Goal: Task Accomplishment & Management: Use online tool/utility

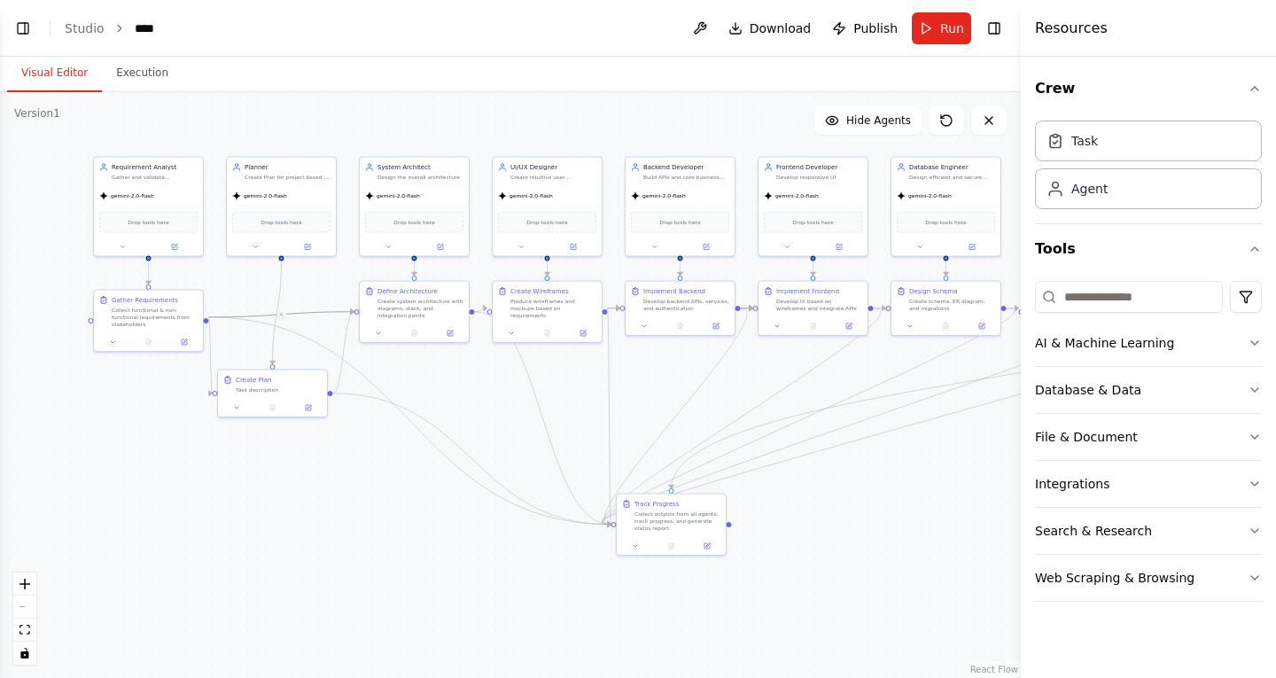
drag, startPoint x: 501, startPoint y: 562, endPoint x: 456, endPoint y: 555, distance: 44.9
click at [456, 555] on div ".deletable-edge-delete-btn { width: 20px; height: 20px; border: 0px solid #ffff…" at bounding box center [510, 385] width 1021 height 586
click at [280, 307] on icon "Edge from 8885a218-285b-49b6-945c-a44af6bf7a86 to 4cc33f4a-712d-486e-b34a-c44dc…" at bounding box center [277, 313] width 9 height 104
click at [279, 310] on icon at bounding box center [277, 312] width 7 height 8
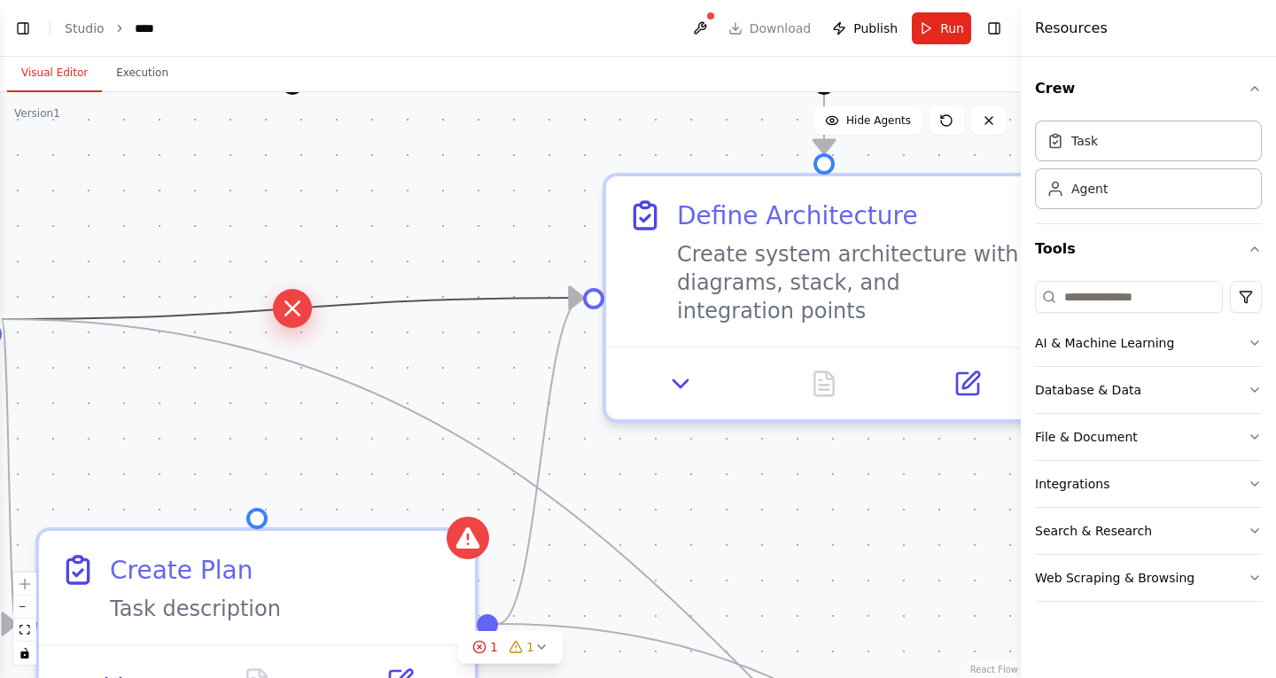
click at [304, 309] on icon at bounding box center [292, 307] width 27 height 31
drag, startPoint x: 293, startPoint y: 311, endPoint x: 388, endPoint y: 201, distance: 145.1
click at [388, 201] on div ".deletable-edge-delete-btn { width: 20px; height: 20px; border: 0px solid #ffff…" at bounding box center [510, 385] width 1021 height 586
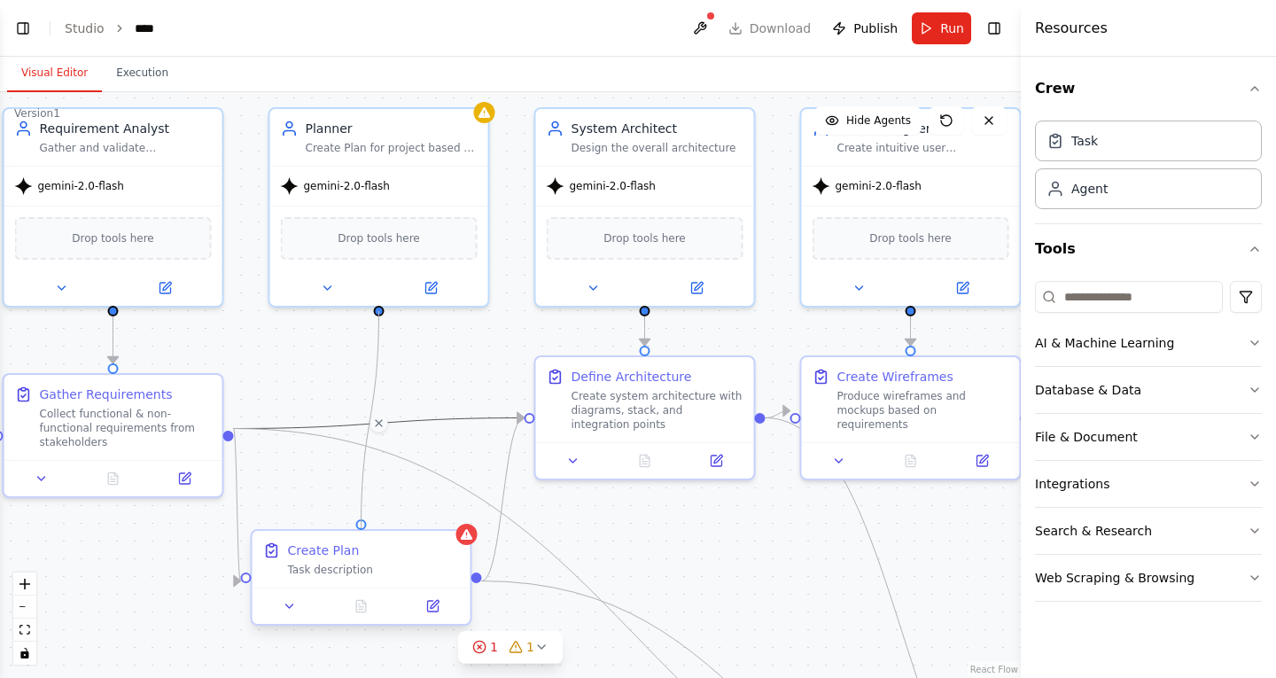
drag, startPoint x: 378, startPoint y: 310, endPoint x: 358, endPoint y: 528, distance: 218.9
click at [765, 528] on div "Requirement Analyst Gather and validate requirements gemini-2.0-flash Drop tool…" at bounding box center [1275, 365] width 1021 height 586
click at [378, 421] on icon at bounding box center [378, 424] width 13 height 16
drag, startPoint x: 468, startPoint y: 415, endPoint x: 478, endPoint y: 369, distance: 47.1
click at [478, 369] on div ".deletable-edge-delete-btn { width: 20px; height: 20px; border: 0px solid #ffff…" at bounding box center [510, 385] width 1021 height 586
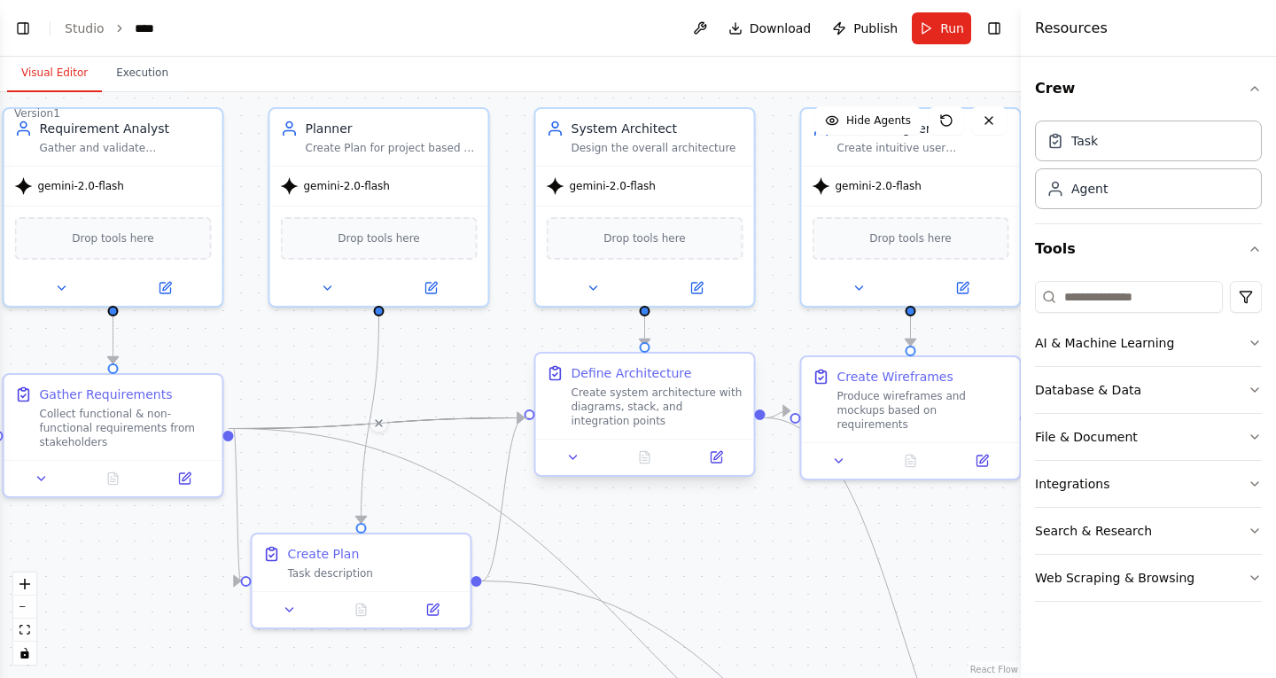
drag, startPoint x: 228, startPoint y: 424, endPoint x: 530, endPoint y: 415, distance: 302.3
click at [765, 415] on div "Requirement Analyst Gather and validate requirements gemini-2.0-flash Drop tool…" at bounding box center [1275, 365] width 1021 height 586
click at [382, 424] on icon at bounding box center [378, 424] width 13 height 16
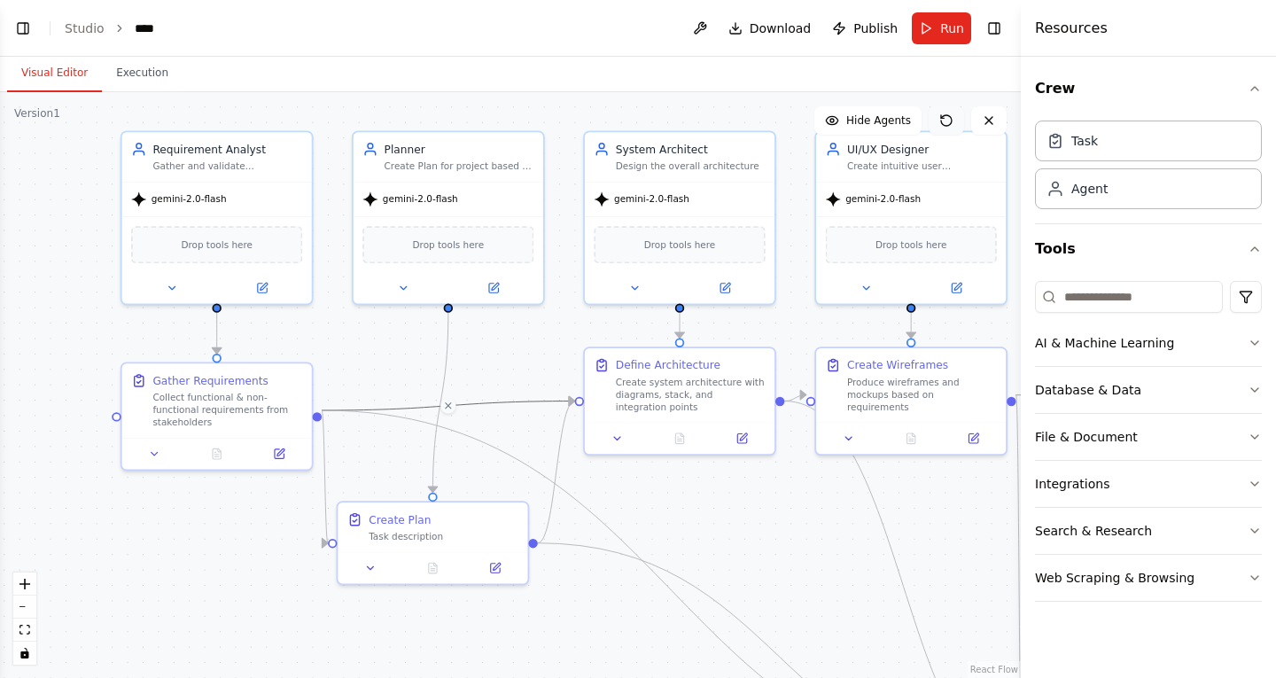
click at [951, 115] on icon at bounding box center [946, 120] width 14 height 14
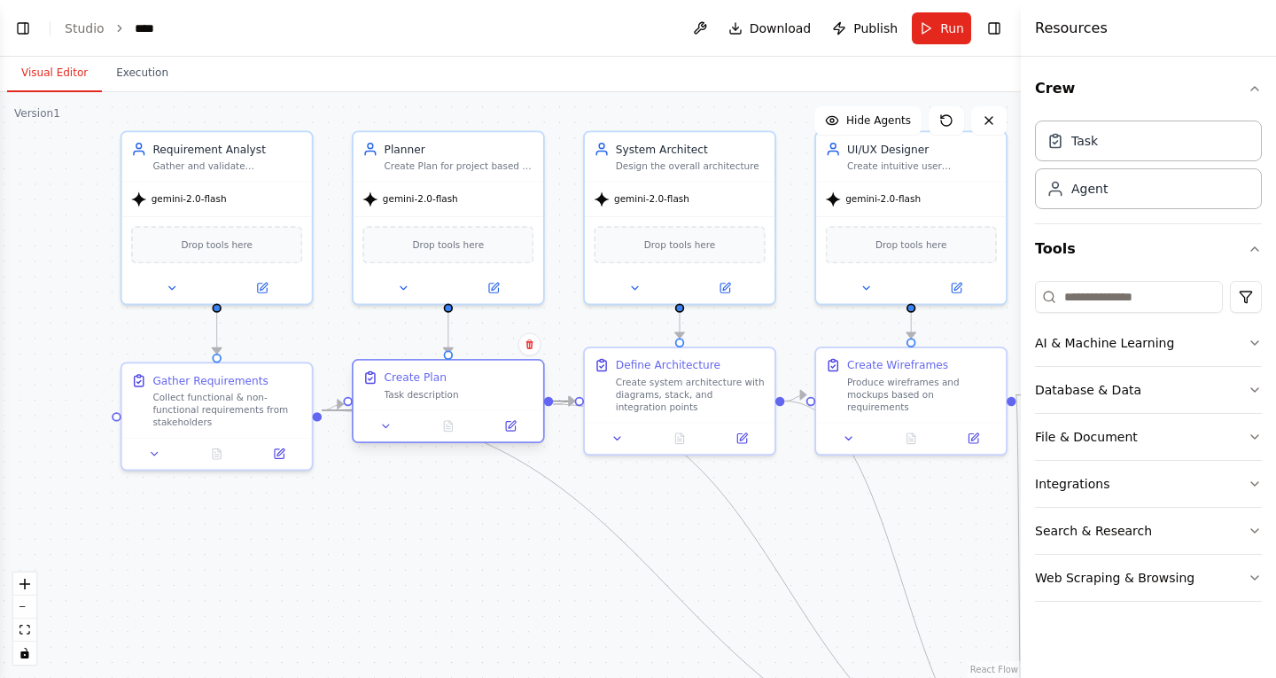
drag, startPoint x: 450, startPoint y: 517, endPoint x: 468, endPoint y: 380, distance: 137.6
click at [468, 380] on div "Create Plan" at bounding box center [460, 377] width 150 height 15
click at [25, 31] on button "Toggle Left Sidebar" at bounding box center [23, 28] width 25 height 25
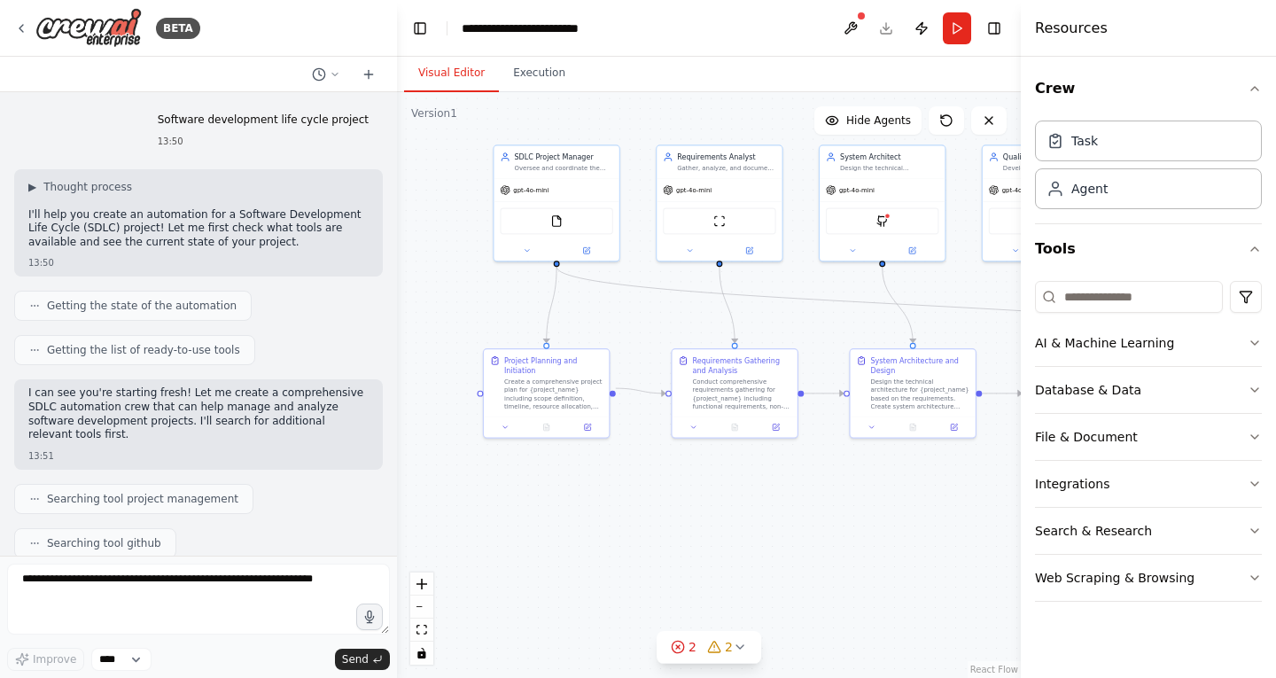
scroll to position [3643, 0]
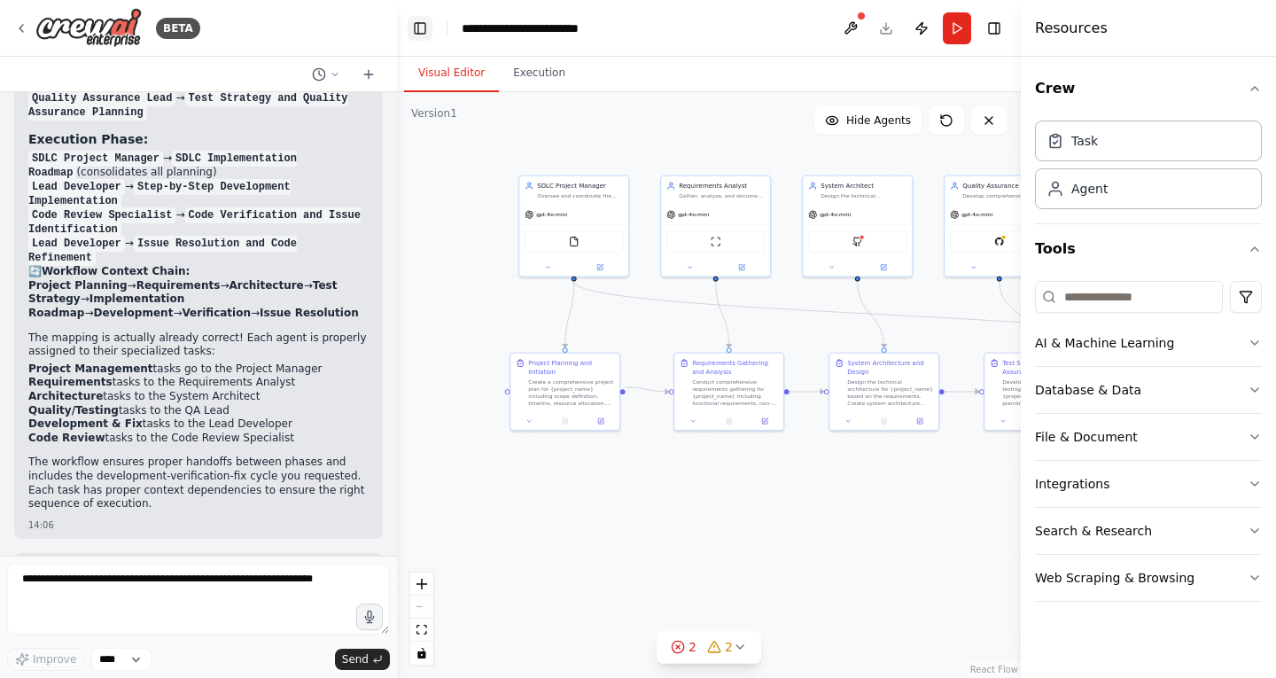
click at [423, 20] on button "Toggle Left Sidebar" at bounding box center [420, 28] width 25 height 25
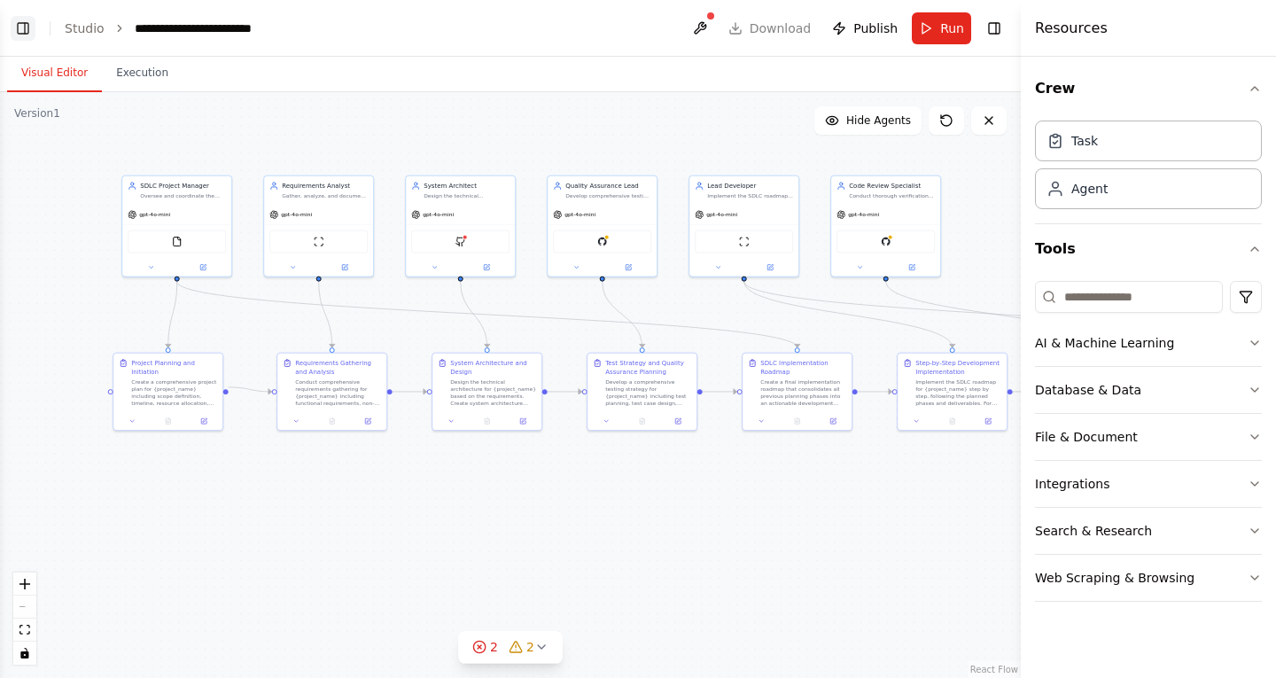
click at [34, 27] on button "Toggle Left Sidebar" at bounding box center [23, 28] width 25 height 25
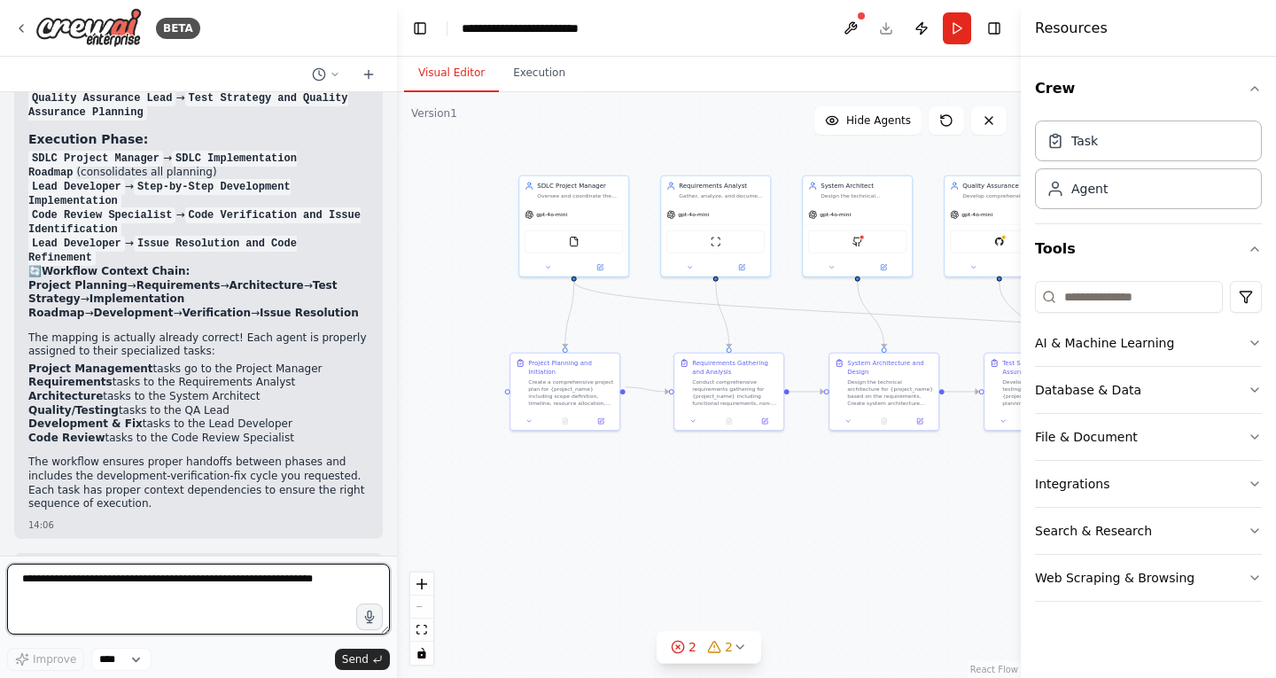
click at [135, 599] on textarea at bounding box center [198, 599] width 383 height 71
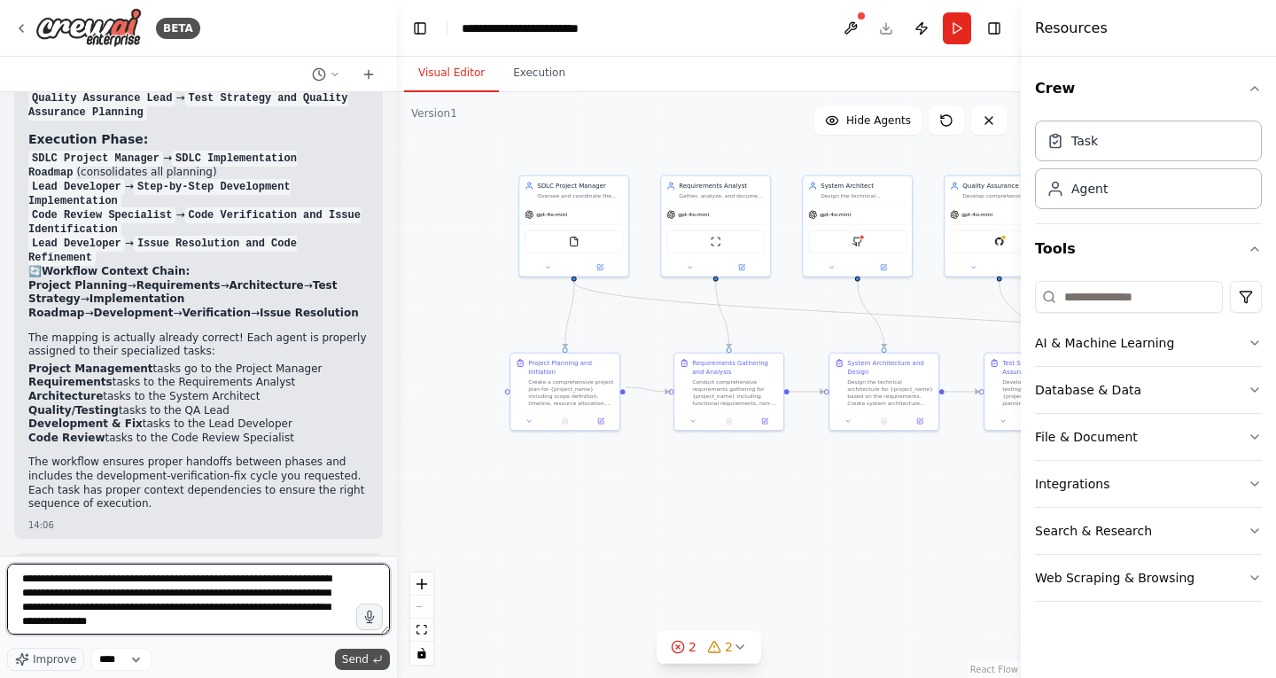
type textarea "**********"
click at [346, 659] on span "Send" at bounding box center [355, 659] width 27 height 14
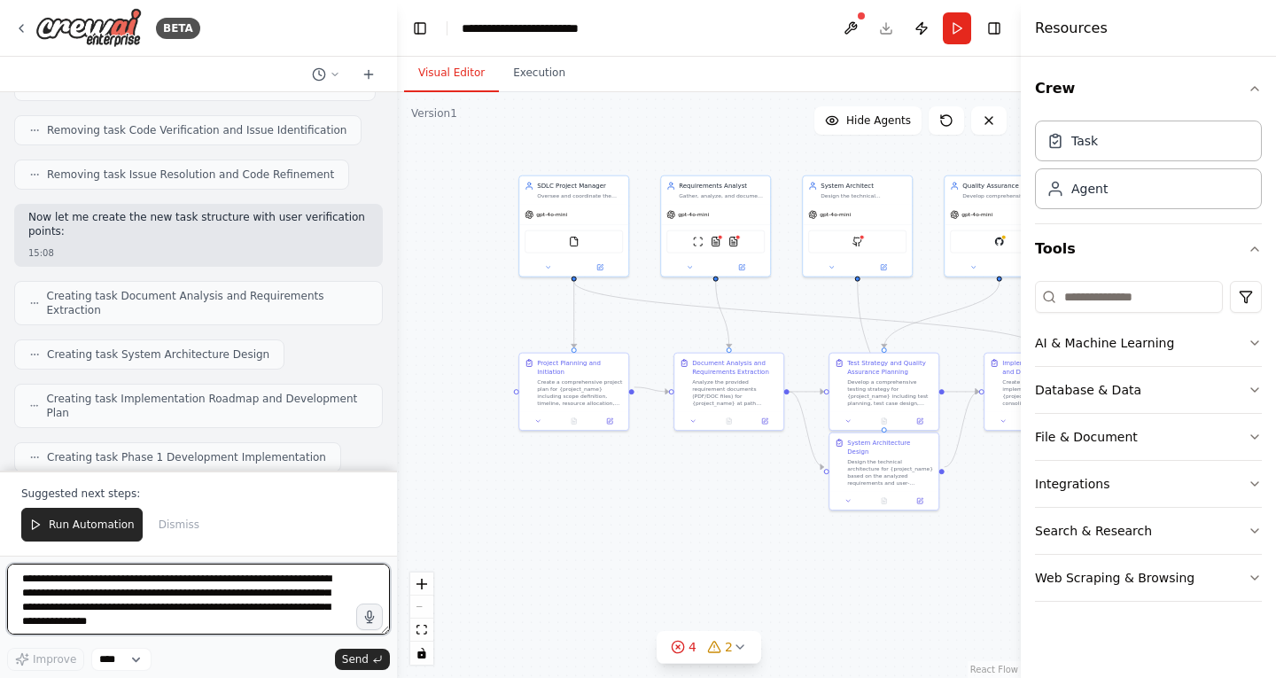
scroll to position [5973, 0]
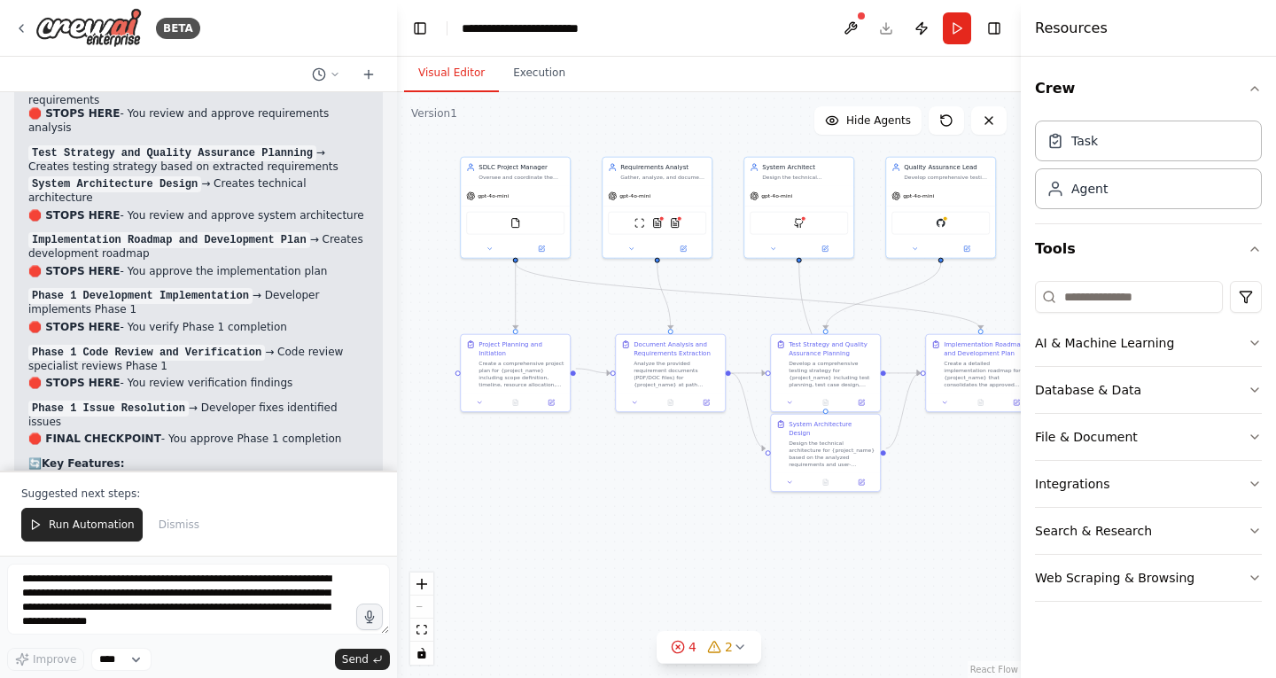
drag, startPoint x: 689, startPoint y: 532, endPoint x: 631, endPoint y: 513, distance: 61.4
click at [631, 513] on div ".deletable-edge-delete-btn { width: 20px; height: 20px; border: 0px solid #ffff…" at bounding box center [709, 385] width 624 height 586
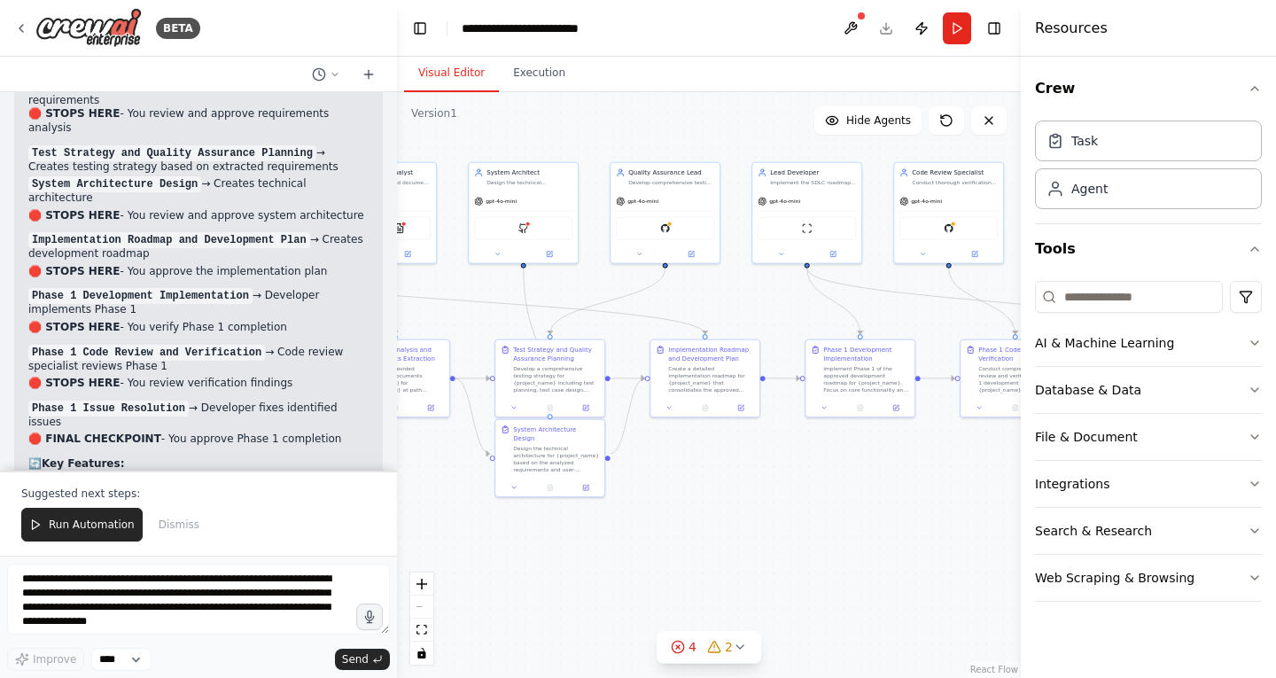
drag, startPoint x: 894, startPoint y: 563, endPoint x: 619, endPoint y: 568, distance: 275.6
click at [619, 568] on div ".deletable-edge-delete-btn { width: 20px; height: 20px; border: 0px solid #ffff…" at bounding box center [709, 385] width 624 height 586
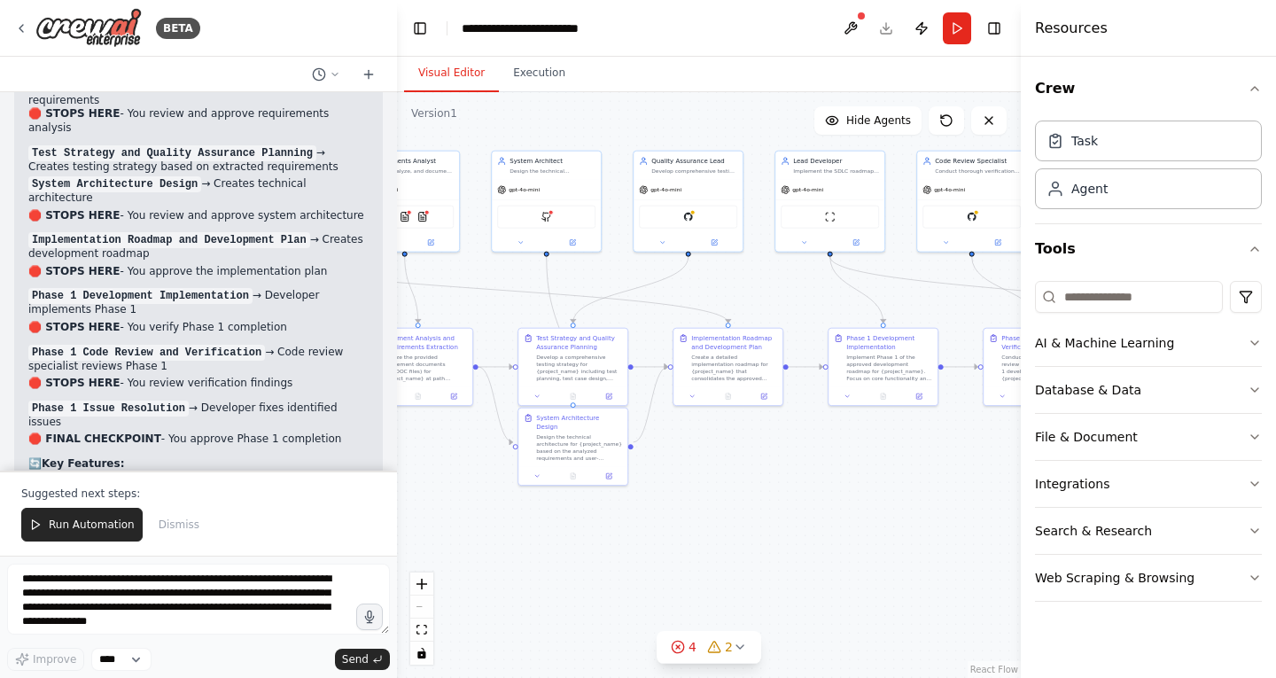
drag, startPoint x: 886, startPoint y: 527, endPoint x: 942, endPoint y: 513, distance: 57.6
click at [942, 513] on div ".deletable-edge-delete-btn { width: 20px; height: 20px; border: 0px solid #ffff…" at bounding box center [709, 385] width 624 height 586
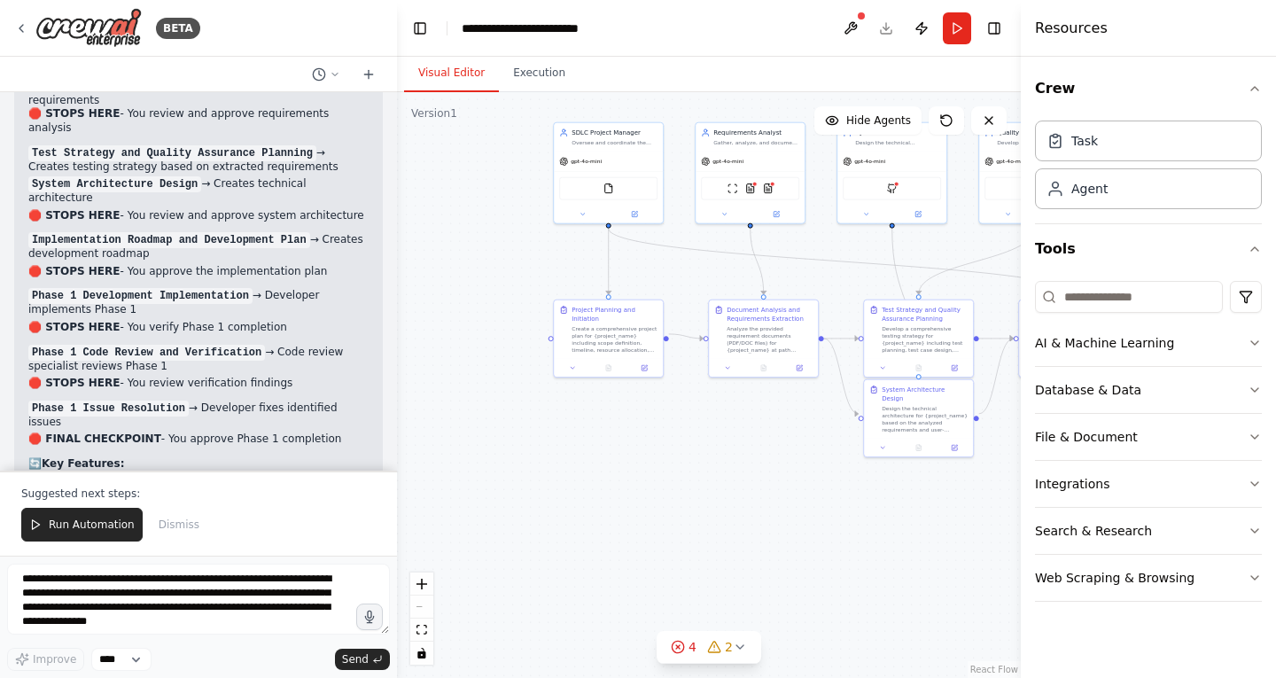
drag, startPoint x: 514, startPoint y: 548, endPoint x: 916, endPoint y: 518, distance: 403.4
click at [916, 518] on div ".deletable-edge-delete-btn { width: 20px; height: 20px; border: 0px solid #ffff…" at bounding box center [709, 385] width 624 height 586
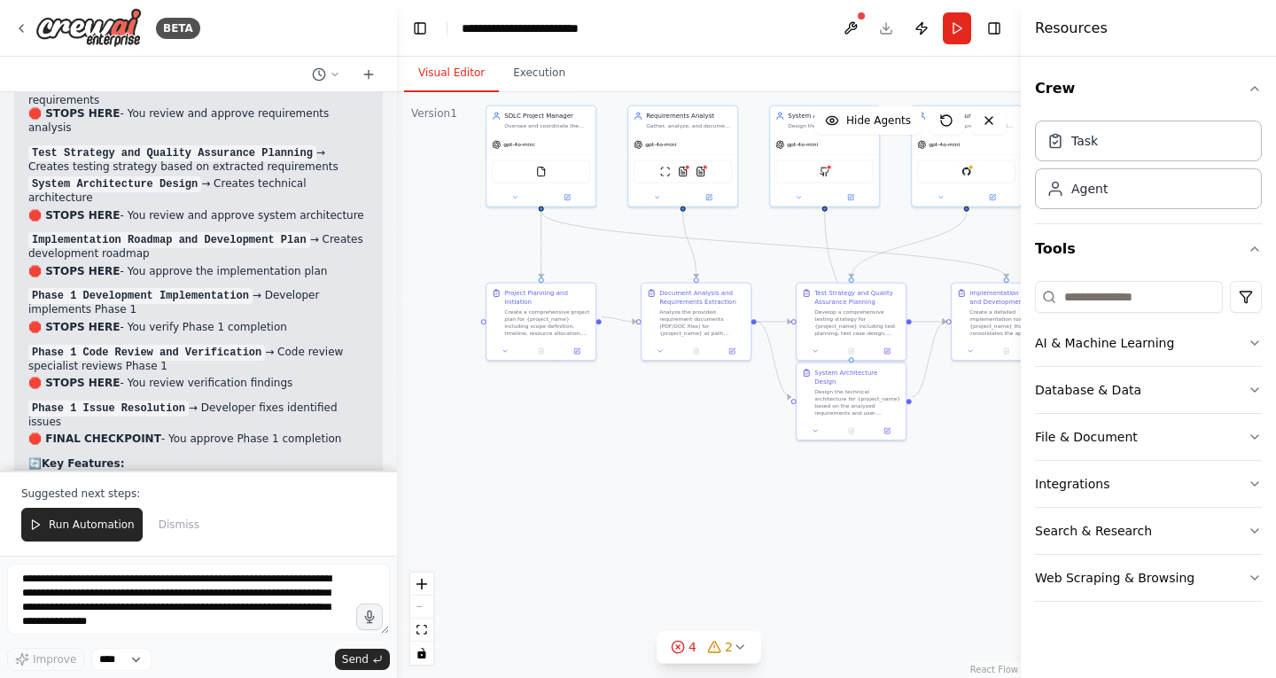
drag, startPoint x: 778, startPoint y: 525, endPoint x: 607, endPoint y: 516, distance: 171.3
click at [607, 516] on div ".deletable-edge-delete-btn { width: 20px; height: 20px; border: 0px solid #ffff…" at bounding box center [709, 385] width 624 height 586
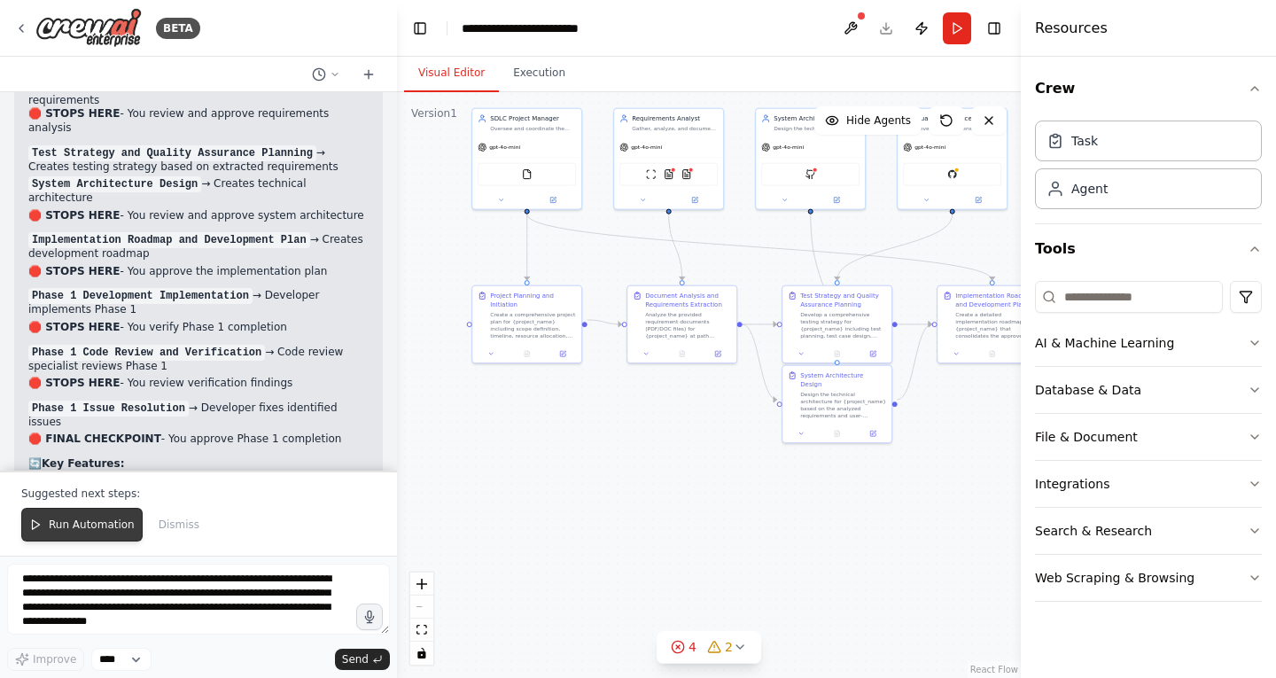
click at [44, 527] on button "Run Automation" at bounding box center [81, 525] width 121 height 34
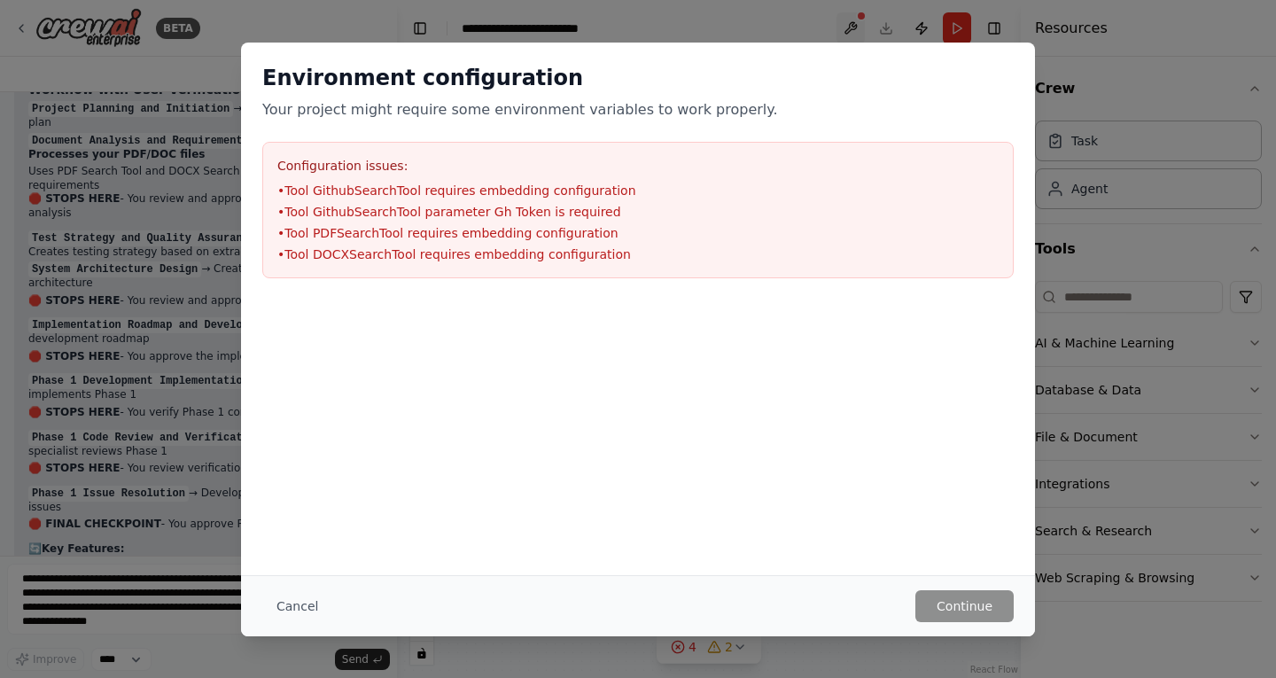
click at [853, 24] on div "Environment configuration Your project might require some environment variables…" at bounding box center [638, 339] width 1276 height 678
click at [276, 608] on button "Cancel" at bounding box center [297, 606] width 70 height 32
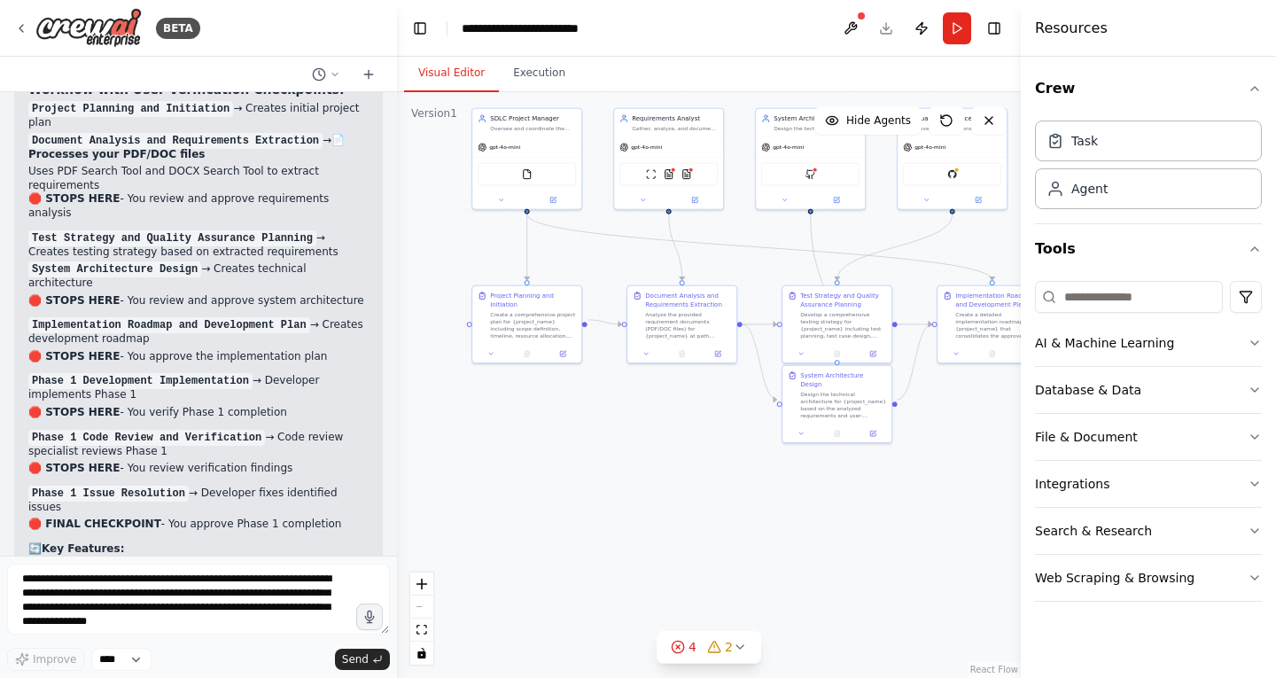
click at [888, 27] on header "**********" at bounding box center [709, 28] width 624 height 57
click at [855, 20] on button at bounding box center [851, 28] width 28 height 32
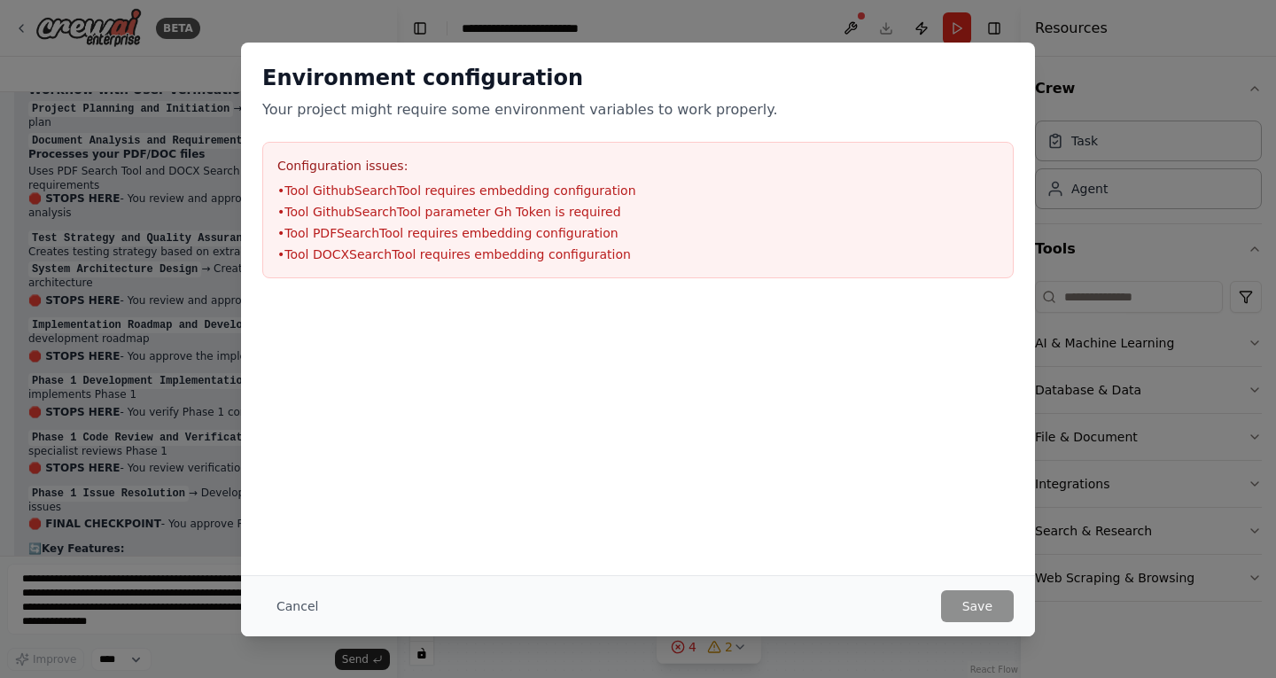
click at [850, 29] on div "Environment configuration Your project might require some environment variables…" at bounding box center [638, 339] width 1276 height 678
click at [276, 603] on button "Cancel" at bounding box center [297, 606] width 70 height 32
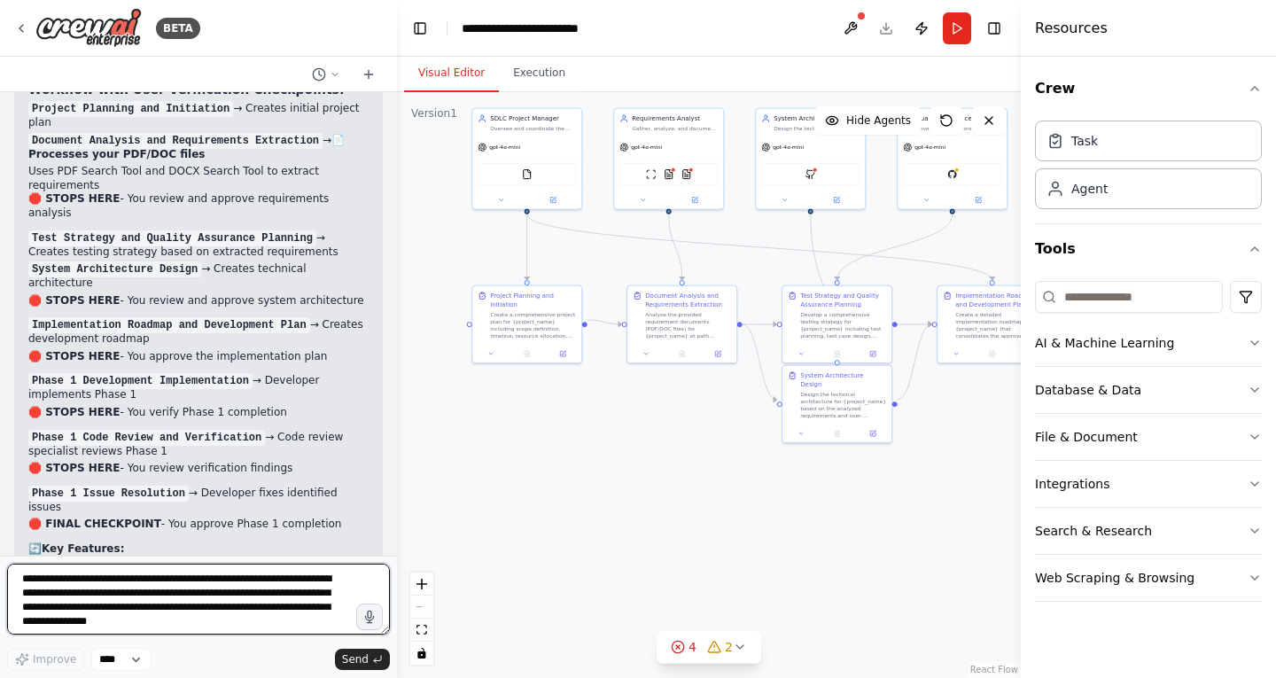
click at [201, 593] on textarea "**********" at bounding box center [198, 599] width 383 height 71
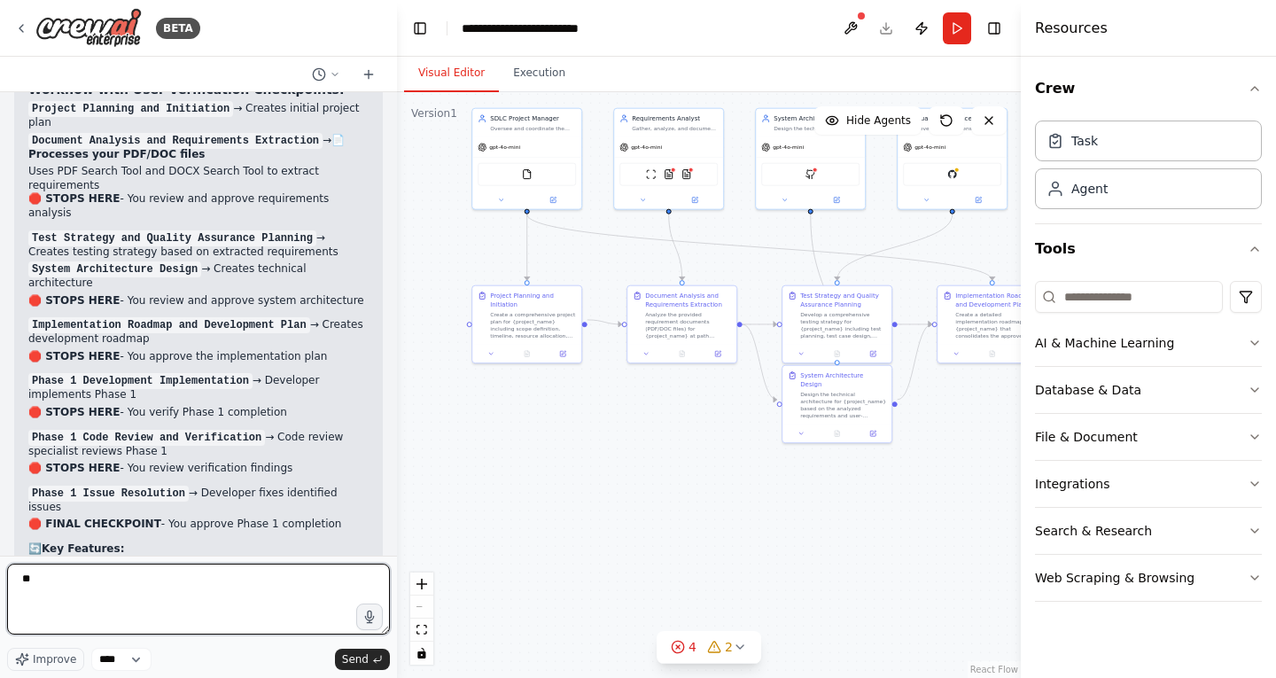
type textarea "*"
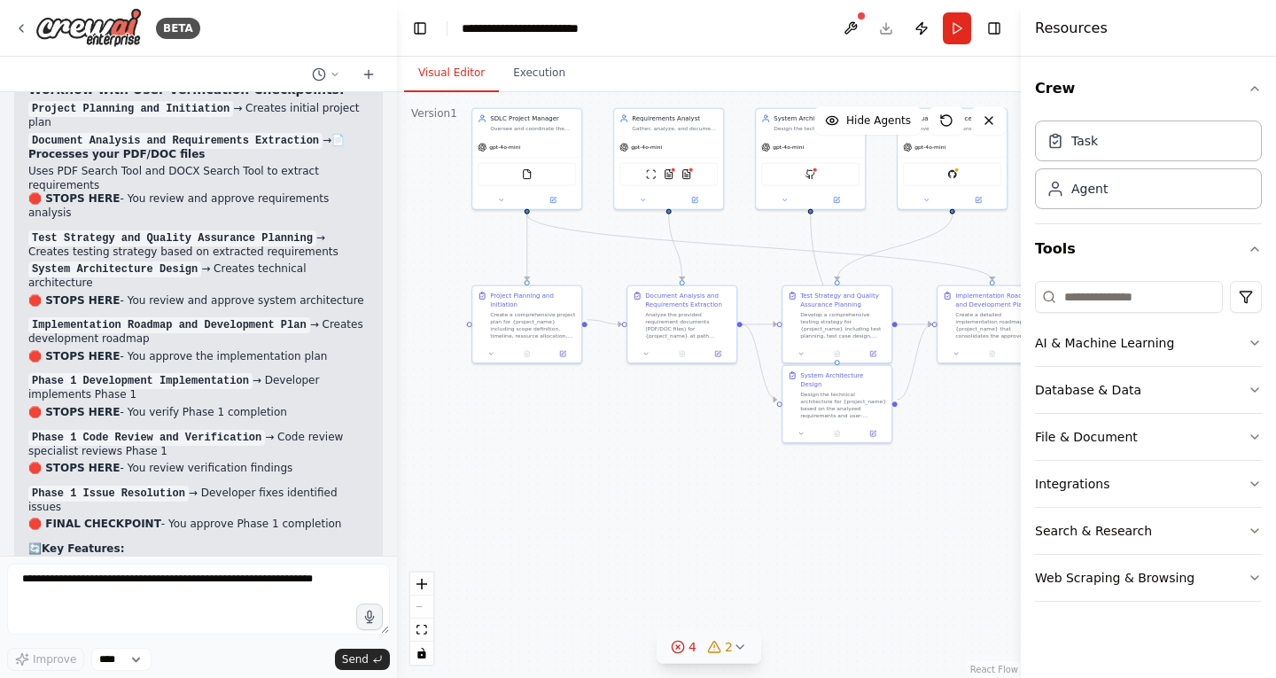
click at [687, 647] on div "4" at bounding box center [684, 647] width 26 height 18
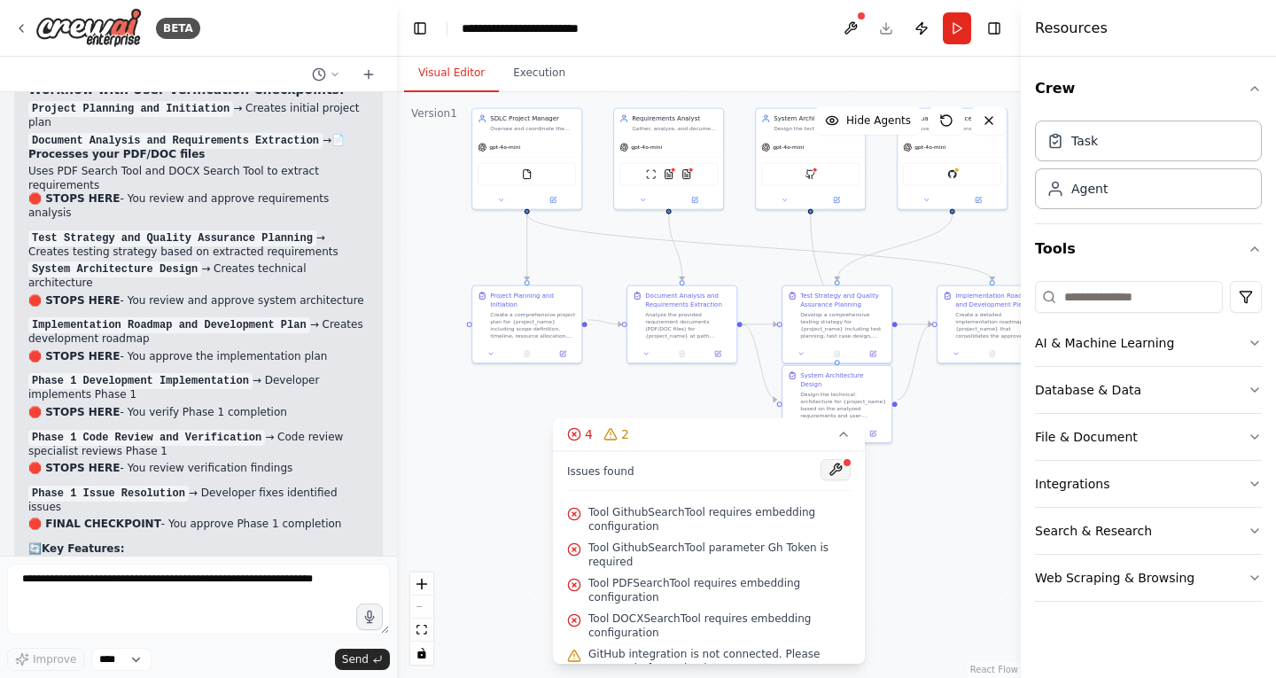
click at [827, 463] on button at bounding box center [836, 469] width 30 height 21
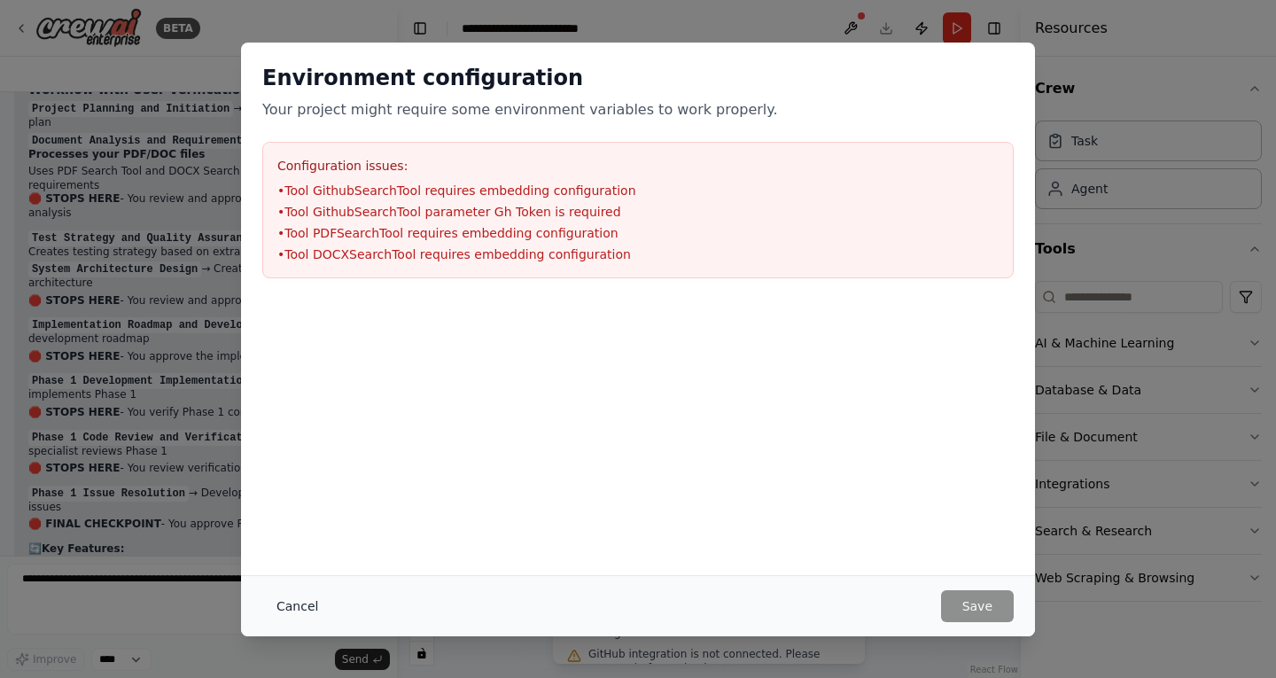
click at [293, 610] on button "Cancel" at bounding box center [297, 606] width 70 height 32
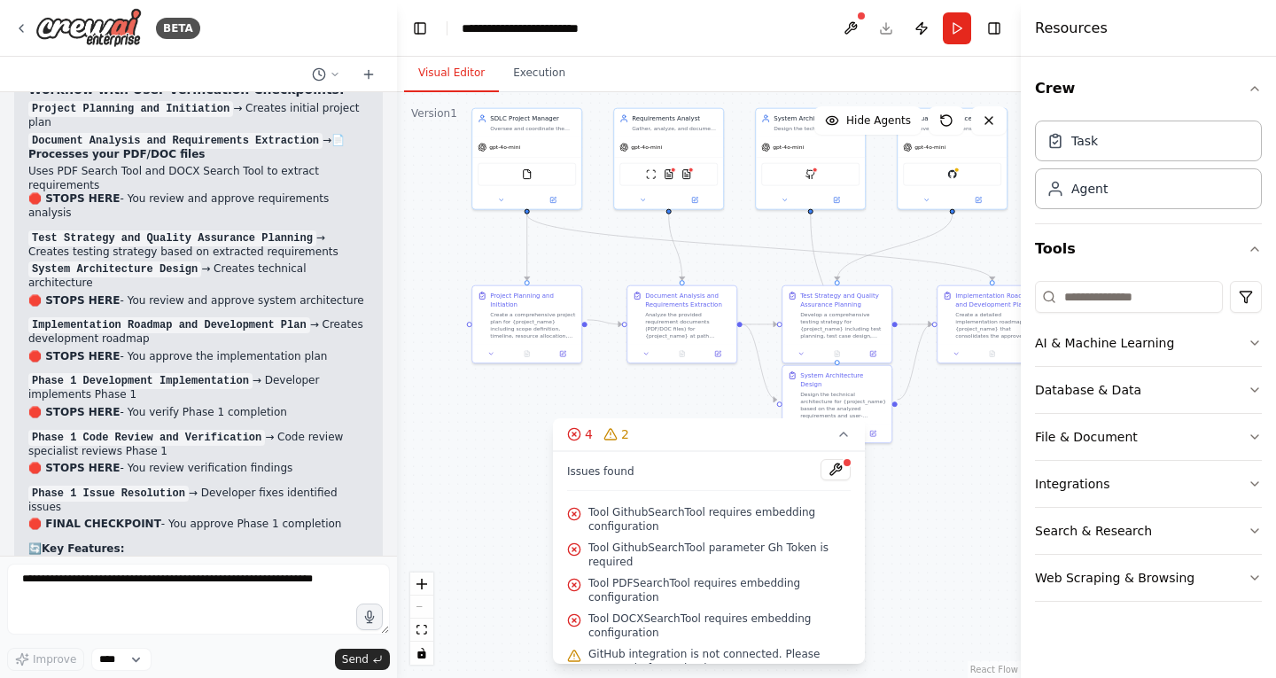
scroll to position [56, 0]
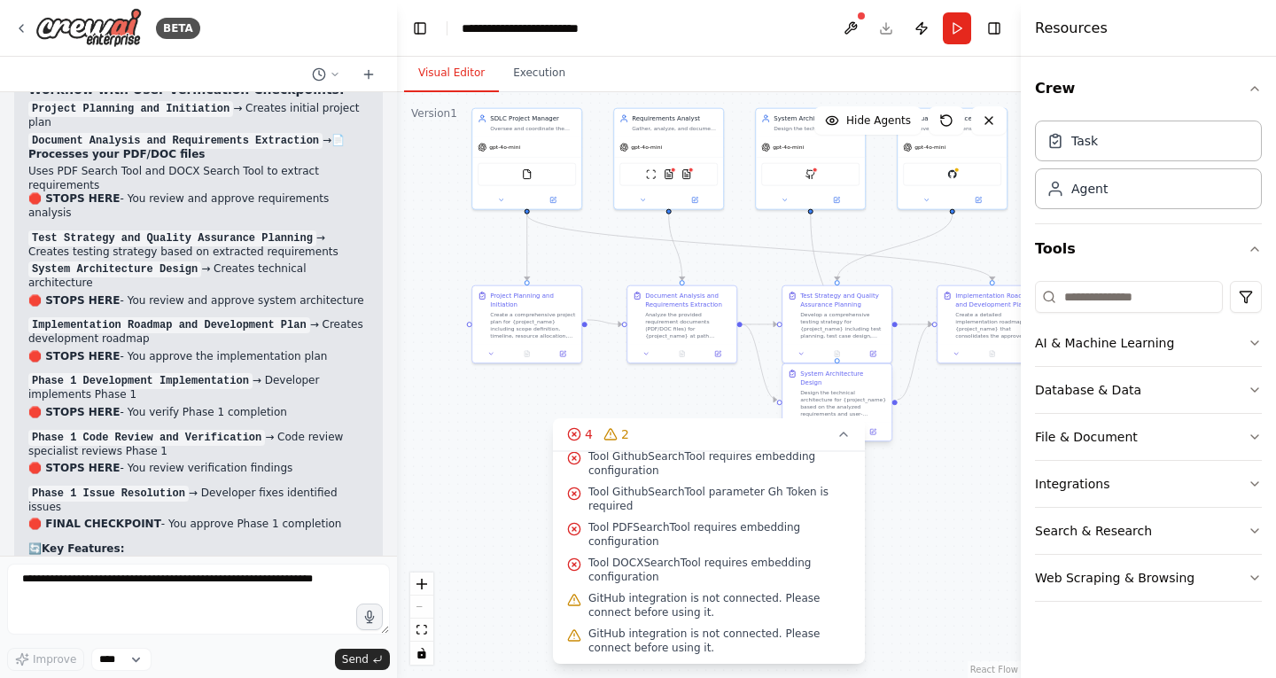
click at [837, 422] on button "4 2" at bounding box center [709, 434] width 312 height 33
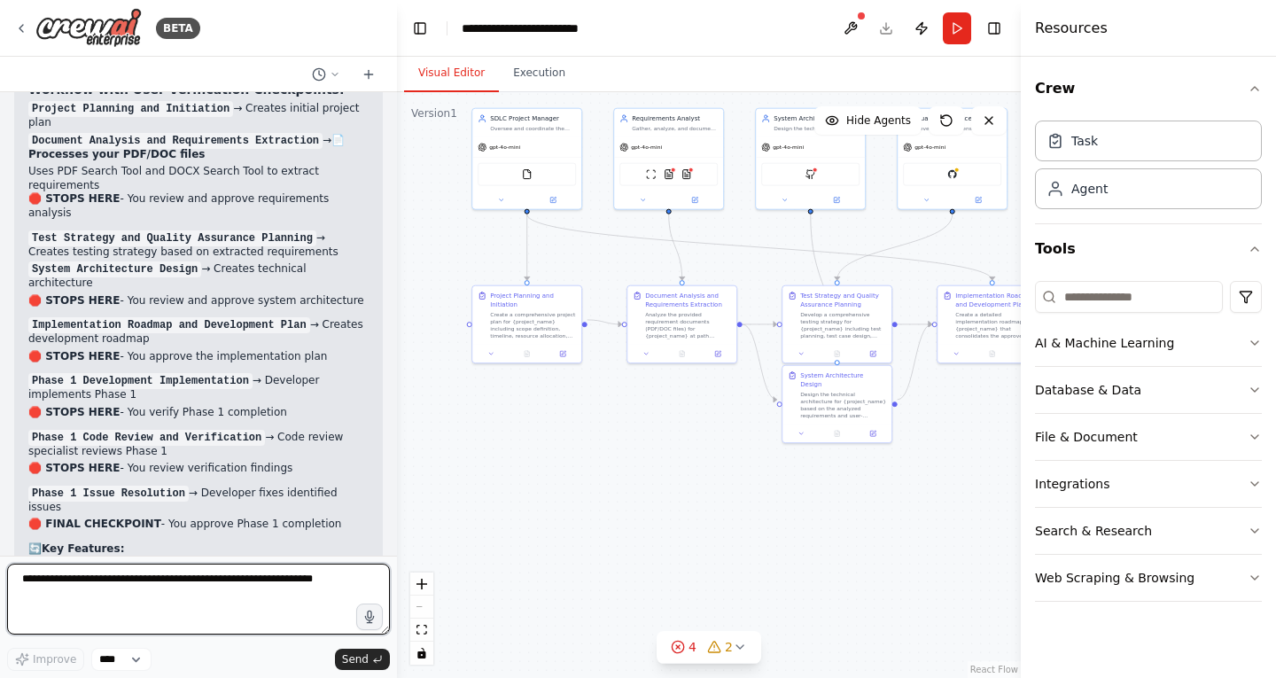
click at [177, 586] on textarea at bounding box center [198, 599] width 383 height 71
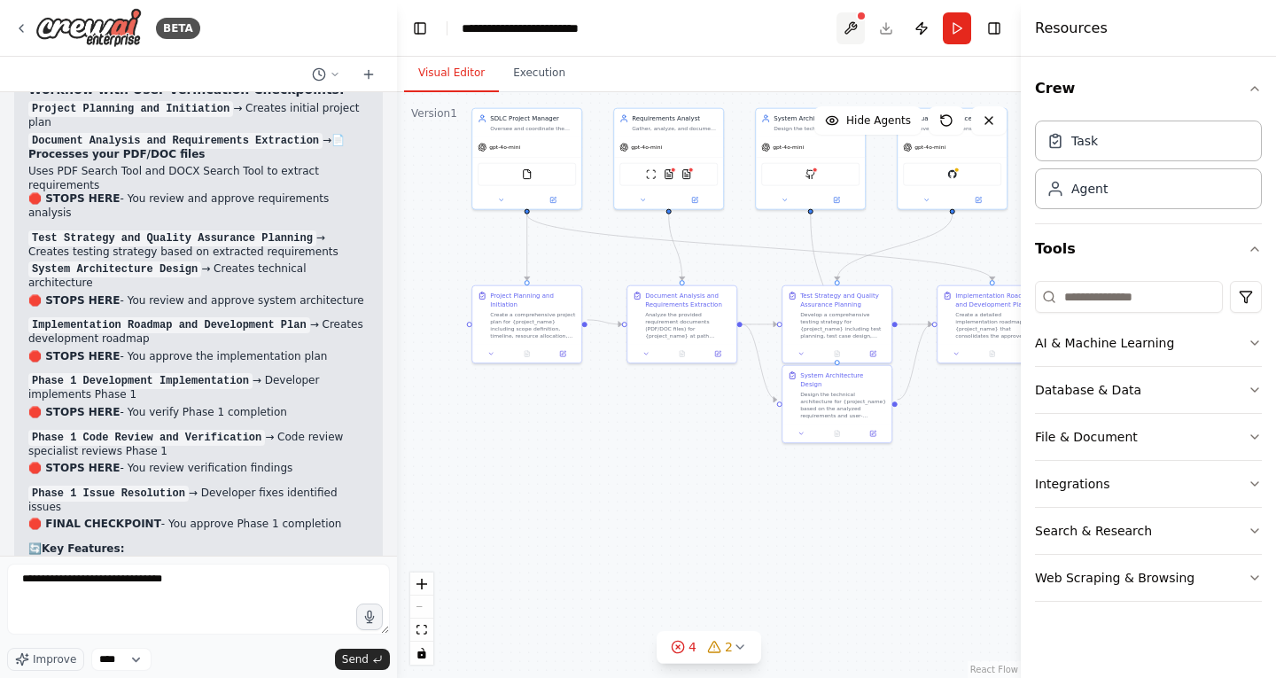
click at [837, 32] on button at bounding box center [851, 28] width 28 height 32
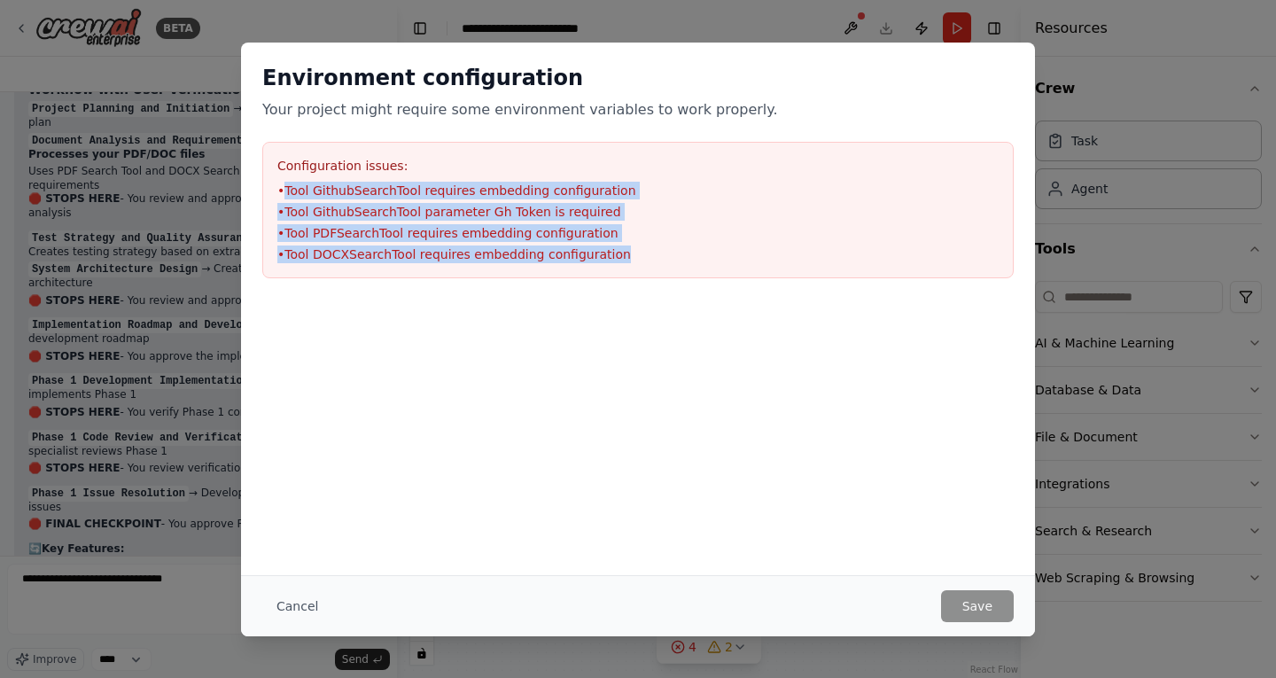
drag, startPoint x: 287, startPoint y: 191, endPoint x: 645, endPoint y: 263, distance: 365.3
click at [645, 263] on div "Configuration issues: • Tool GithubSearchTool requires embedding configuration …" at bounding box center [637, 210] width 751 height 136
copy ul "Tool GithubSearchTool requires embedding configuration • Tool GithubSearchTool …"
click at [300, 610] on button "Cancel" at bounding box center [297, 606] width 70 height 32
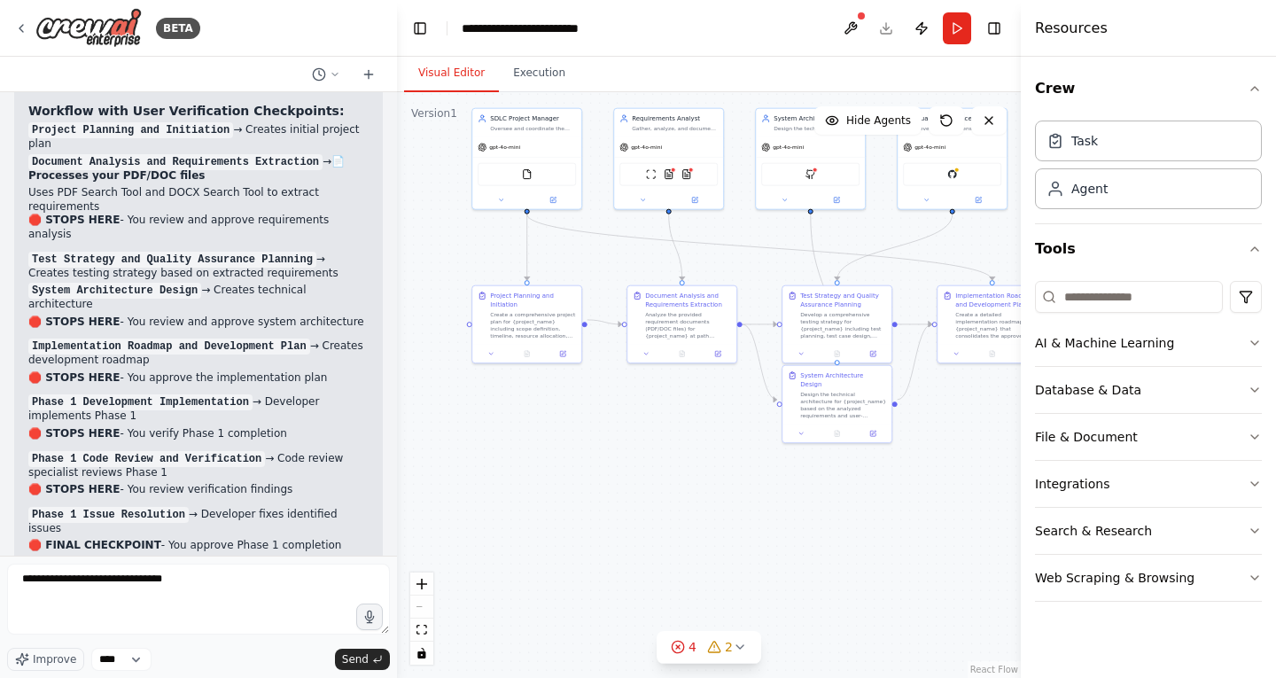
scroll to position [5888, 0]
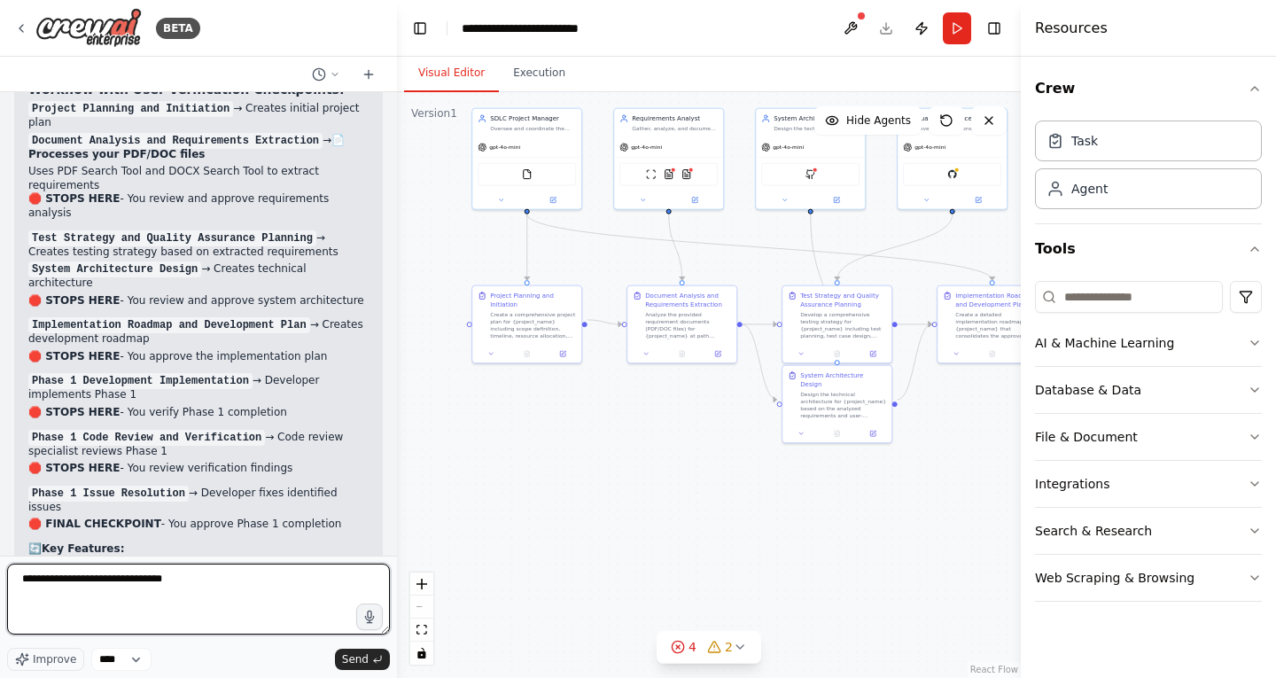
click at [219, 588] on textarea "**********" at bounding box center [198, 599] width 383 height 71
type textarea "**********"
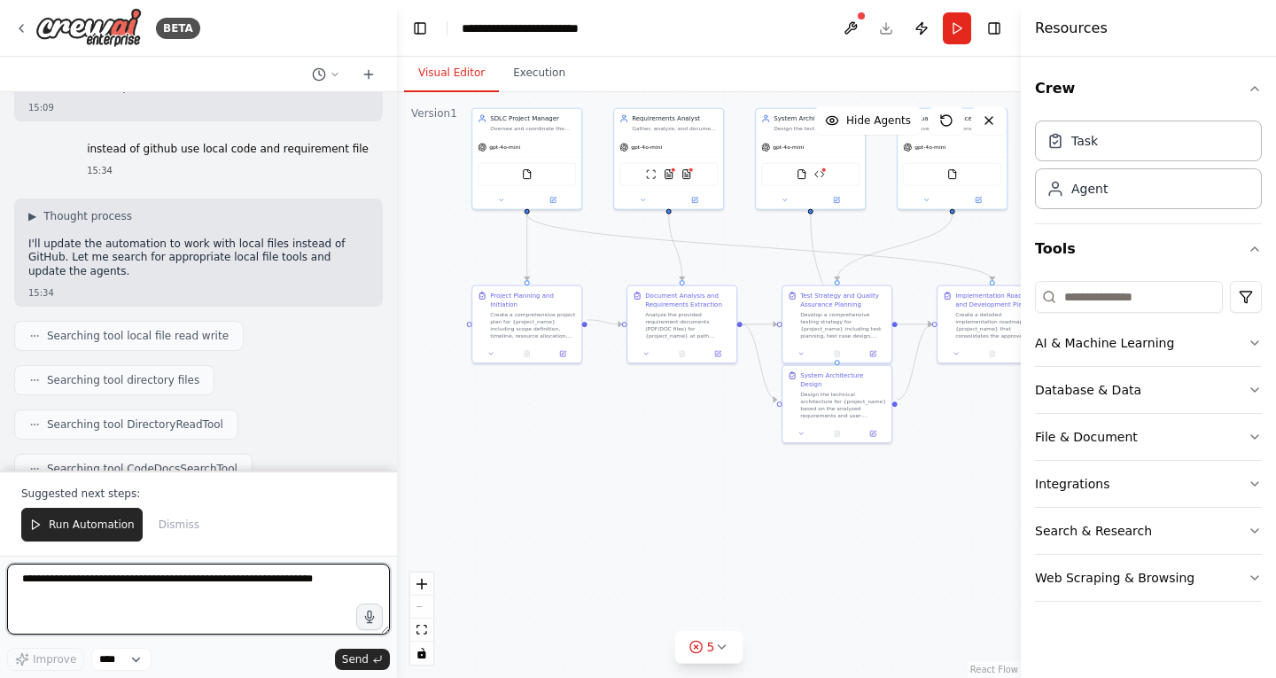
scroll to position [7749, 0]
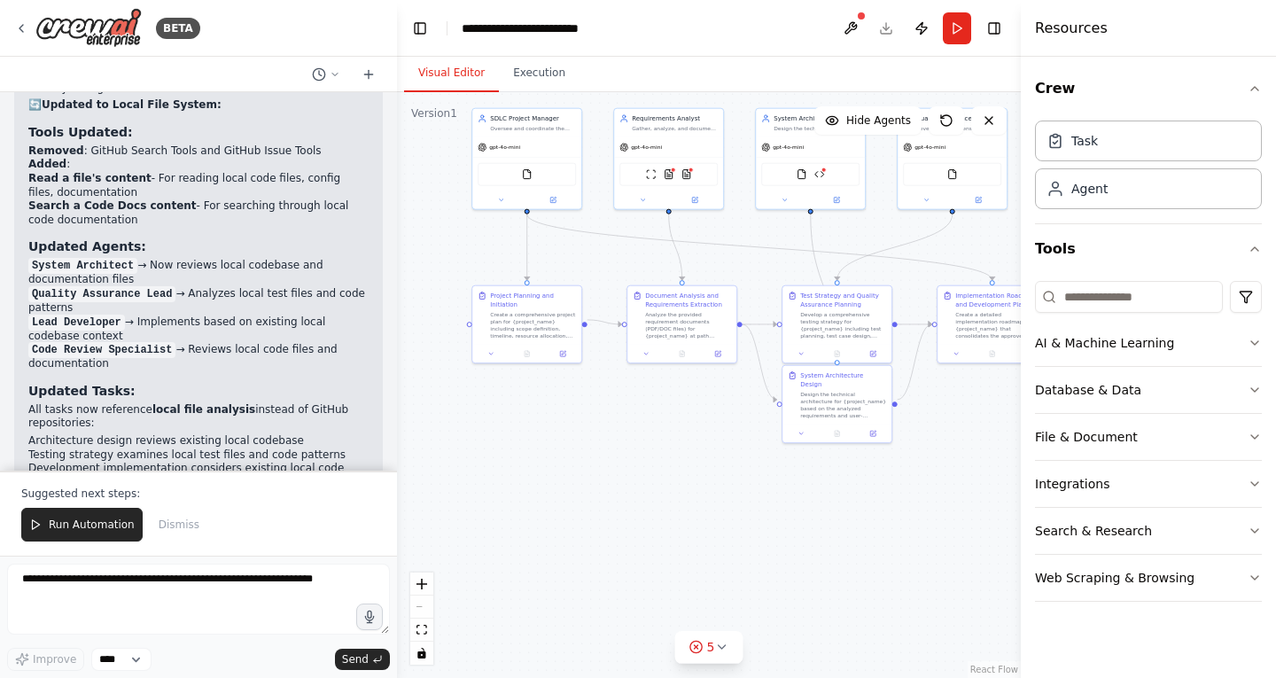
click at [882, 21] on header "**********" at bounding box center [709, 28] width 624 height 57
click at [853, 22] on button at bounding box center [851, 28] width 28 height 32
click at [740, 499] on div ".deletable-edge-delete-btn { width: 20px; height: 20px; border: 0px solid #ffff…" at bounding box center [709, 385] width 624 height 586
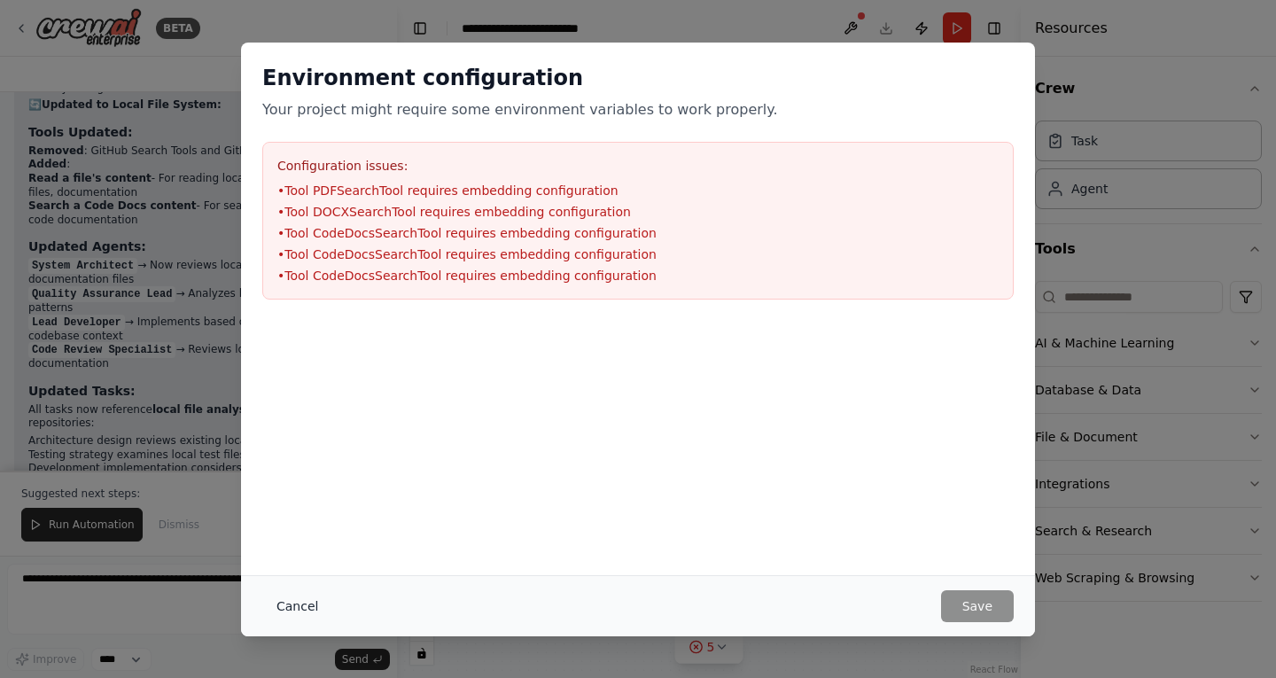
click at [282, 604] on button "Cancel" at bounding box center [297, 606] width 70 height 32
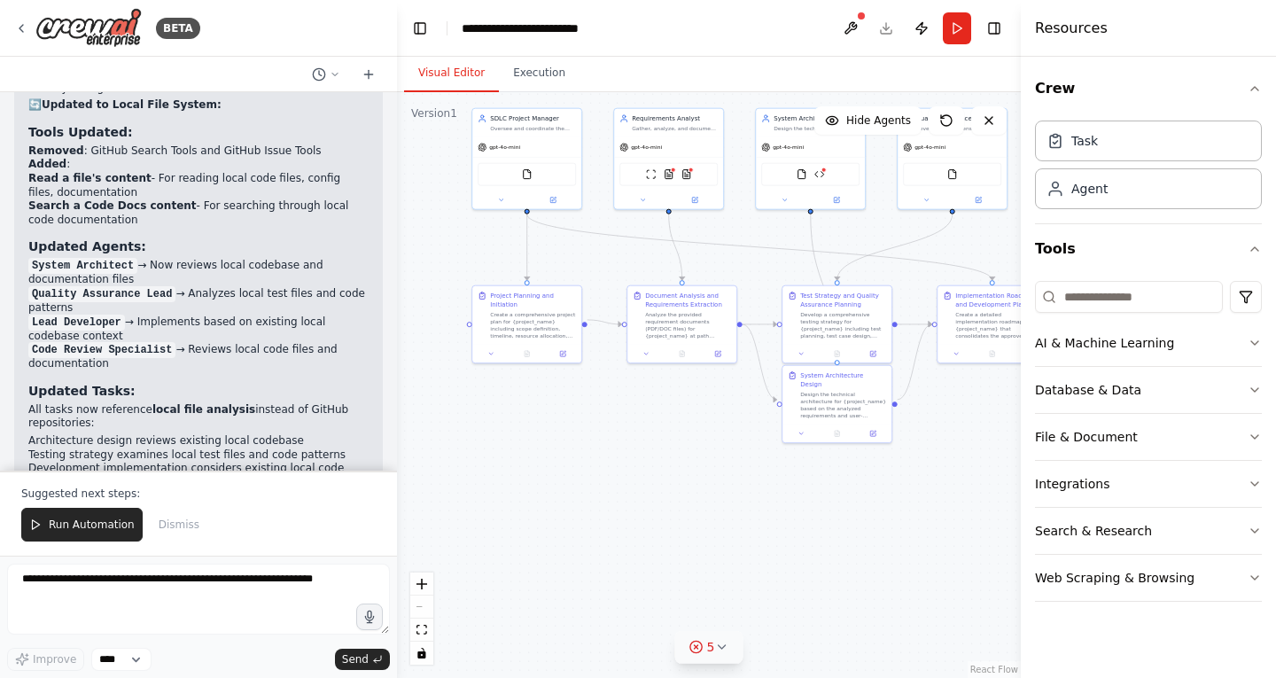
click at [726, 646] on icon at bounding box center [721, 647] width 14 height 14
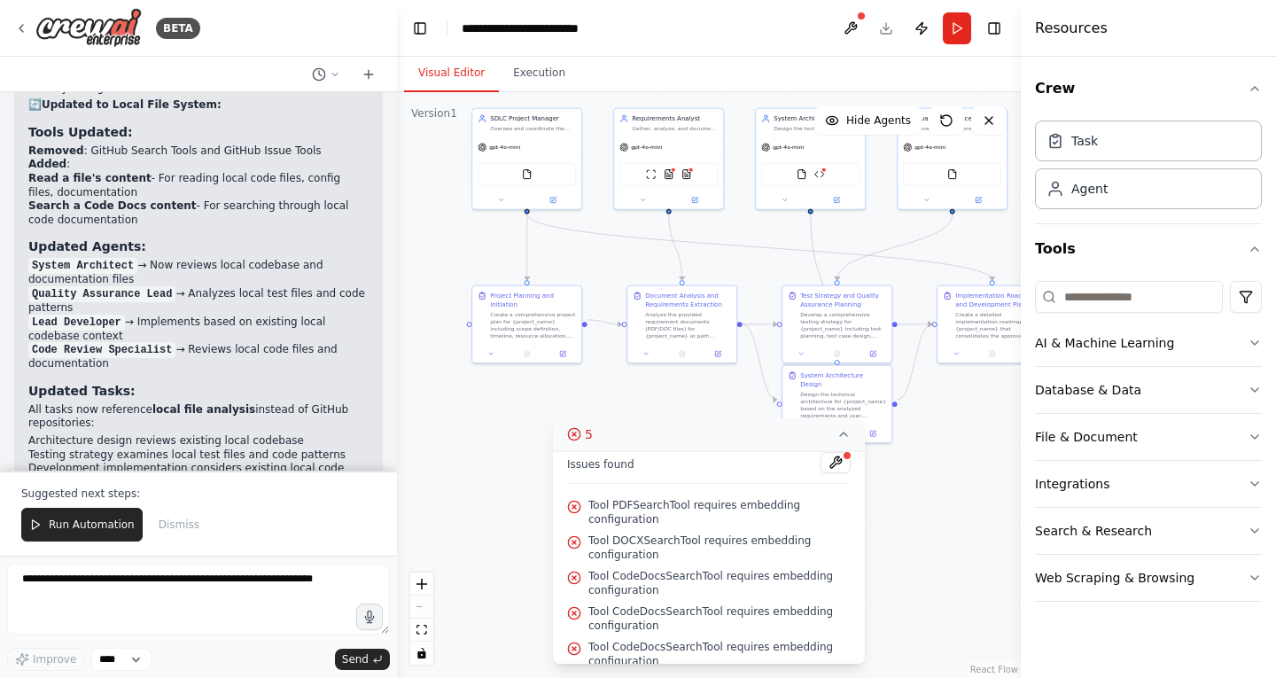
scroll to position [0, 0]
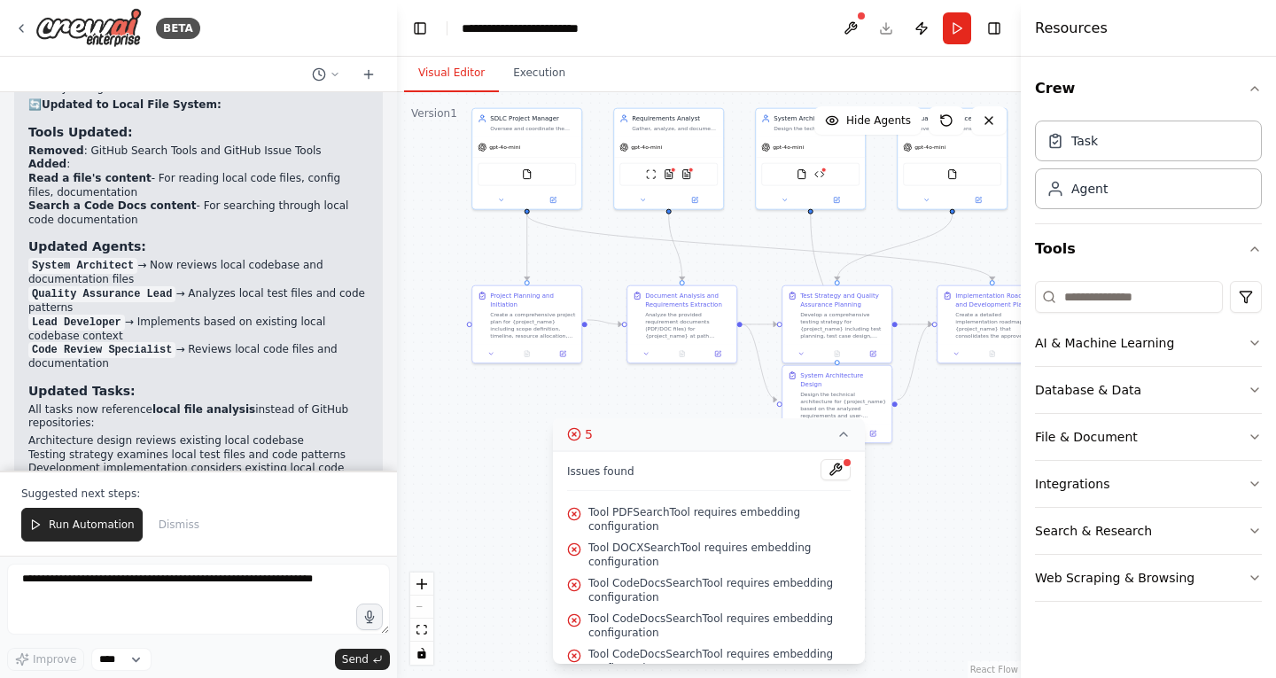
click at [489, 486] on div ".deletable-edge-delete-btn { width: 20px; height: 20px; border: 0px solid #ffff…" at bounding box center [709, 385] width 624 height 586
click at [1182, 346] on button "AI & Machine Learning" at bounding box center [1148, 343] width 227 height 46
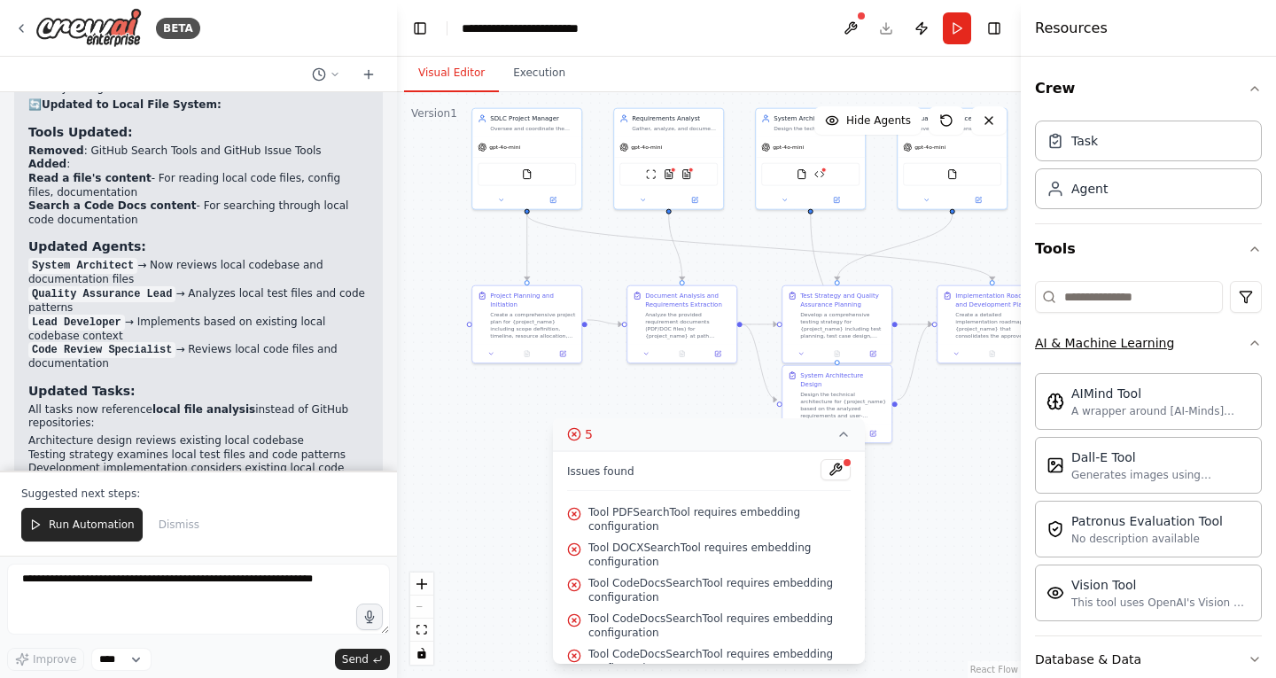
click at [1182, 346] on button "AI & Machine Learning" at bounding box center [1148, 343] width 227 height 46
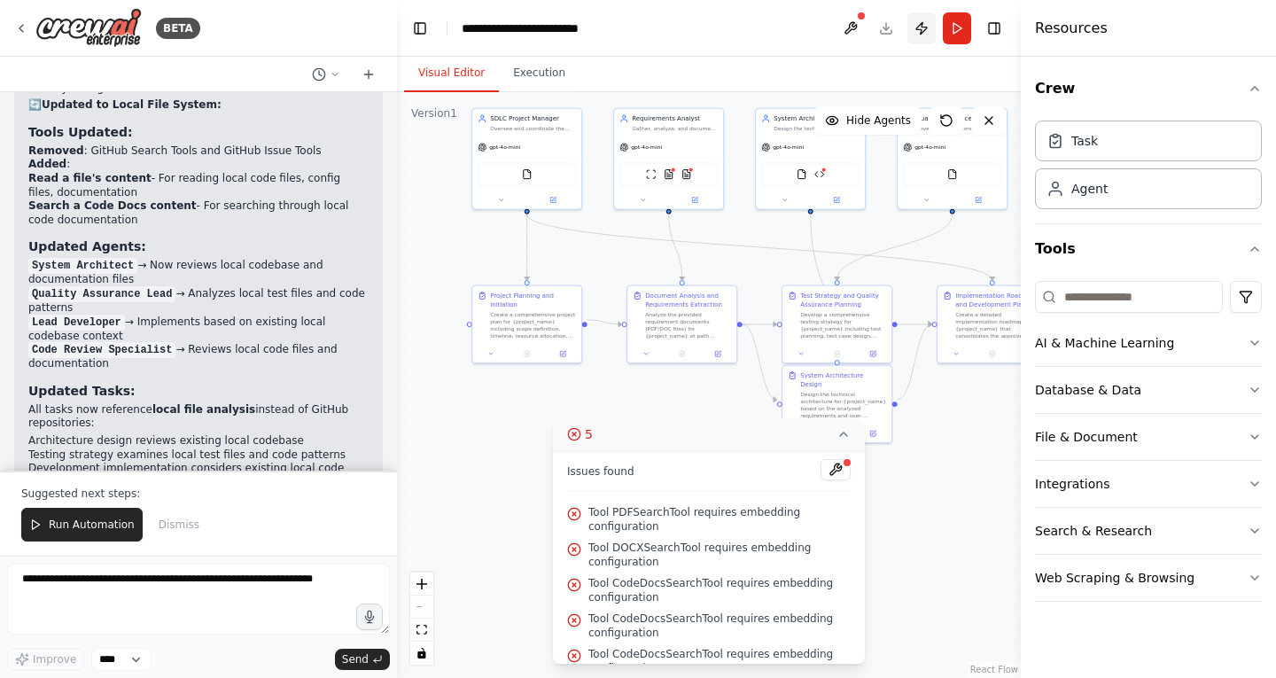
click at [917, 22] on button "Publish" at bounding box center [921, 28] width 28 height 32
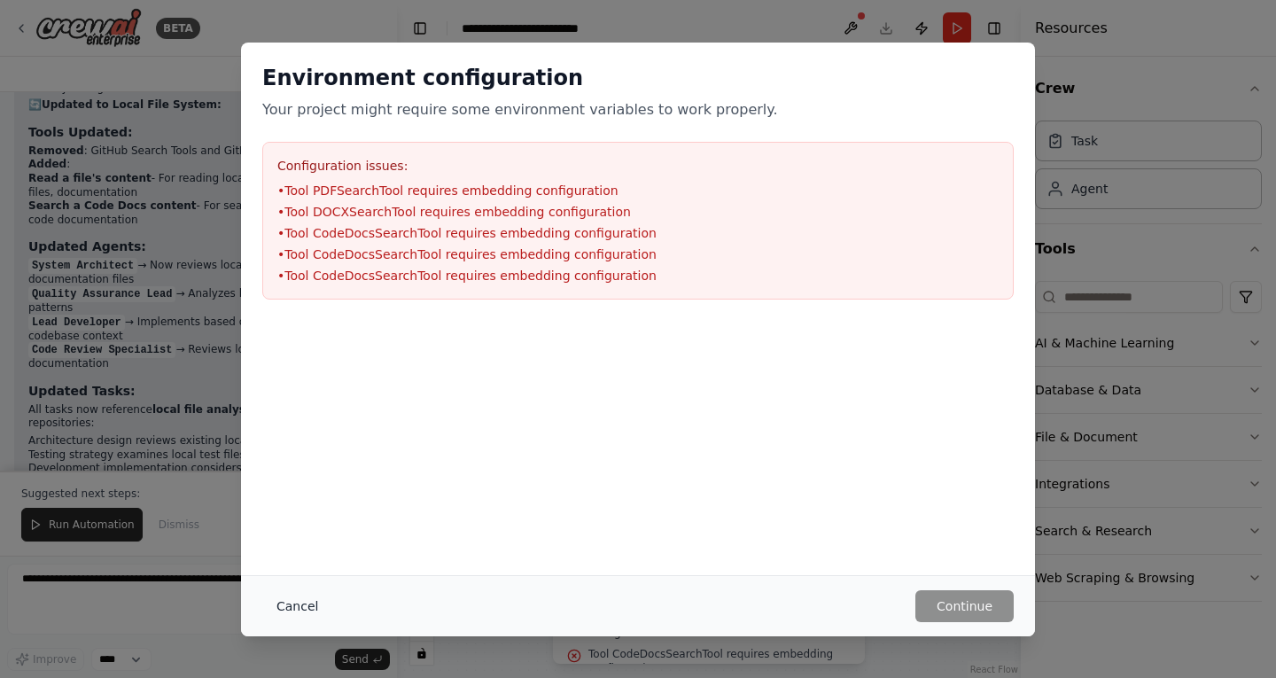
click at [304, 596] on button "Cancel" at bounding box center [297, 606] width 70 height 32
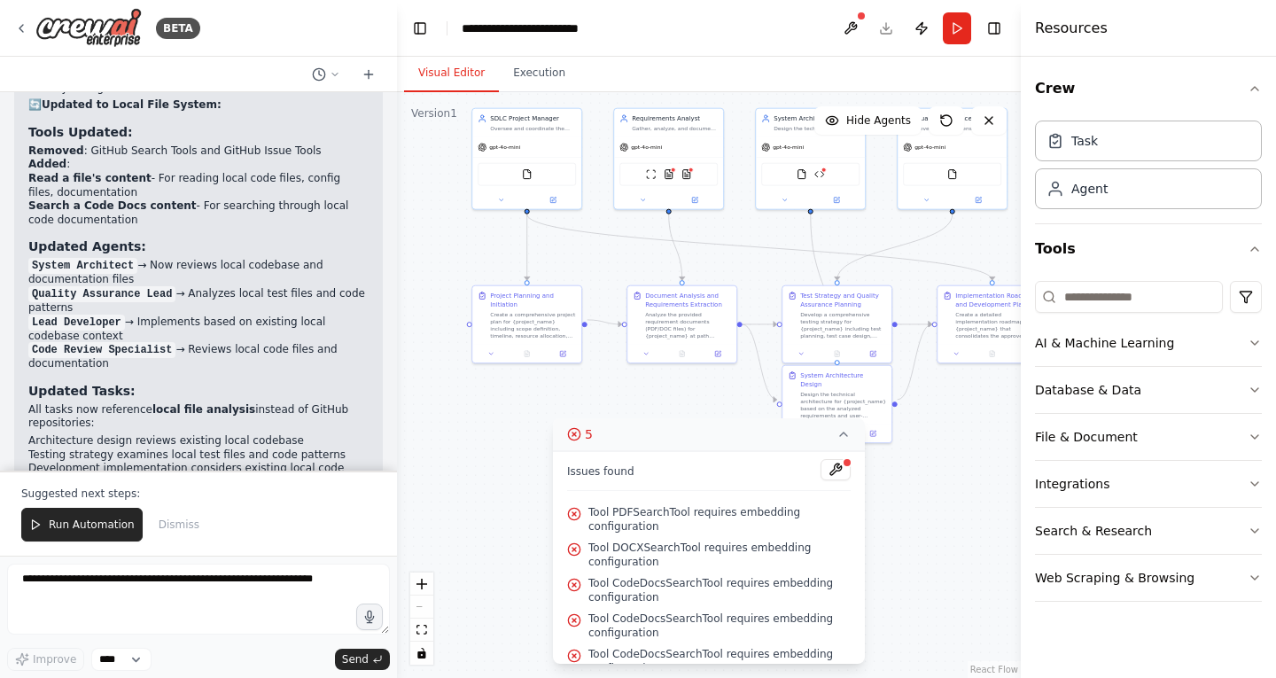
click at [889, 23] on header "**********" at bounding box center [709, 28] width 624 height 57
click at [337, 74] on icon at bounding box center [334, 74] width 5 height 3
click at [337, 74] on div at bounding box center [198, 339] width 397 height 678
click at [855, 27] on button at bounding box center [851, 28] width 28 height 32
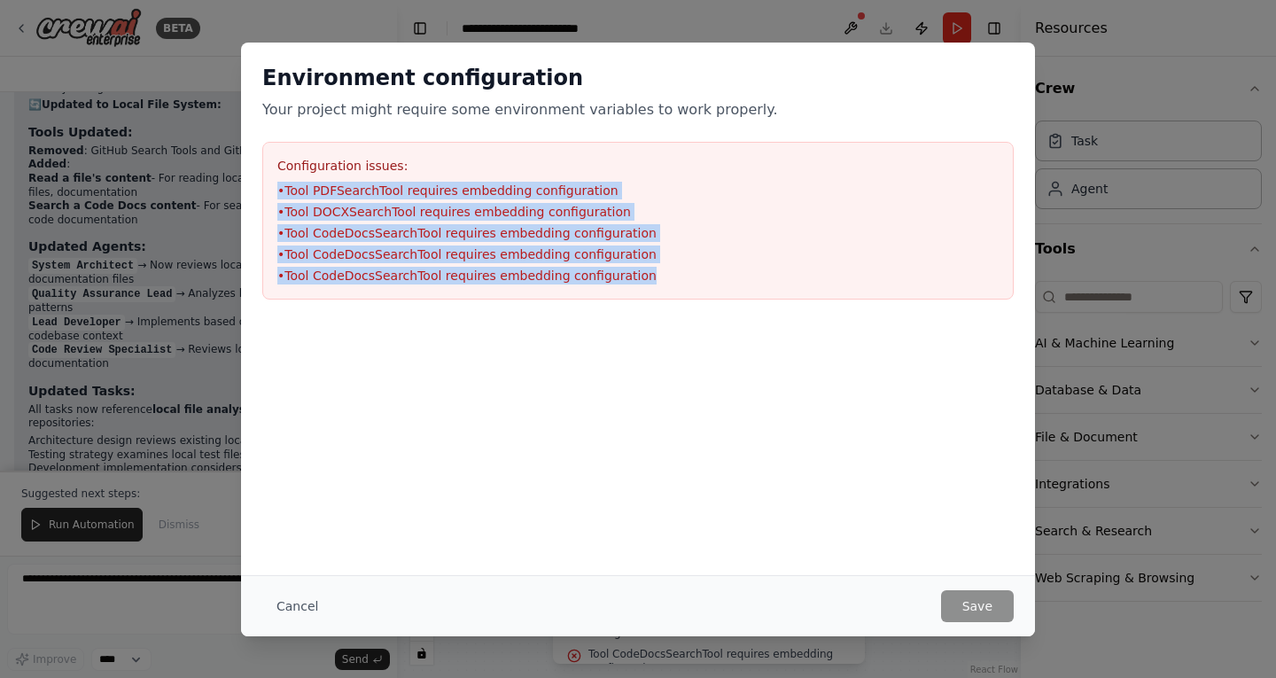
drag, startPoint x: 627, startPoint y: 273, endPoint x: 250, endPoint y: 188, distance: 386.1
click at [250, 188] on div "Environment configuration Your project might require some environment variables…" at bounding box center [638, 182] width 794 height 278
copy ul "• Tool PDFSearchTool requires embedding configuration • Tool DOCXSearchTool req…"
click at [271, 602] on button "Cancel" at bounding box center [297, 606] width 70 height 32
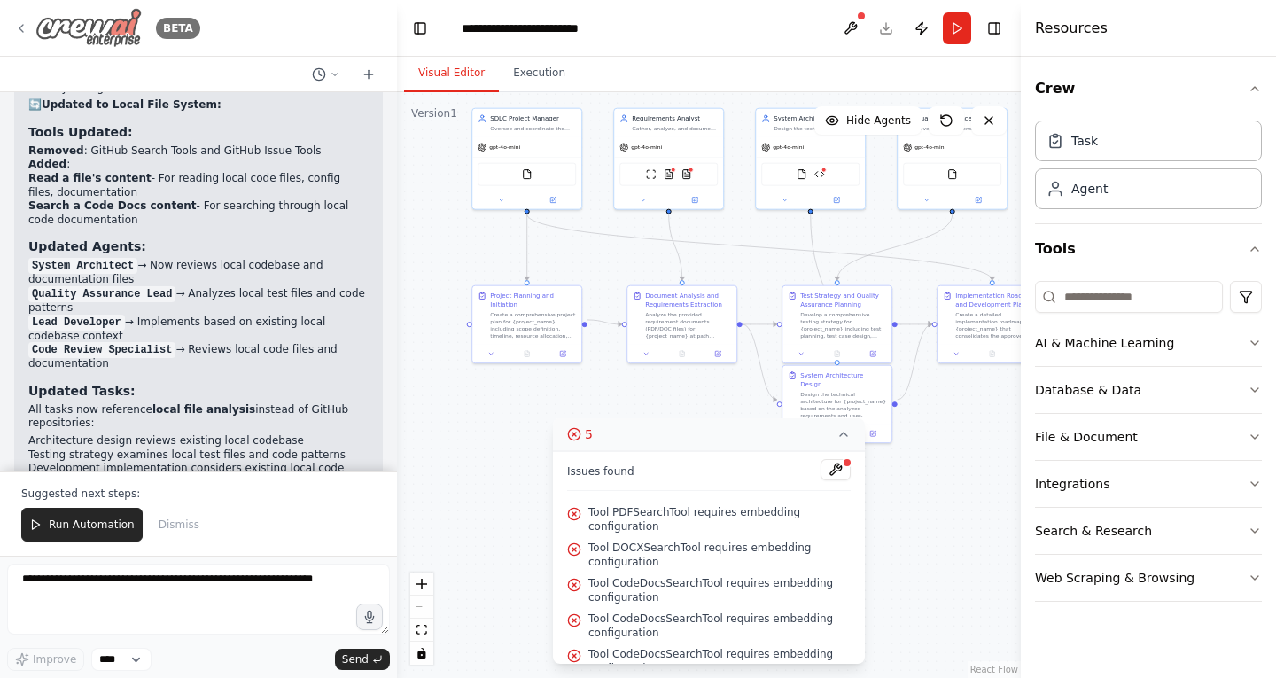
click at [17, 25] on icon at bounding box center [21, 28] width 14 height 14
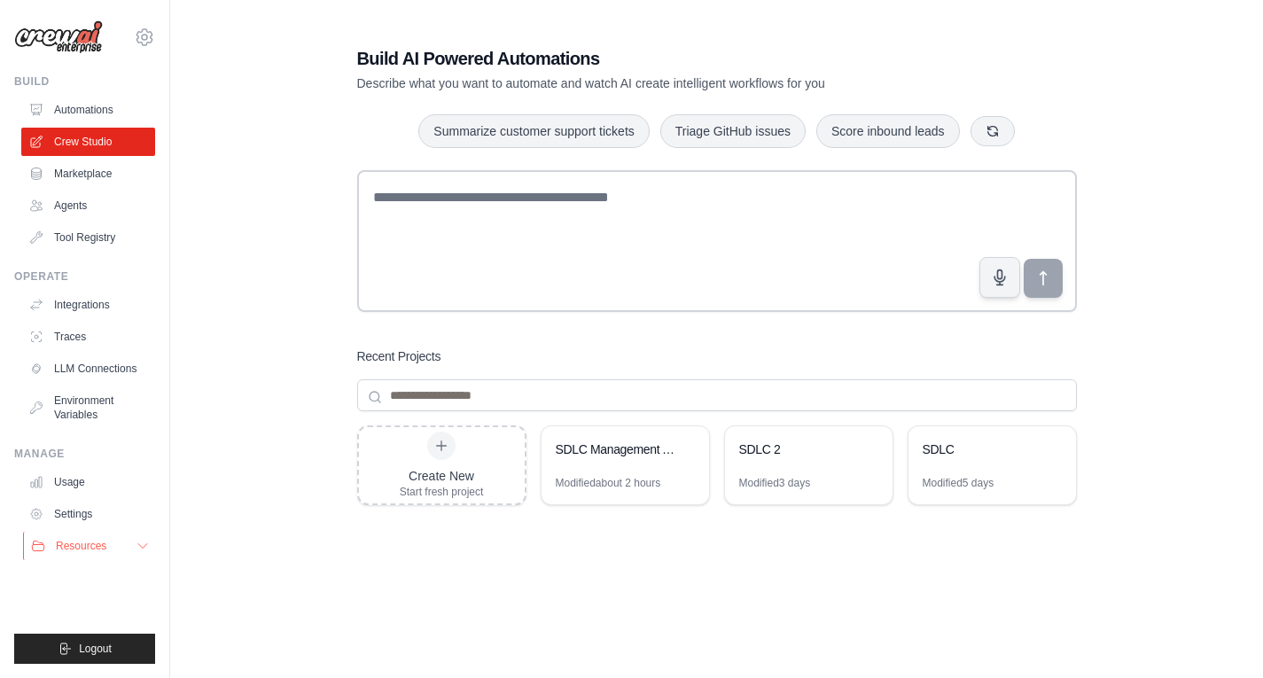
click at [128, 542] on button "Resources" at bounding box center [90, 546] width 134 height 28
click at [640, 480] on div "Modified about 2 hours" at bounding box center [608, 483] width 105 height 14
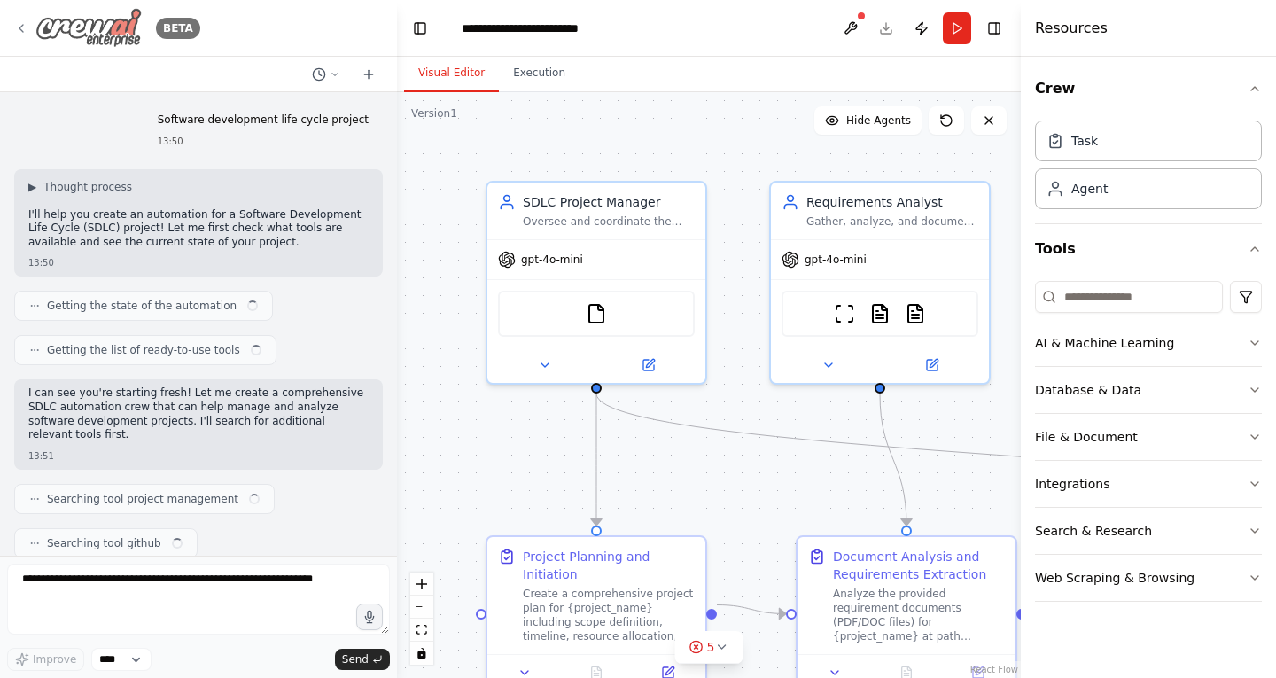
scroll to position [7700, 0]
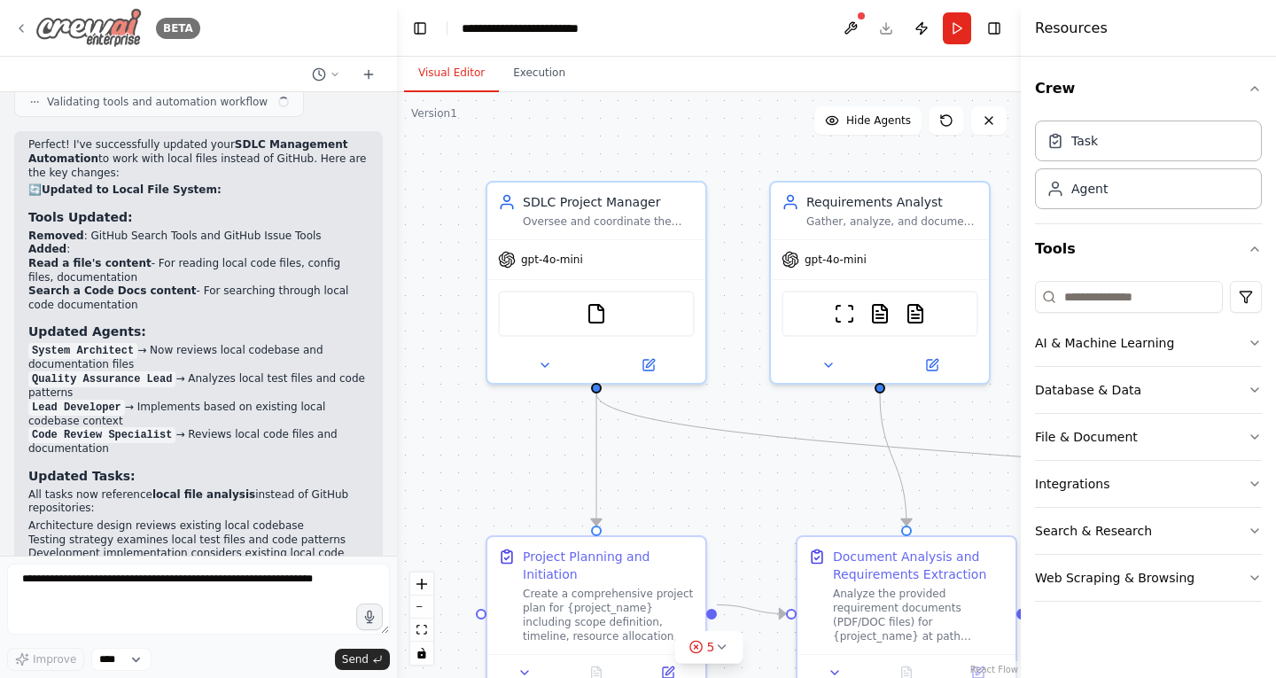
click at [17, 23] on icon at bounding box center [21, 28] width 14 height 14
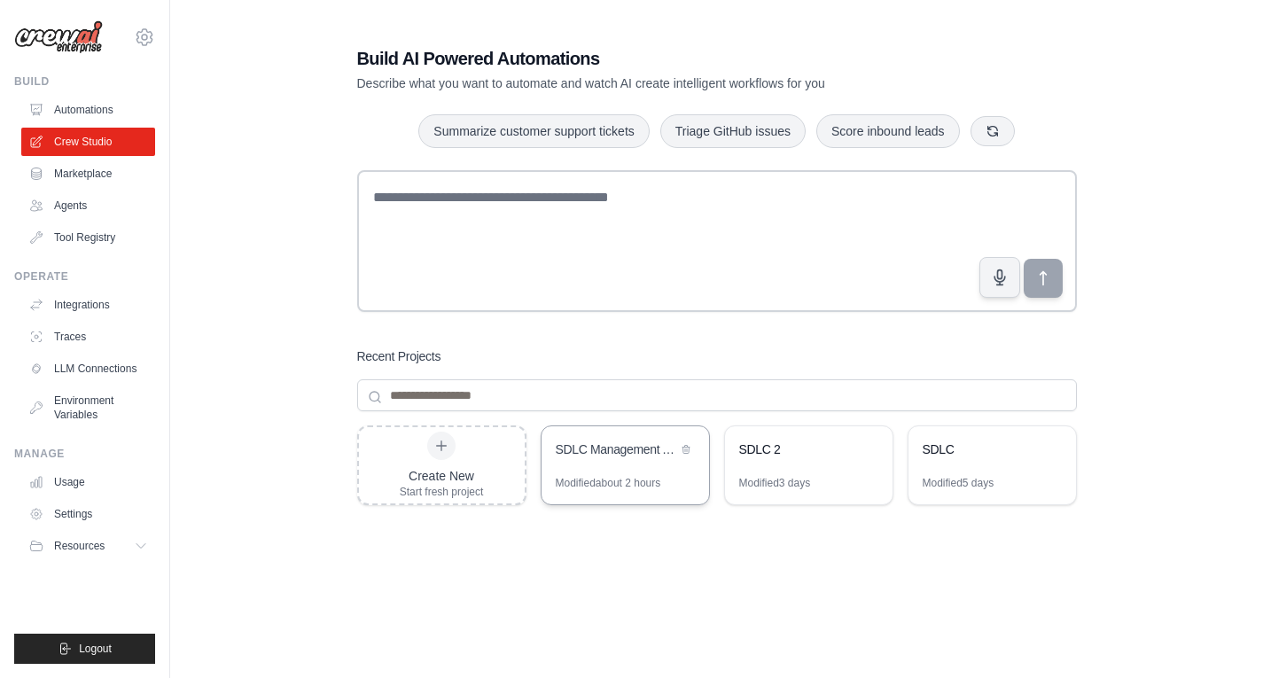
click at [640, 476] on div "Modified about 2 hours" at bounding box center [608, 483] width 105 height 14
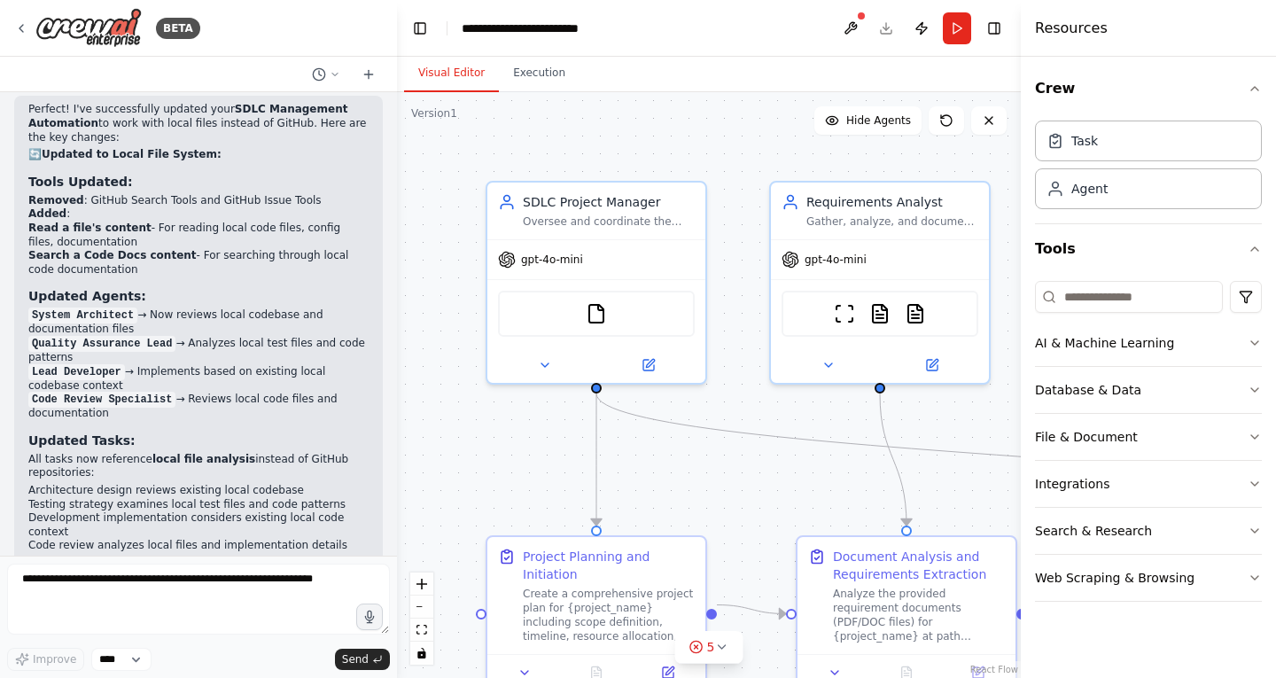
scroll to position [7664, 0]
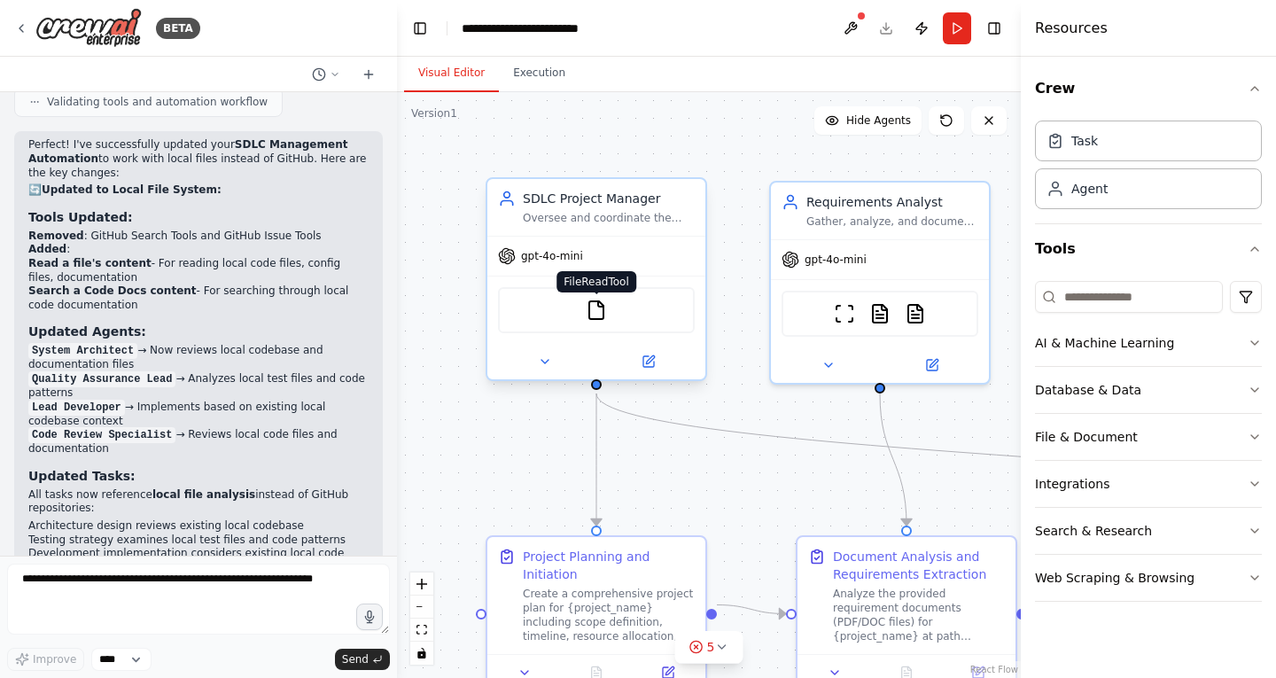
click at [594, 310] on img at bounding box center [596, 310] width 21 height 21
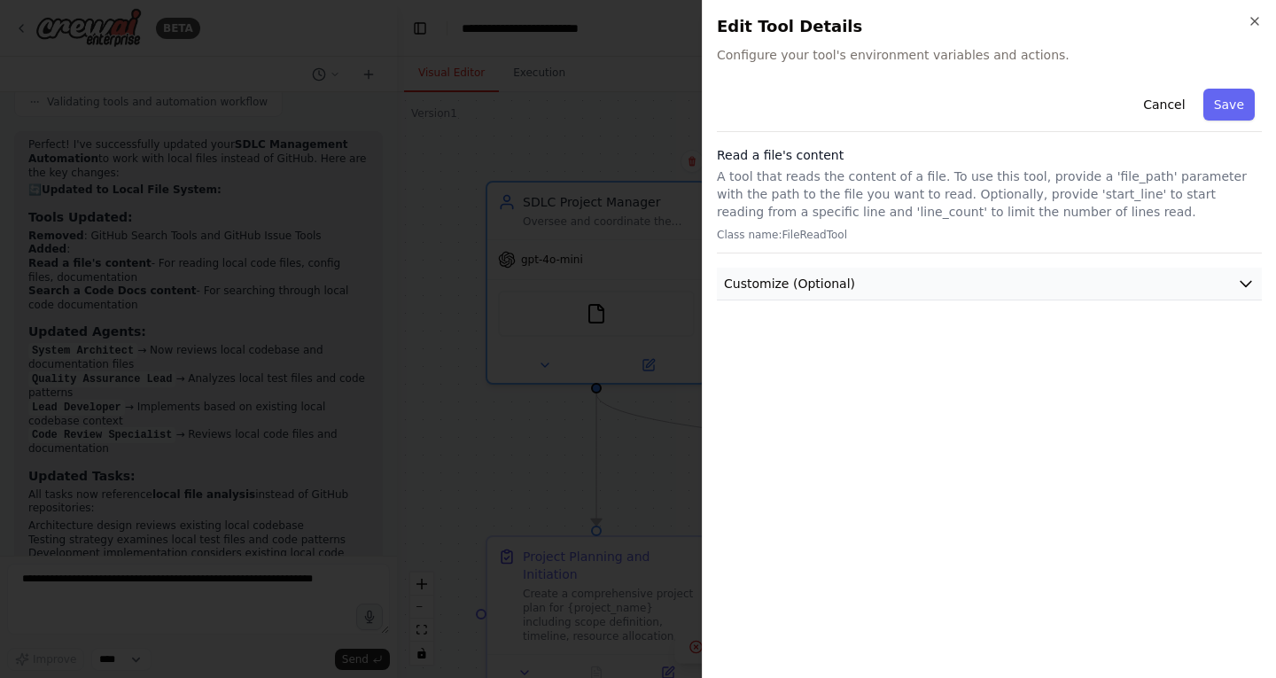
click at [785, 291] on span "Customize (Optional)" at bounding box center [789, 284] width 131 height 18
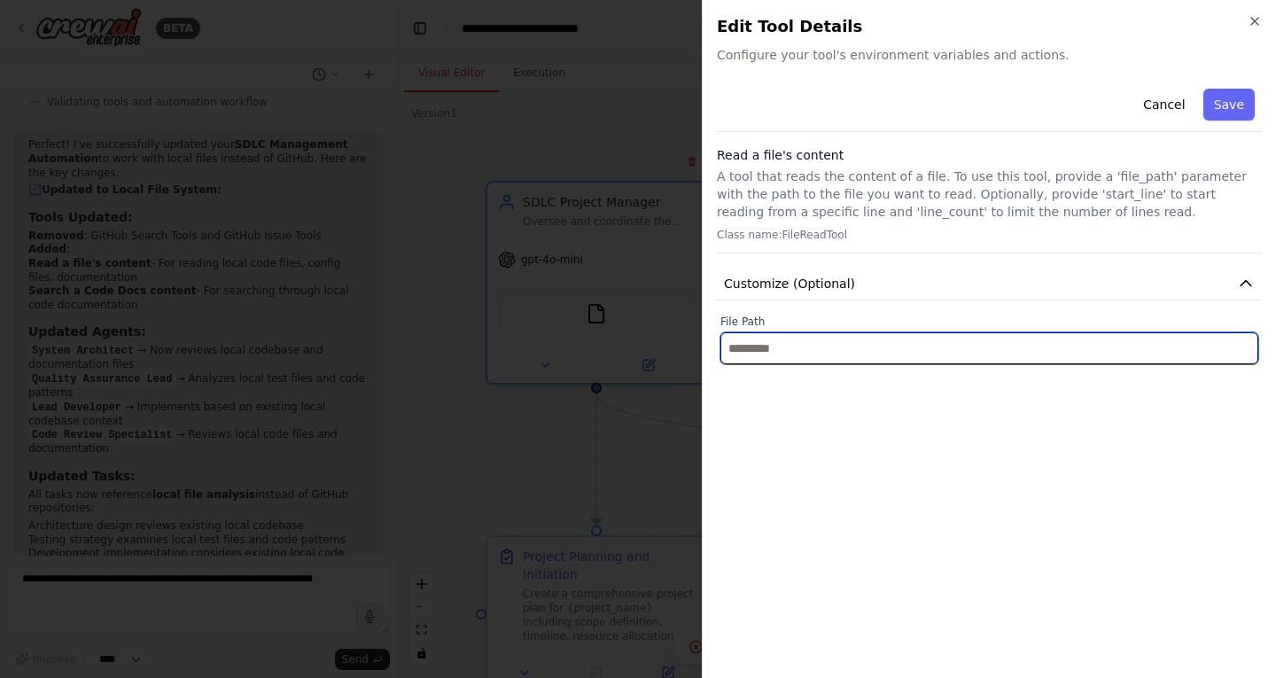
click at [799, 349] on input "text" at bounding box center [989, 348] width 538 height 32
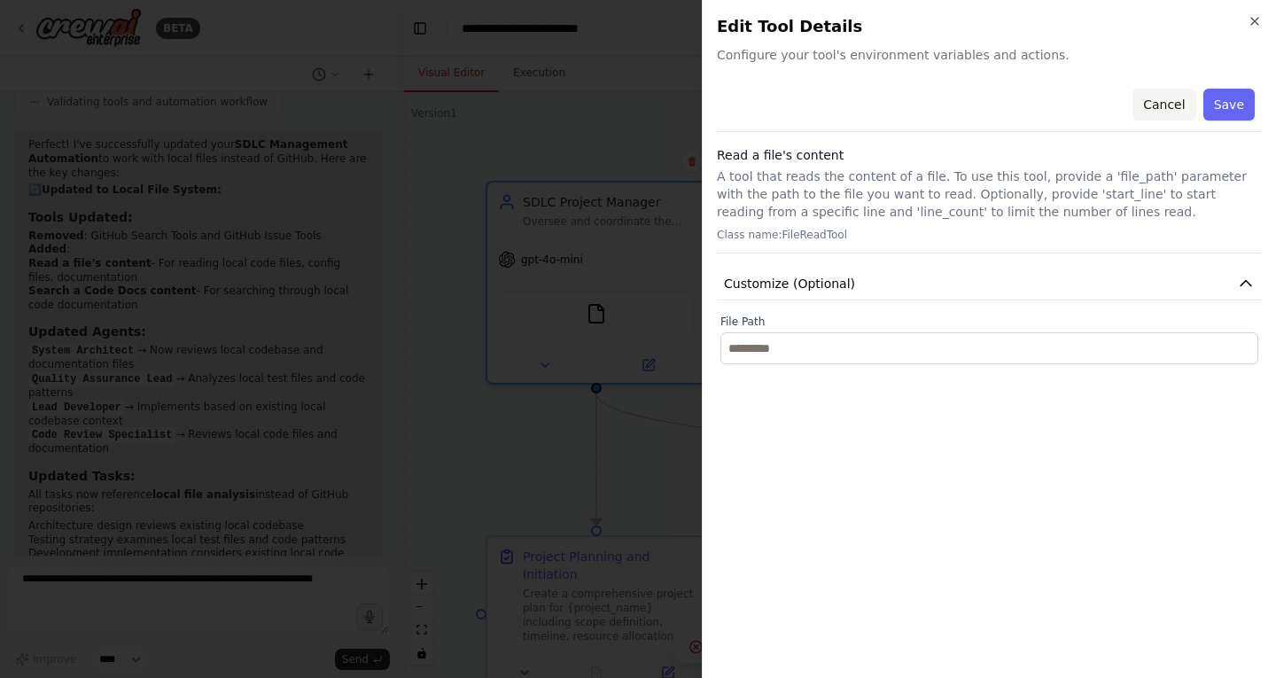
click at [1179, 106] on button "Cancel" at bounding box center [1164, 105] width 63 height 32
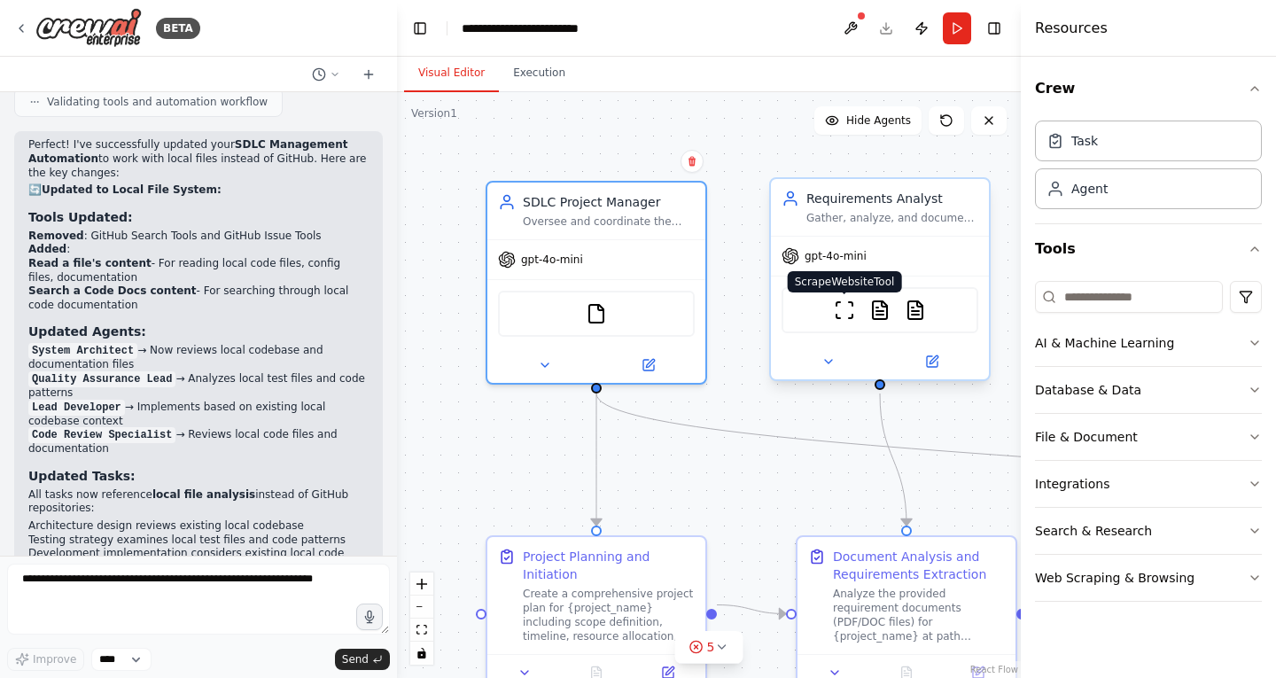
click at [845, 310] on img at bounding box center [844, 310] width 21 height 21
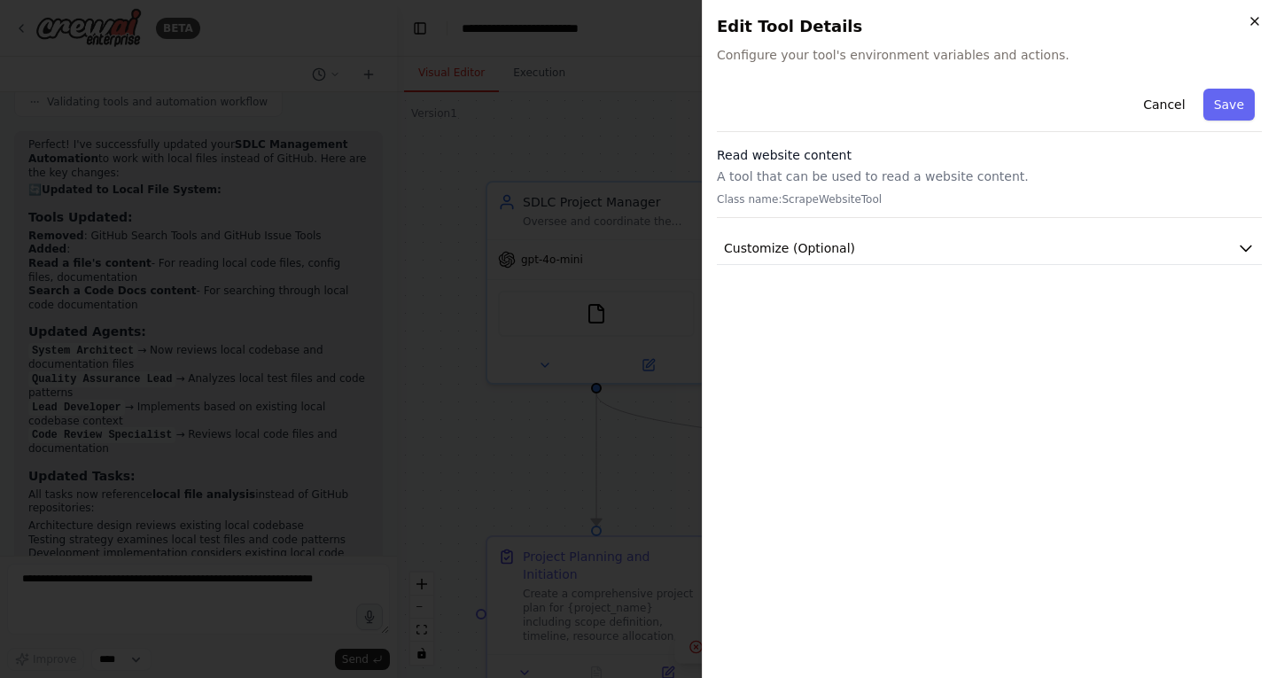
click at [1254, 19] on icon "button" at bounding box center [1254, 21] width 7 height 7
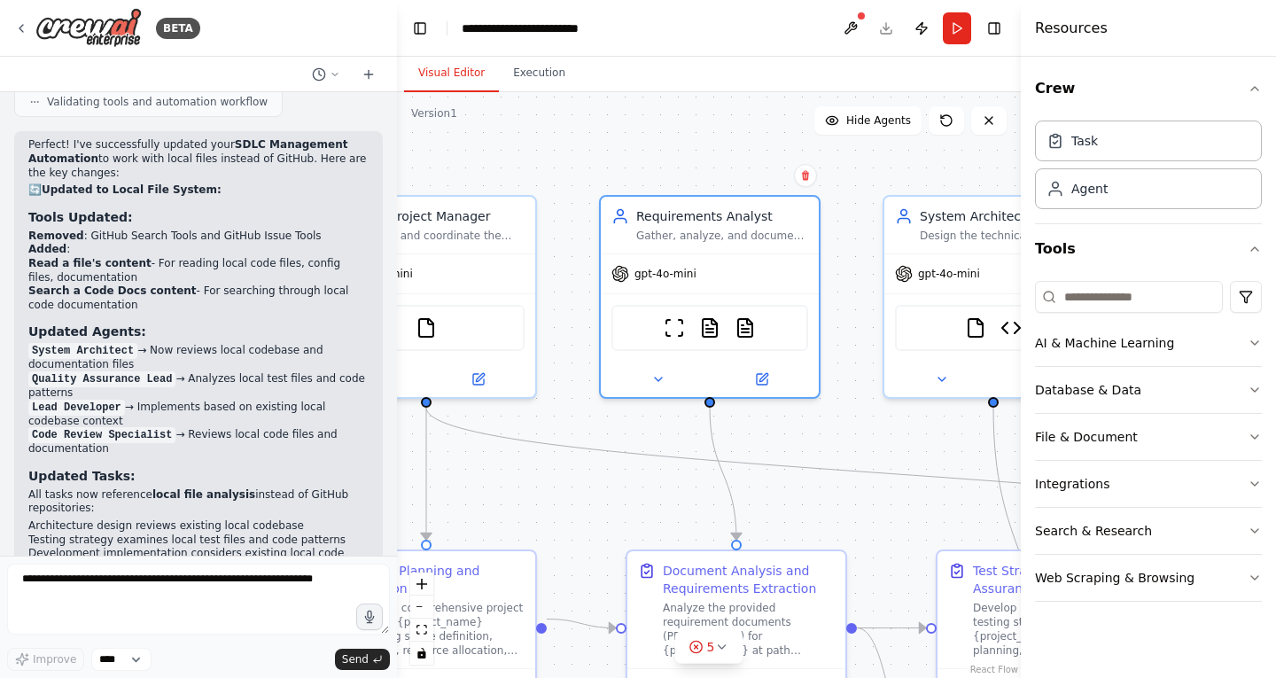
drag, startPoint x: 802, startPoint y: 455, endPoint x: 632, endPoint y: 469, distance: 170.7
click at [632, 469] on div ".deletable-edge-delete-btn { width: 20px; height: 20px; border: 0px solid #ffff…" at bounding box center [709, 385] width 624 height 586
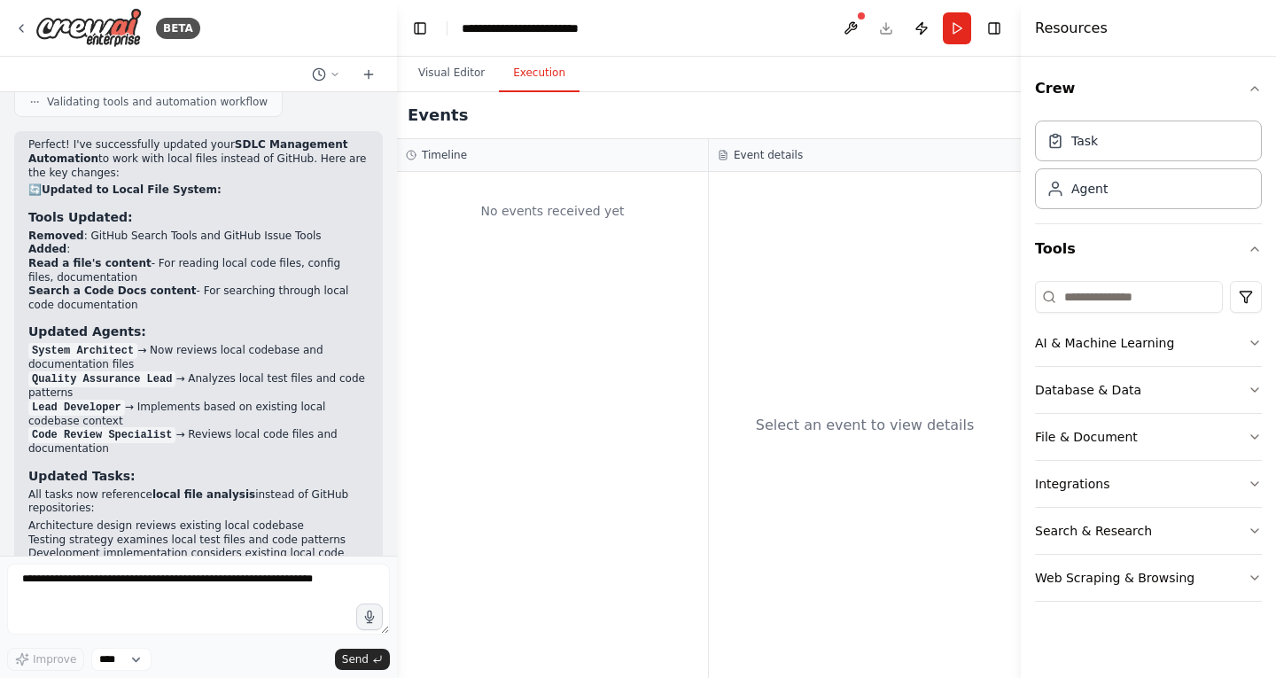
click at [533, 73] on button "Execution" at bounding box center [539, 73] width 81 height 37
click at [448, 75] on button "Visual Editor" at bounding box center [451, 73] width 95 height 37
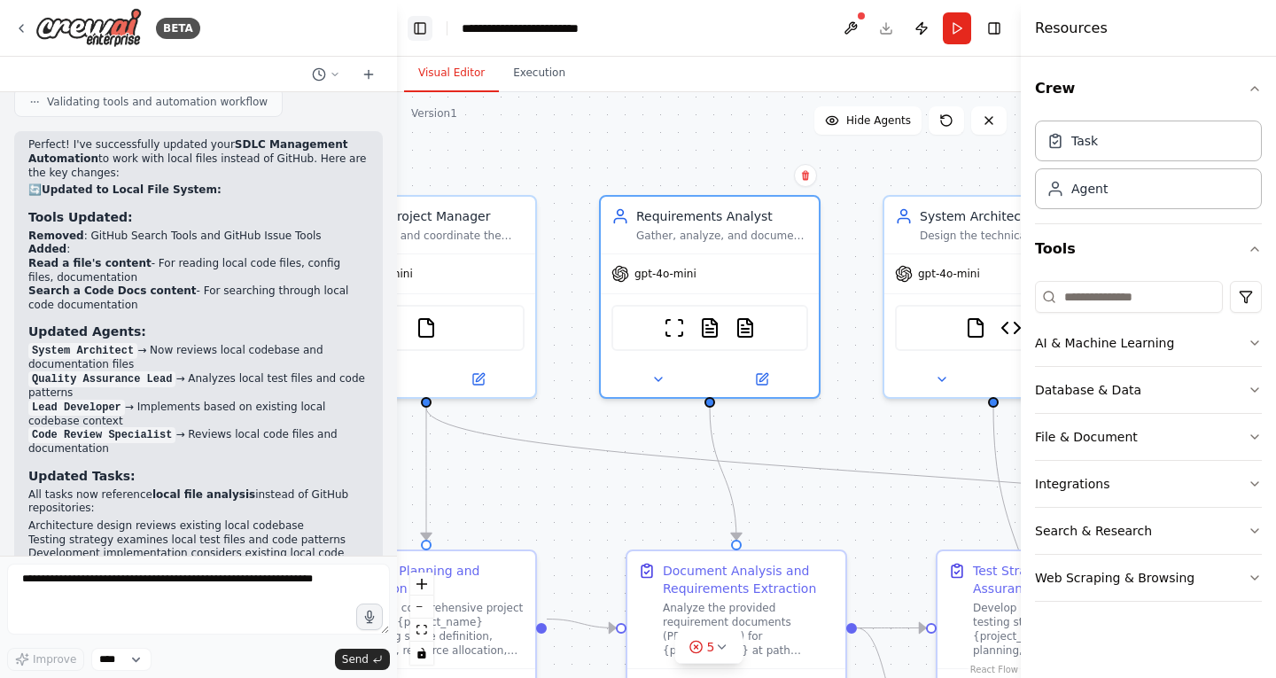
click at [424, 21] on button "Toggle Left Sidebar" at bounding box center [420, 28] width 25 height 25
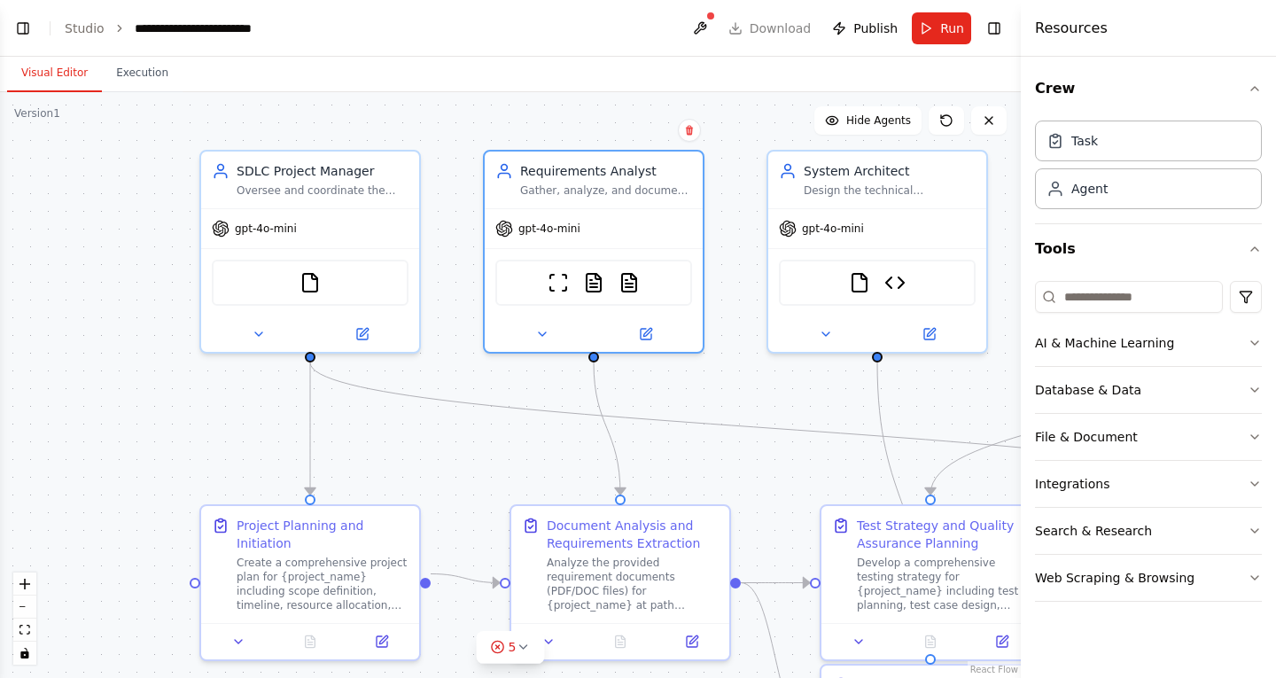
drag, startPoint x: 301, startPoint y: 131, endPoint x: 576, endPoint y: 84, distance: 278.7
click at [576, 84] on div "Visual Editor Execution Version 1 Show Tools Hide Agents .deletable-edge-delete…" at bounding box center [510, 367] width 1021 height 621
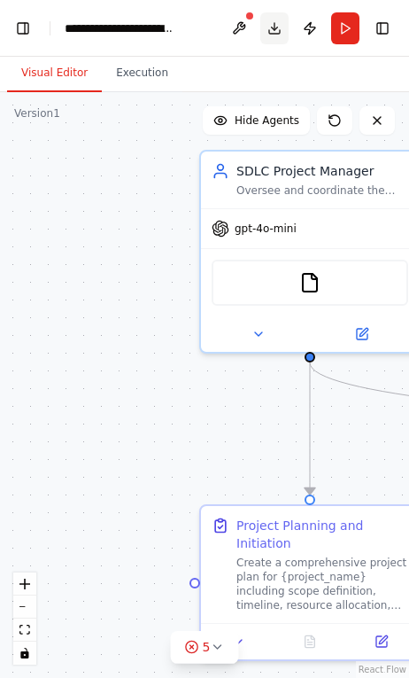
click at [276, 29] on button "Download" at bounding box center [275, 28] width 28 height 32
click at [274, 24] on button "Download" at bounding box center [275, 28] width 28 height 32
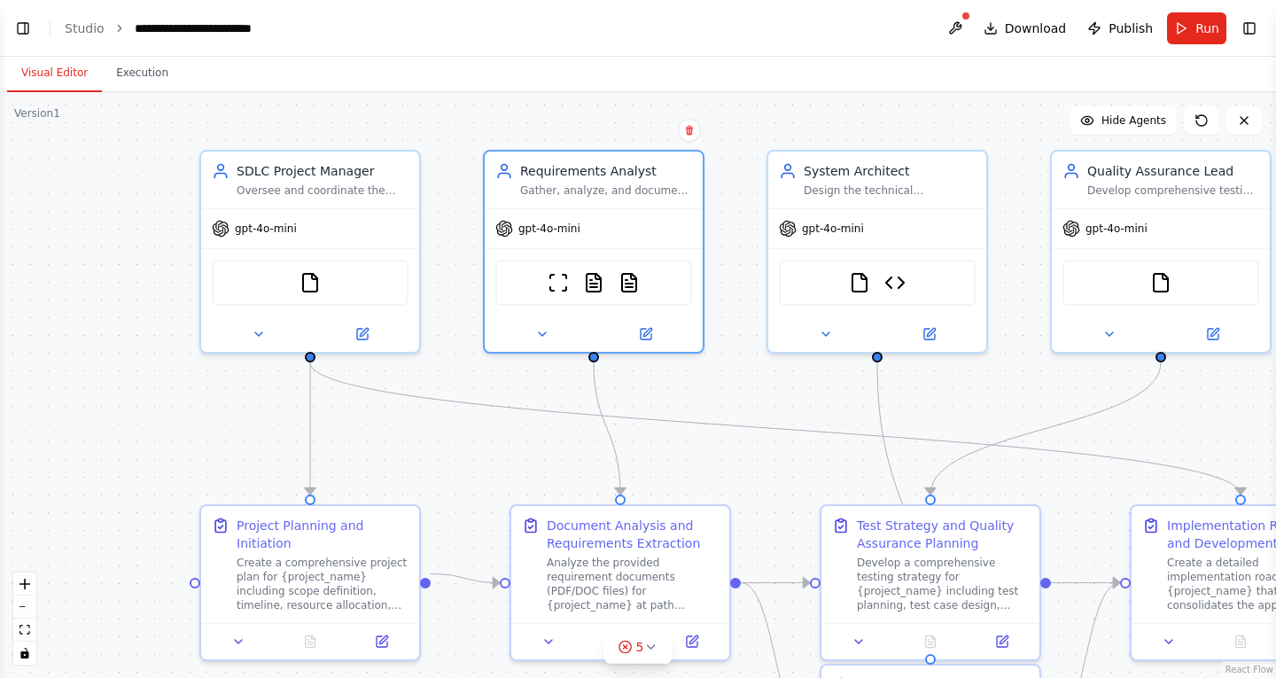
select select "****"
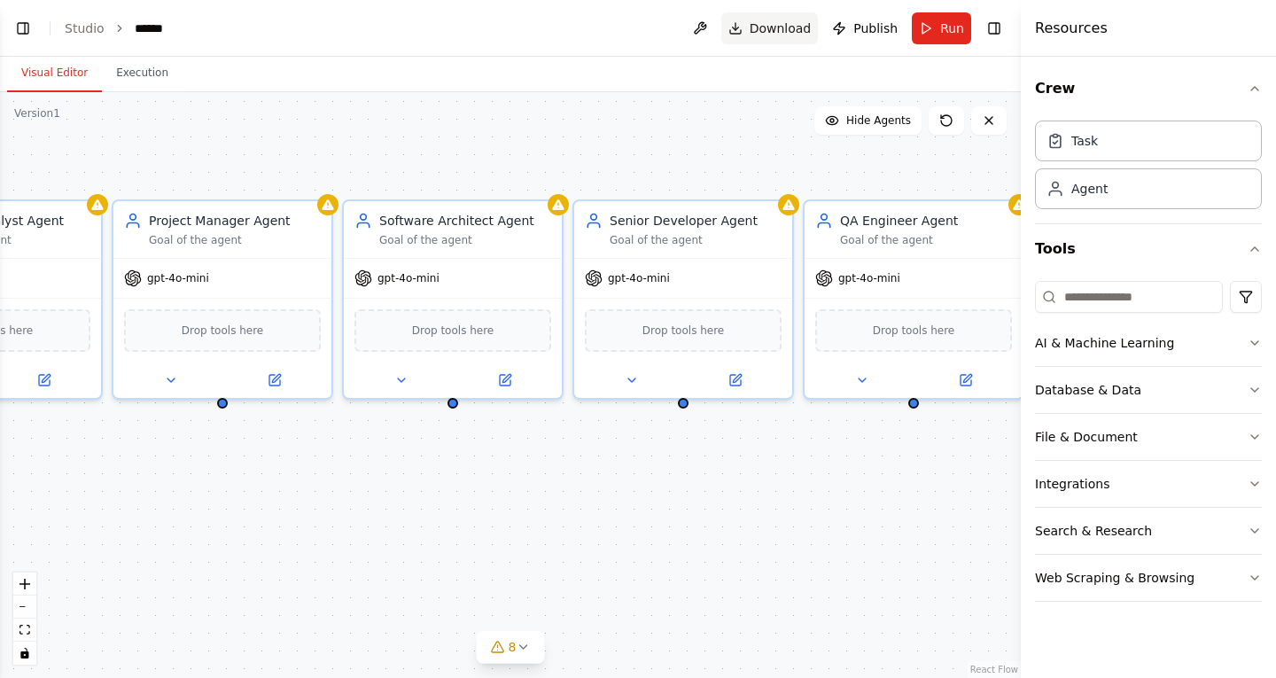
click at [758, 33] on span "Download" at bounding box center [781, 28] width 62 height 18
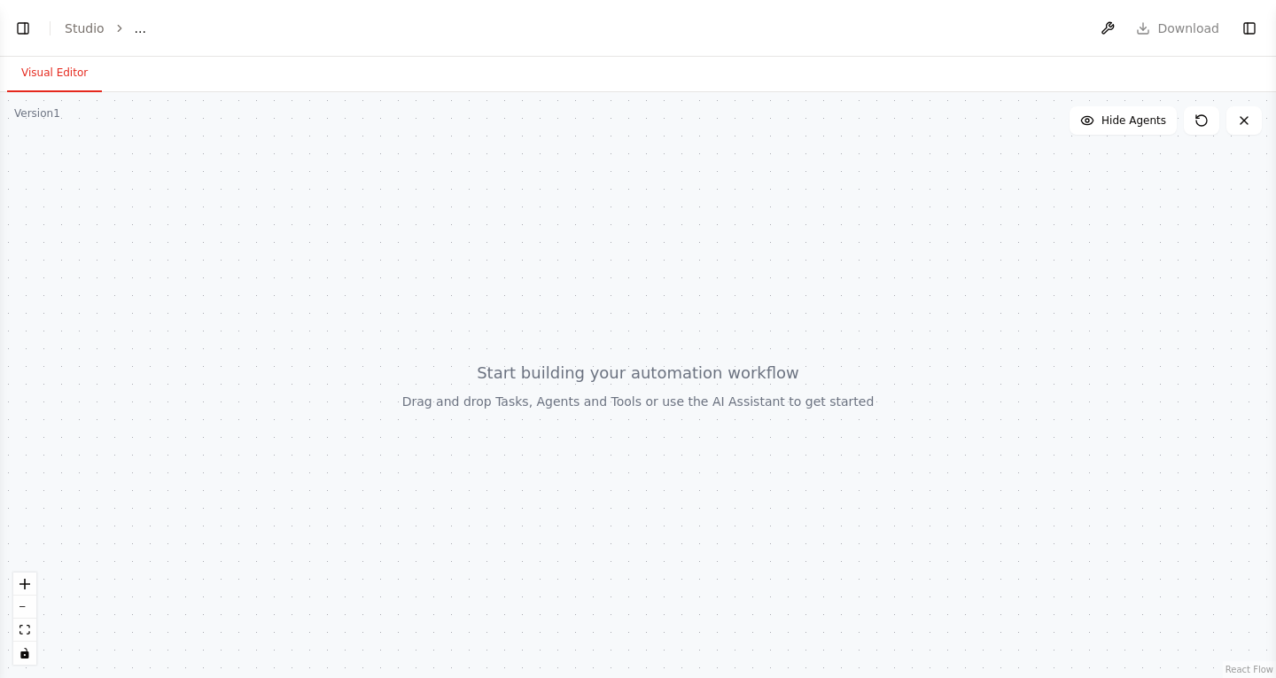
select select "****"
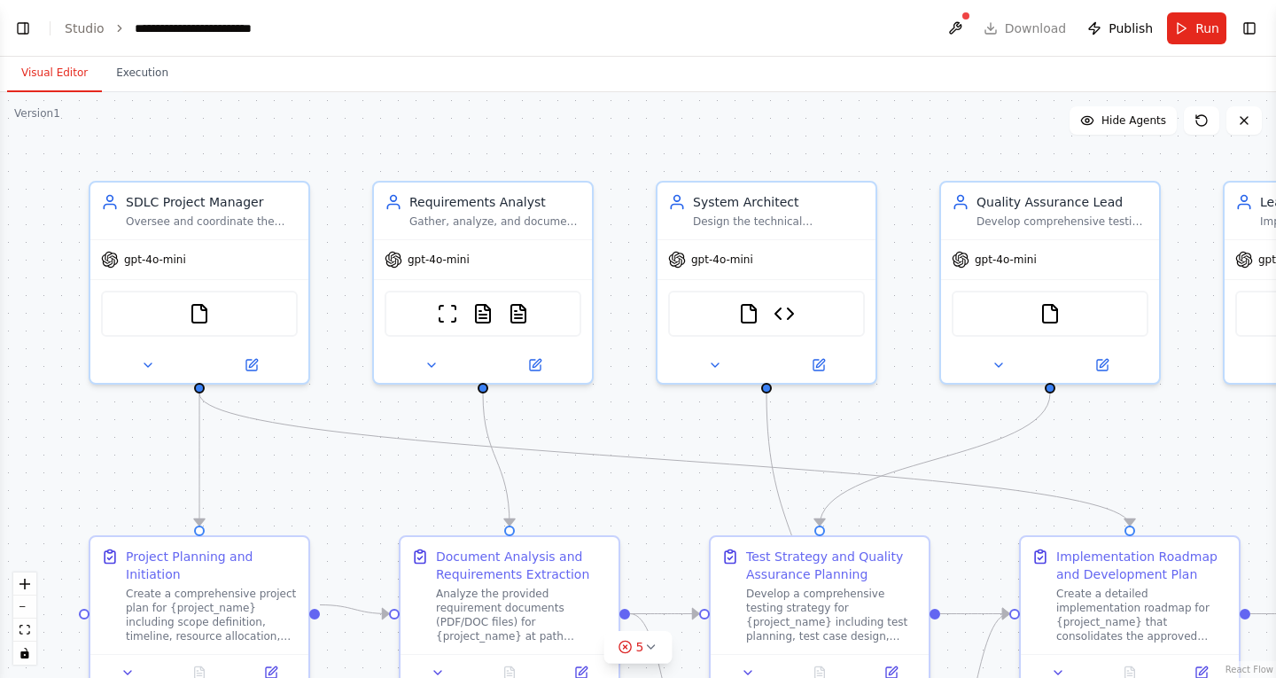
scroll to position [7664, 0]
click at [214, 311] on div "FileReadTool" at bounding box center [199, 310] width 197 height 46
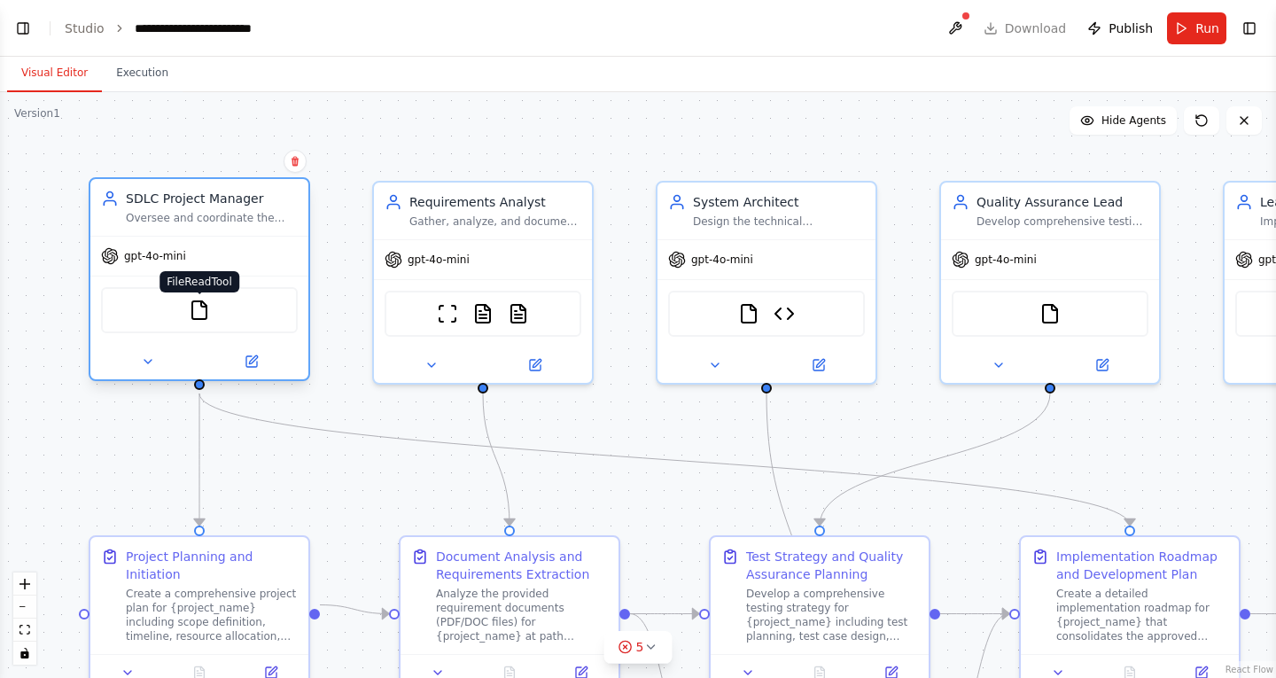
click at [206, 307] on img at bounding box center [199, 310] width 21 height 21
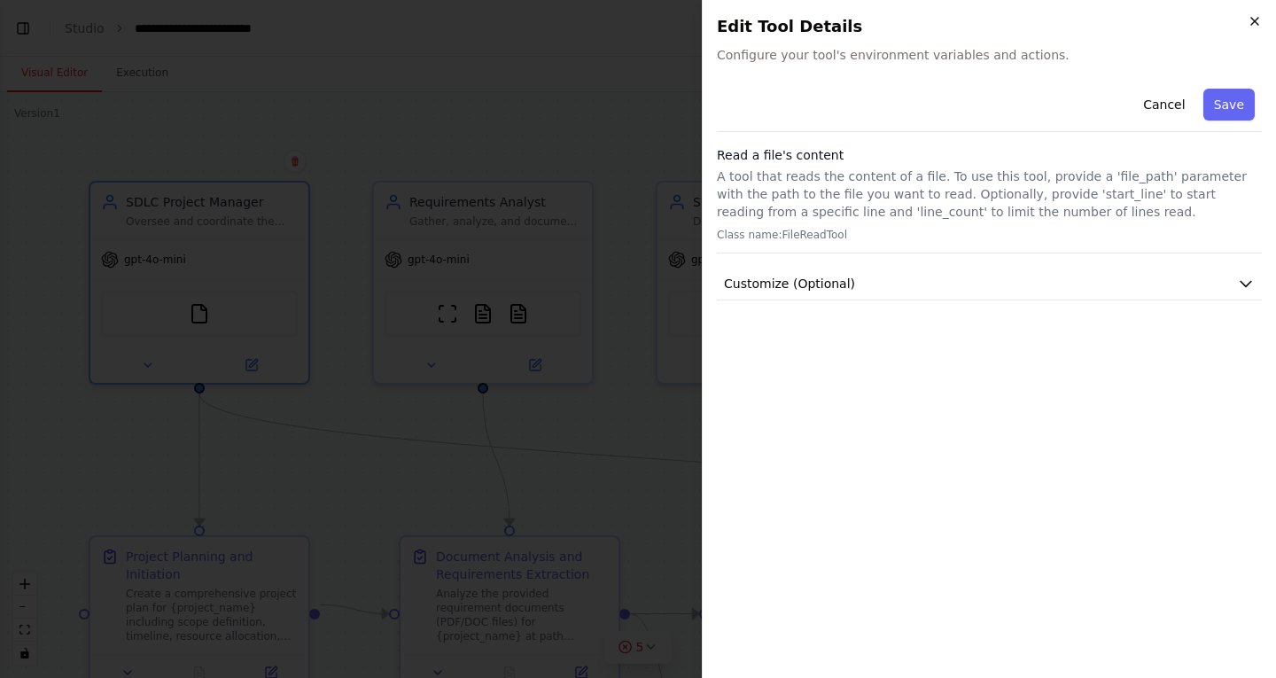
click at [1257, 18] on icon "button" at bounding box center [1254, 21] width 7 height 7
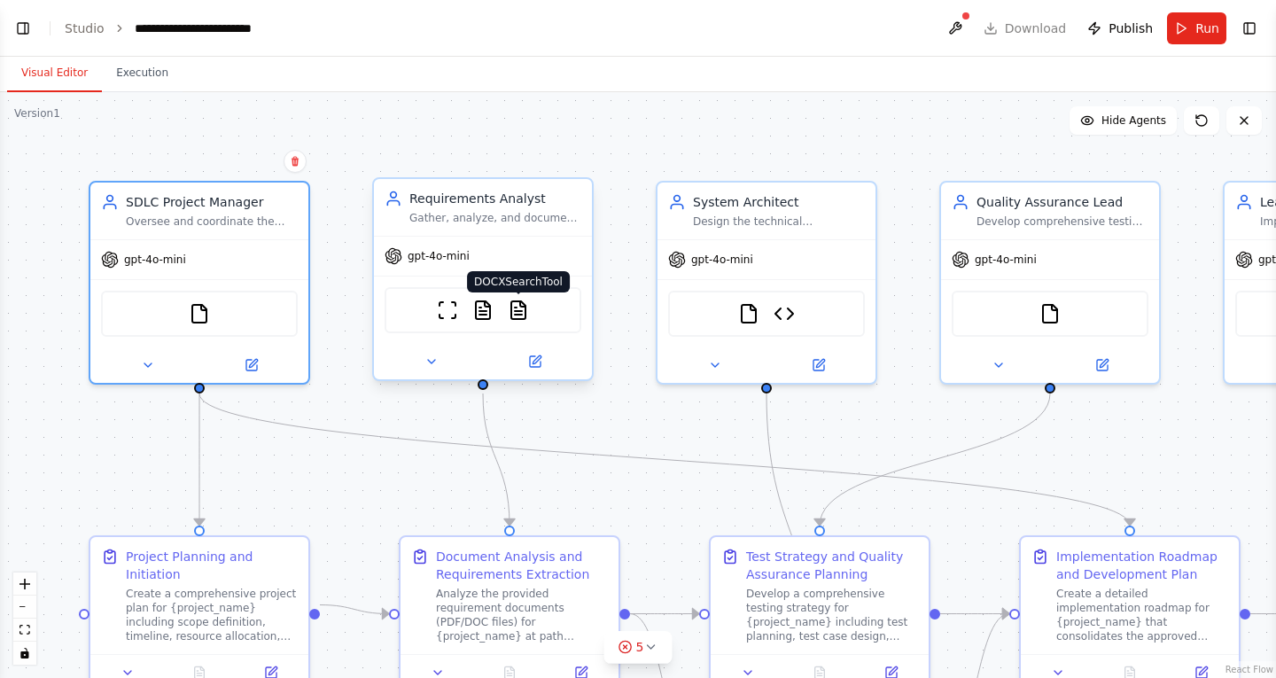
click at [518, 308] on img at bounding box center [518, 310] width 21 height 21
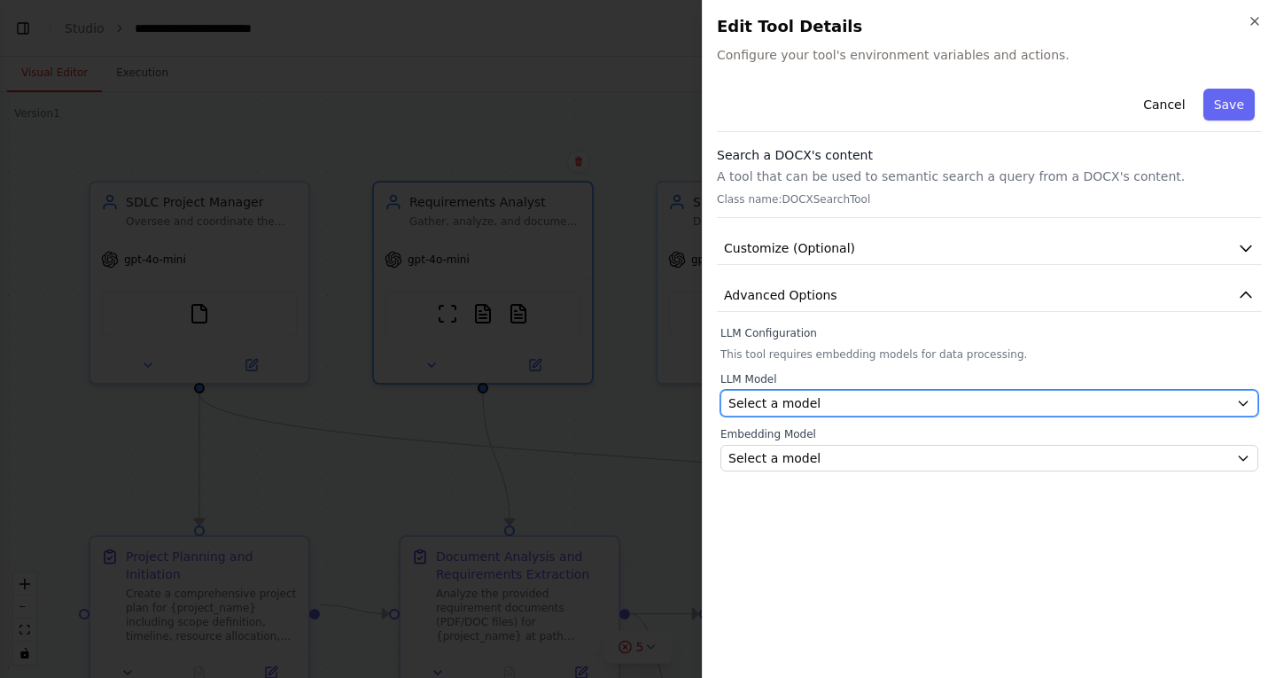
click at [866, 398] on div "Select a model" at bounding box center [978, 403] width 501 height 18
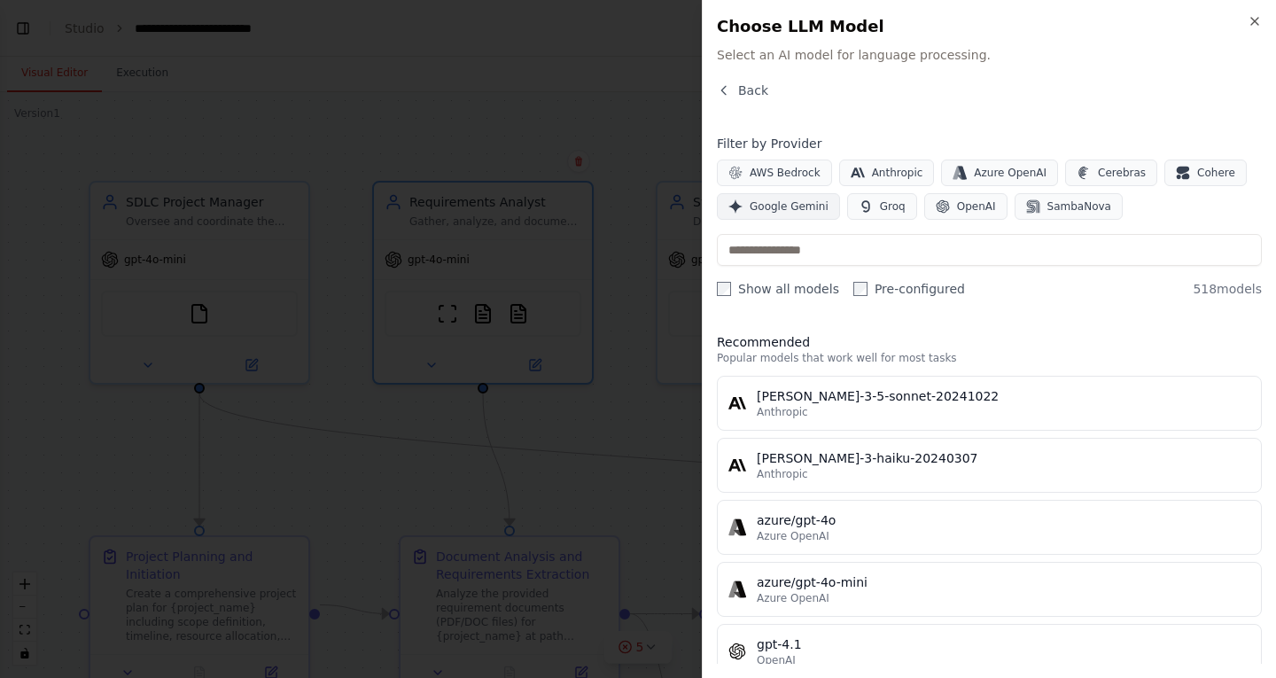
click at [806, 196] on button "Google Gemini" at bounding box center [778, 206] width 123 height 27
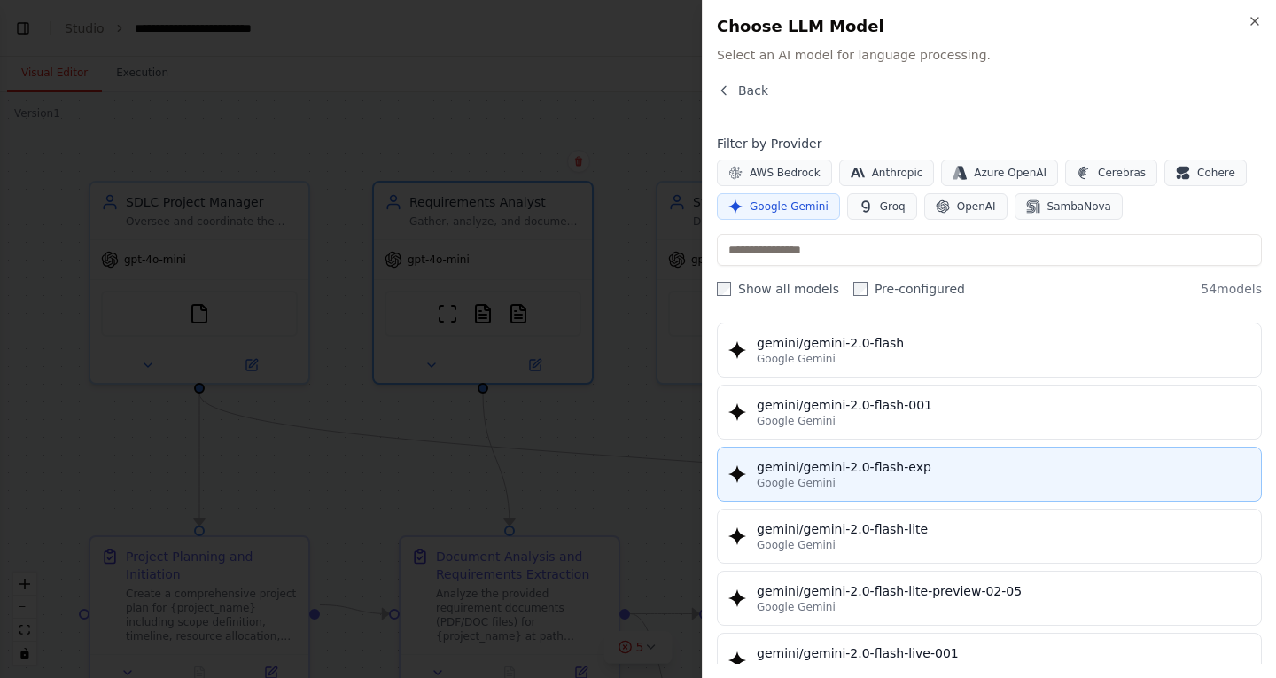
scroll to position [886, 0]
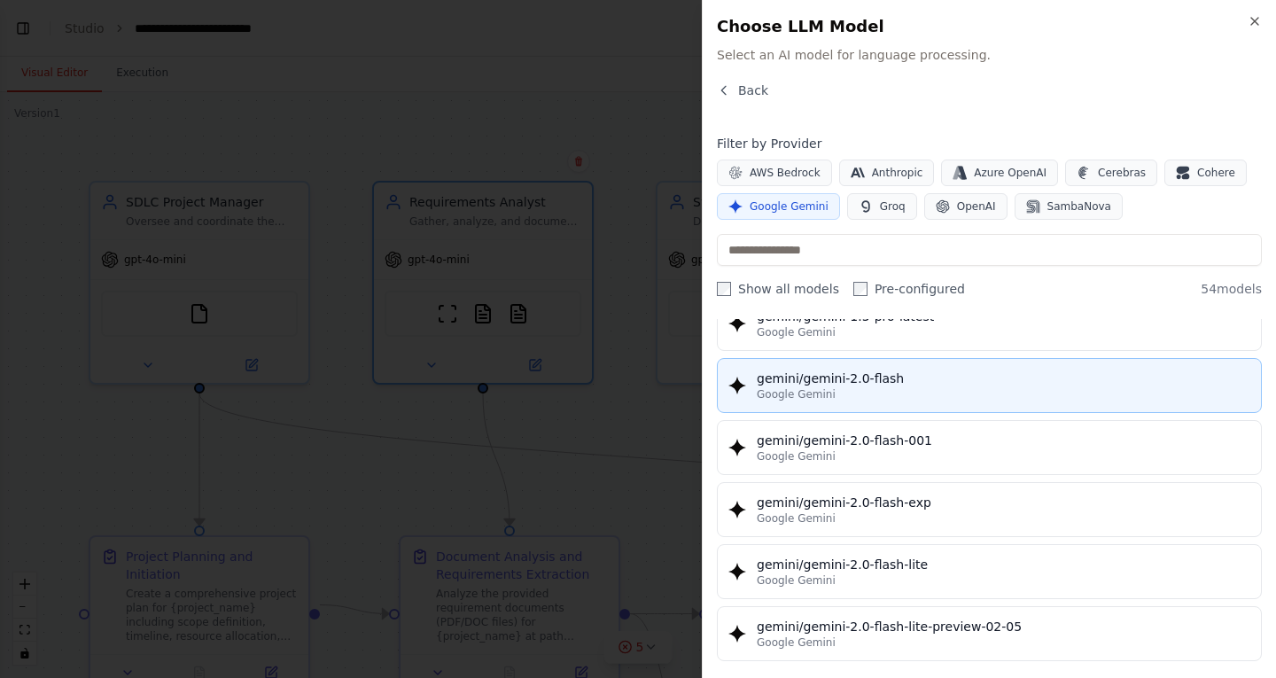
click at [900, 380] on div "gemini/gemini-2.0-flash" at bounding box center [1004, 379] width 494 height 18
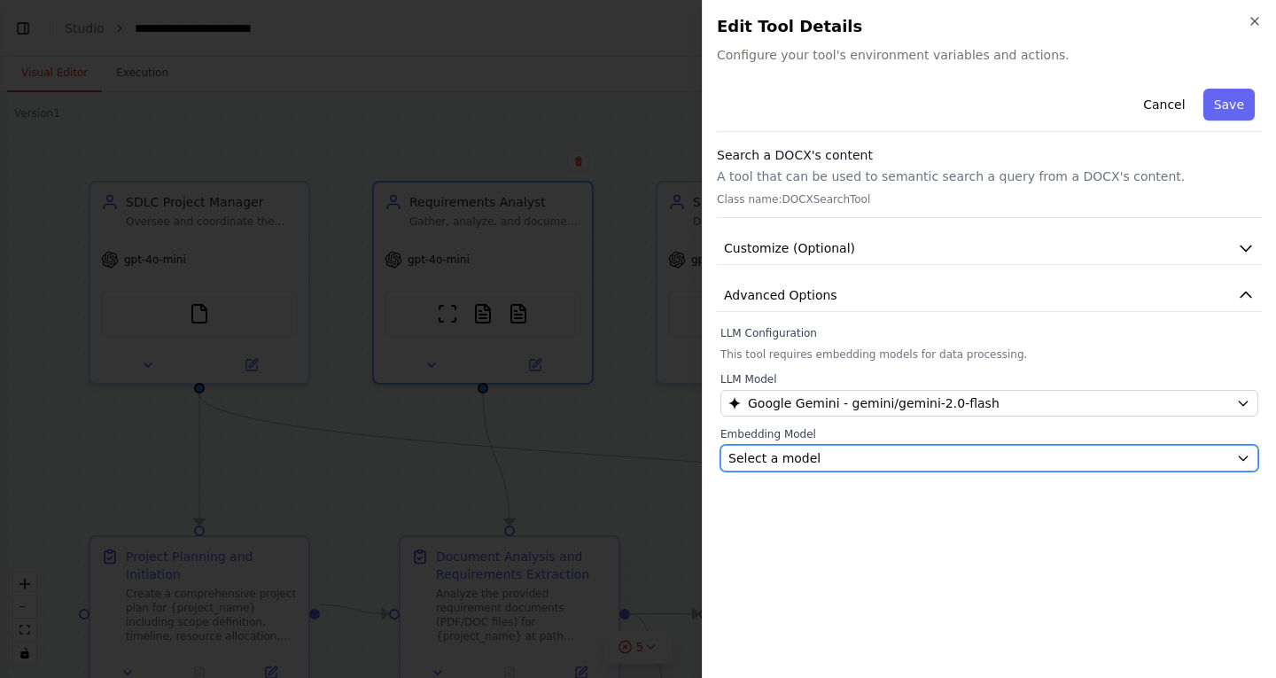
click at [817, 459] on div "Select a model" at bounding box center [978, 458] width 501 height 18
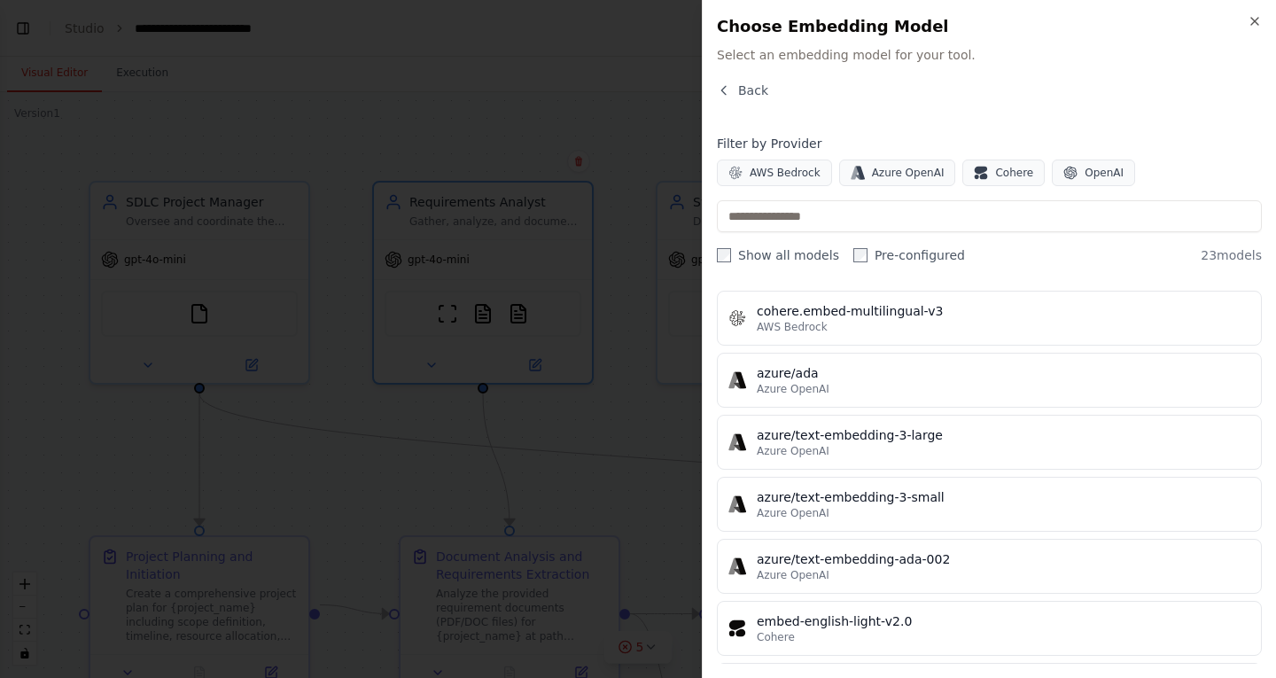
scroll to position [620, 0]
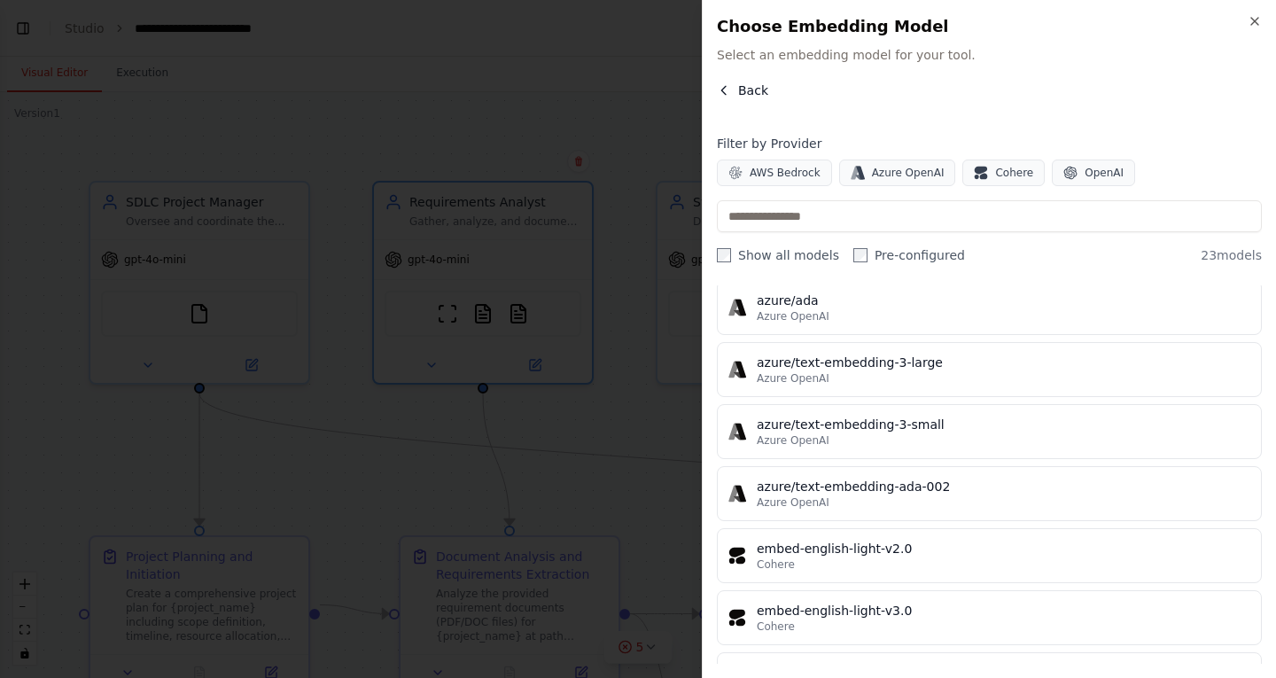
click at [748, 90] on span "Back" at bounding box center [753, 91] width 30 height 18
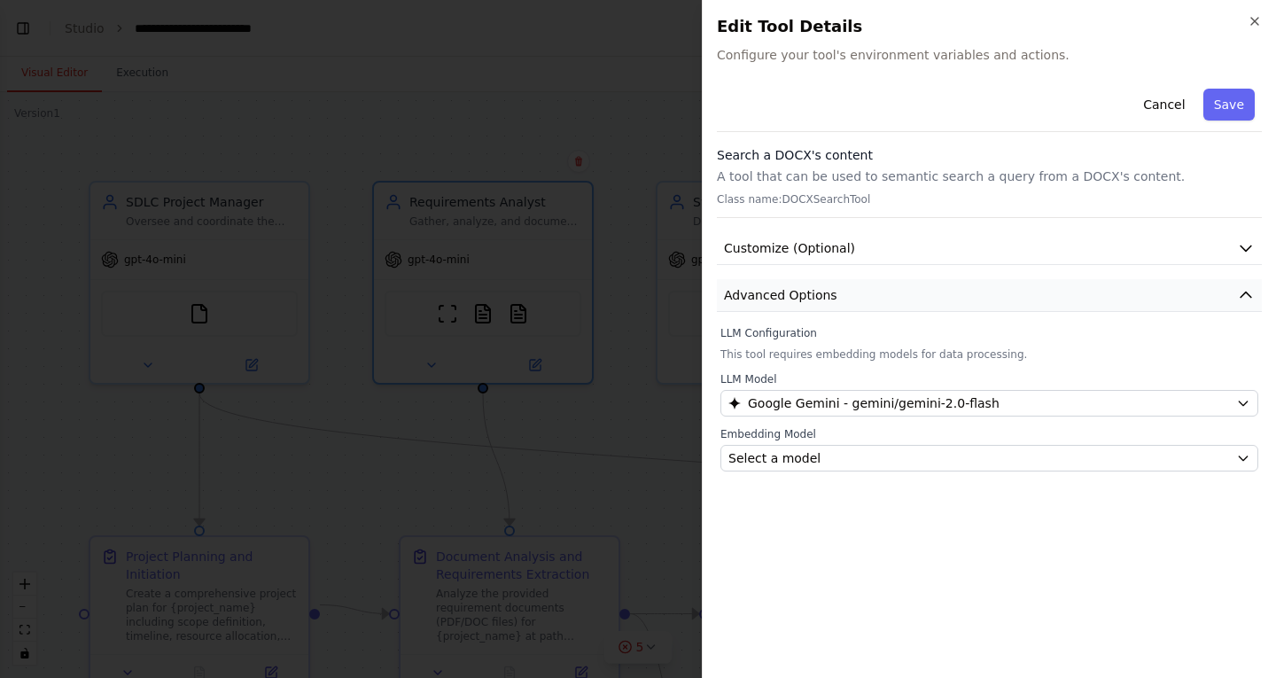
click at [853, 298] on button "Advanced Options" at bounding box center [989, 295] width 545 height 33
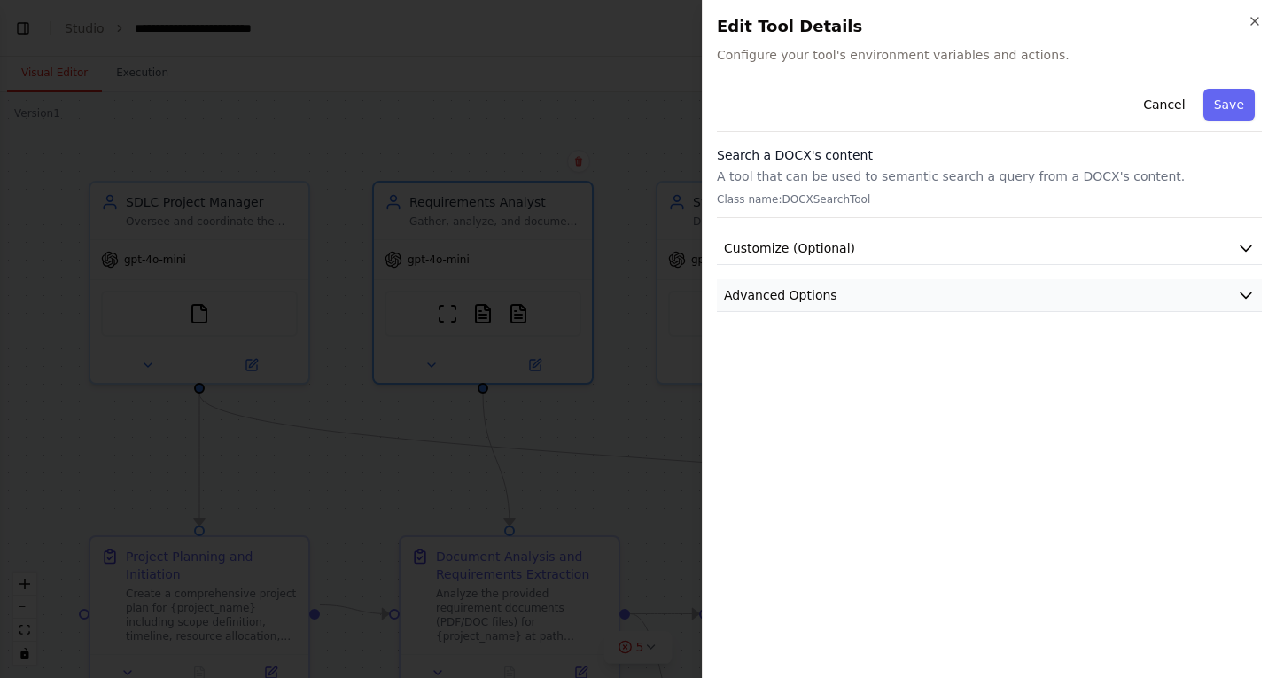
click at [853, 298] on button "Advanced Options" at bounding box center [989, 295] width 545 height 33
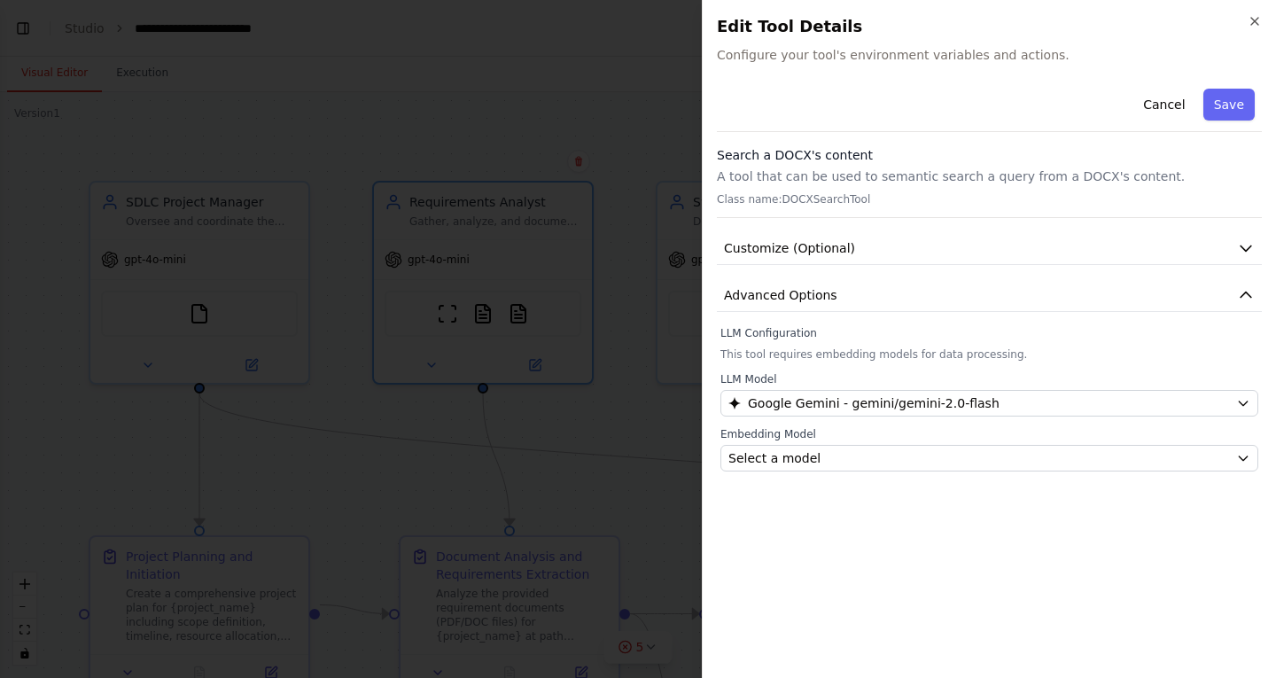
click at [877, 227] on div "Cancel Save Search a DOCX's content A tool that can be used to semantic search …" at bounding box center [989, 277] width 545 height 390
click at [875, 240] on button "Customize (Optional)" at bounding box center [989, 248] width 545 height 33
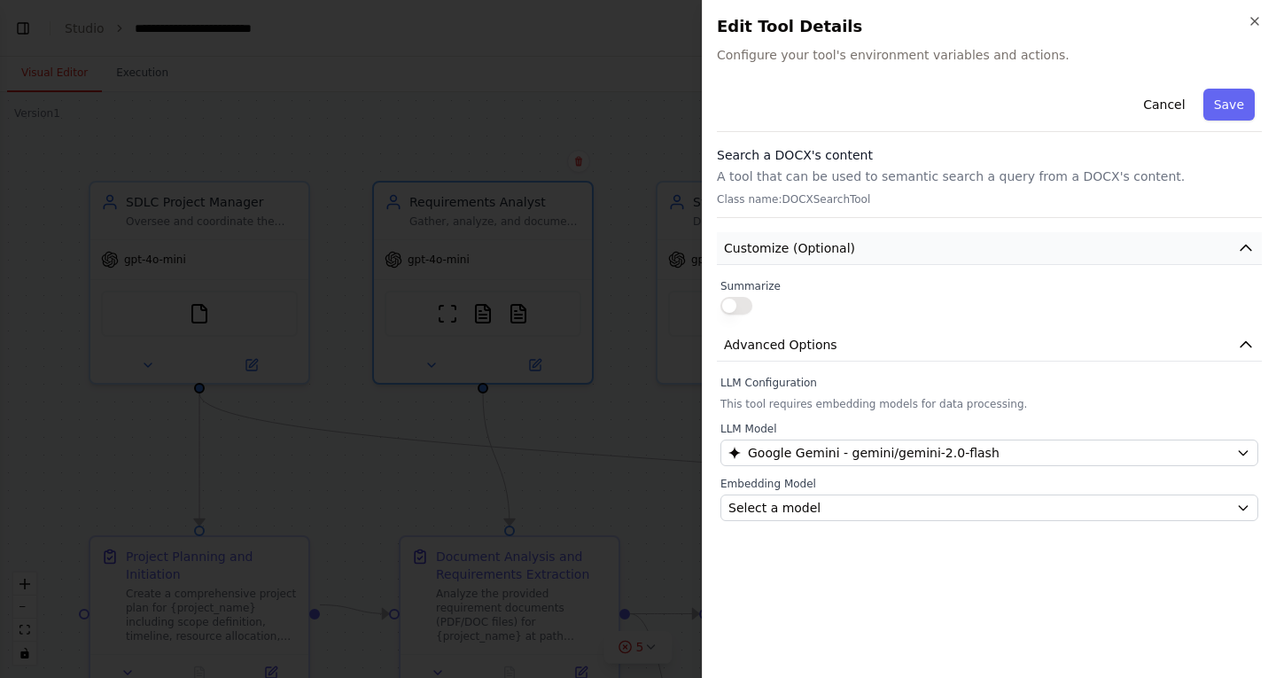
click at [871, 245] on button "Customize (Optional)" at bounding box center [989, 248] width 545 height 33
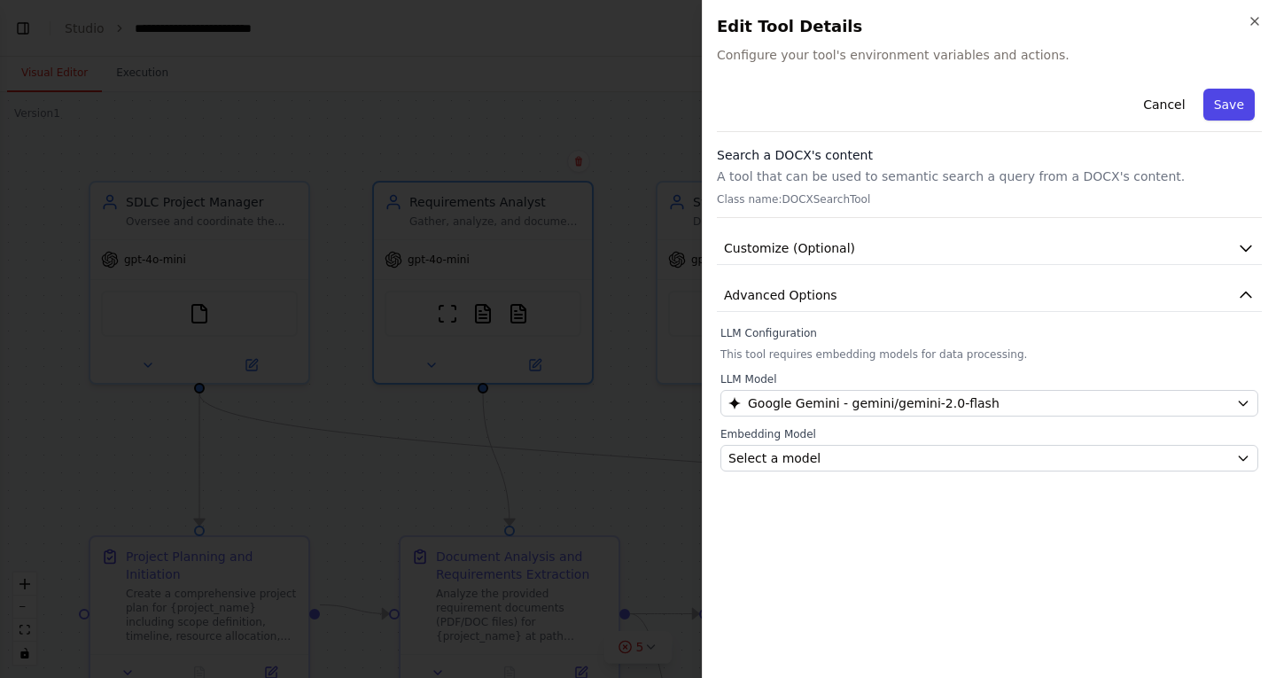
click at [1226, 104] on button "Save" at bounding box center [1228, 105] width 51 height 32
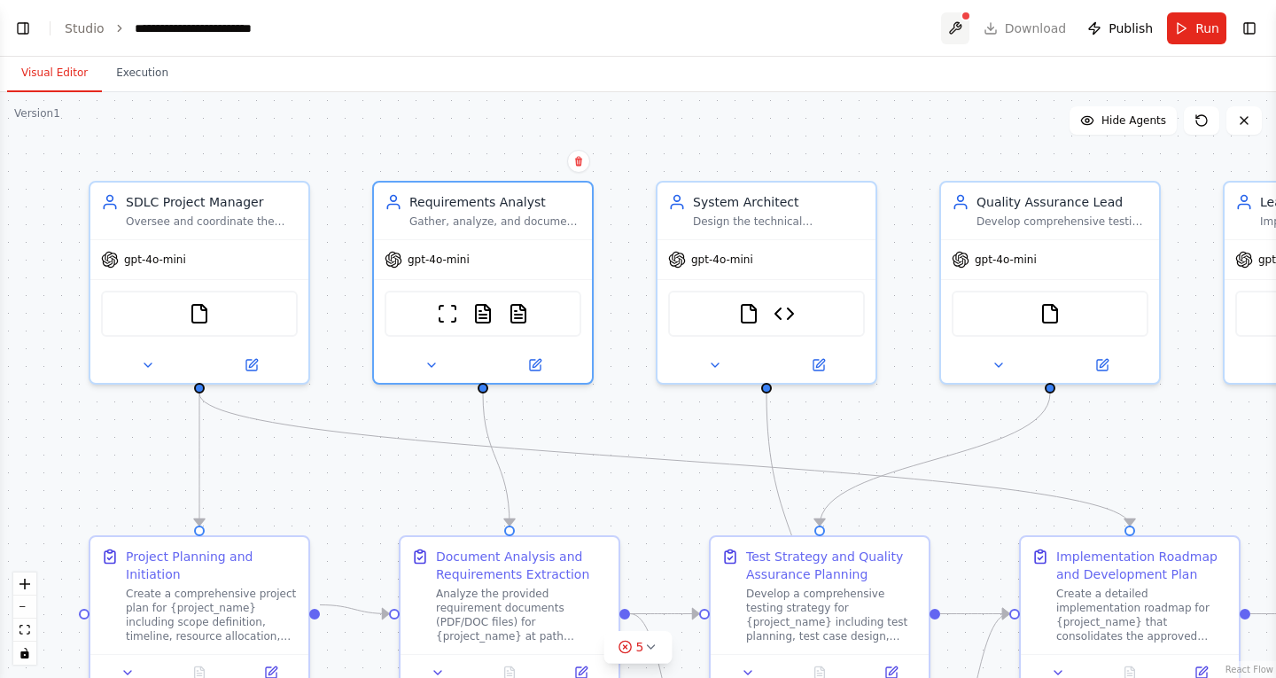
click at [966, 28] on button at bounding box center [955, 28] width 28 height 32
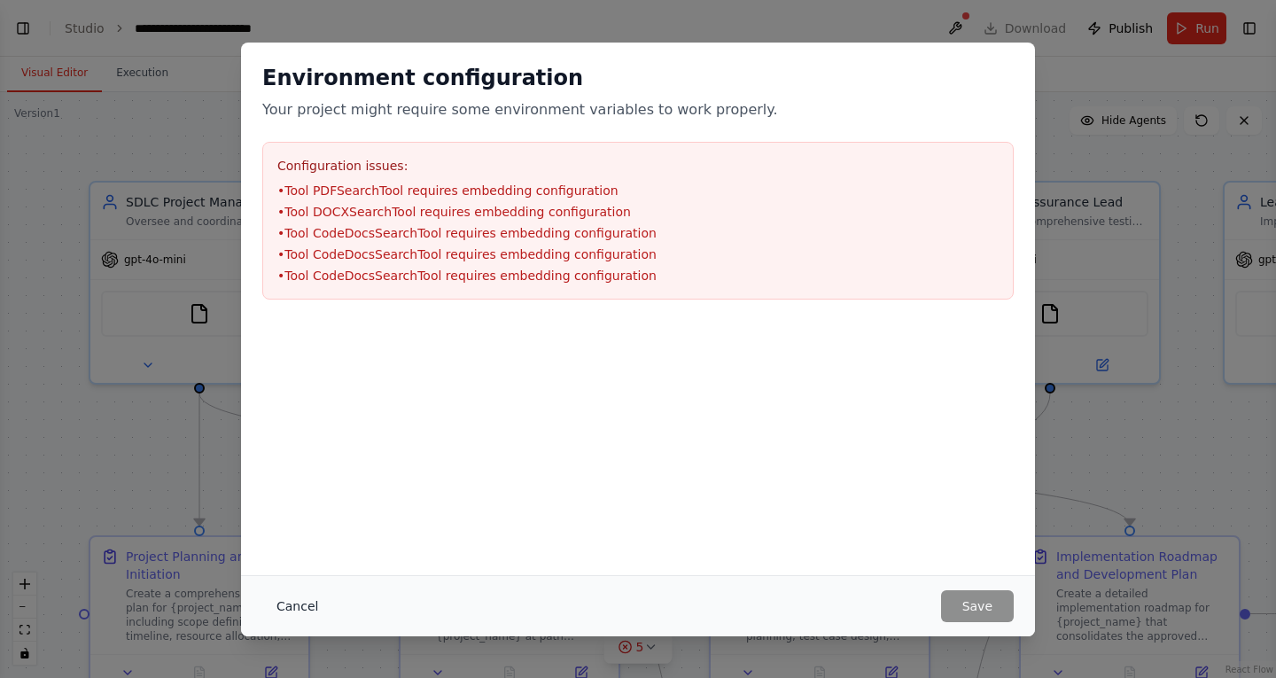
click at [300, 603] on button "Cancel" at bounding box center [297, 606] width 70 height 32
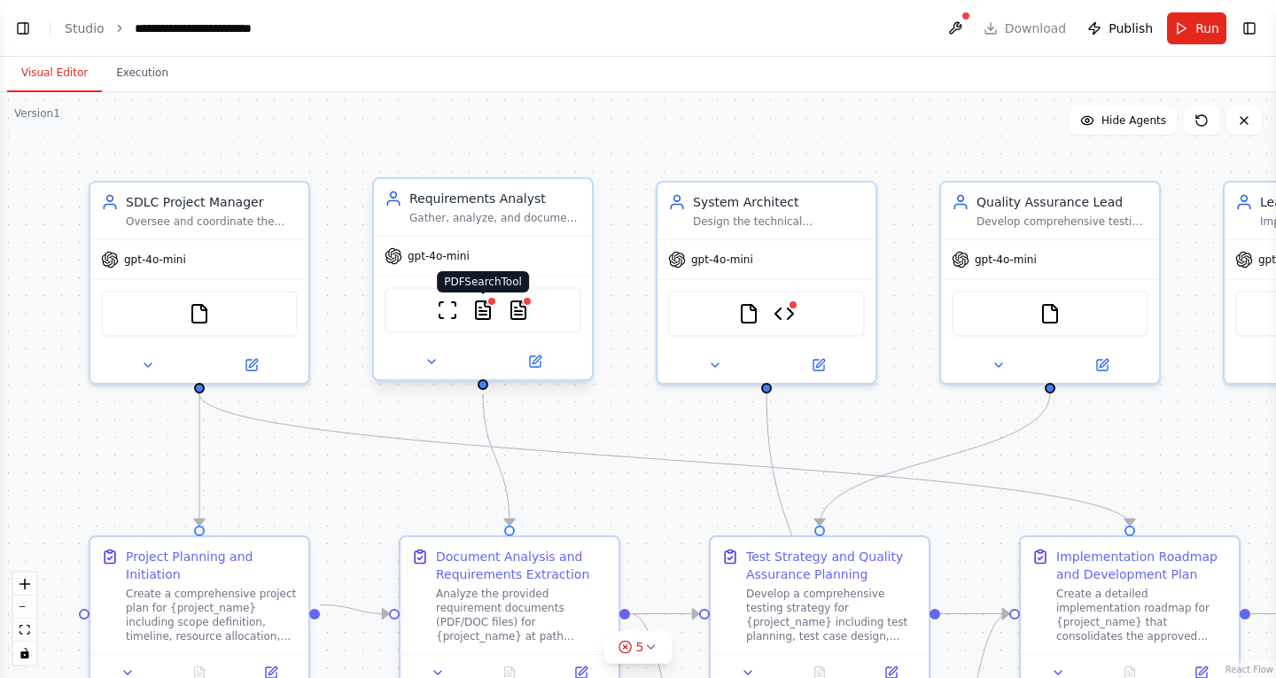
click at [484, 315] on img at bounding box center [482, 310] width 21 height 21
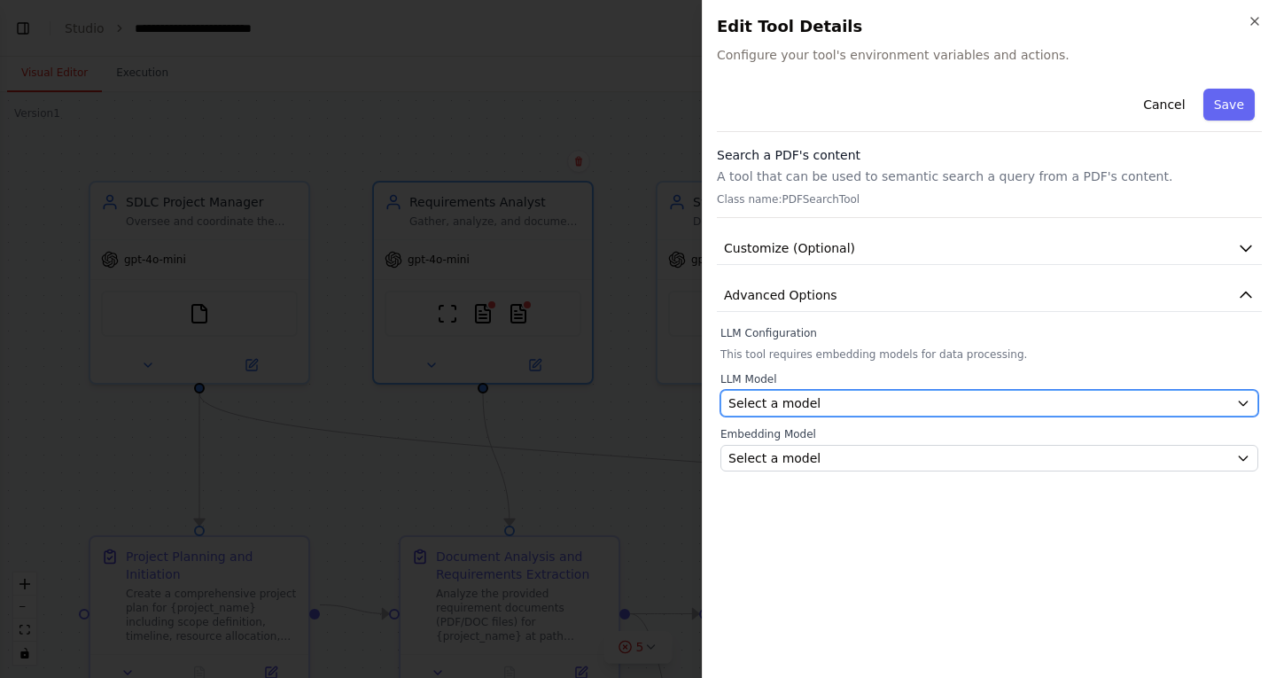
click at [846, 402] on div "Select a model" at bounding box center [978, 403] width 501 height 18
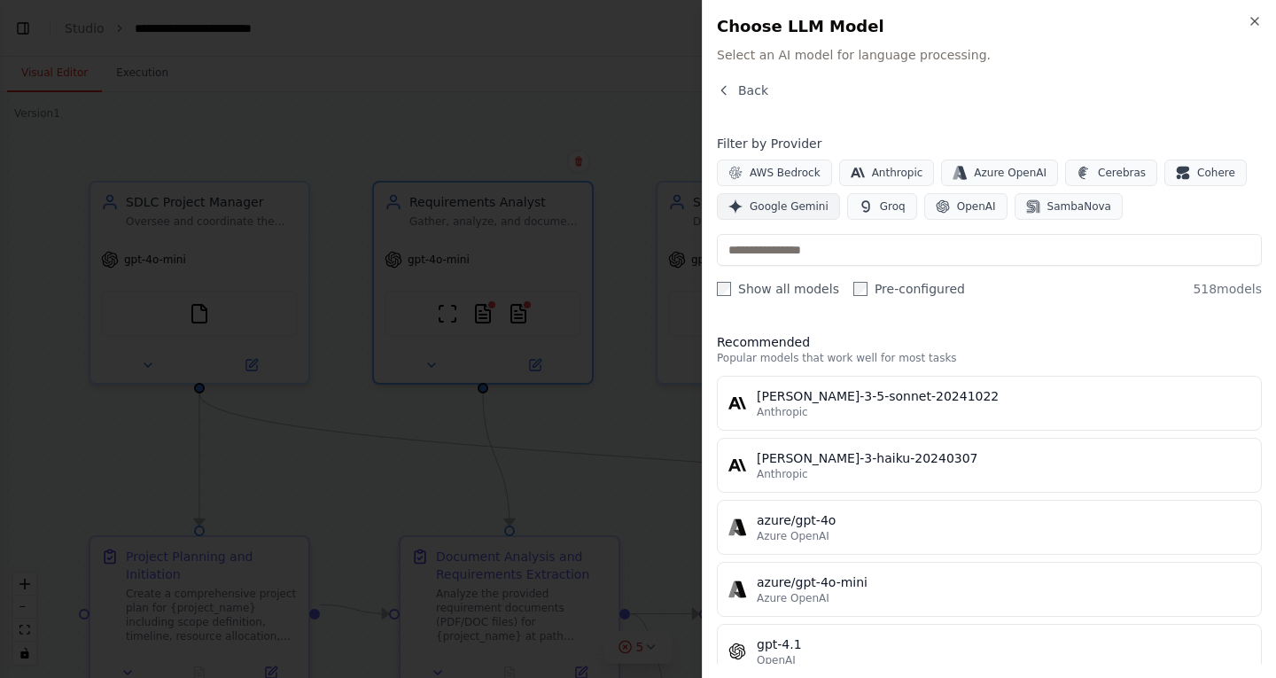
click at [788, 205] on span "Google Gemini" at bounding box center [789, 206] width 79 height 14
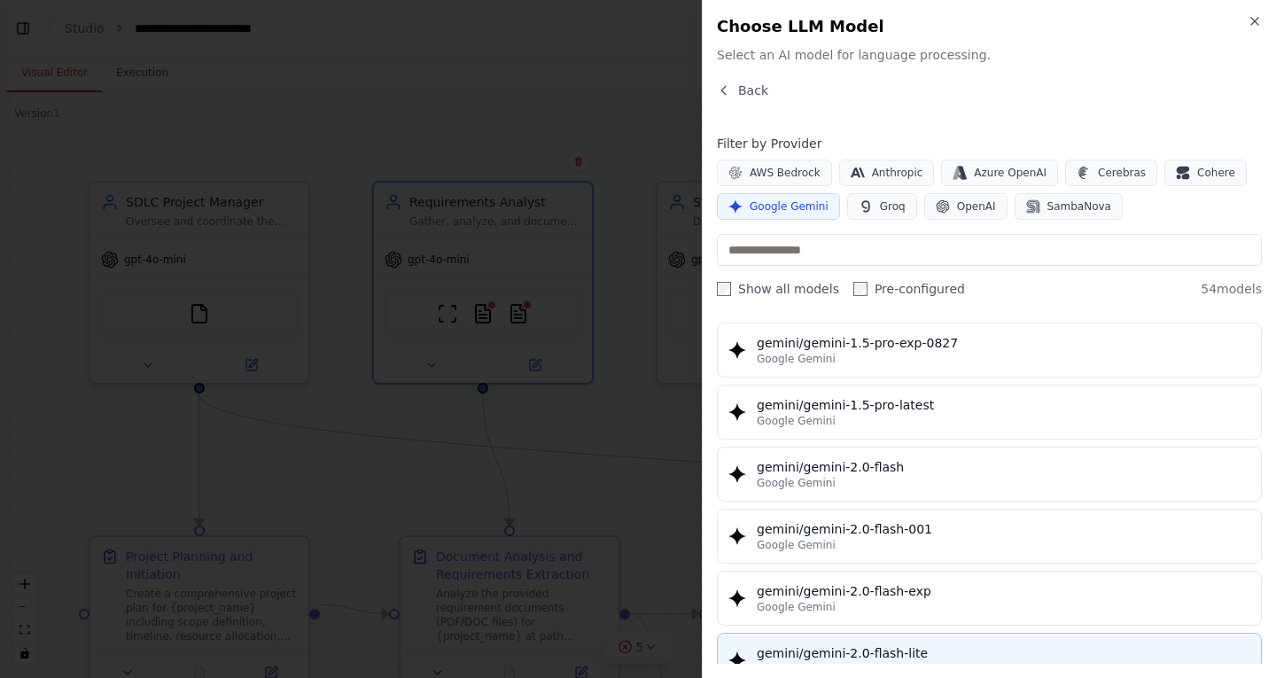
scroll to position [798, 0]
click at [893, 471] on div "gemini/gemini-2.0-flash" at bounding box center [1004, 467] width 494 height 18
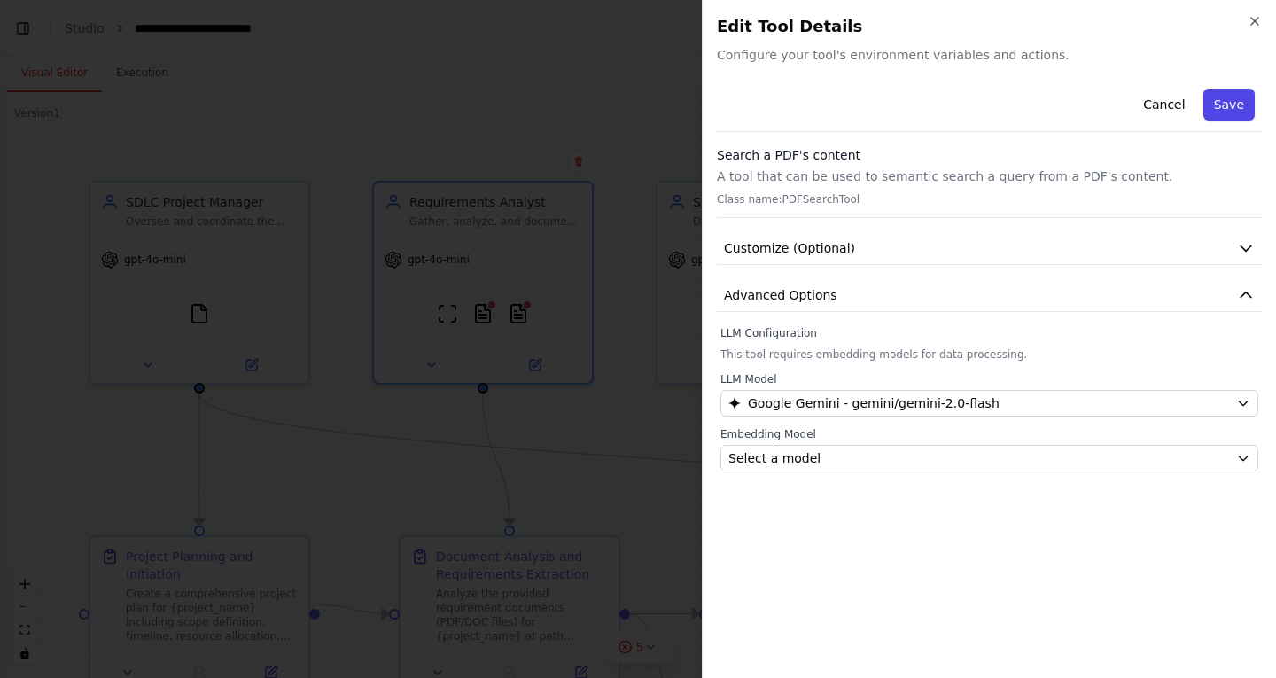
click at [1229, 97] on button "Save" at bounding box center [1228, 105] width 51 height 32
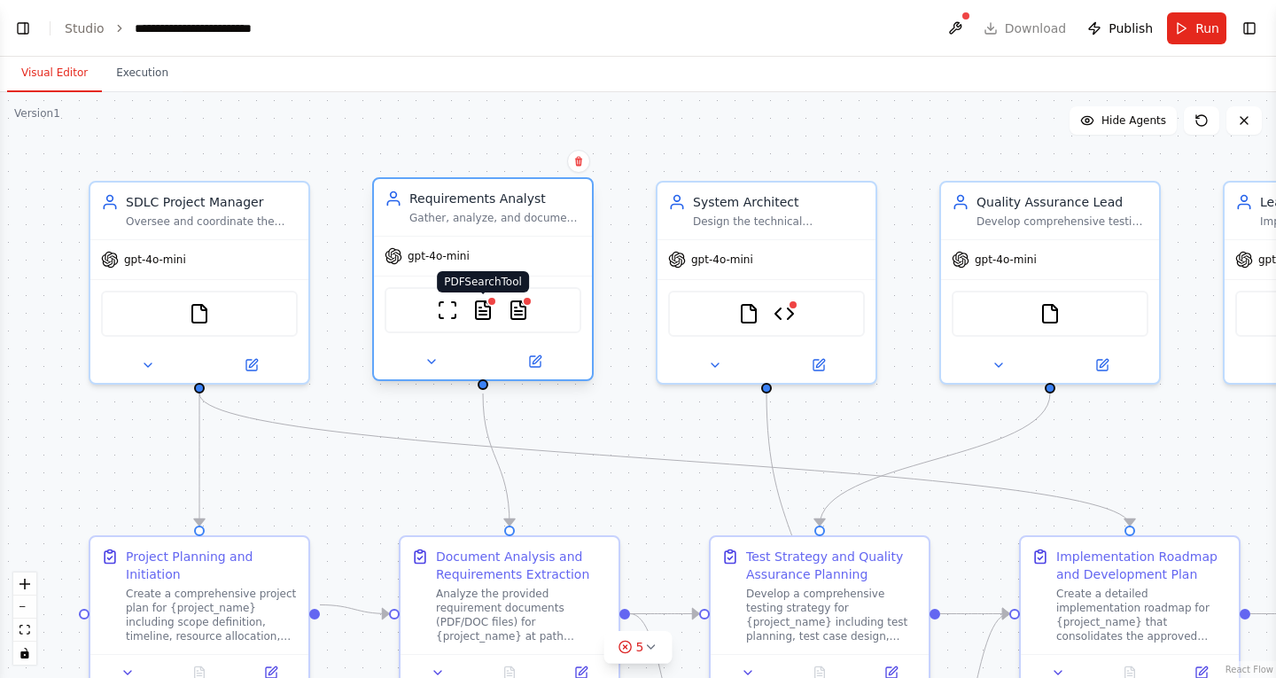
click at [483, 310] on img at bounding box center [482, 310] width 21 height 21
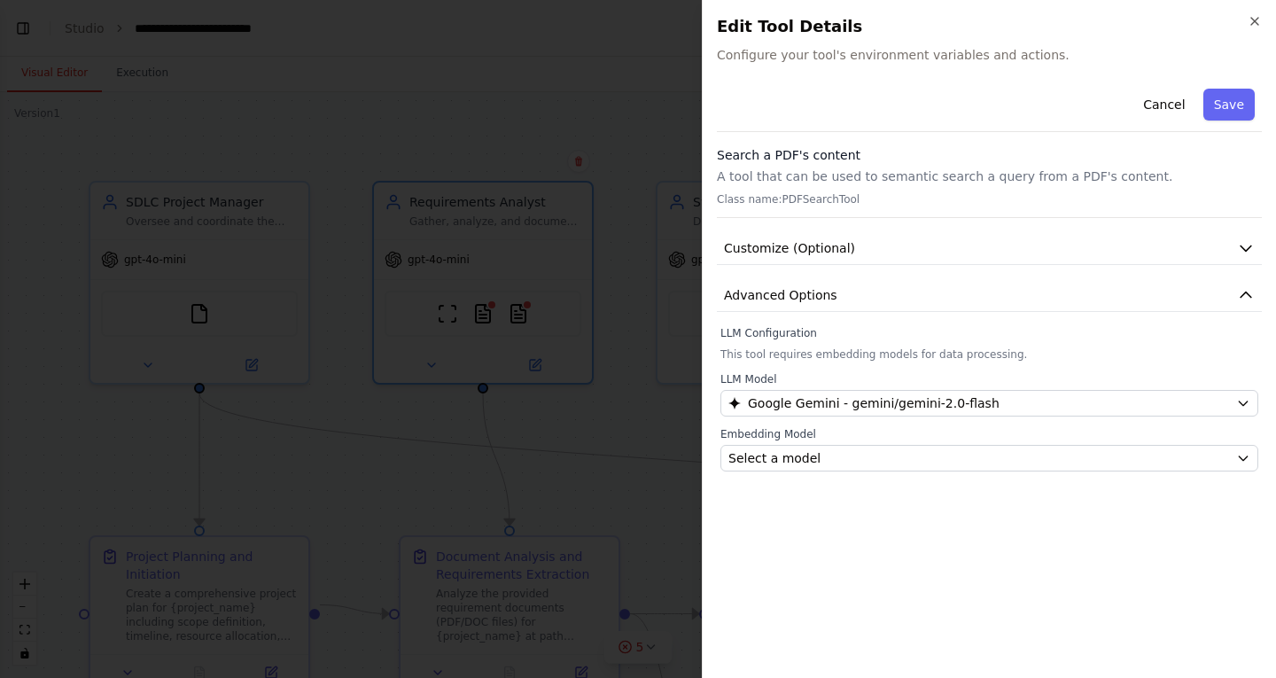
drag, startPoint x: 1226, startPoint y: 98, endPoint x: 1192, endPoint y: 124, distance: 43.1
click at [1227, 98] on button "Save" at bounding box center [1228, 105] width 51 height 32
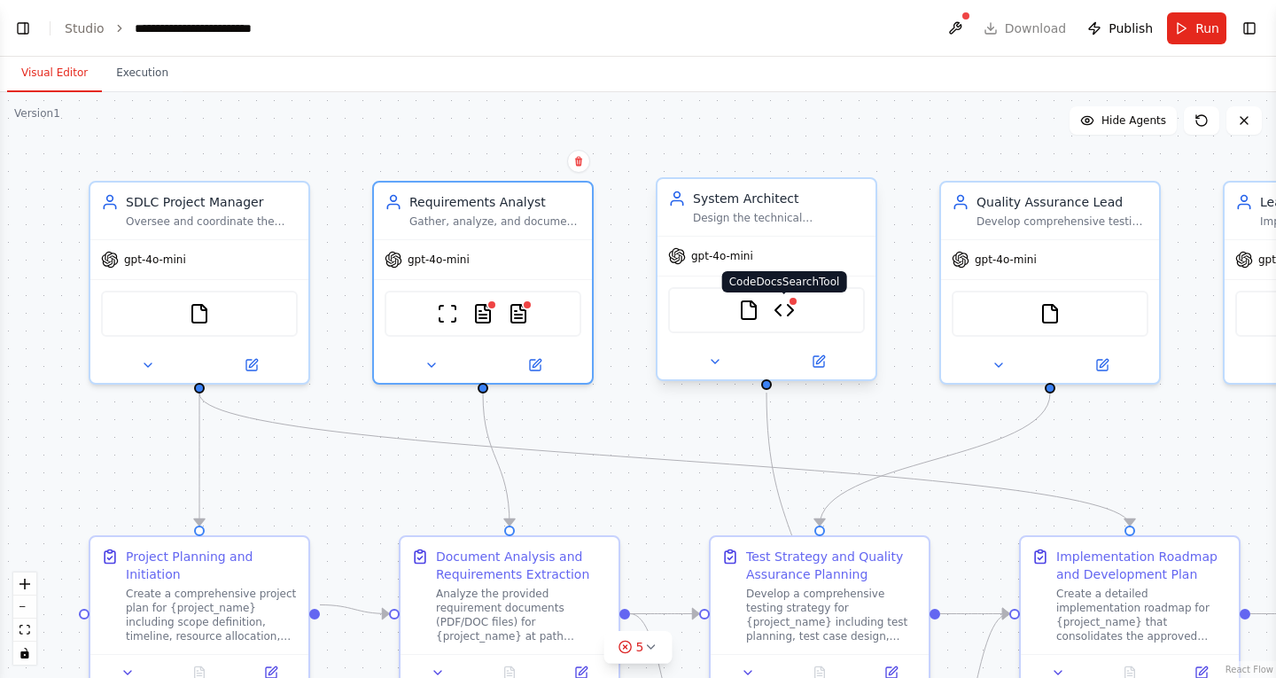
click at [790, 311] on img at bounding box center [784, 310] width 21 height 21
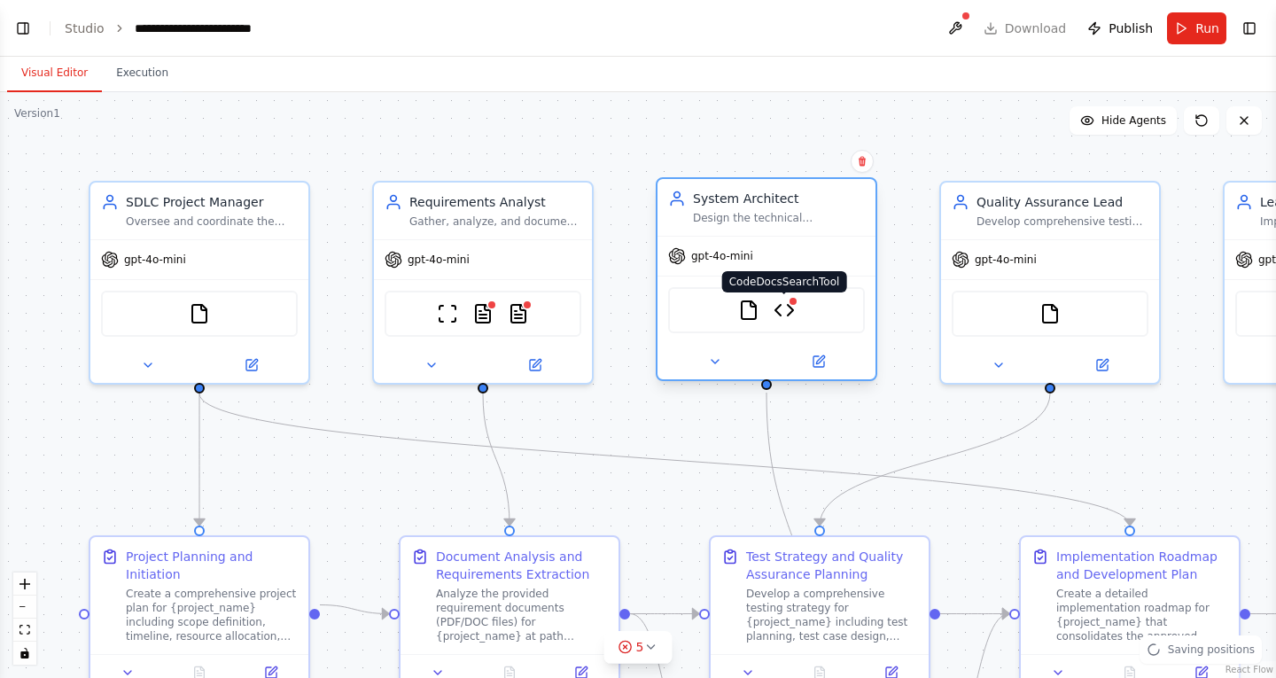
click at [782, 307] on img at bounding box center [784, 310] width 21 height 21
click at [790, 300] on div at bounding box center [793, 301] width 11 height 11
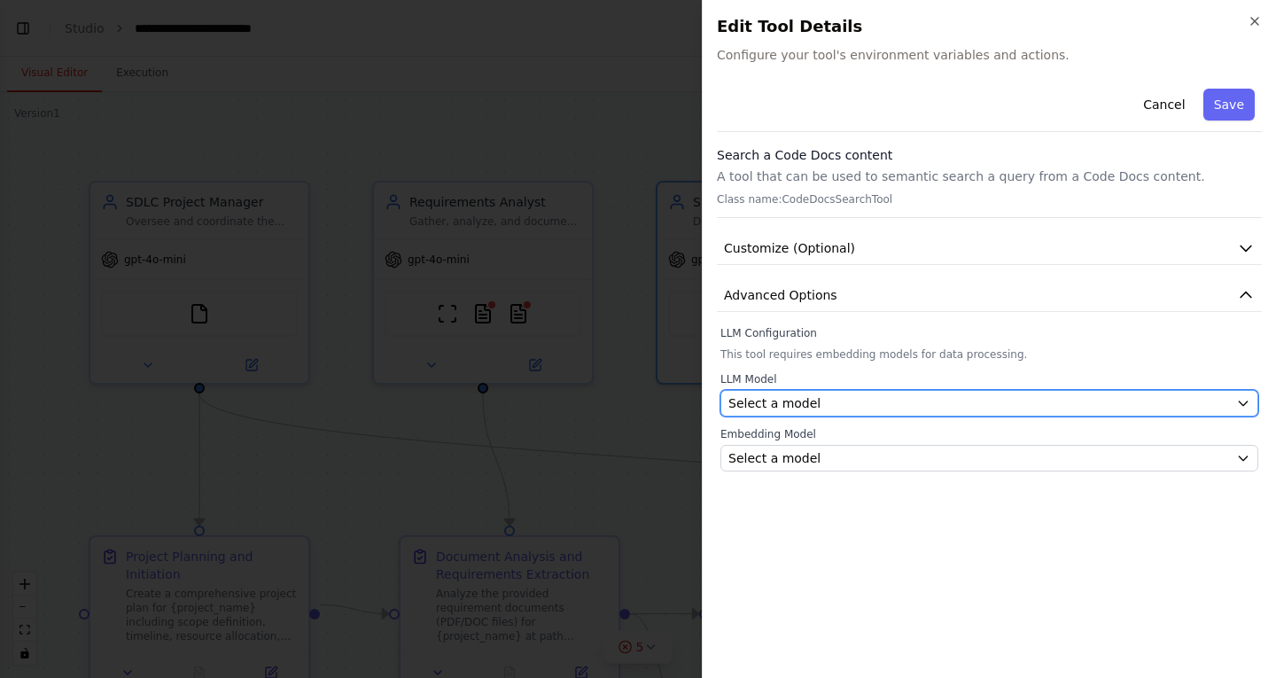
click at [850, 396] on div "Select a model" at bounding box center [978, 403] width 501 height 18
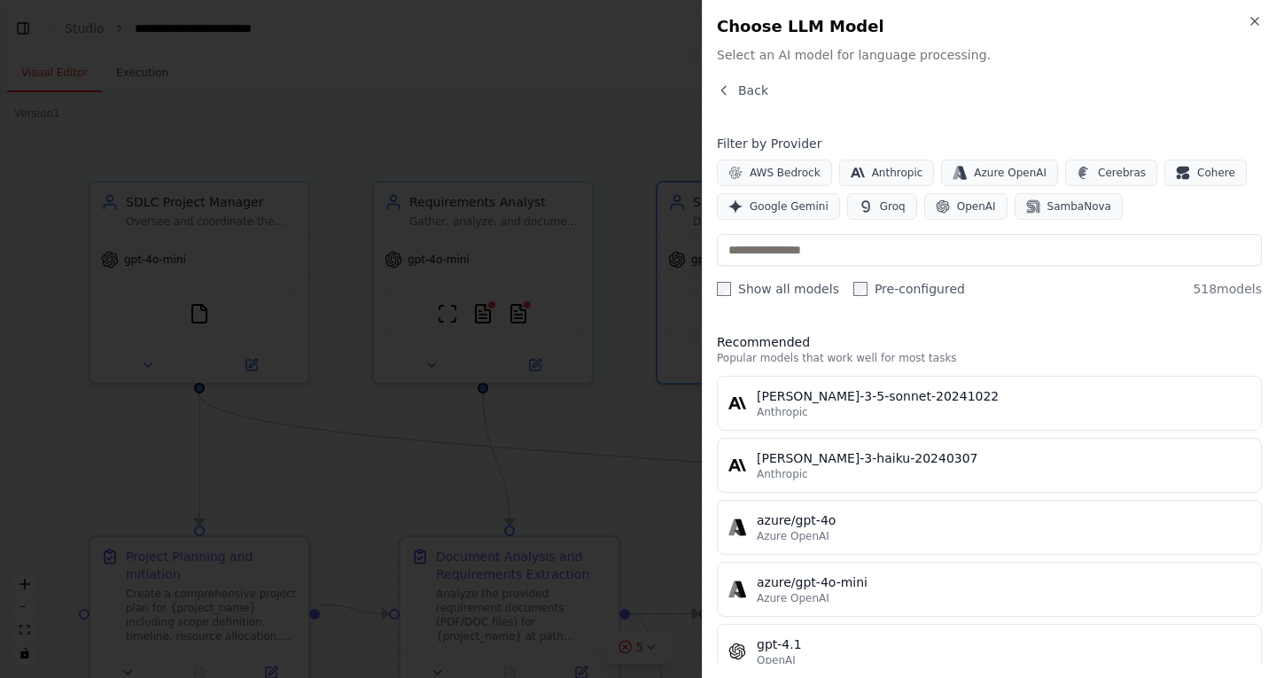
click at [779, 192] on div "AWS Bedrock Anthropic Azure OpenAI Cerebras Cohere Google Gemini Groq OpenAI Sa…" at bounding box center [989, 190] width 545 height 60
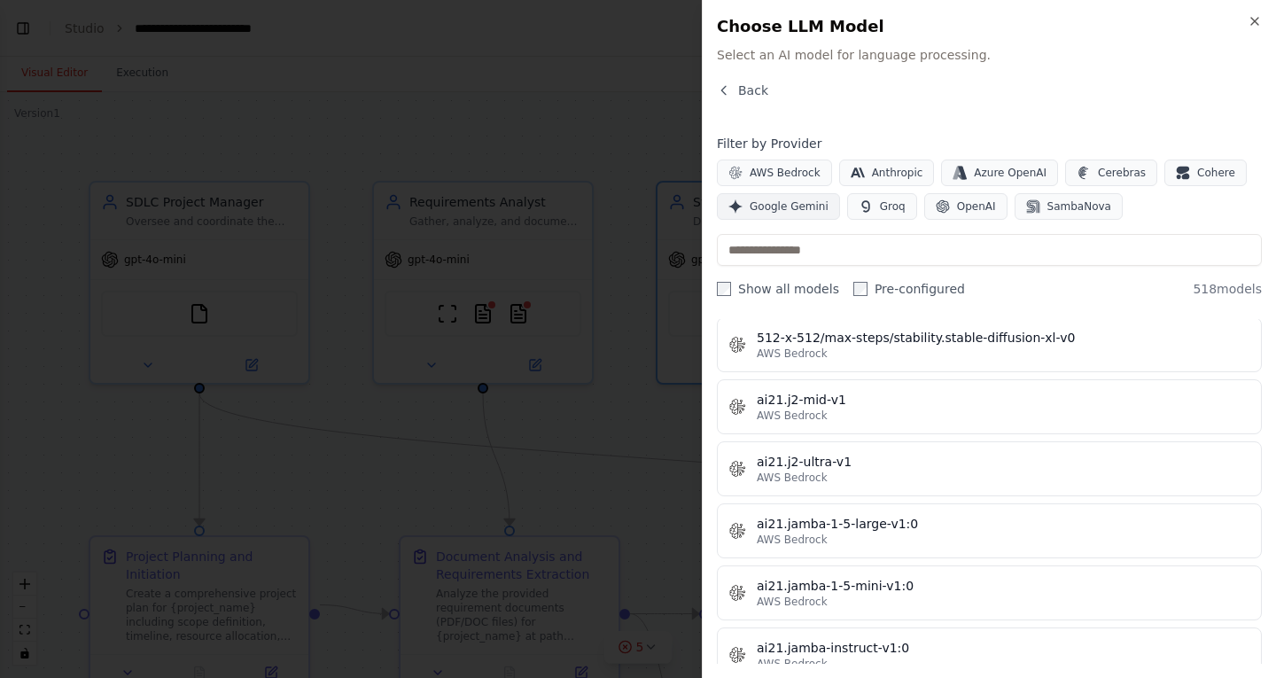
click at [798, 211] on span "Google Gemini" at bounding box center [789, 206] width 79 height 14
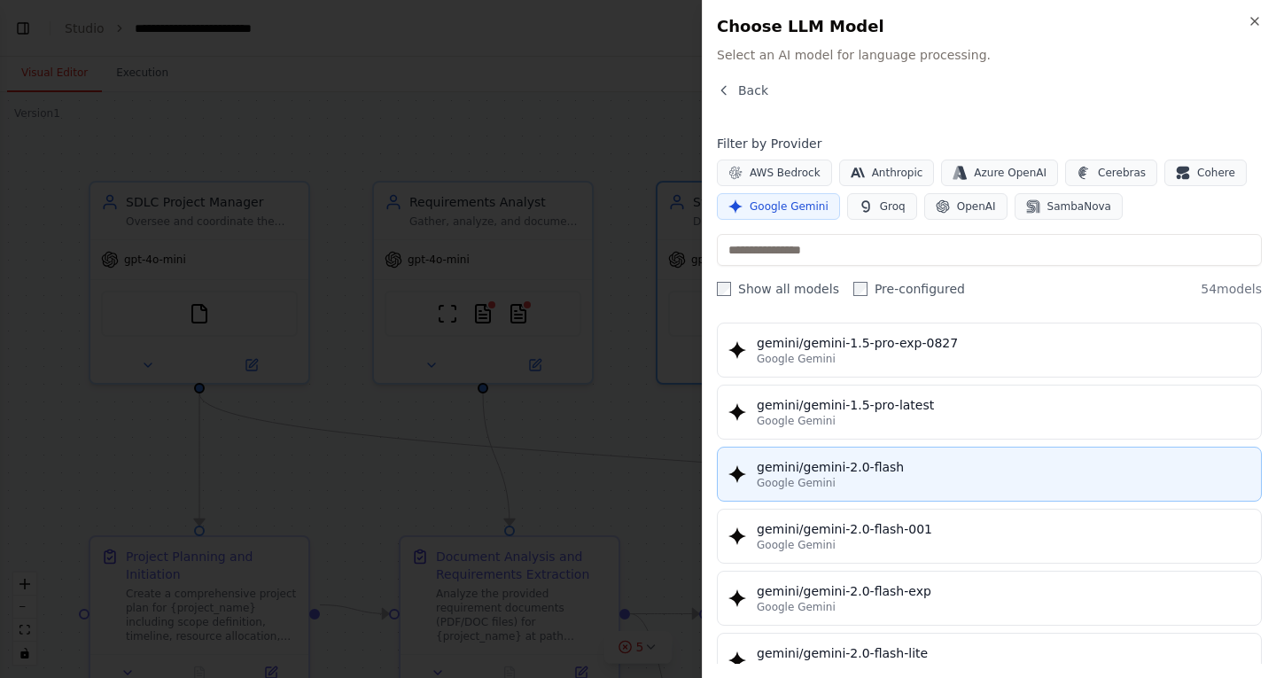
scroll to position [886, 0]
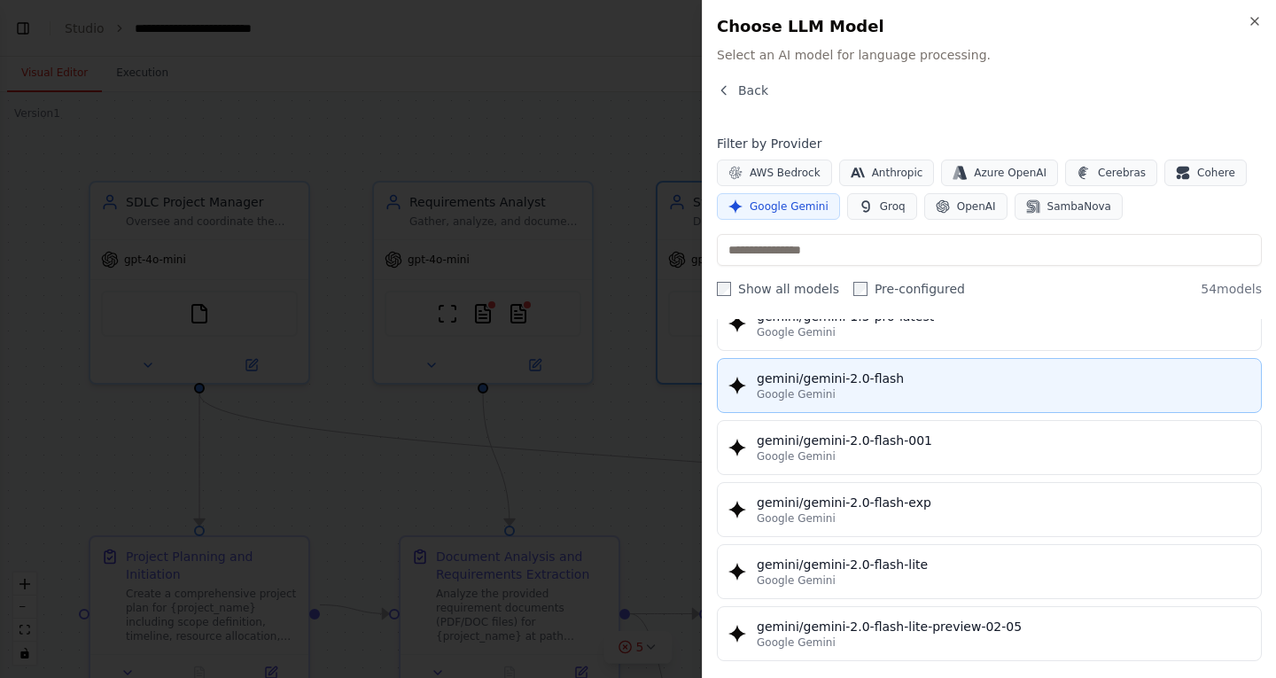
click at [901, 399] on div "Google Gemini" at bounding box center [1004, 394] width 494 height 14
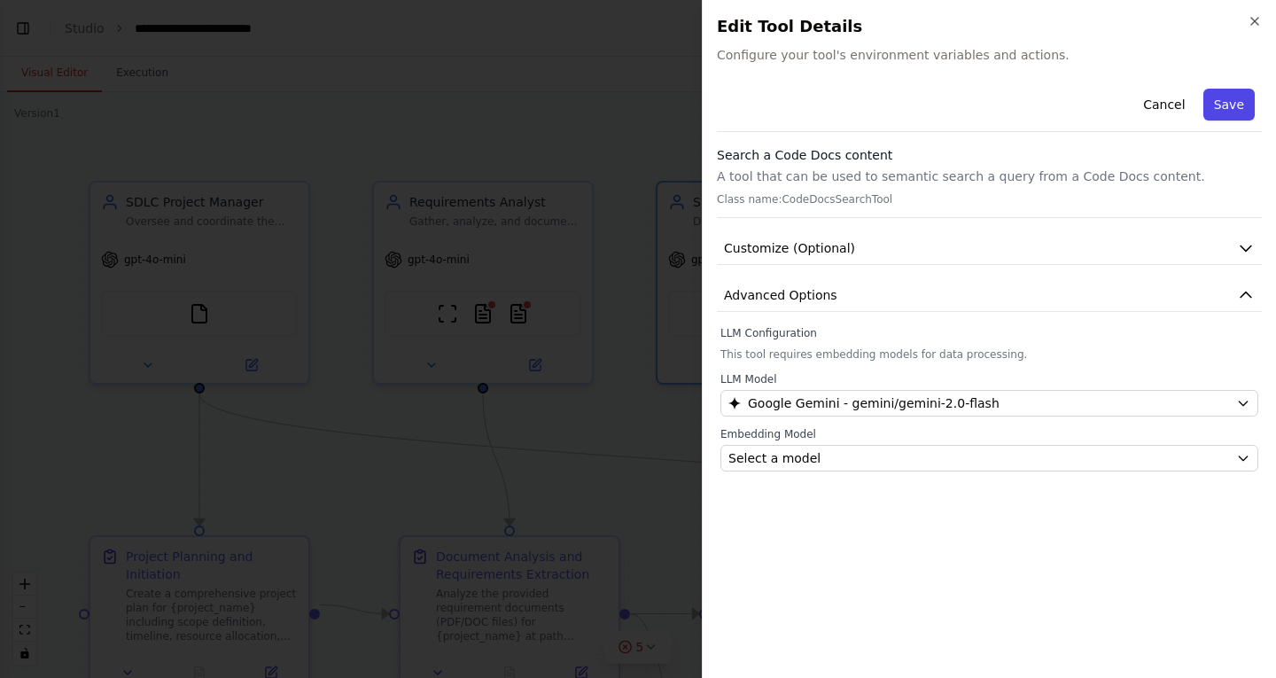
click at [1221, 97] on button "Save" at bounding box center [1228, 105] width 51 height 32
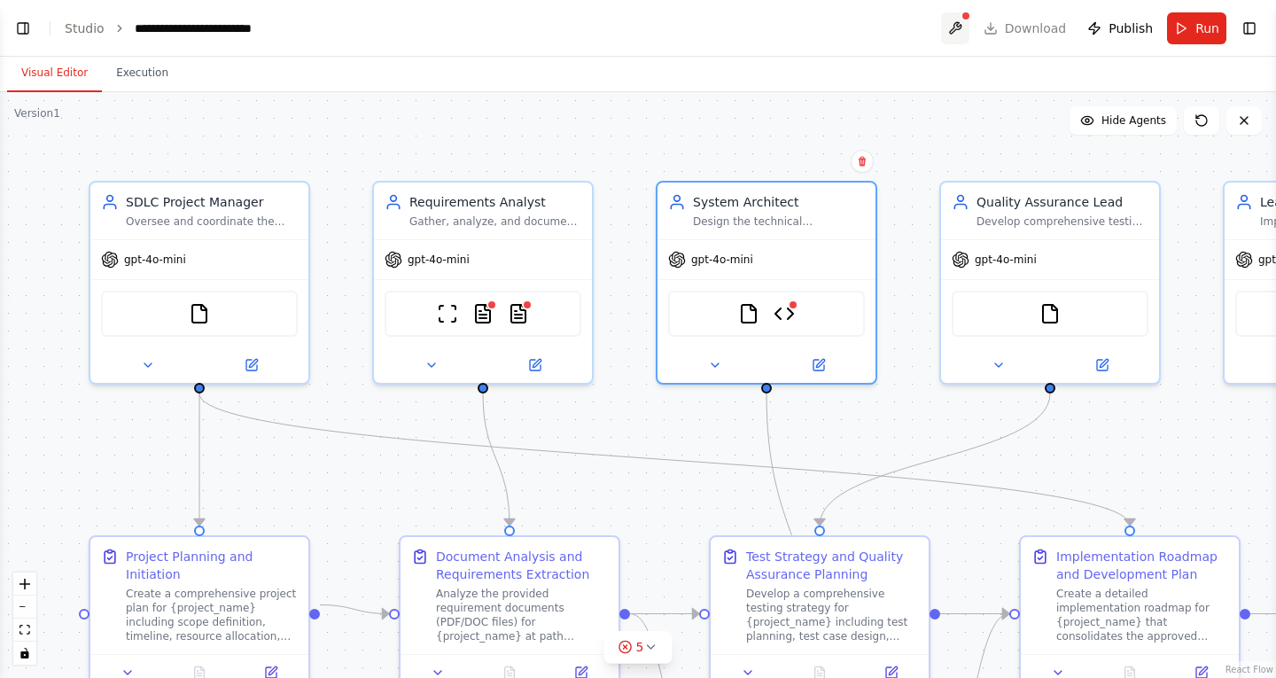
click at [963, 19] on button at bounding box center [955, 28] width 28 height 32
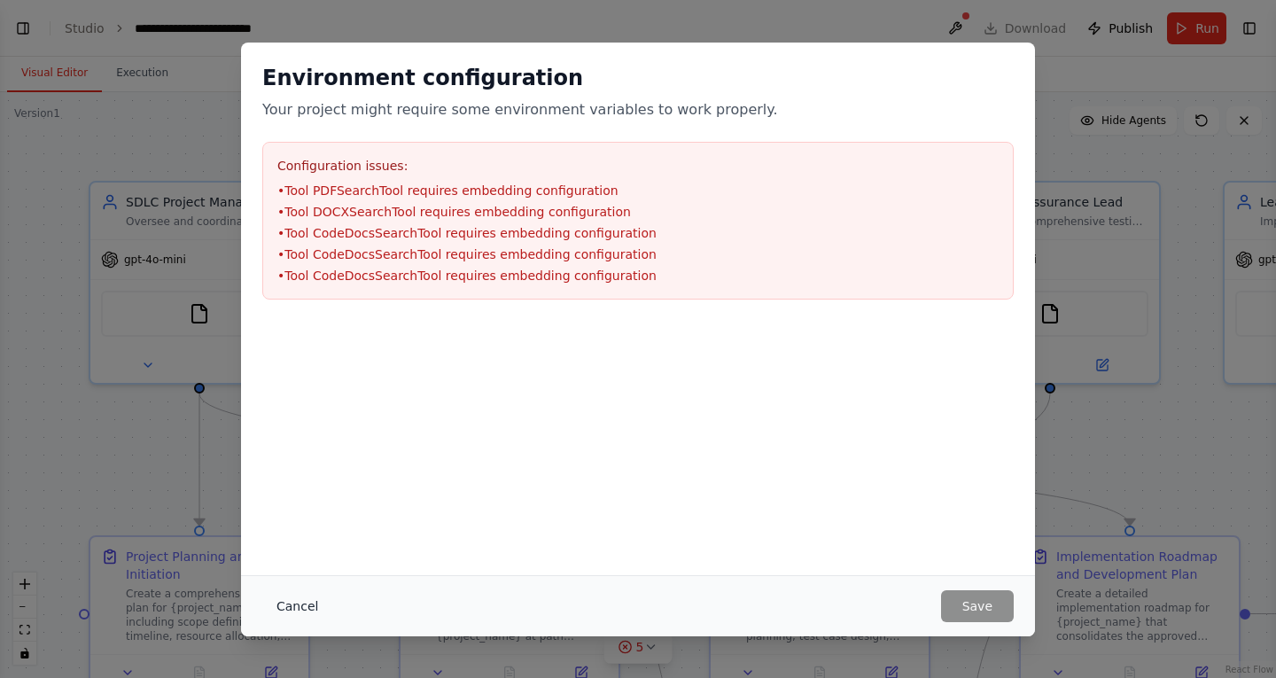
click at [300, 602] on button "Cancel" at bounding box center [297, 606] width 70 height 32
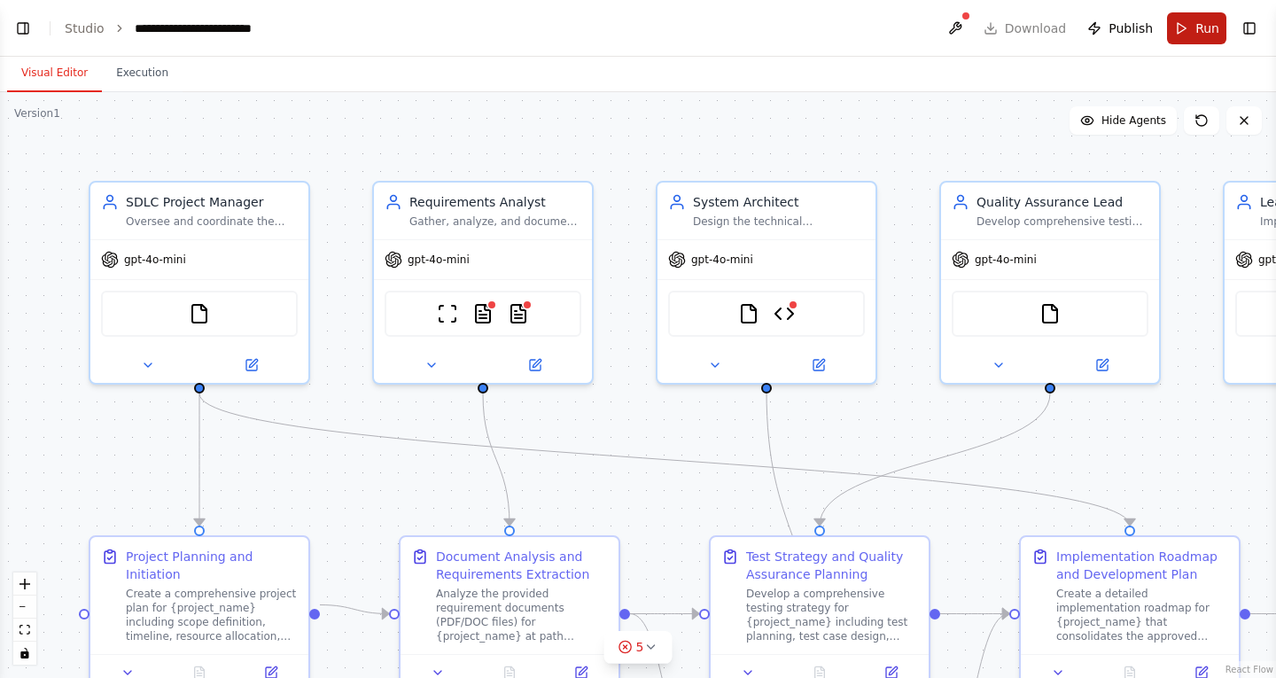
click at [1197, 32] on span "Run" at bounding box center [1207, 28] width 24 height 18
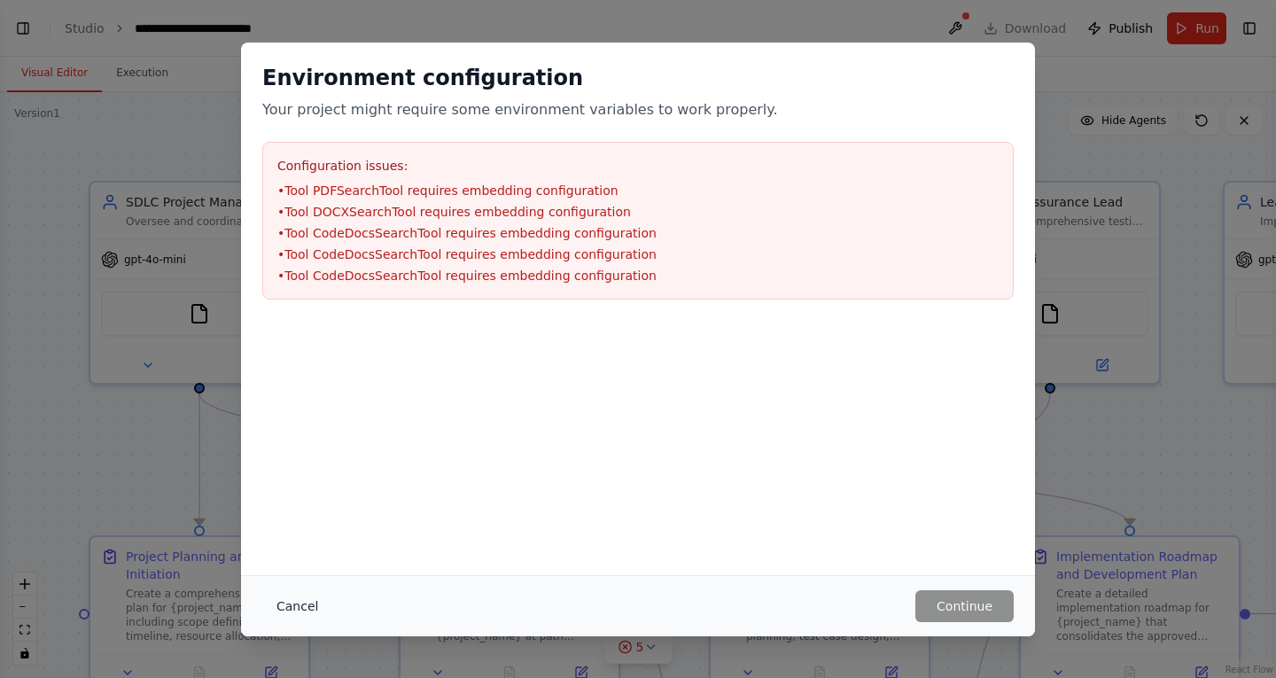
click at [287, 614] on button "Cancel" at bounding box center [297, 606] width 70 height 32
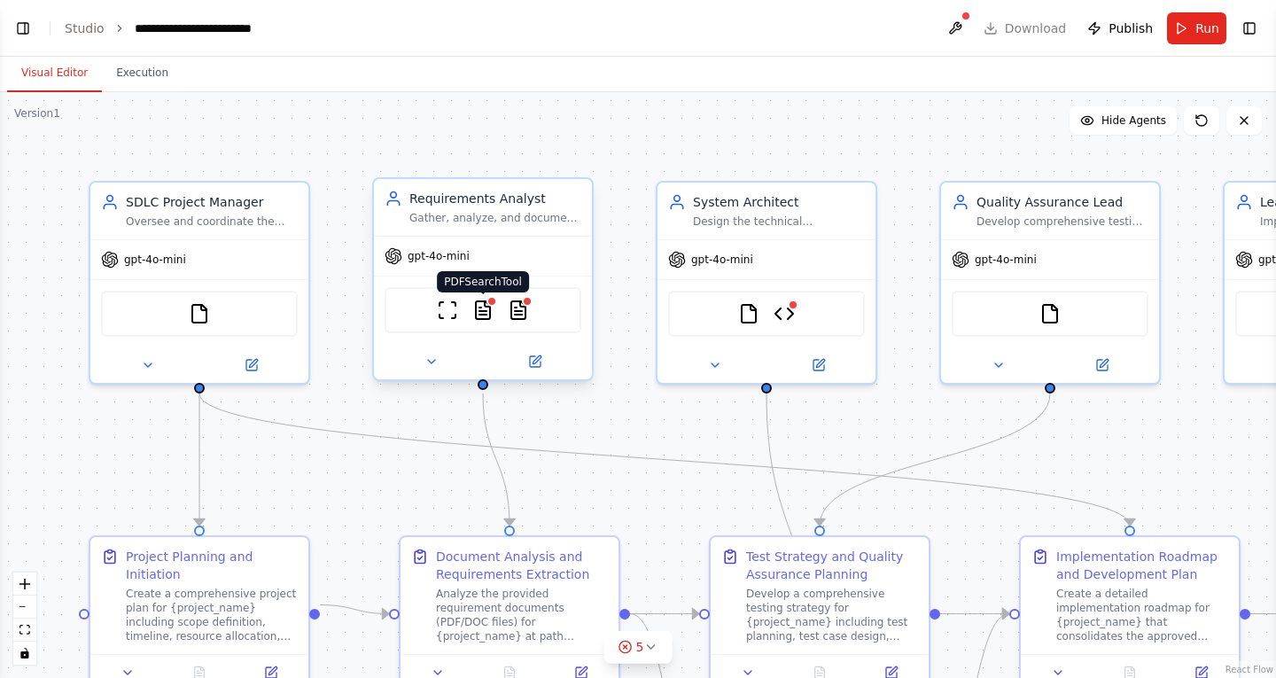
click at [489, 314] on img at bounding box center [482, 310] width 21 height 21
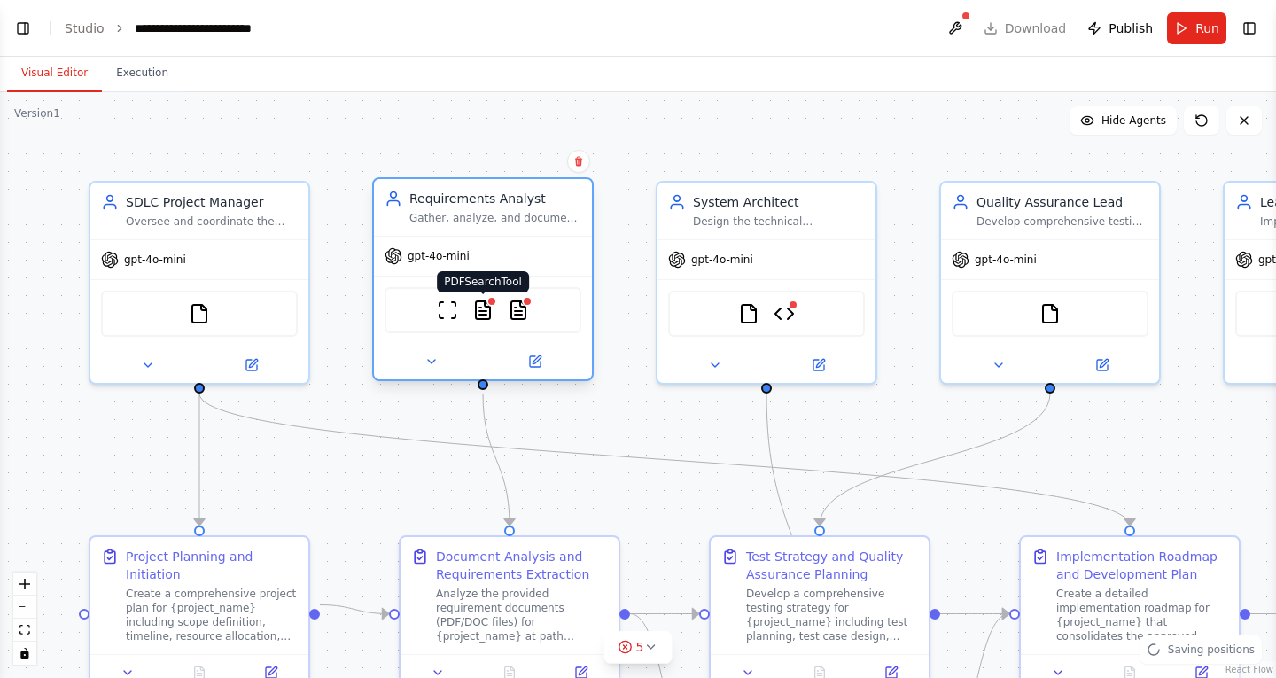
click at [485, 300] on img at bounding box center [482, 310] width 21 height 21
click at [484, 315] on img at bounding box center [482, 310] width 21 height 21
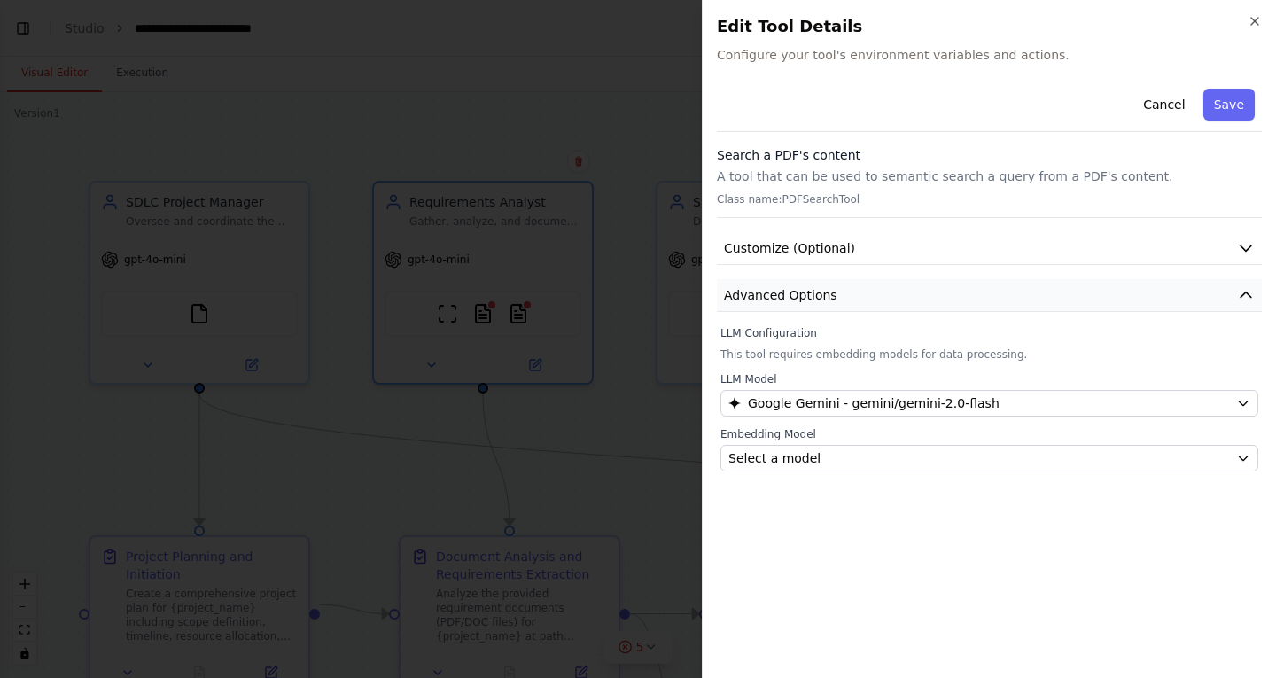
click at [868, 281] on button "Advanced Options" at bounding box center [989, 295] width 545 height 33
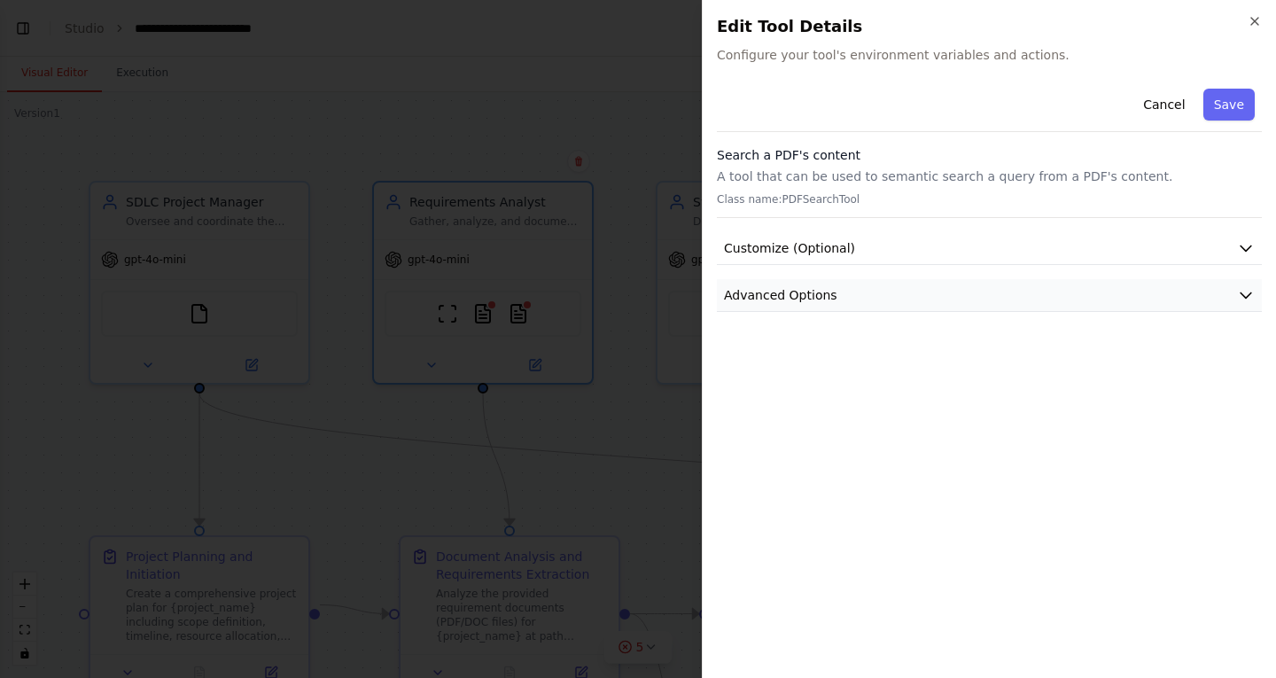
click at [868, 283] on button "Advanced Options" at bounding box center [989, 295] width 545 height 33
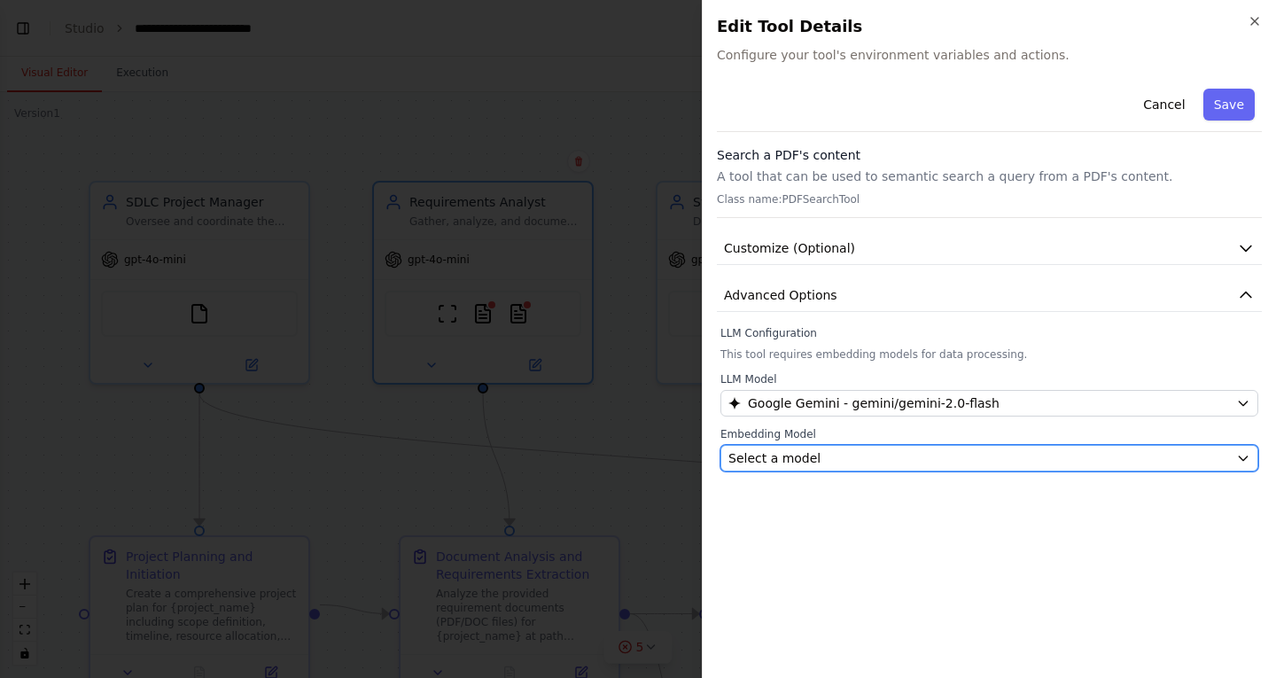
click at [807, 469] on button "Select a model" at bounding box center [989, 458] width 538 height 27
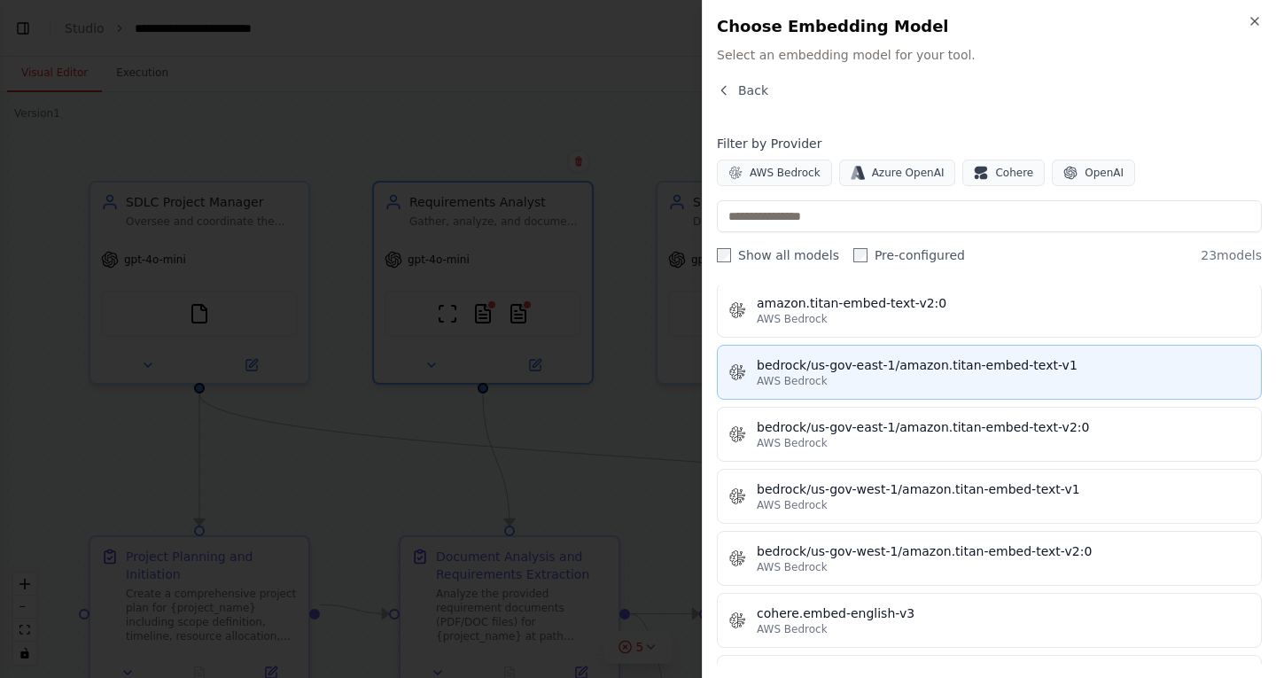
scroll to position [0, 0]
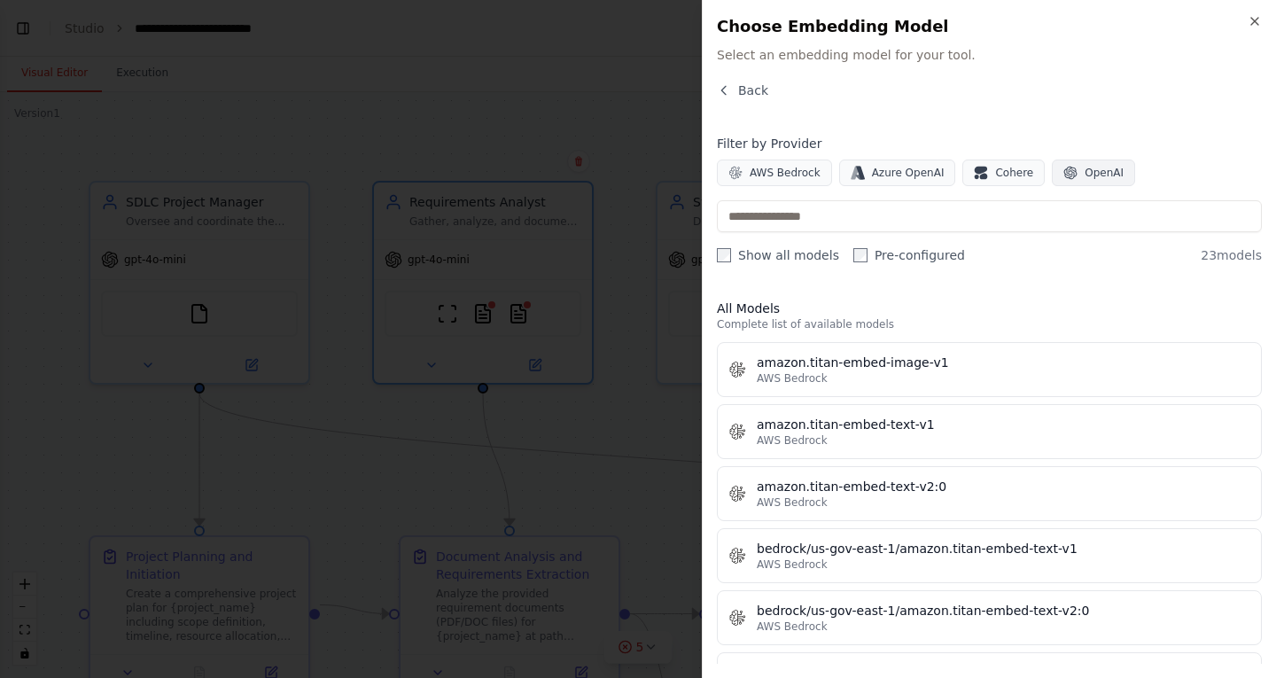
click at [1085, 174] on span "OpenAI" at bounding box center [1104, 173] width 39 height 14
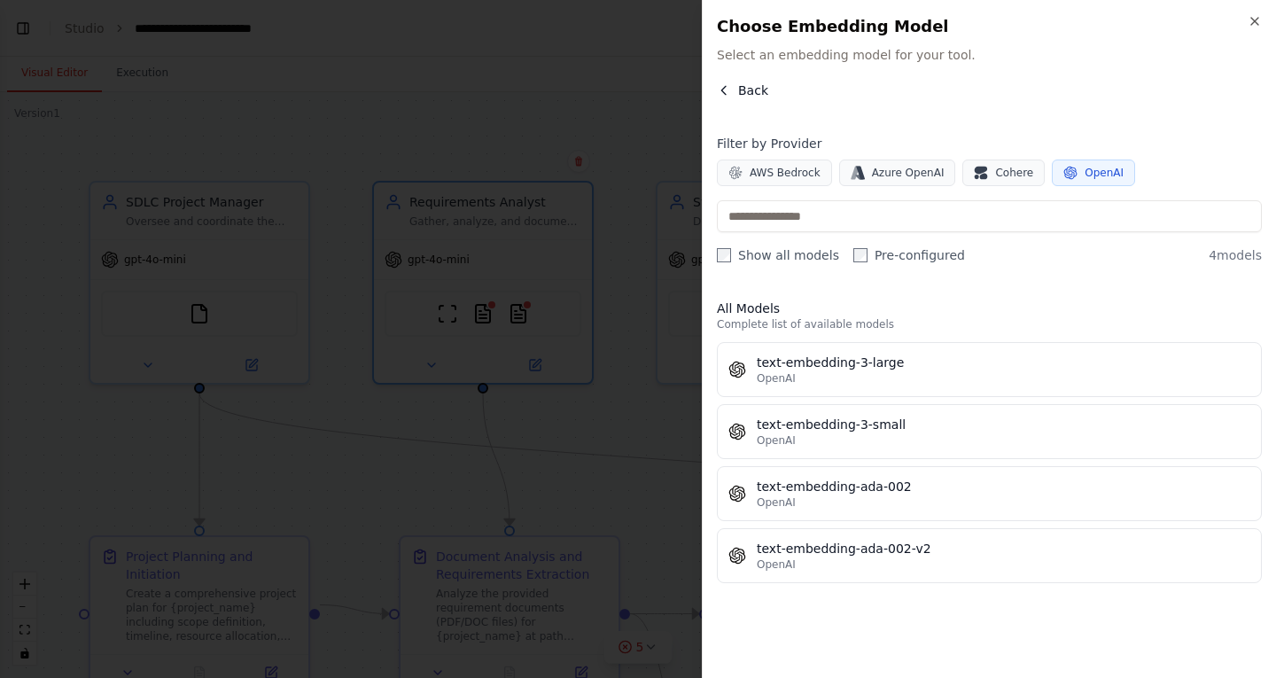
click at [759, 94] on span "Back" at bounding box center [753, 91] width 30 height 18
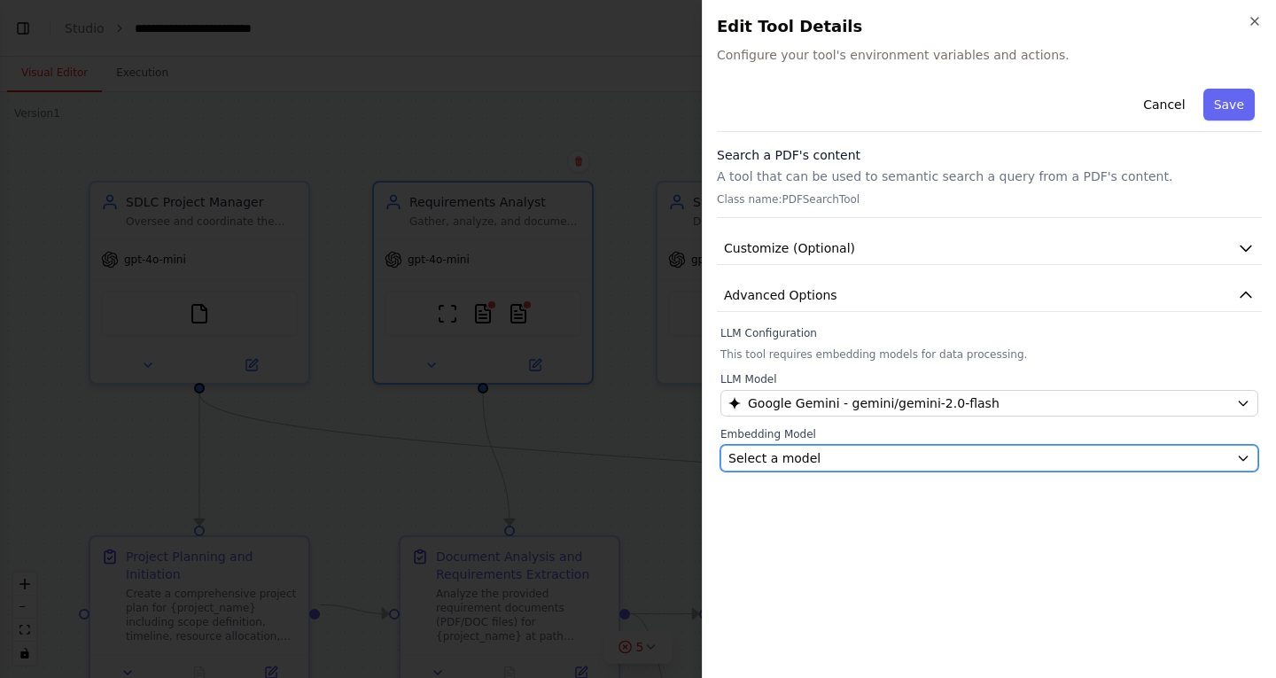
click at [946, 455] on div "Select a model" at bounding box center [978, 458] width 501 height 18
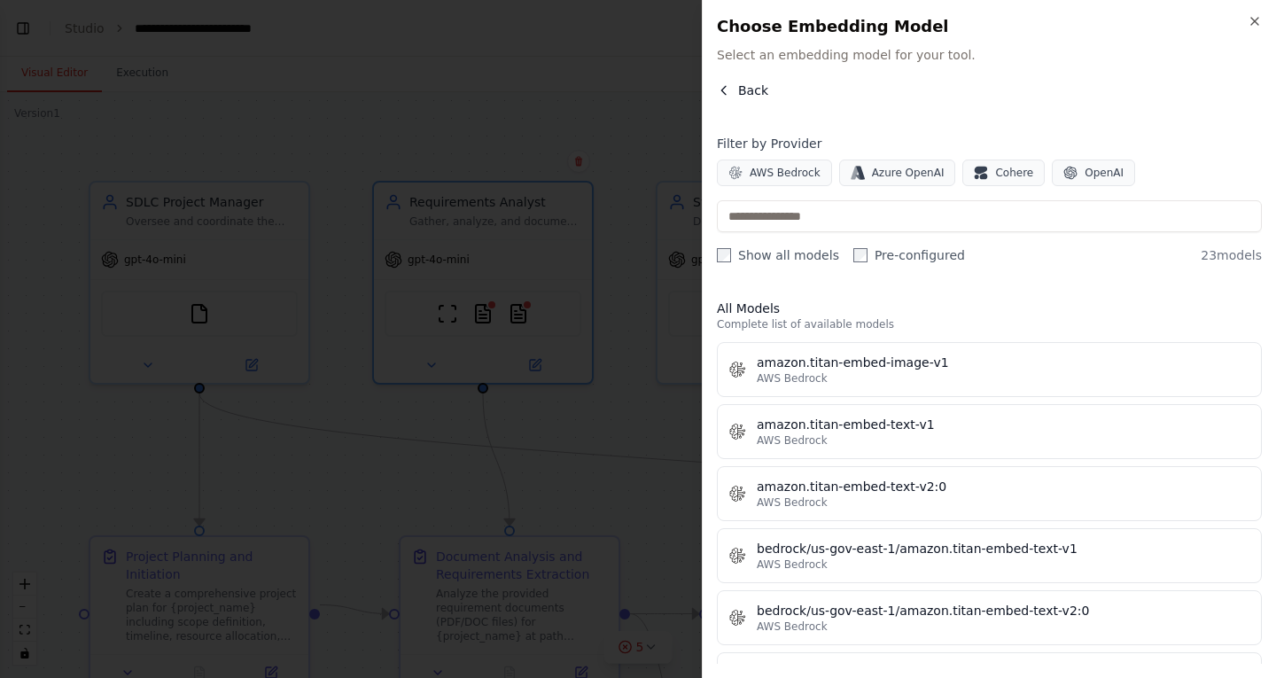
click at [749, 86] on span "Back" at bounding box center [753, 91] width 30 height 18
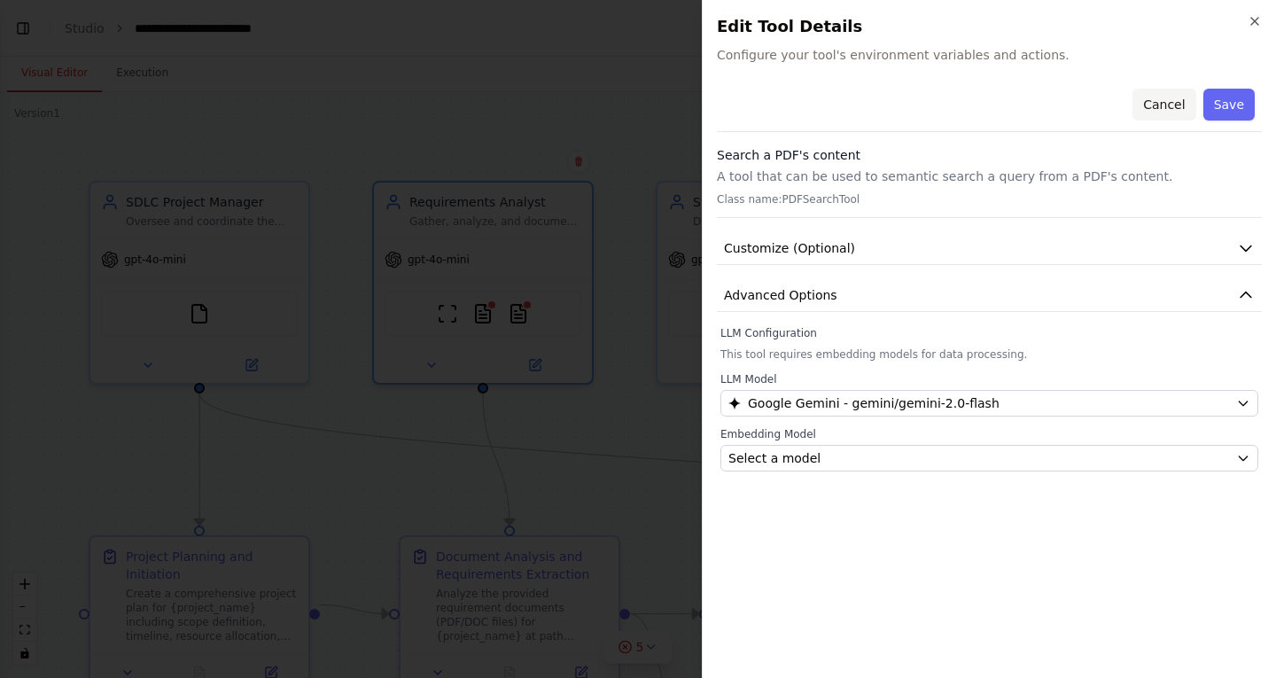
click at [1163, 103] on button "Cancel" at bounding box center [1164, 105] width 63 height 32
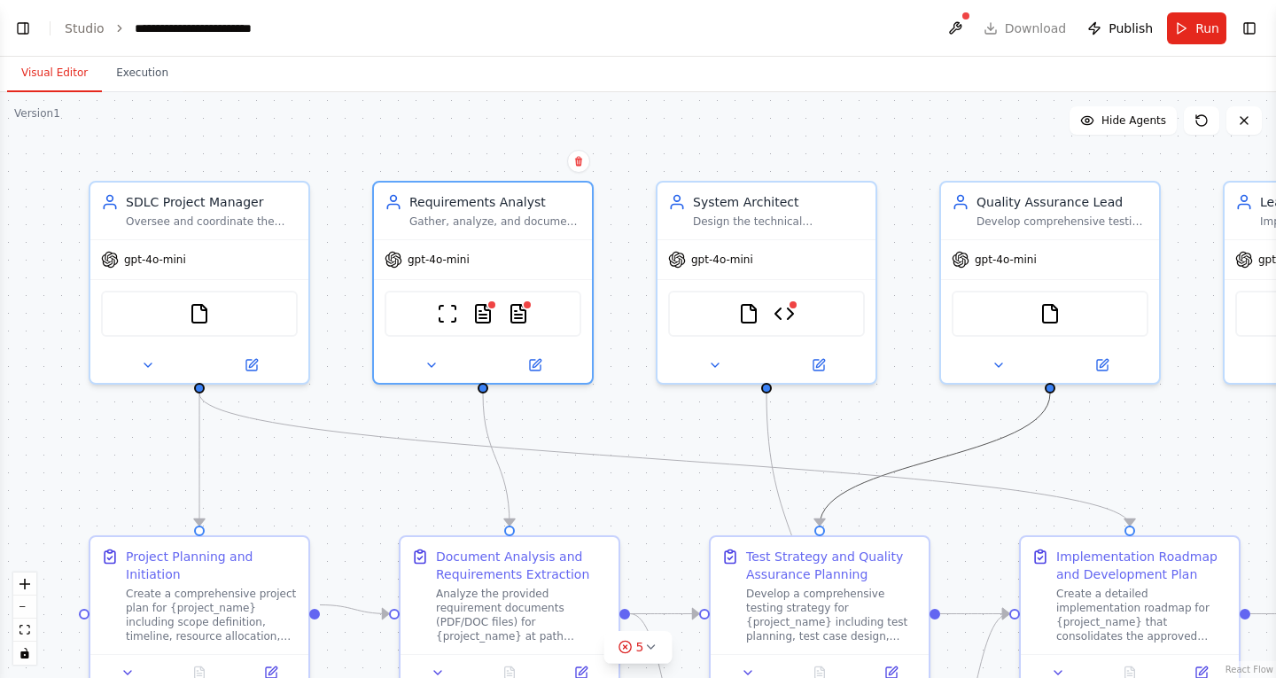
drag, startPoint x: 939, startPoint y: 452, endPoint x: 916, endPoint y: 207, distance: 245.7
click at [916, 207] on div ".deletable-edge-delete-btn { width: 20px; height: 20px; border: 0px solid #ffff…" at bounding box center [638, 385] width 1276 height 586
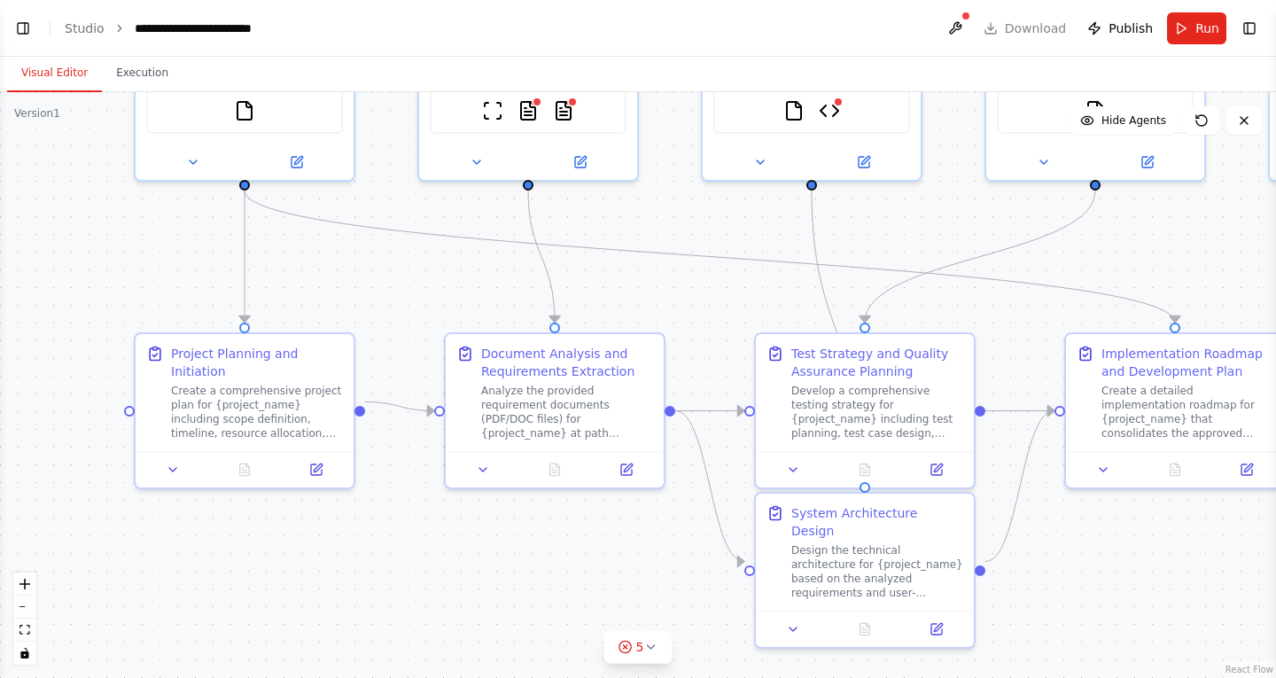
drag, startPoint x: 634, startPoint y: 420, endPoint x: 692, endPoint y: 175, distance: 251.3
click at [692, 175] on div ".deletable-edge-delete-btn { width: 20px; height: 20px; border: 0px solid #ffff…" at bounding box center [638, 385] width 1276 height 586
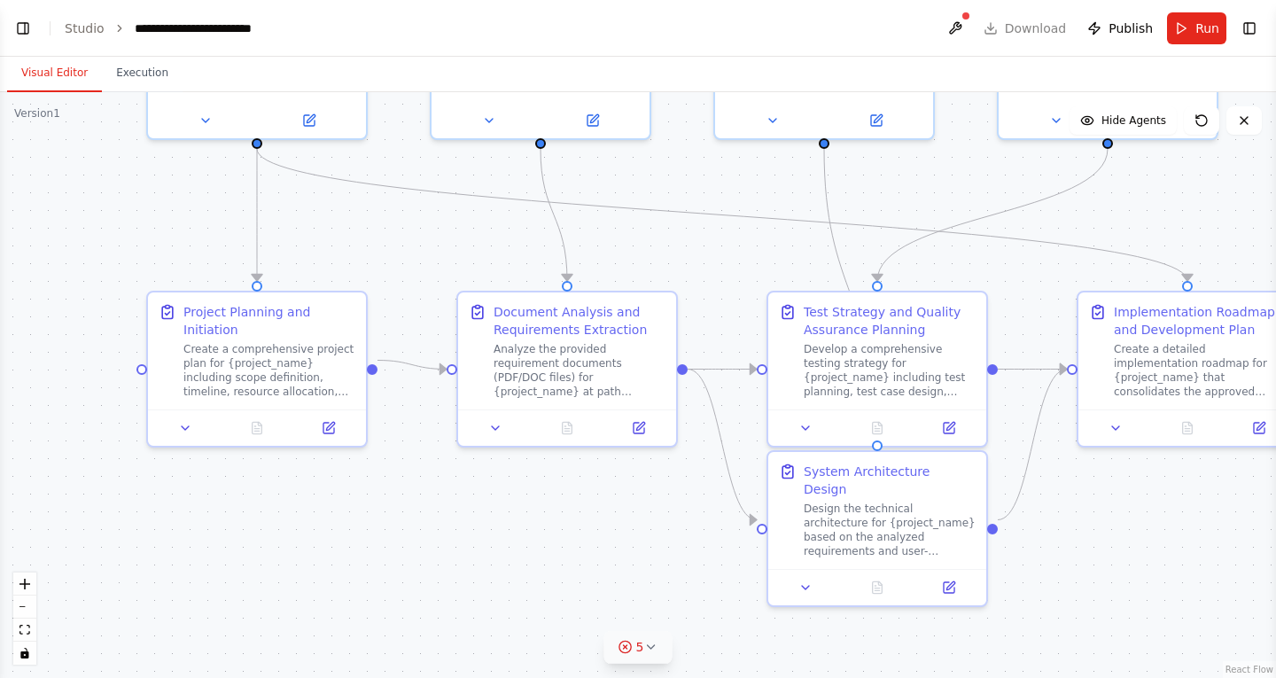
click at [656, 657] on button "5" at bounding box center [638, 647] width 68 height 33
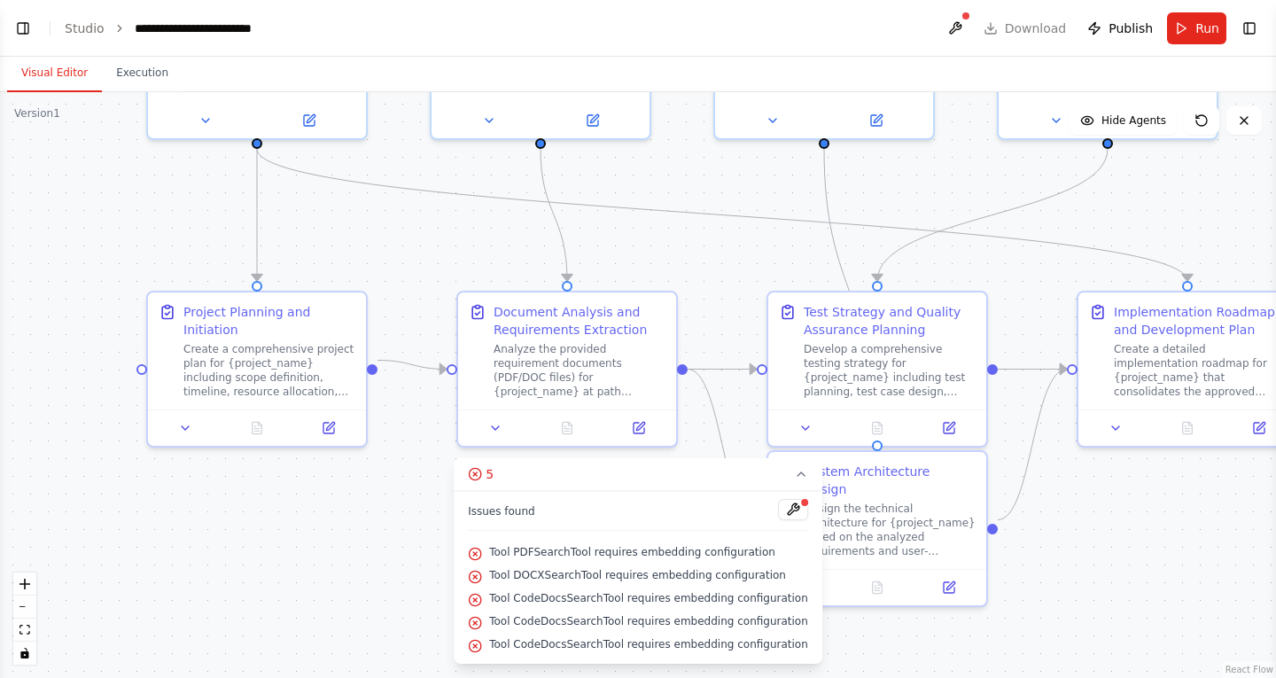
click at [374, 494] on div ".deletable-edge-delete-btn { width: 20px; height: 20px; border: 0px solid #ffff…" at bounding box center [638, 385] width 1276 height 586
drag, startPoint x: 669, startPoint y: 217, endPoint x: 343, endPoint y: 351, distance: 352.5
click at [345, 351] on div ".deletable-edge-delete-btn { width: 20px; height: 20px; border: 0px solid #ffff…" at bounding box center [696, 141] width 1276 height 586
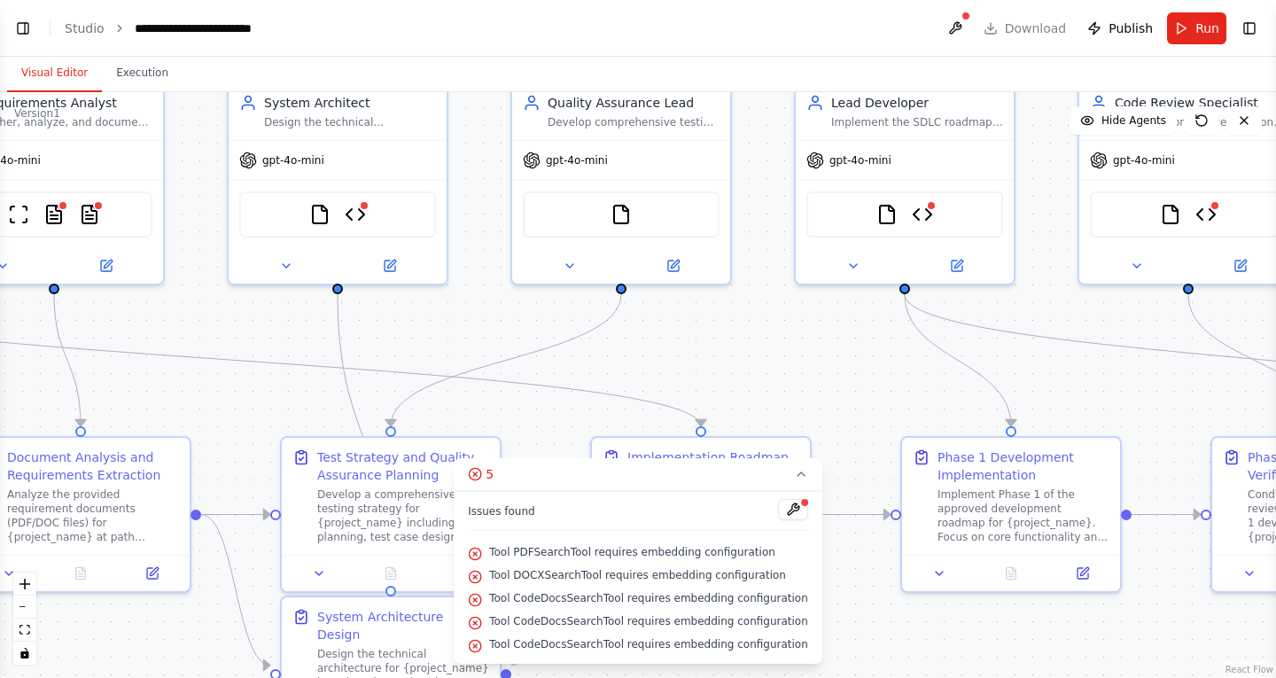
drag, startPoint x: 694, startPoint y: 241, endPoint x: 198, endPoint y: 375, distance: 513.1
click at [198, 375] on div ".deletable-edge-delete-btn { width: 20px; height: 20px; border: 0px solid #ffff…" at bounding box center [638, 385] width 1276 height 586
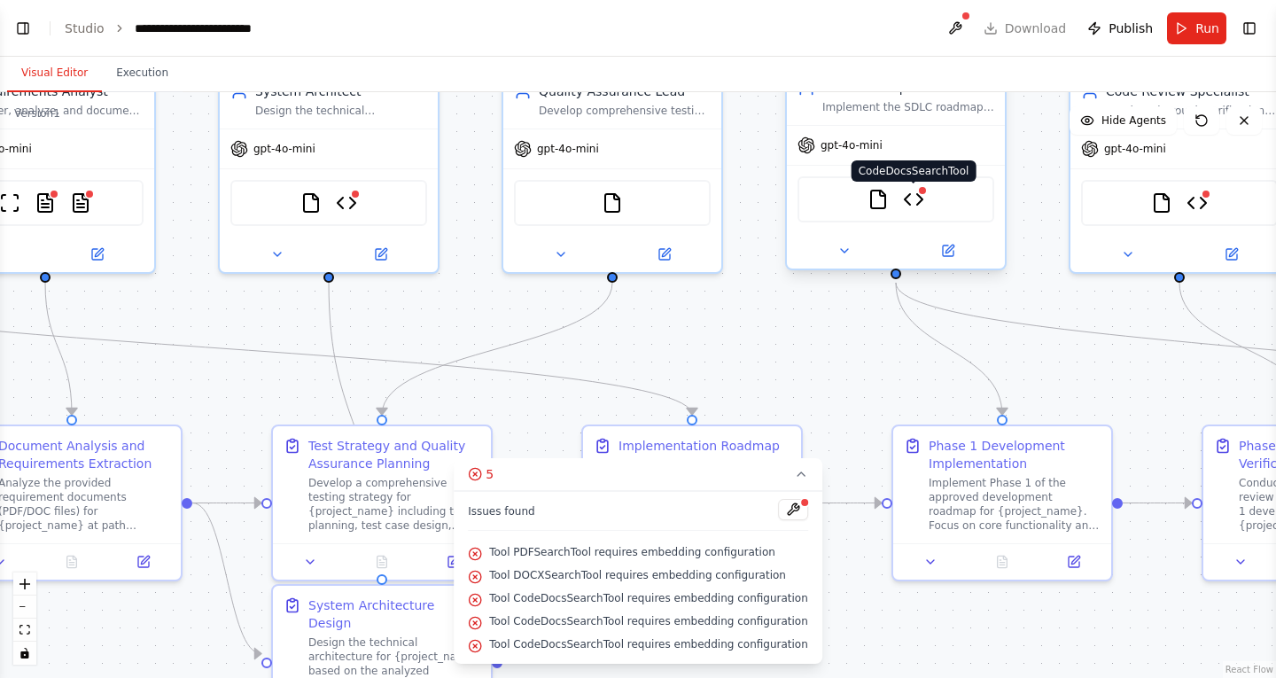
click at [922, 206] on img at bounding box center [913, 199] width 21 height 21
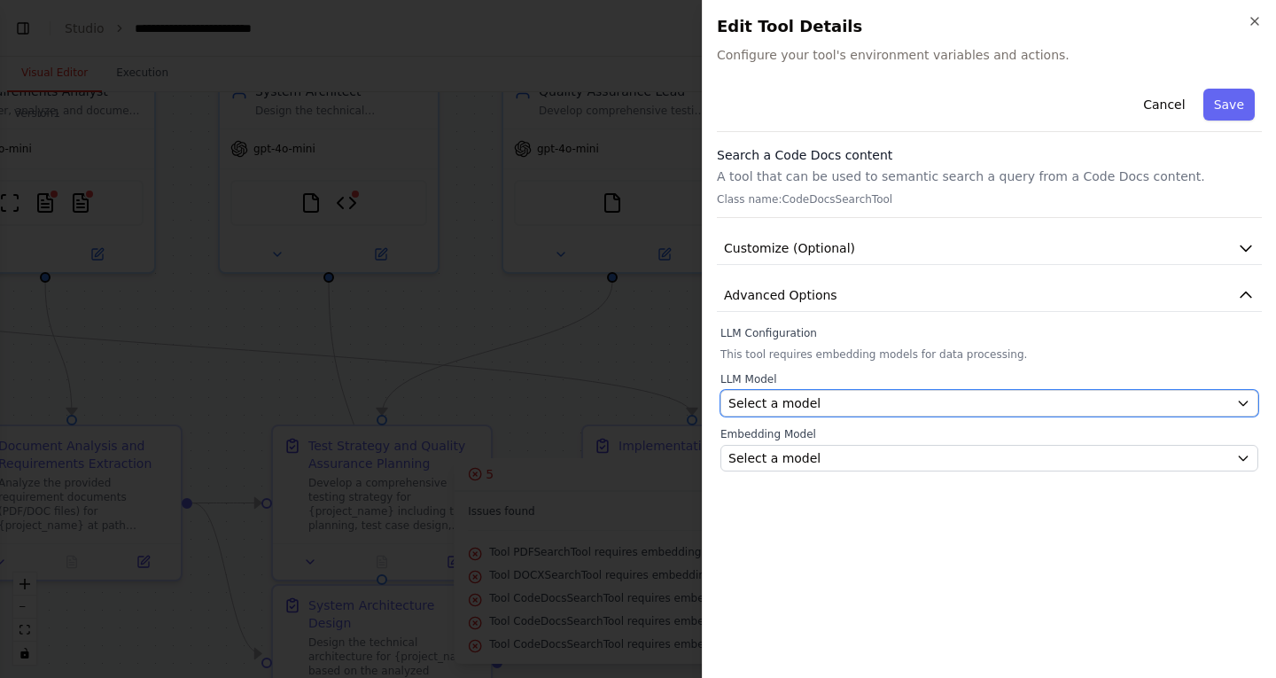
click at [836, 401] on div "Select a model" at bounding box center [978, 403] width 501 height 18
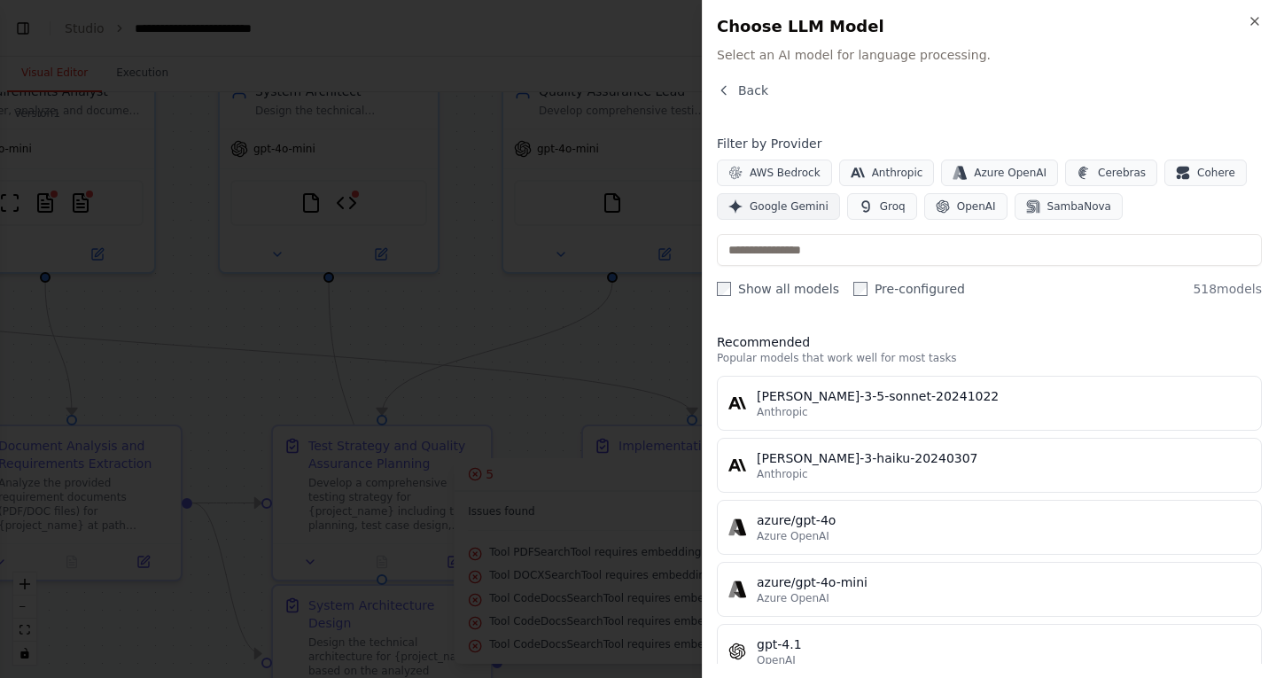
click at [780, 205] on span "Google Gemini" at bounding box center [789, 206] width 79 height 14
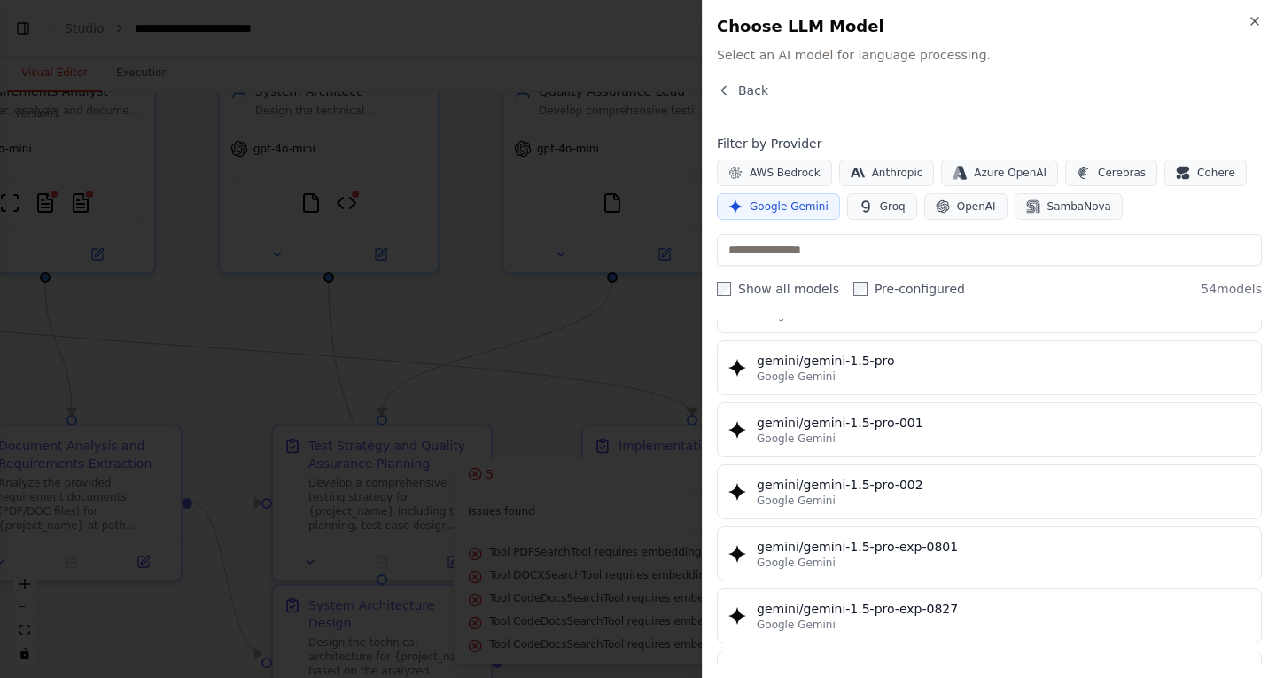
scroll to position [798, 0]
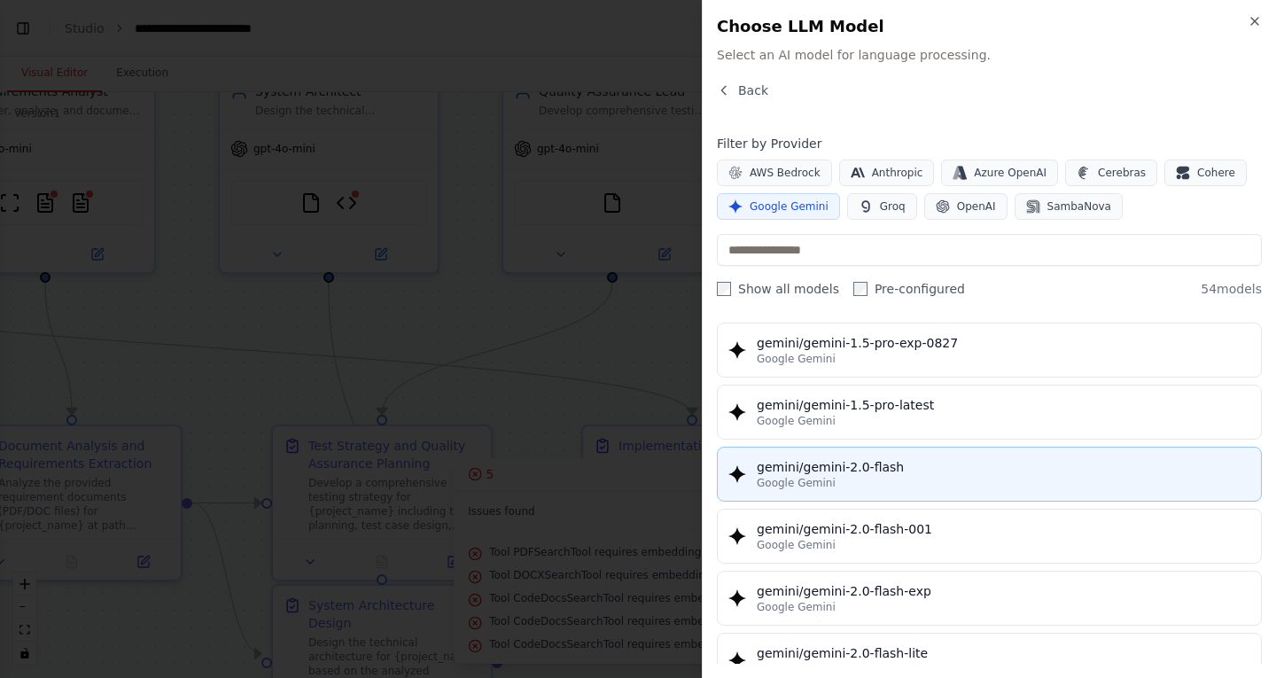
click at [878, 479] on div "Google Gemini" at bounding box center [1004, 483] width 494 height 14
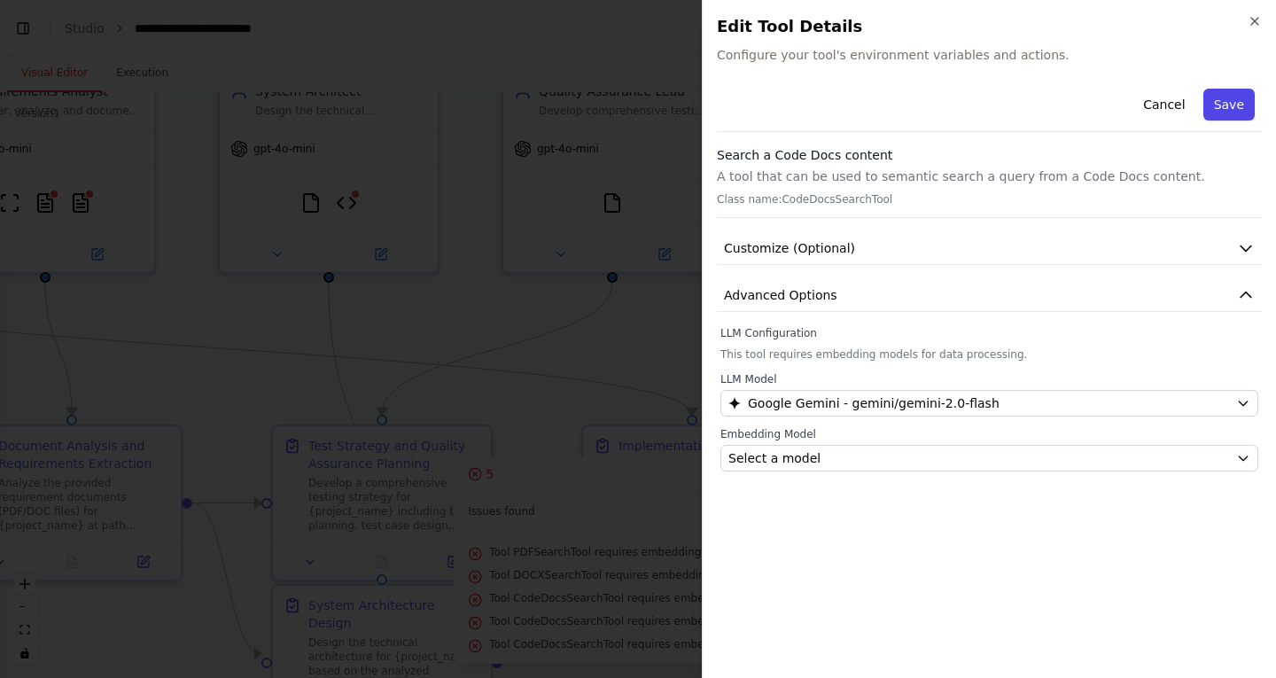
click at [1227, 105] on button "Save" at bounding box center [1228, 105] width 51 height 32
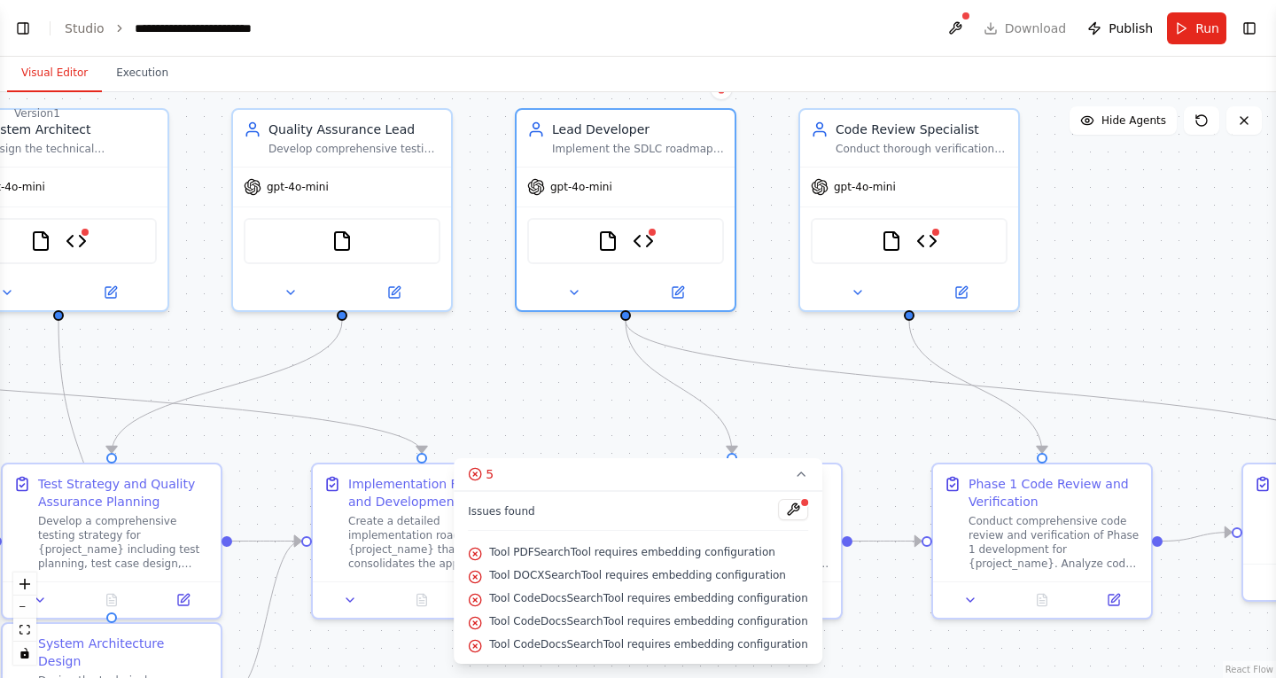
drag, startPoint x: 921, startPoint y: 368, endPoint x: 559, endPoint y: 413, distance: 364.4
click at [559, 413] on div ".deletable-edge-delete-btn { width: 20px; height: 20px; border: 0px solid #ffff…" at bounding box center [638, 385] width 1276 height 586
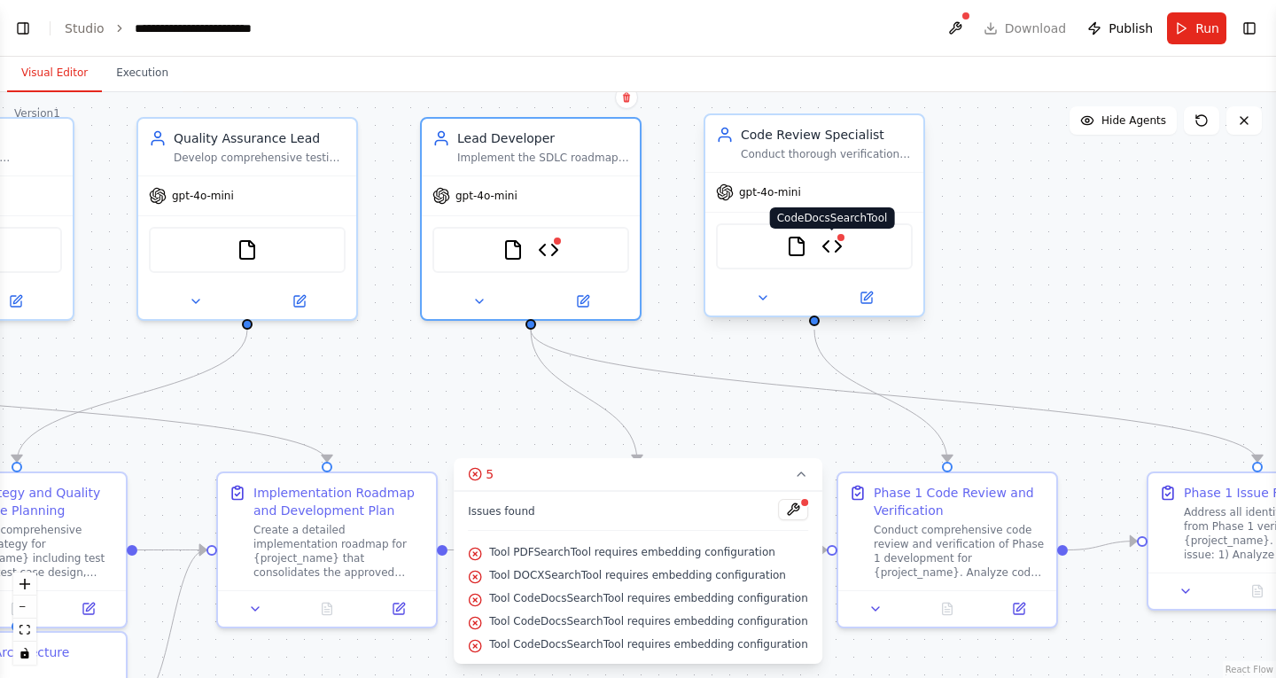
click at [834, 252] on img at bounding box center [831, 246] width 21 height 21
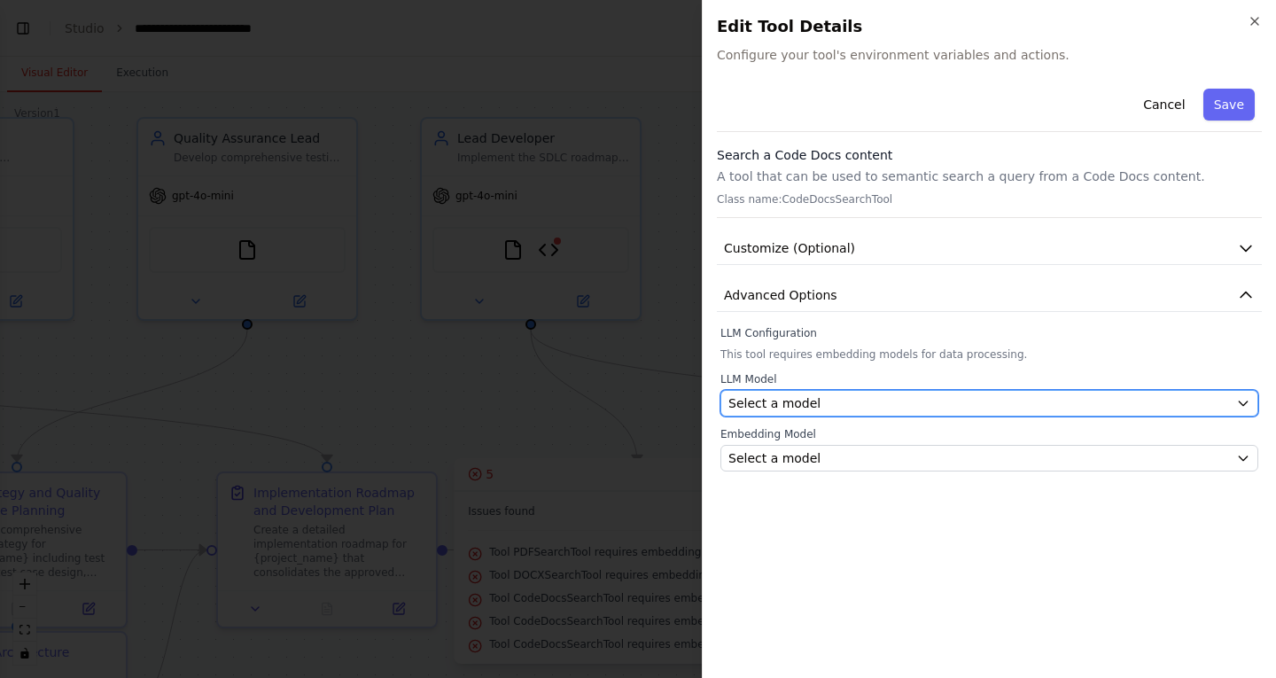
click at [803, 405] on span "Select a model" at bounding box center [774, 403] width 92 height 18
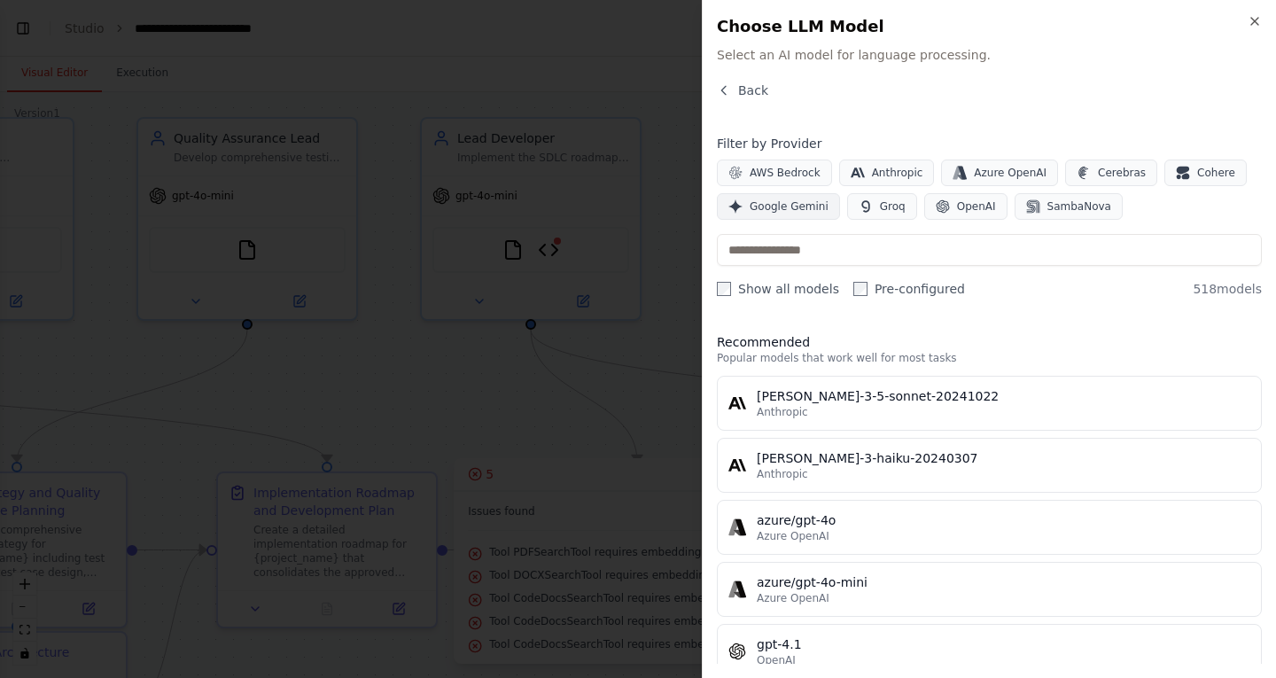
click at [782, 197] on button "Google Gemini" at bounding box center [778, 206] width 123 height 27
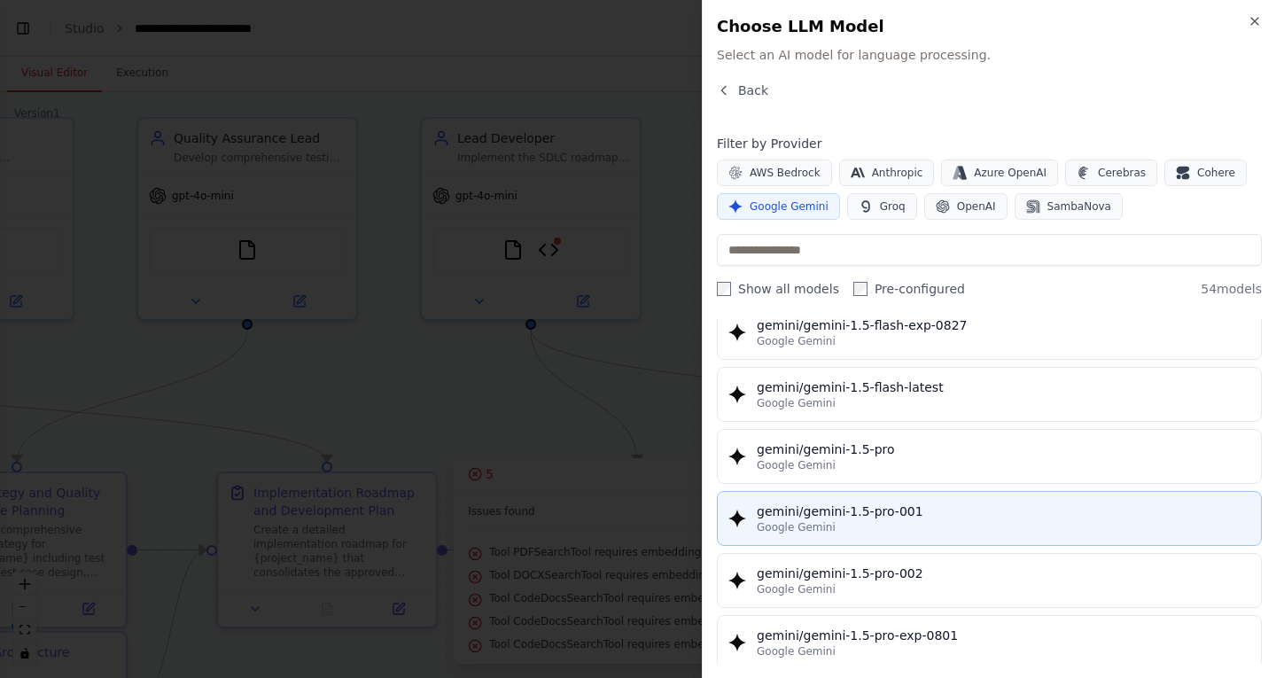
scroll to position [709, 0]
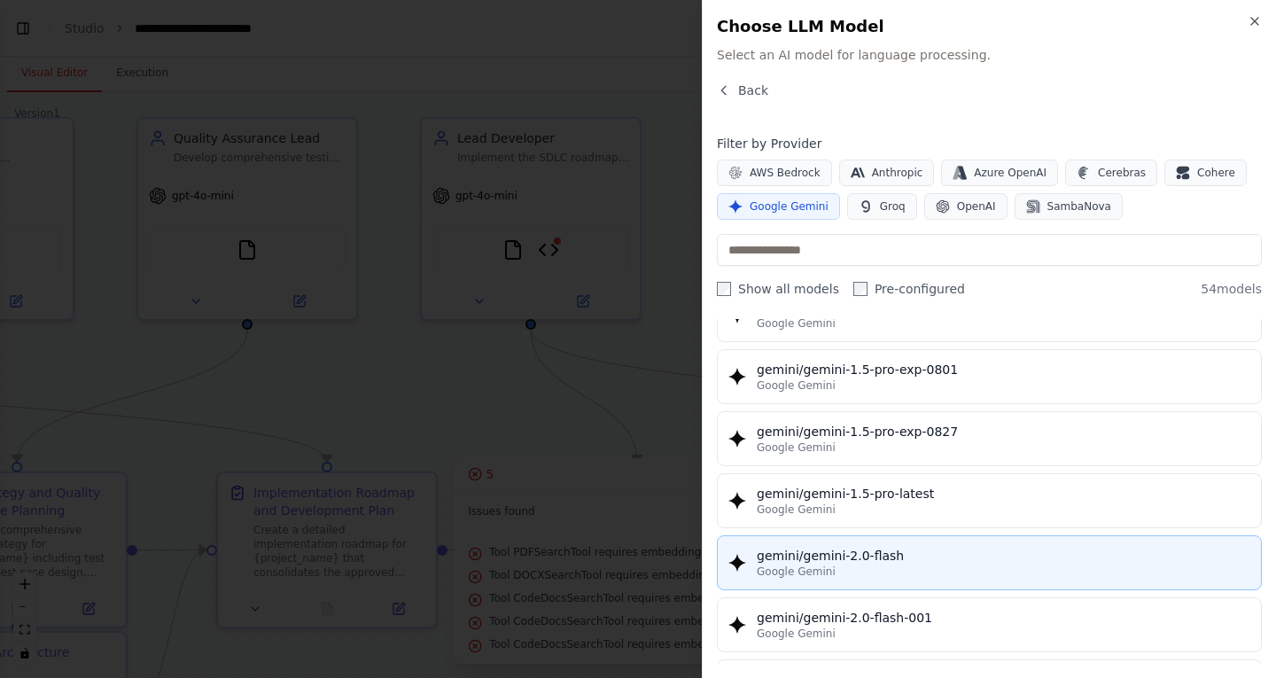
click at [885, 549] on div "gemini/gemini-2.0-flash" at bounding box center [1004, 556] width 494 height 18
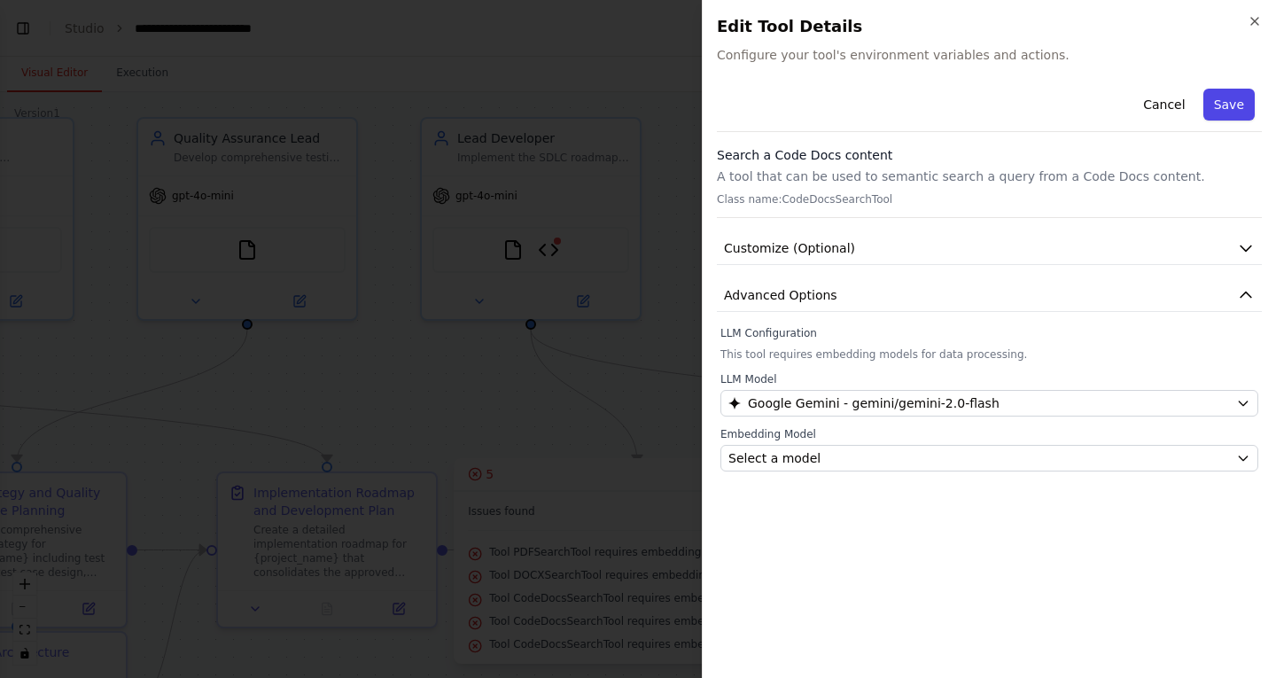
click at [1245, 105] on button "Save" at bounding box center [1228, 105] width 51 height 32
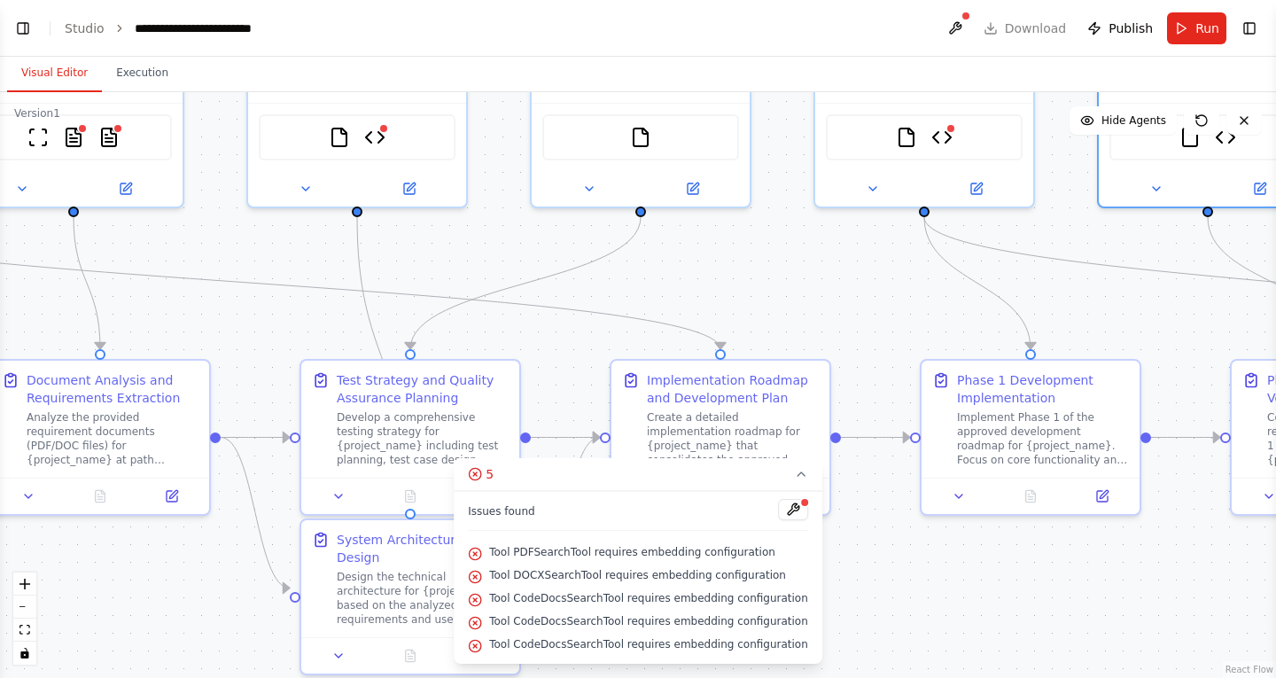
drag, startPoint x: 682, startPoint y: 397, endPoint x: 1110, endPoint y: 310, distance: 436.7
click at [1110, 310] on div ".deletable-edge-delete-btn { width: 20px; height: 20px; border: 0px solid #ffff…" at bounding box center [638, 385] width 1276 height 586
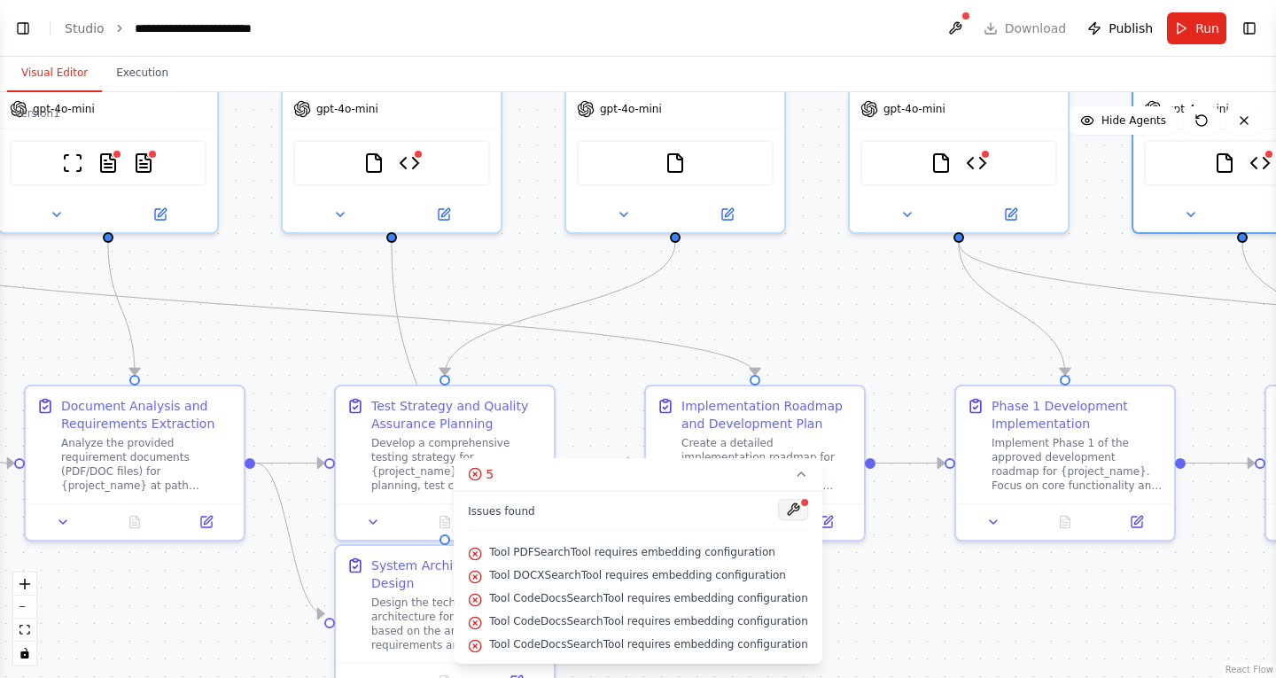
click at [778, 507] on button at bounding box center [793, 509] width 30 height 21
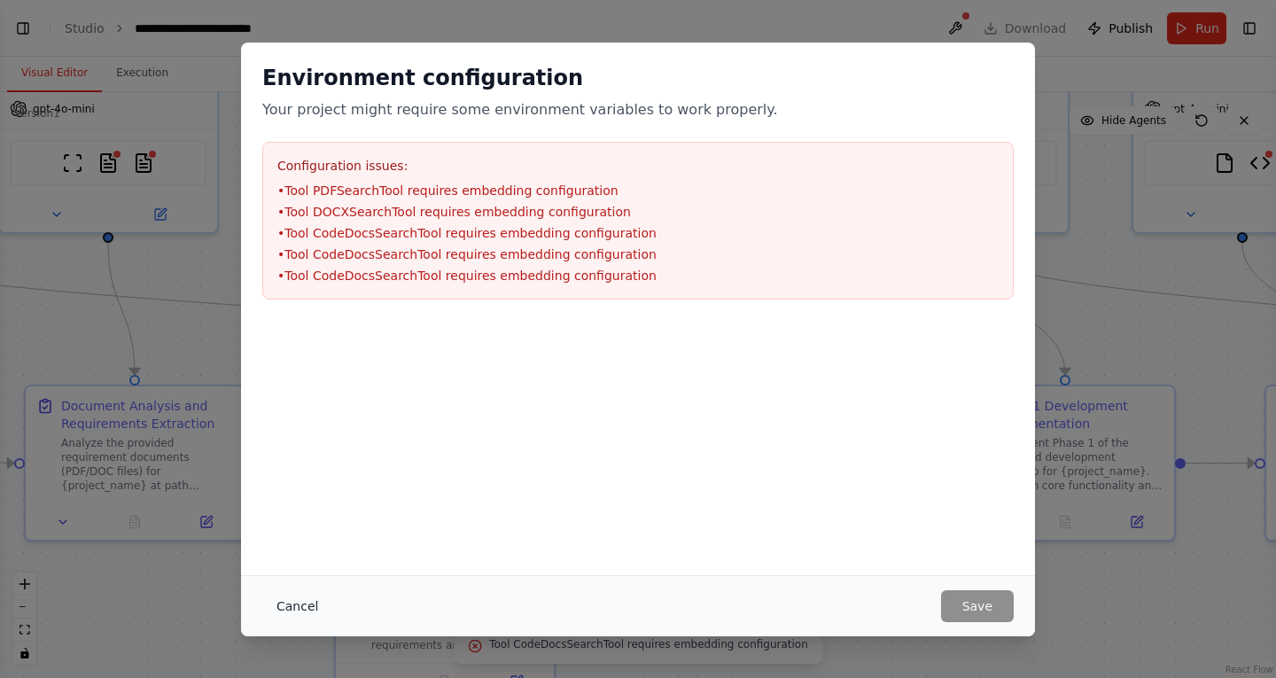
click at [292, 603] on button "Cancel" at bounding box center [297, 606] width 70 height 32
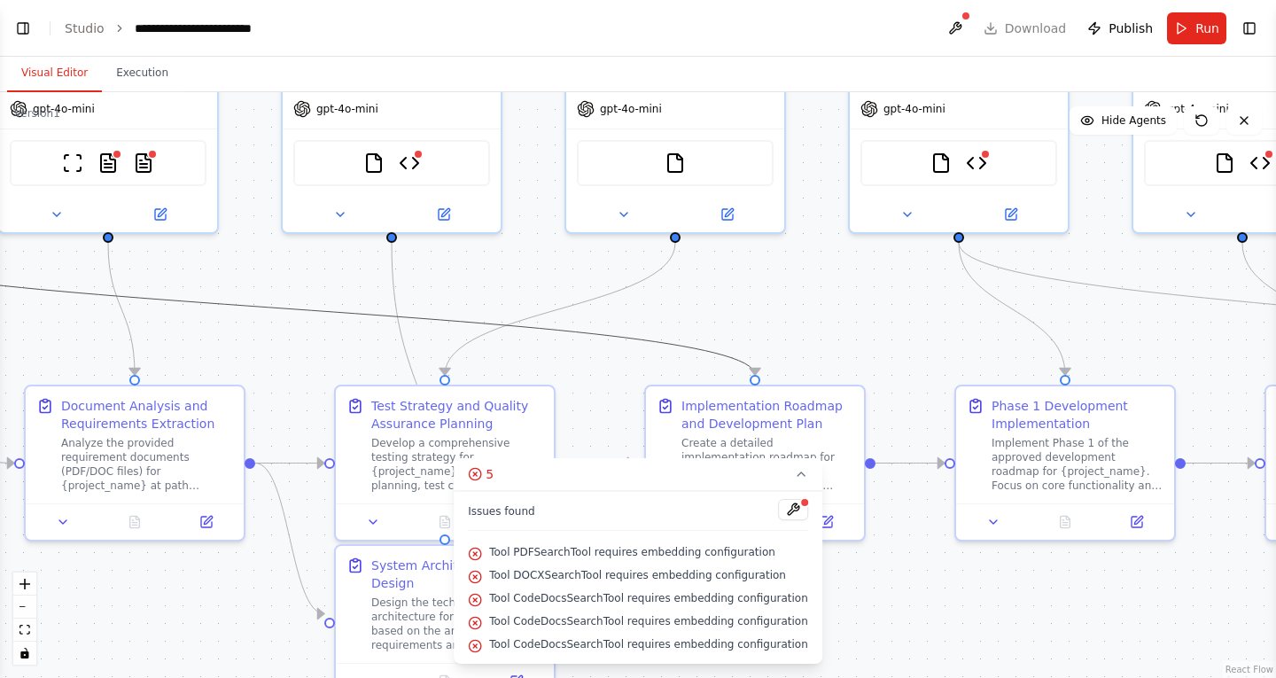
drag, startPoint x: 297, startPoint y: 304, endPoint x: 636, endPoint y: 381, distance: 348.0
click at [642, 384] on div ".deletable-edge-delete-btn { width: 20px; height: 20px; border: 0px solid #ffff…" at bounding box center [638, 385] width 1276 height 586
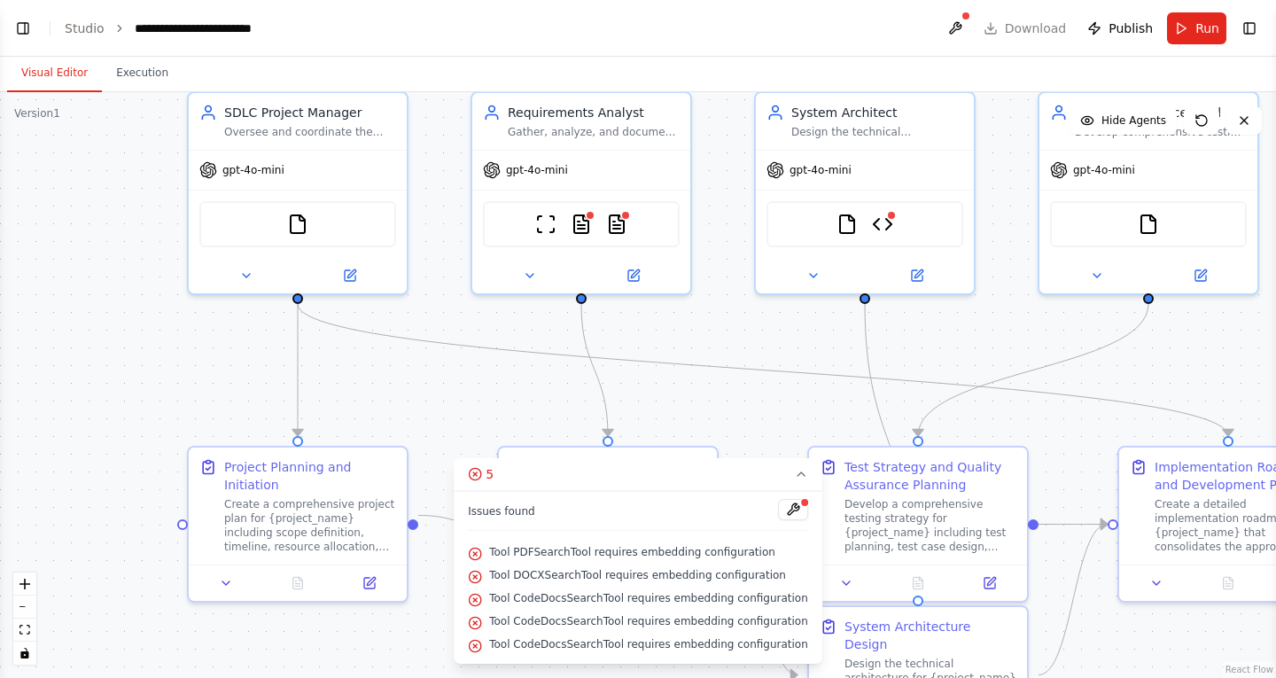
drag, startPoint x: 327, startPoint y: 346, endPoint x: 800, endPoint y: 408, distance: 477.1
click at [800, 408] on div ".deletable-edge-delete-btn { width: 20px; height: 20px; border: 0px solid #ffff…" at bounding box center [638, 385] width 1276 height 586
click at [586, 223] on img at bounding box center [581, 220] width 21 height 21
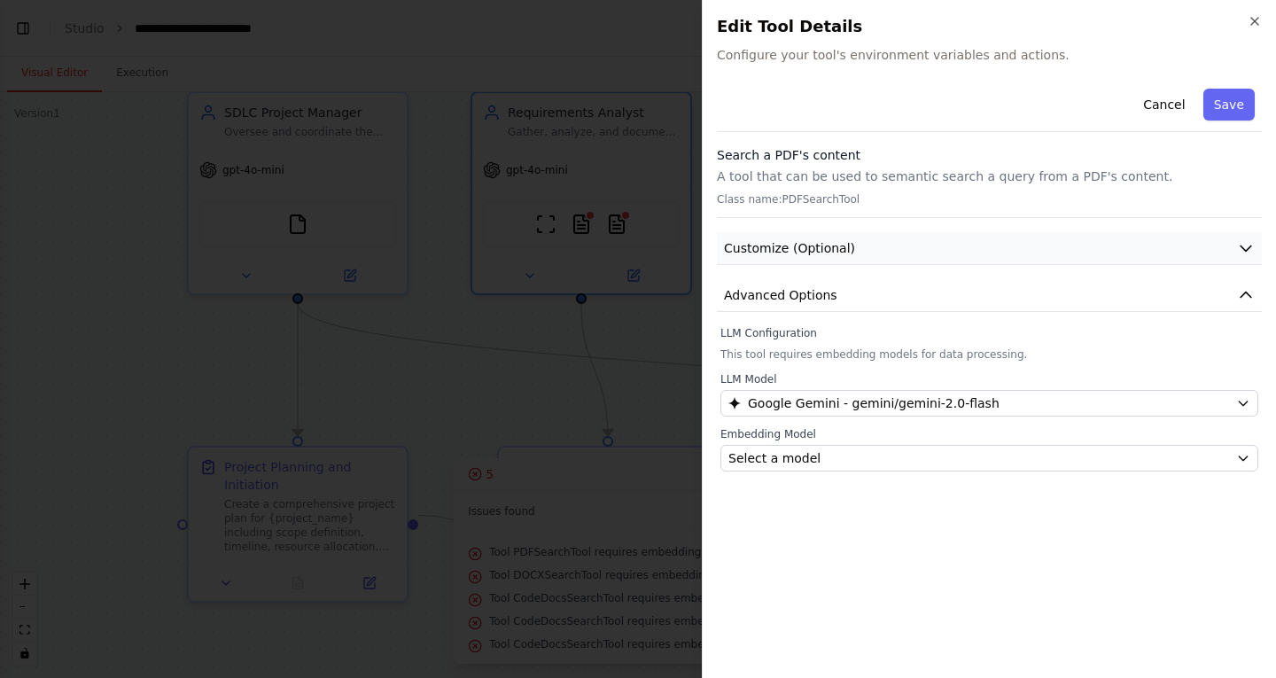
click at [845, 244] on button "Customize (Optional)" at bounding box center [989, 248] width 545 height 33
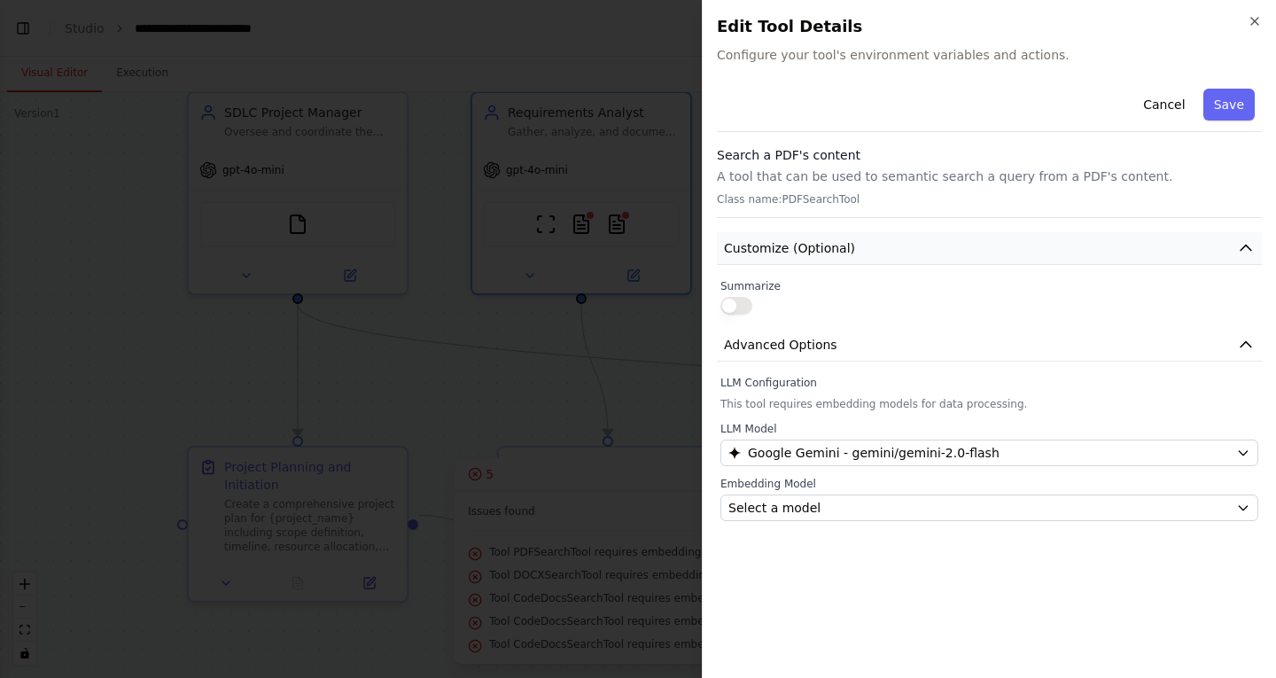
click at [845, 244] on button "Customize (Optional)" at bounding box center [989, 248] width 545 height 33
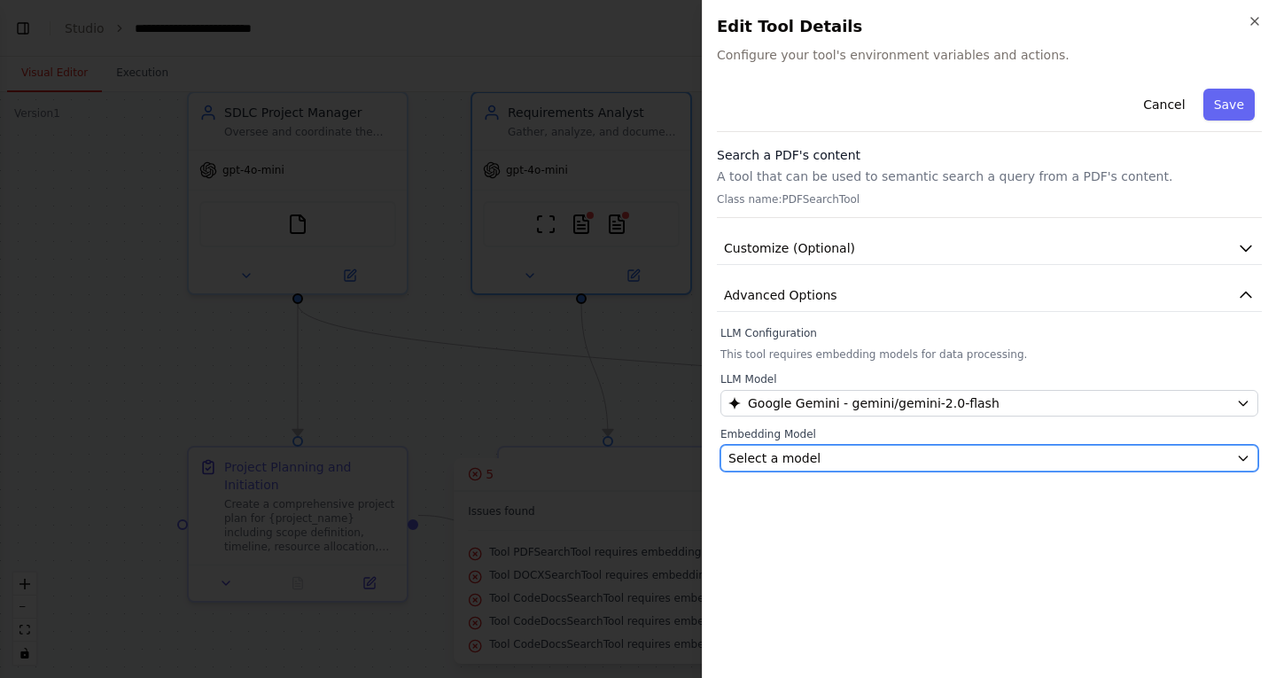
click at [876, 457] on div "Select a model" at bounding box center [978, 458] width 501 height 18
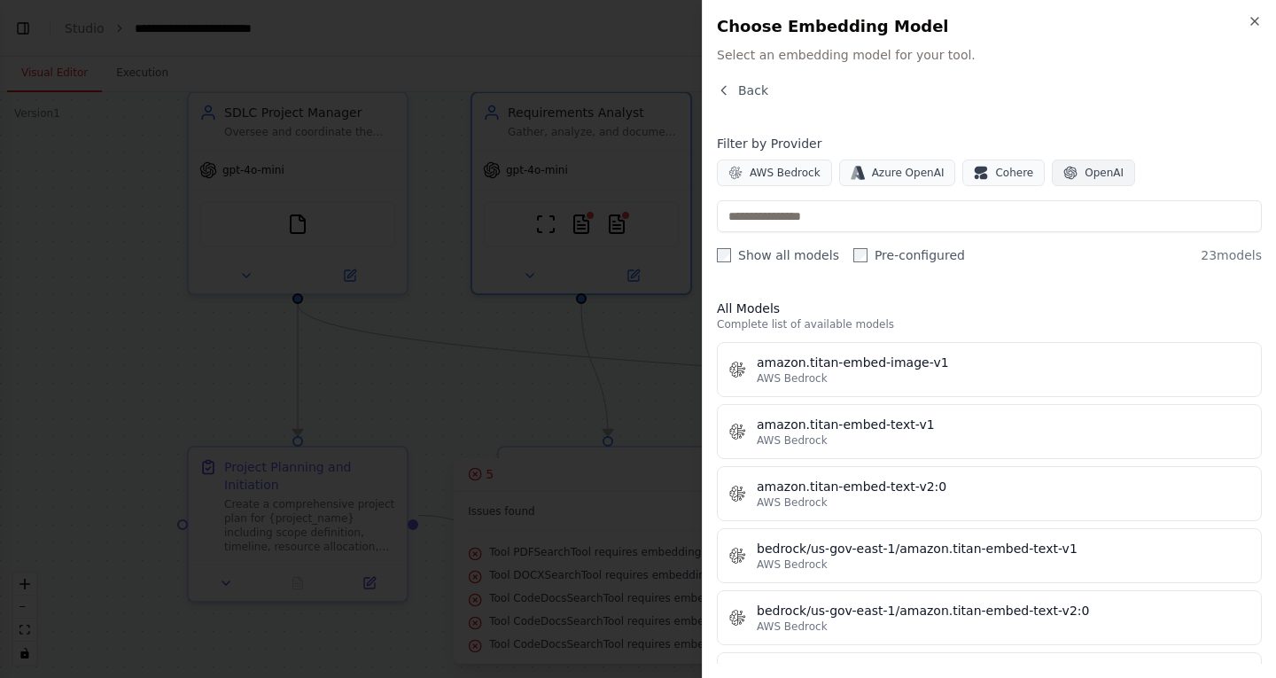
click at [1085, 171] on span "OpenAI" at bounding box center [1104, 173] width 39 height 14
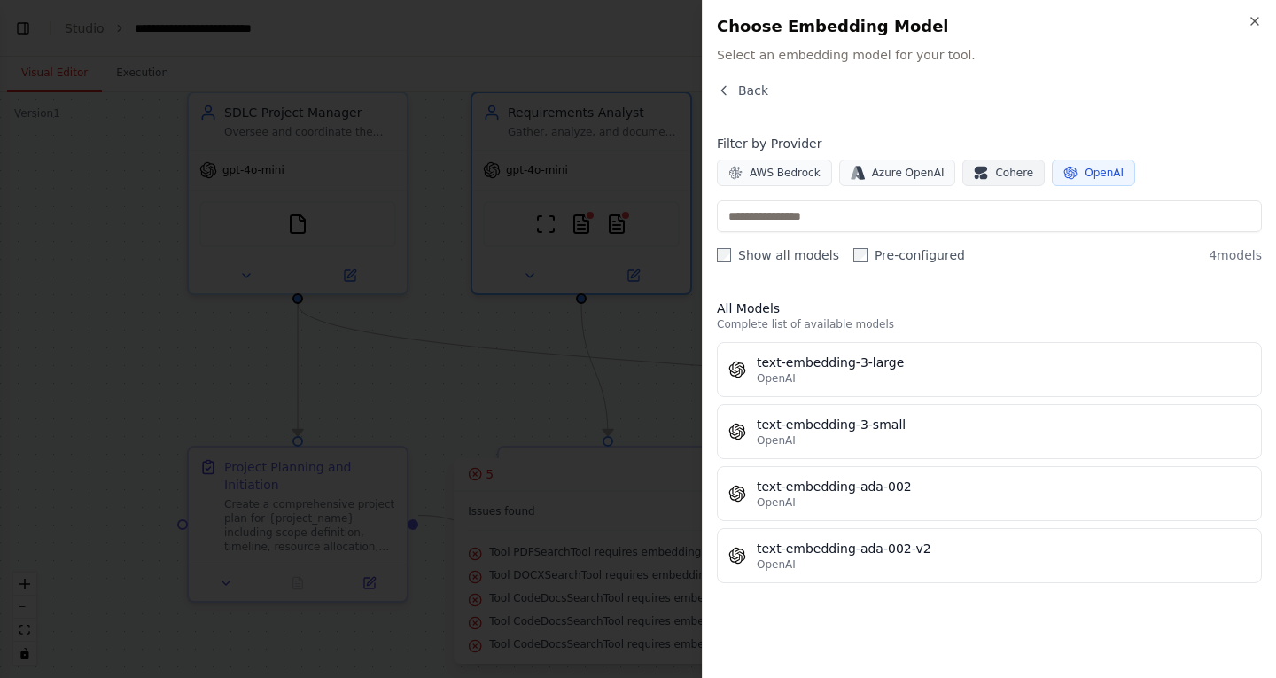
click at [993, 163] on button "Cohere" at bounding box center [1003, 173] width 82 height 27
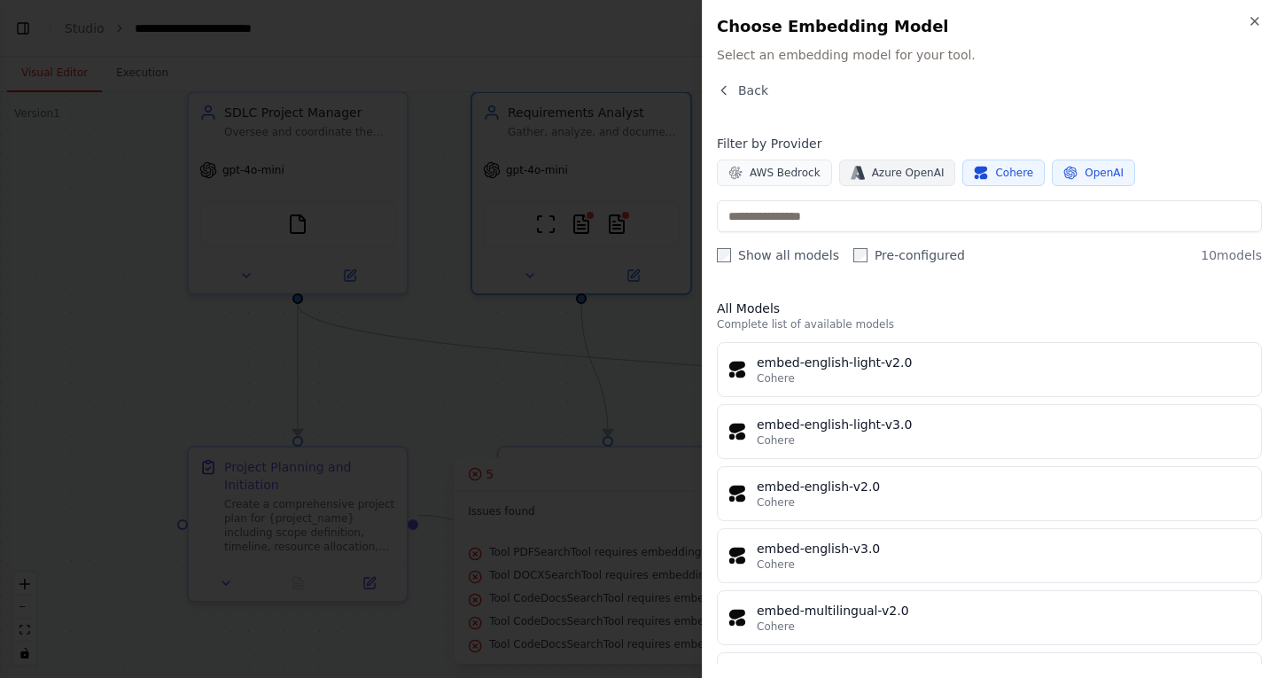
click at [897, 166] on span "Azure OpenAI" at bounding box center [908, 173] width 73 height 14
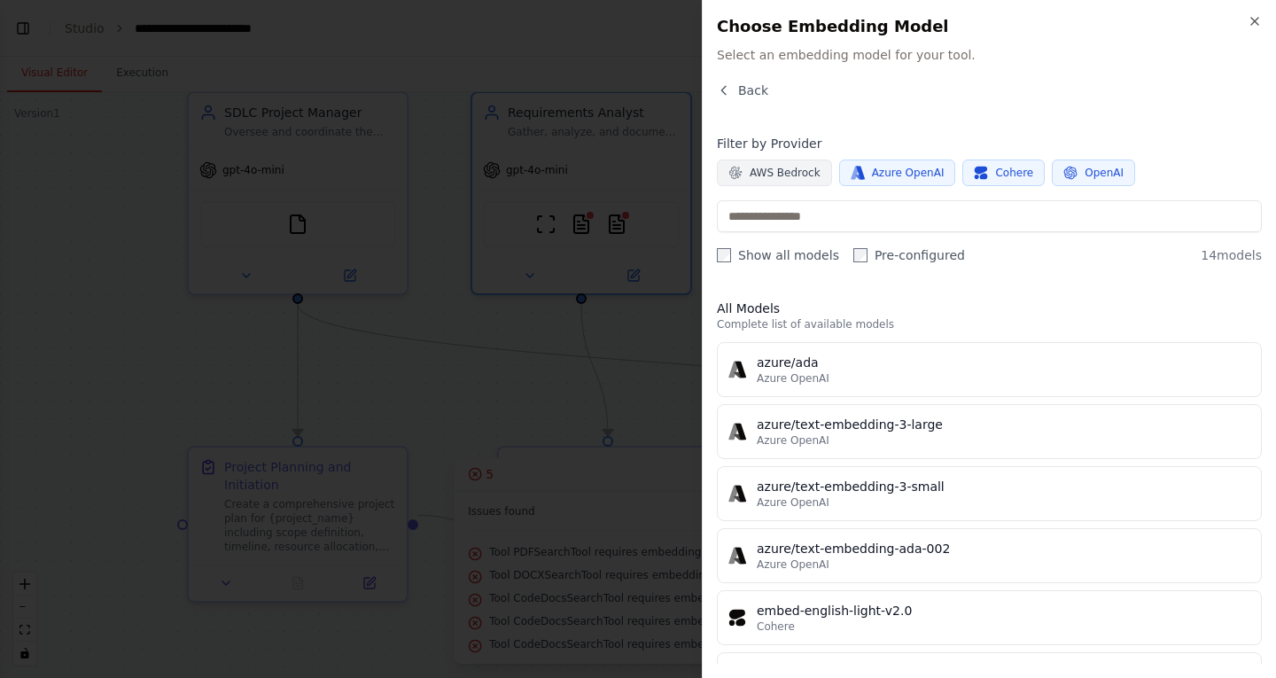
click at [753, 162] on button "AWS Bedrock" at bounding box center [774, 173] width 115 height 27
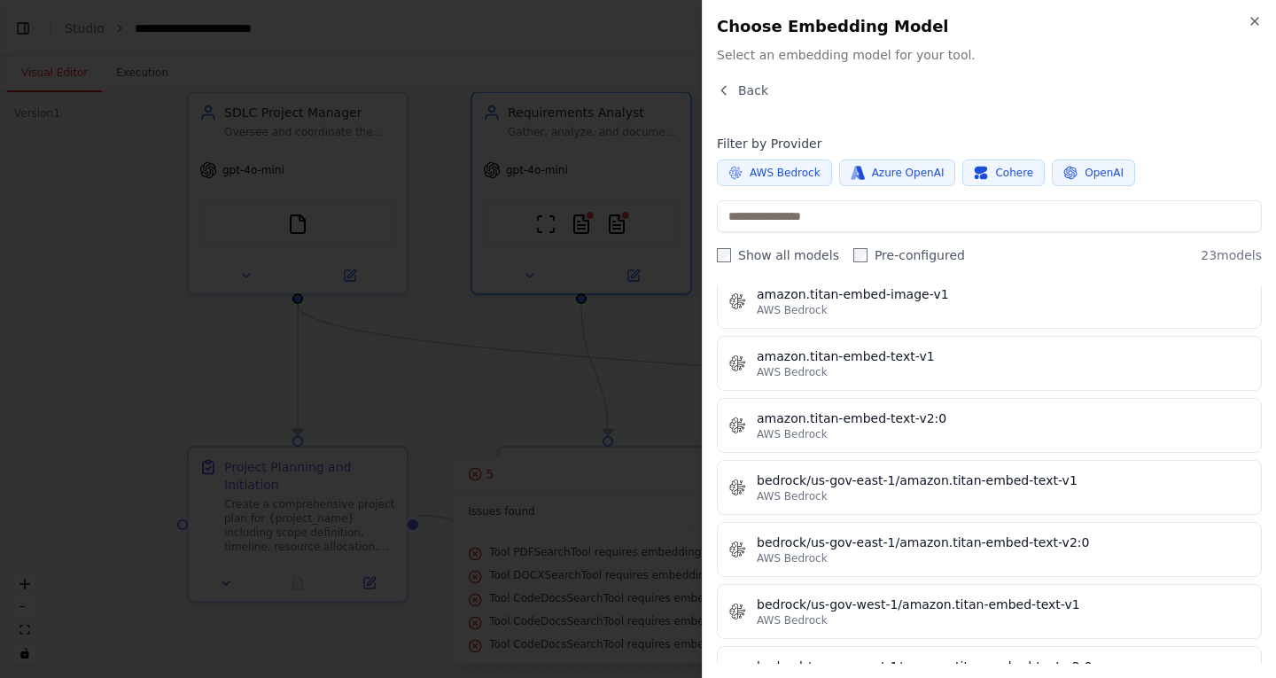
scroll to position [0, 0]
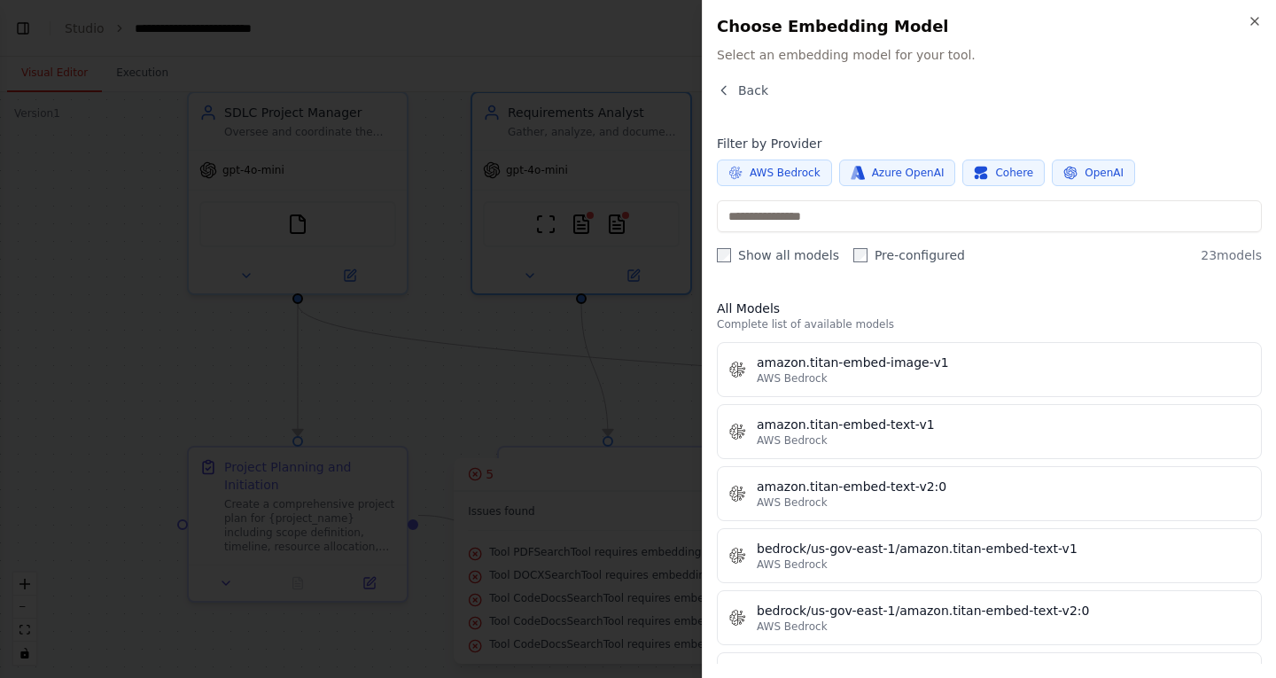
click at [1063, 168] on button "OpenAI" at bounding box center [1093, 173] width 83 height 27
click at [1085, 177] on span "OpenAI" at bounding box center [1104, 173] width 39 height 14
click at [1086, 146] on h4 "Filter by Provider" at bounding box center [989, 144] width 545 height 18
click at [1082, 164] on button "OpenAI" at bounding box center [1093, 173] width 83 height 27
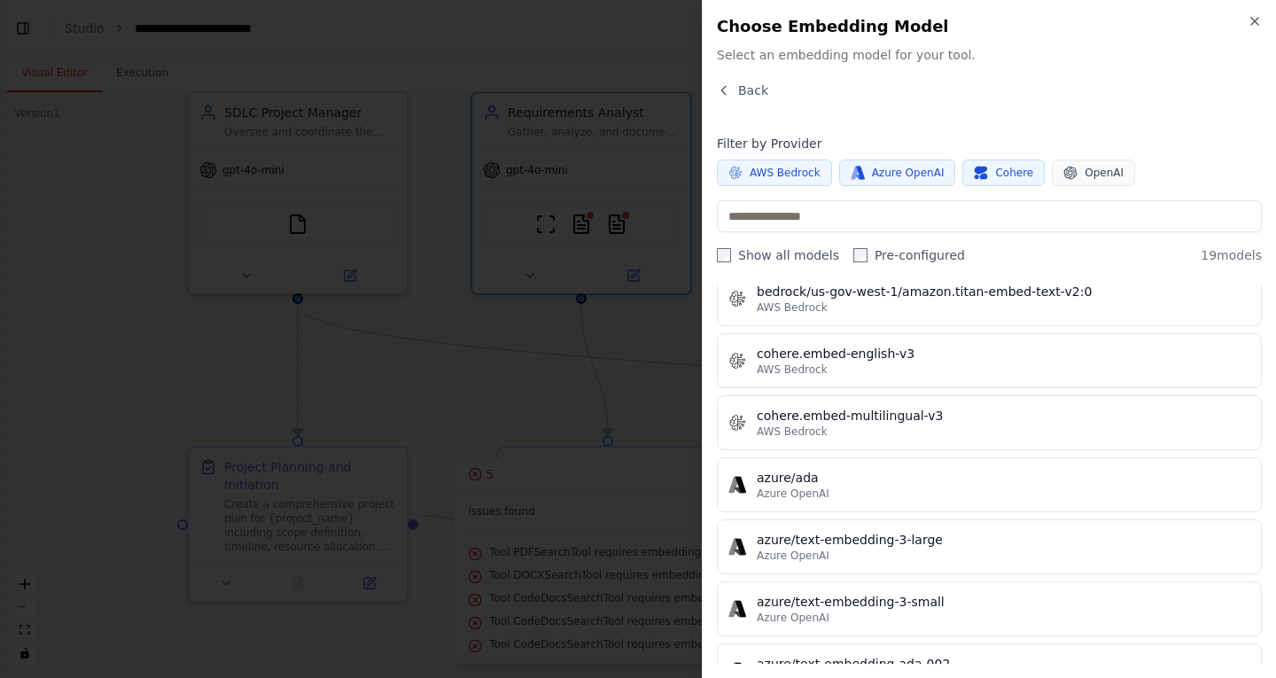
scroll to position [864, 0]
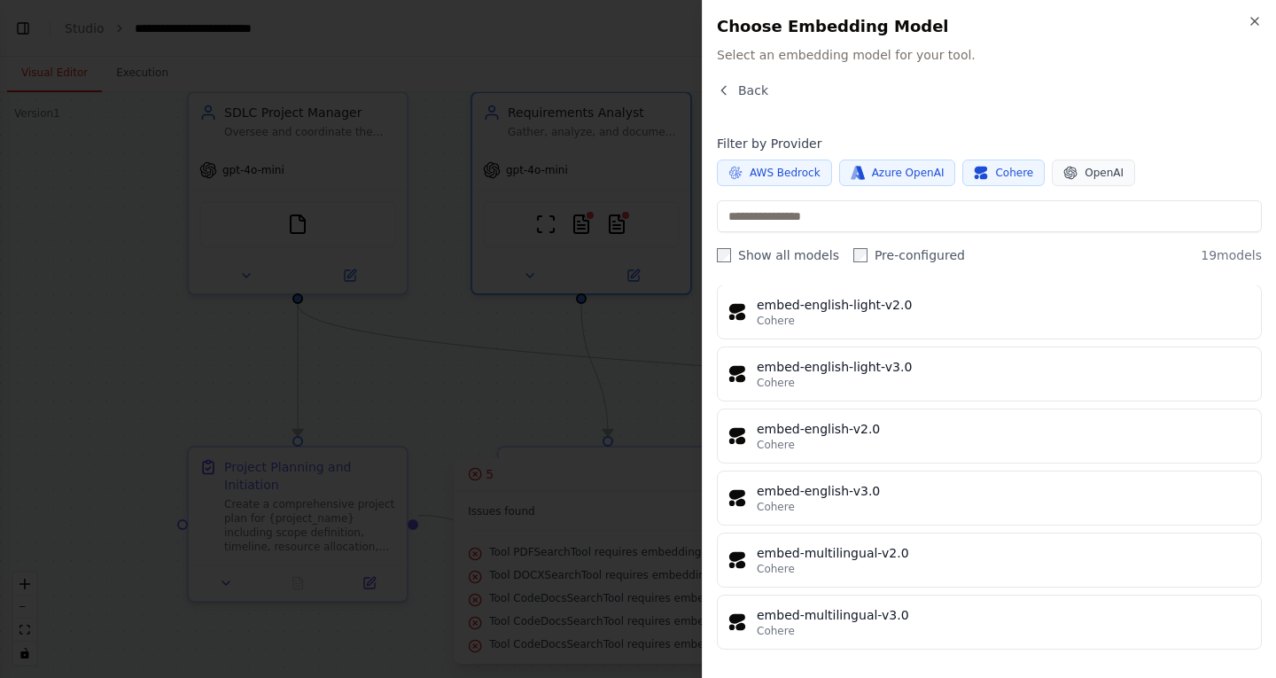
click at [803, 176] on span "AWS Bedrock" at bounding box center [785, 173] width 71 height 14
click at [856, 176] on icon "button" at bounding box center [858, 173] width 14 height 14
drag, startPoint x: 987, startPoint y: 170, endPoint x: 999, endPoint y: 173, distance: 11.8
click at [995, 170] on span "Cohere" at bounding box center [1014, 173] width 38 height 14
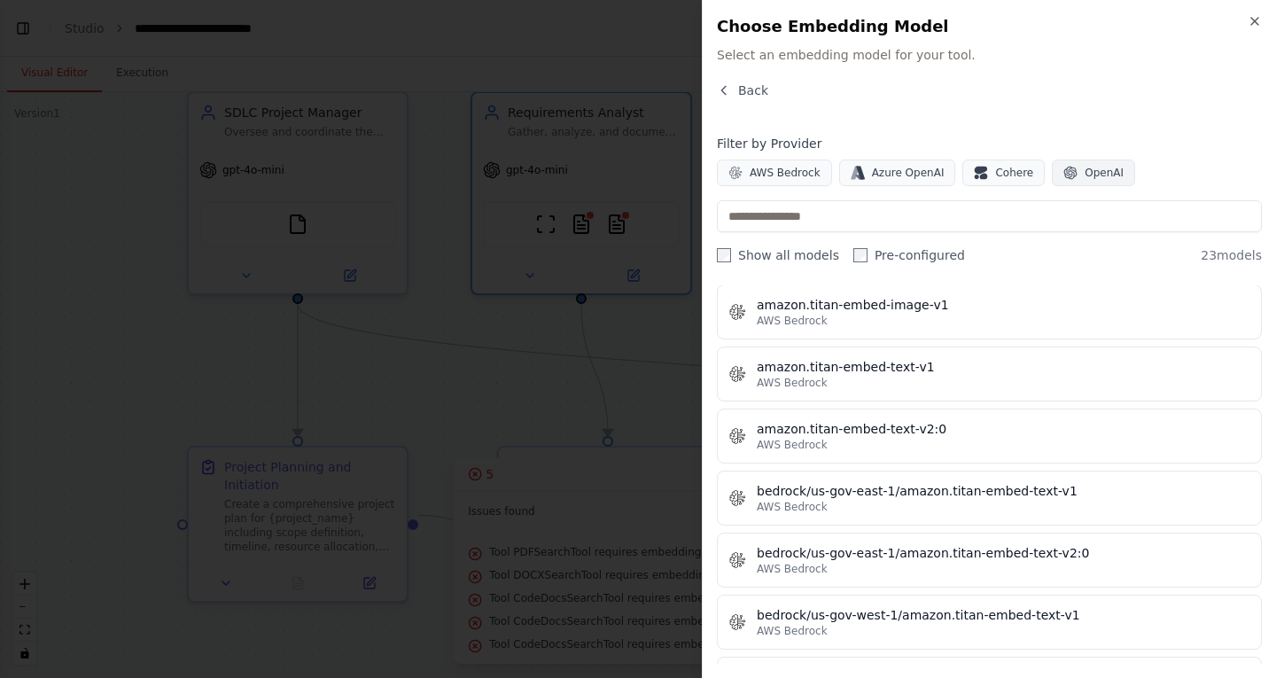
click at [1052, 170] on button "OpenAI" at bounding box center [1093, 173] width 83 height 27
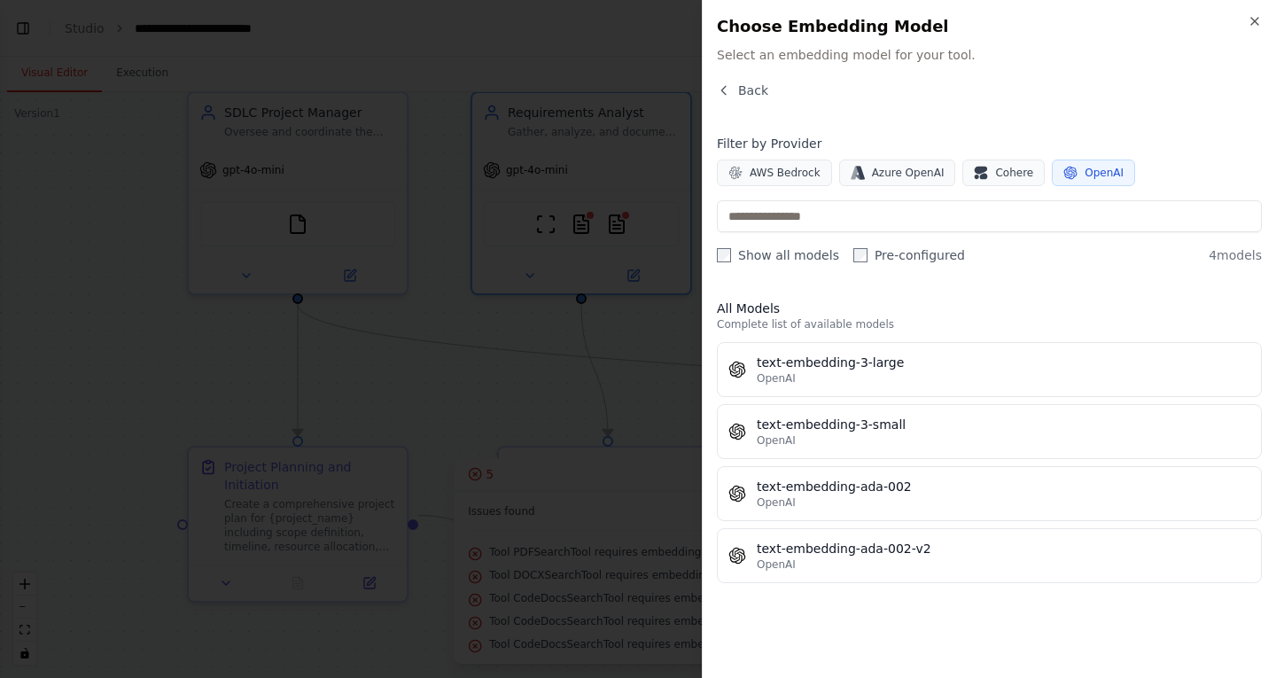
scroll to position [0, 0]
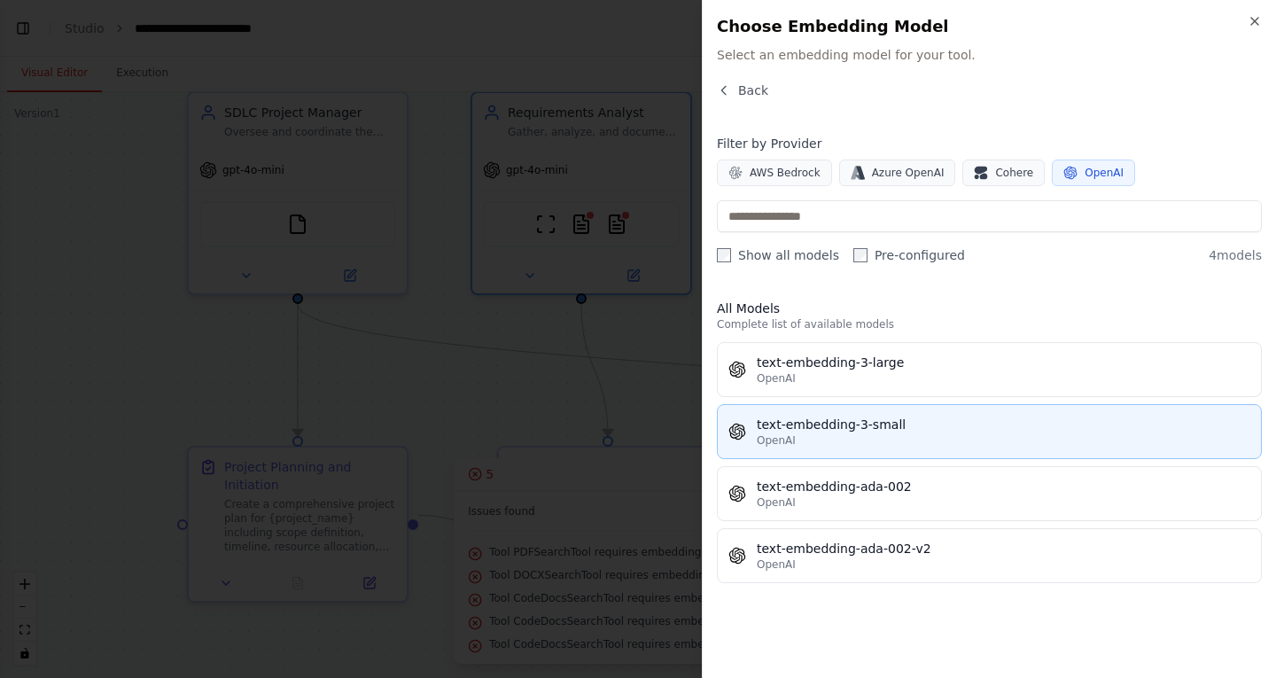
click at [981, 437] on div "OpenAI" at bounding box center [1004, 440] width 494 height 14
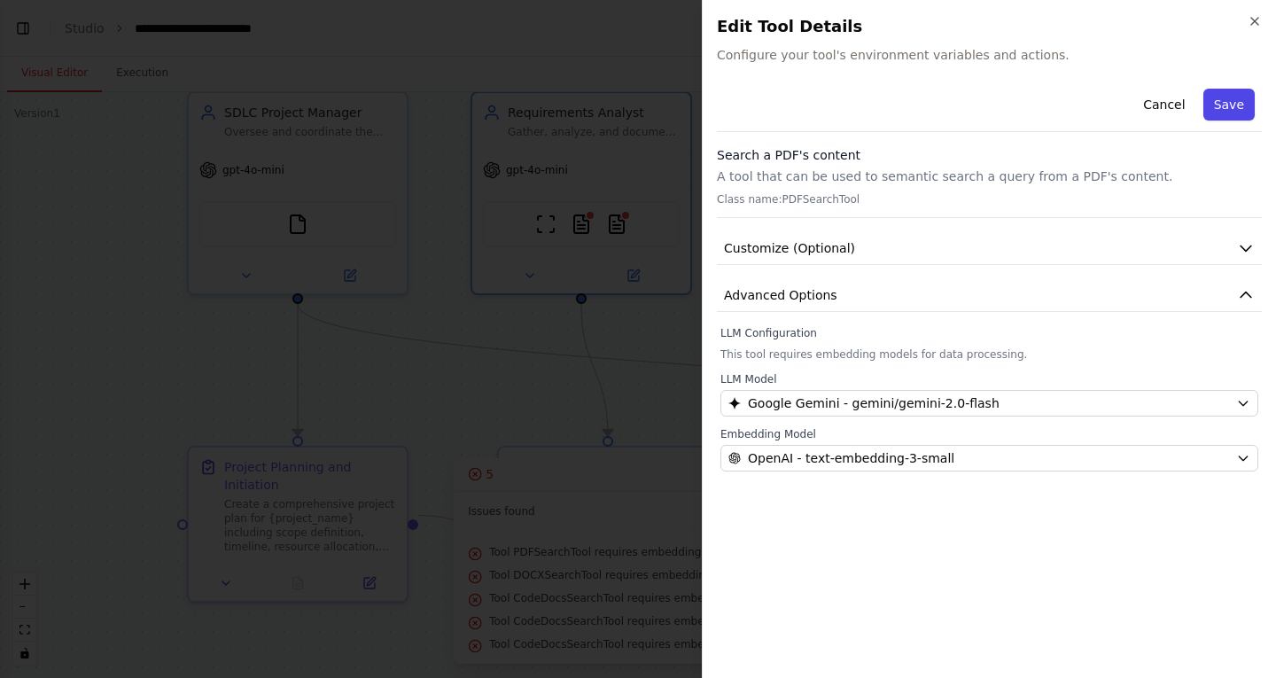
click at [1248, 101] on button "Save" at bounding box center [1228, 105] width 51 height 32
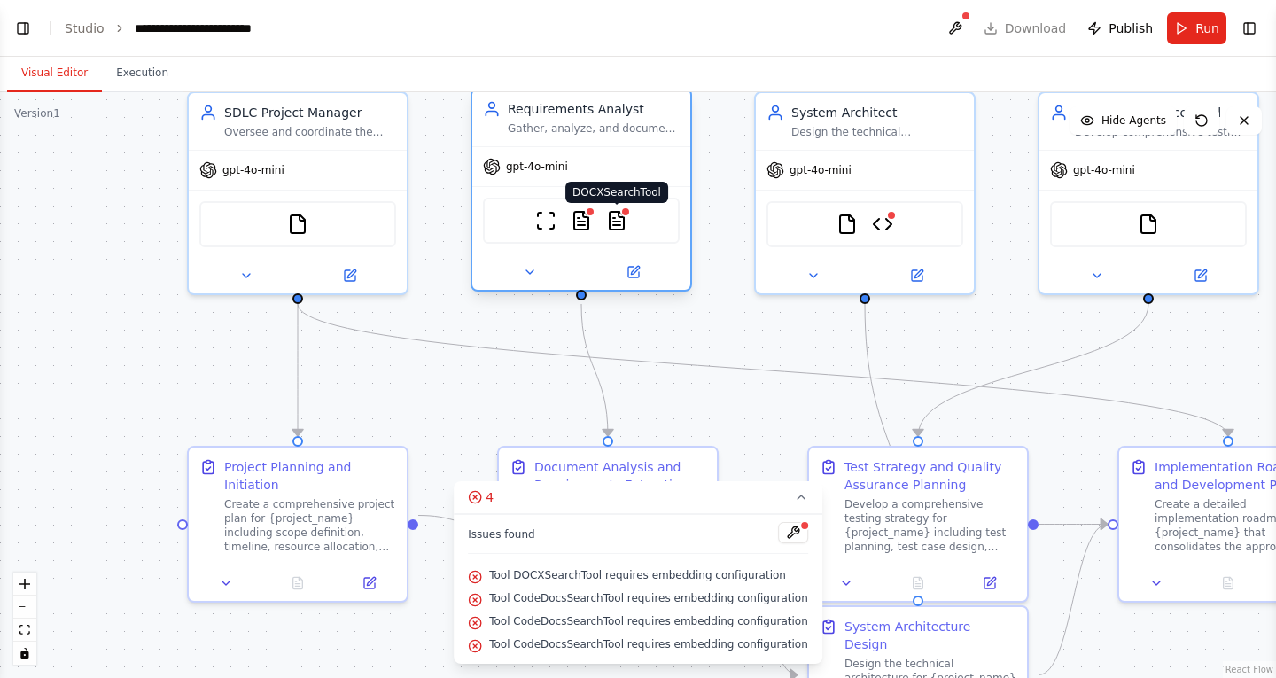
click at [623, 226] on img at bounding box center [616, 220] width 21 height 21
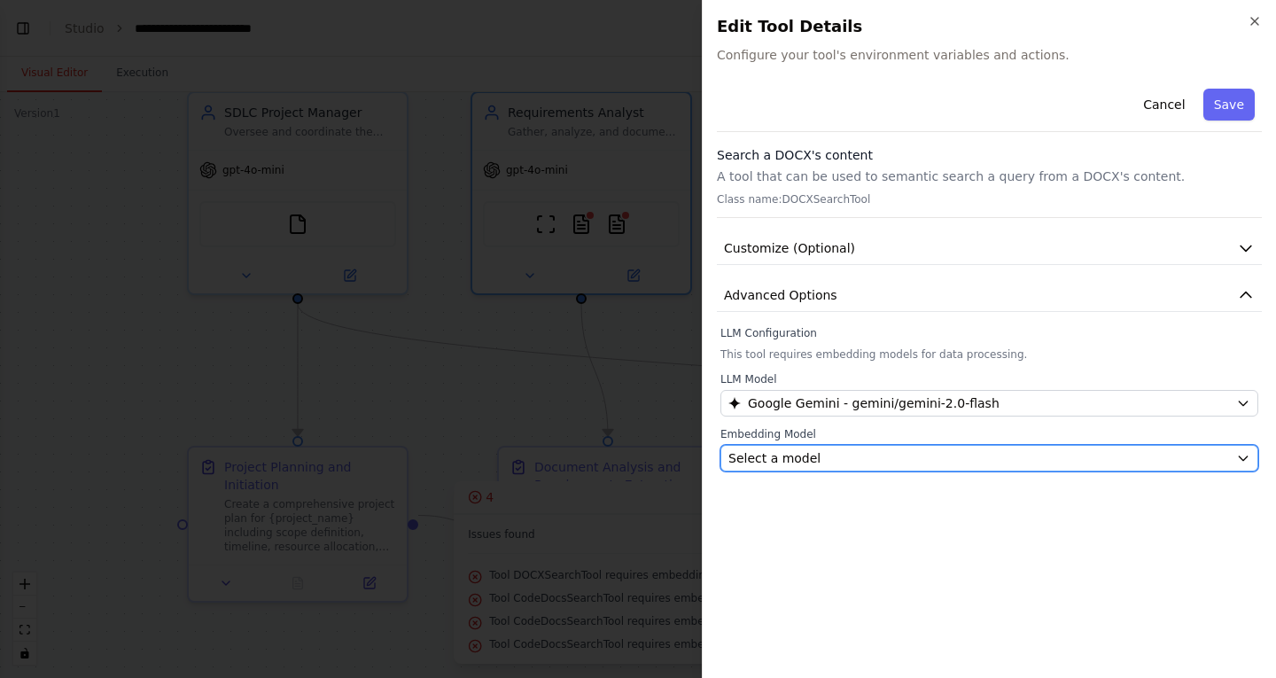
click at [839, 464] on div "Select a model" at bounding box center [978, 458] width 501 height 18
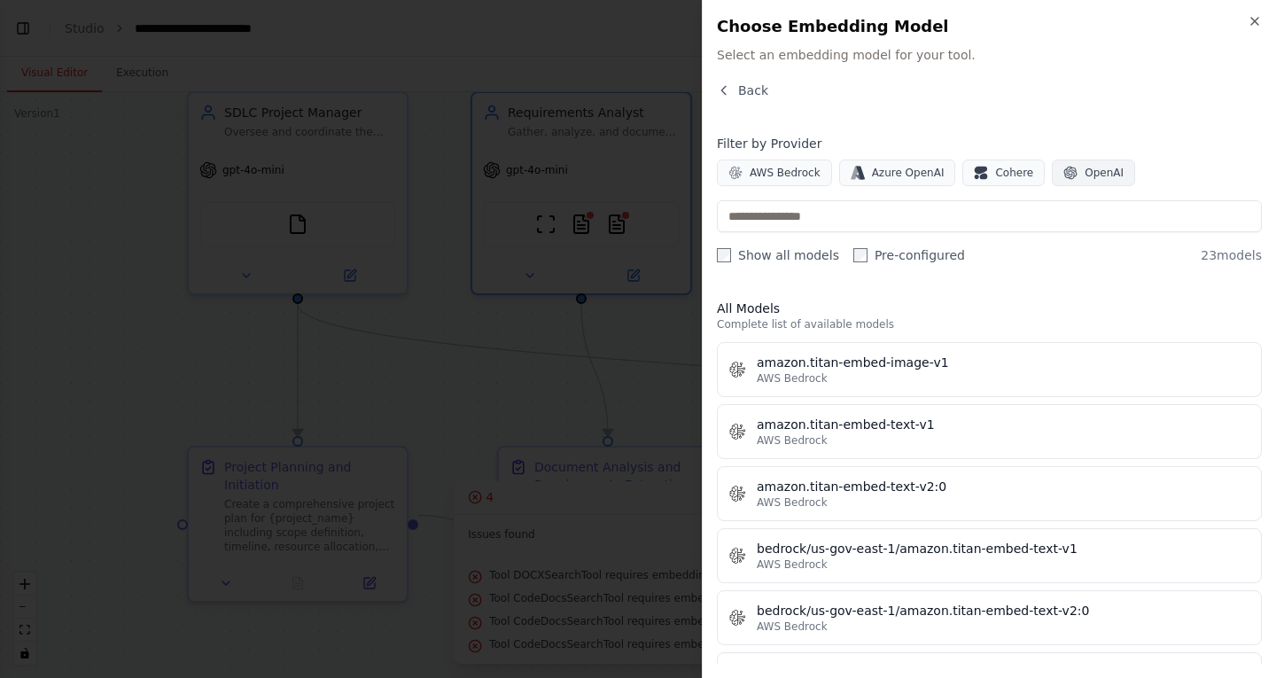
click at [1085, 174] on span "OpenAI" at bounding box center [1104, 173] width 39 height 14
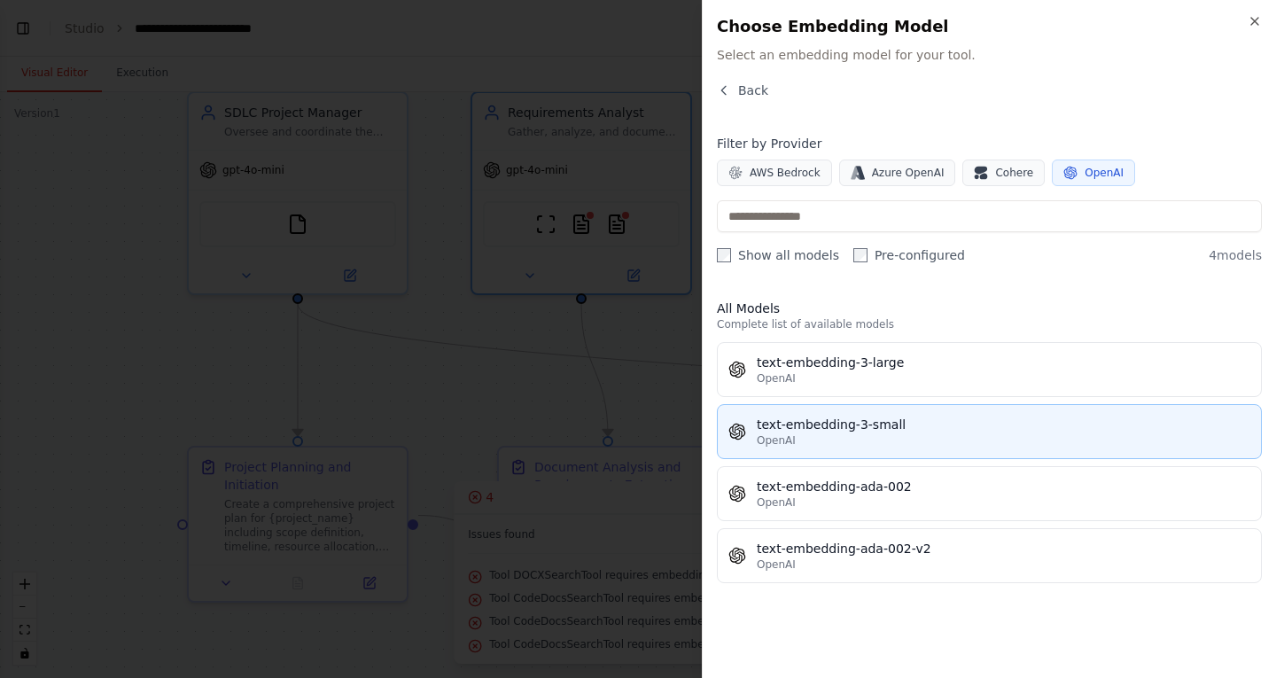
click at [895, 433] on div "OpenAI" at bounding box center [1004, 440] width 494 height 14
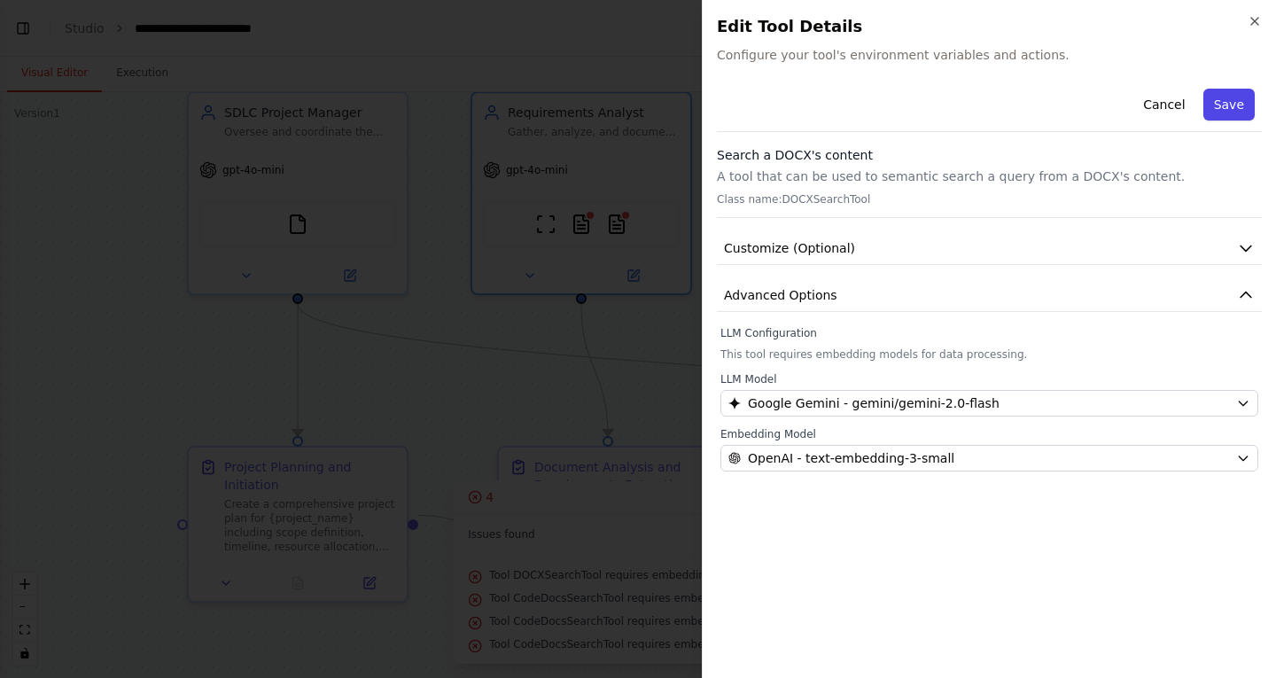
click at [1226, 108] on button "Save" at bounding box center [1228, 105] width 51 height 32
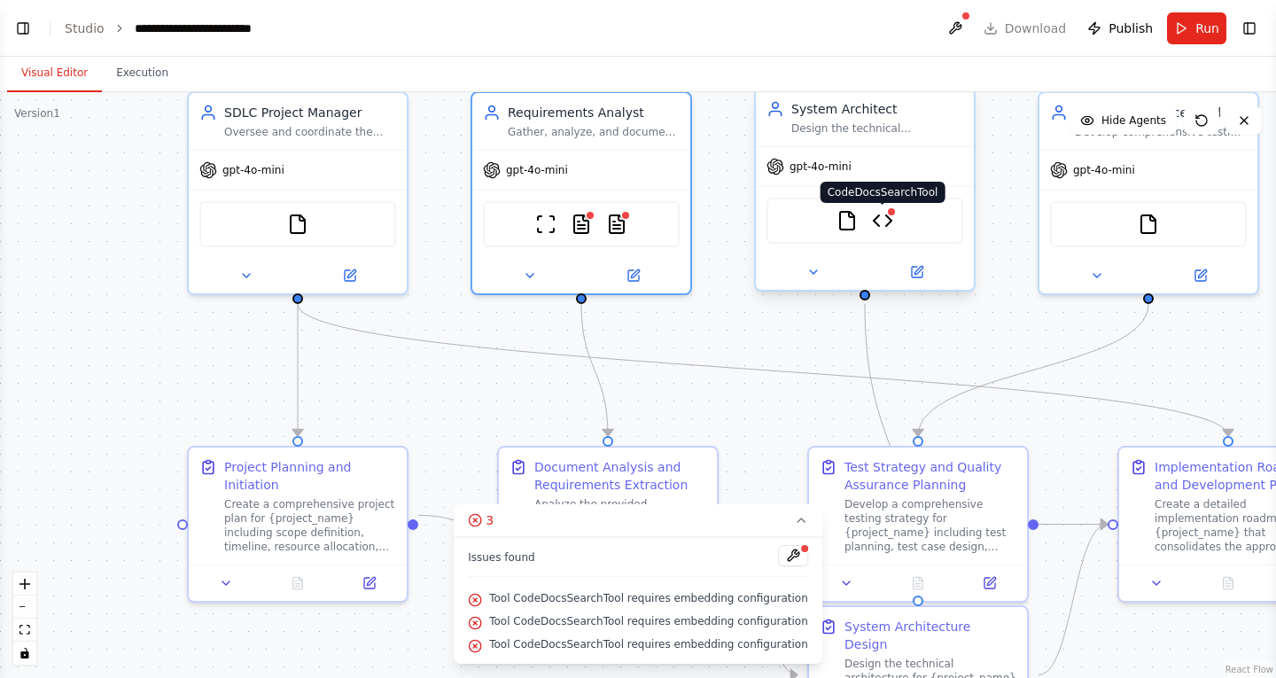
click at [889, 228] on img at bounding box center [882, 220] width 21 height 21
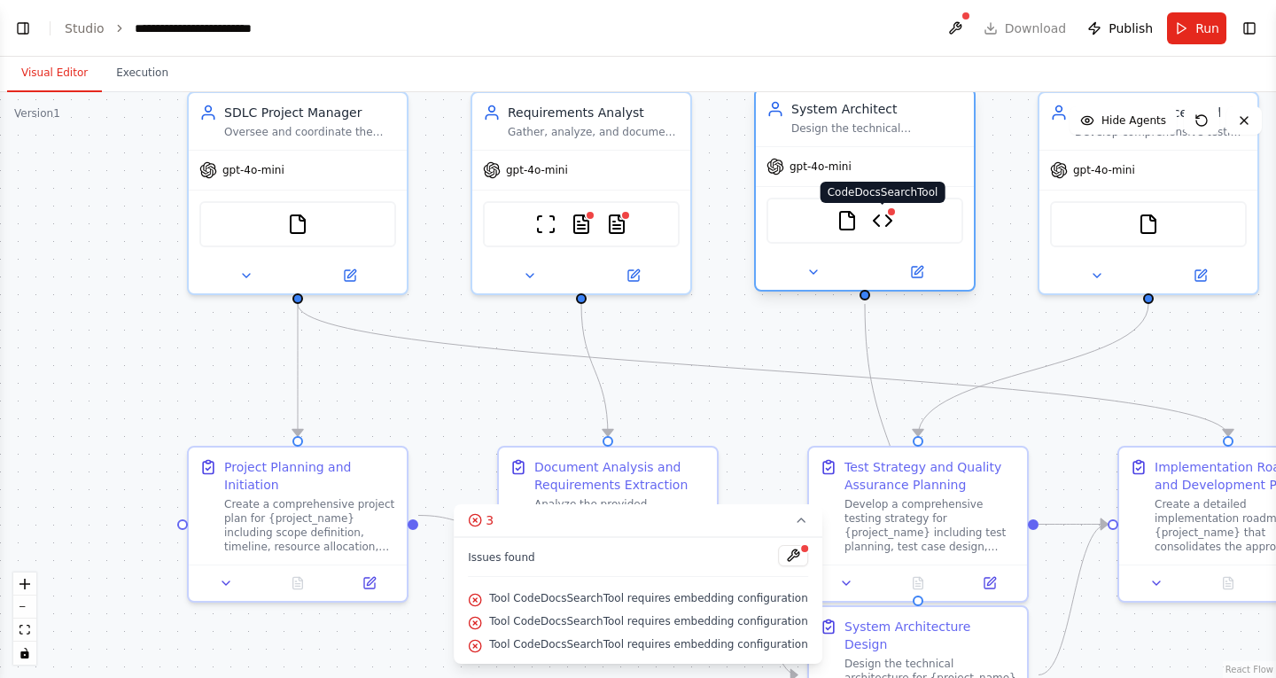
click at [884, 215] on img at bounding box center [882, 220] width 21 height 21
click at [882, 222] on img at bounding box center [882, 220] width 21 height 21
click at [893, 212] on div at bounding box center [891, 211] width 11 height 11
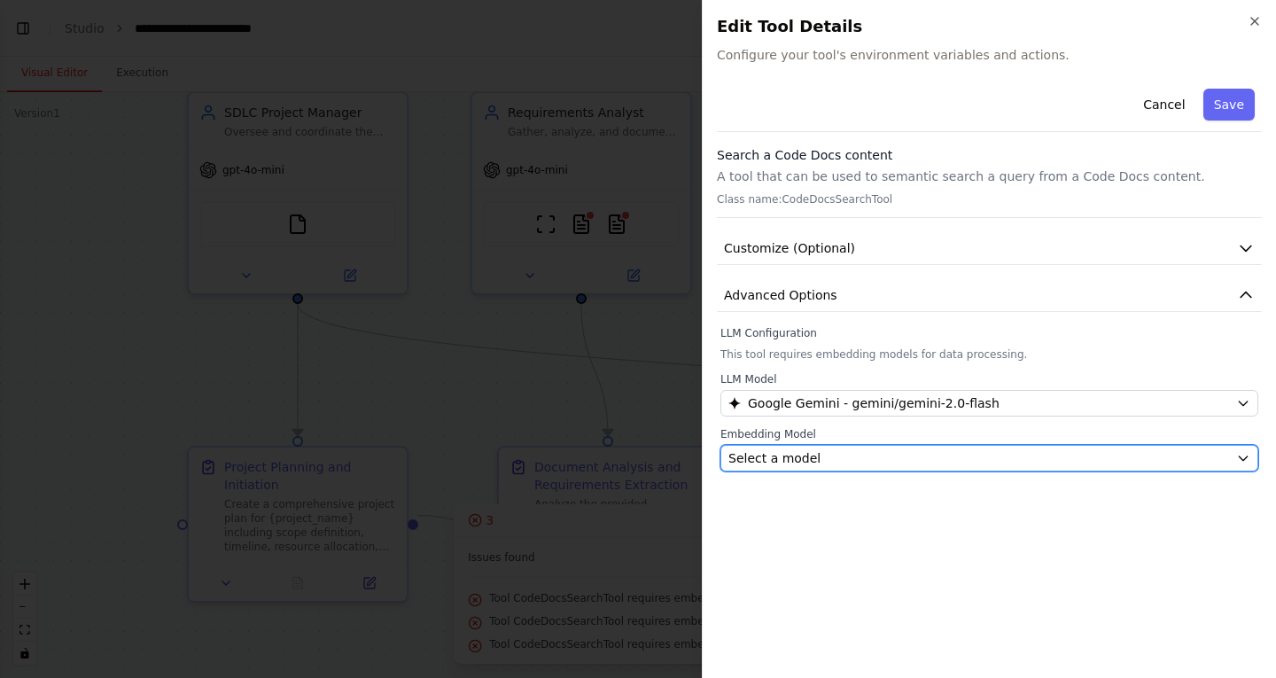
click at [792, 462] on span "Select a model" at bounding box center [774, 458] width 92 height 18
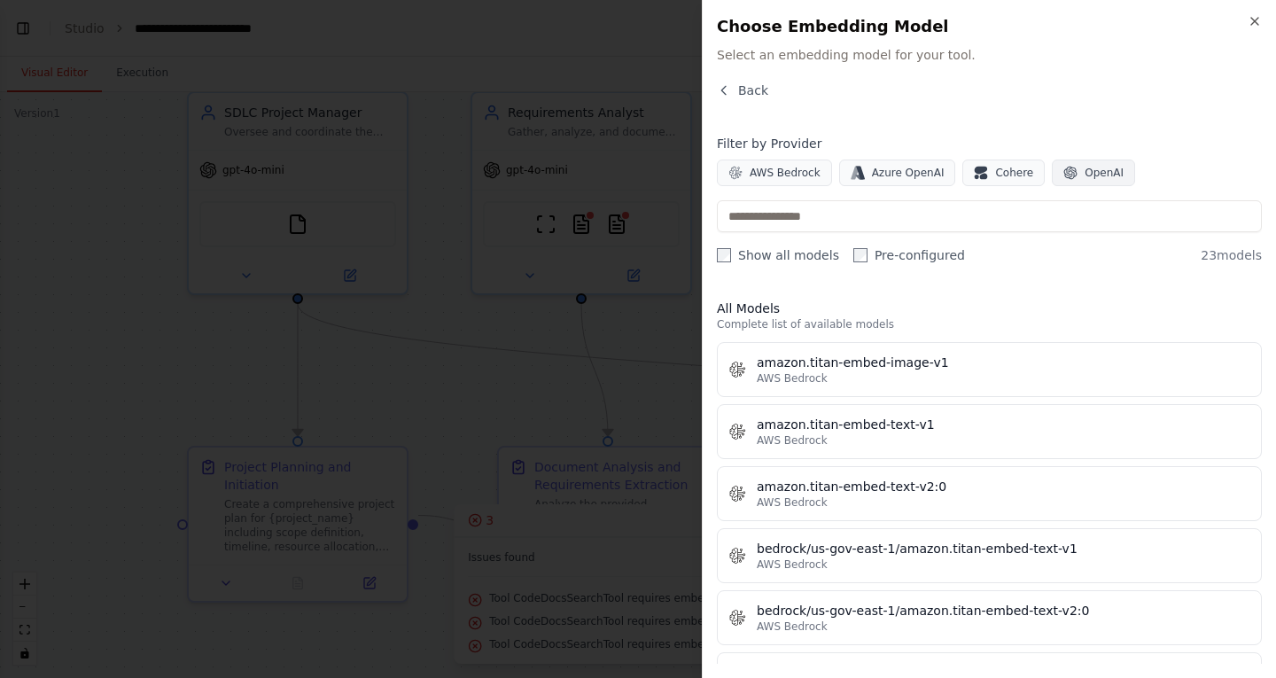
click at [1085, 172] on span "OpenAI" at bounding box center [1104, 173] width 39 height 14
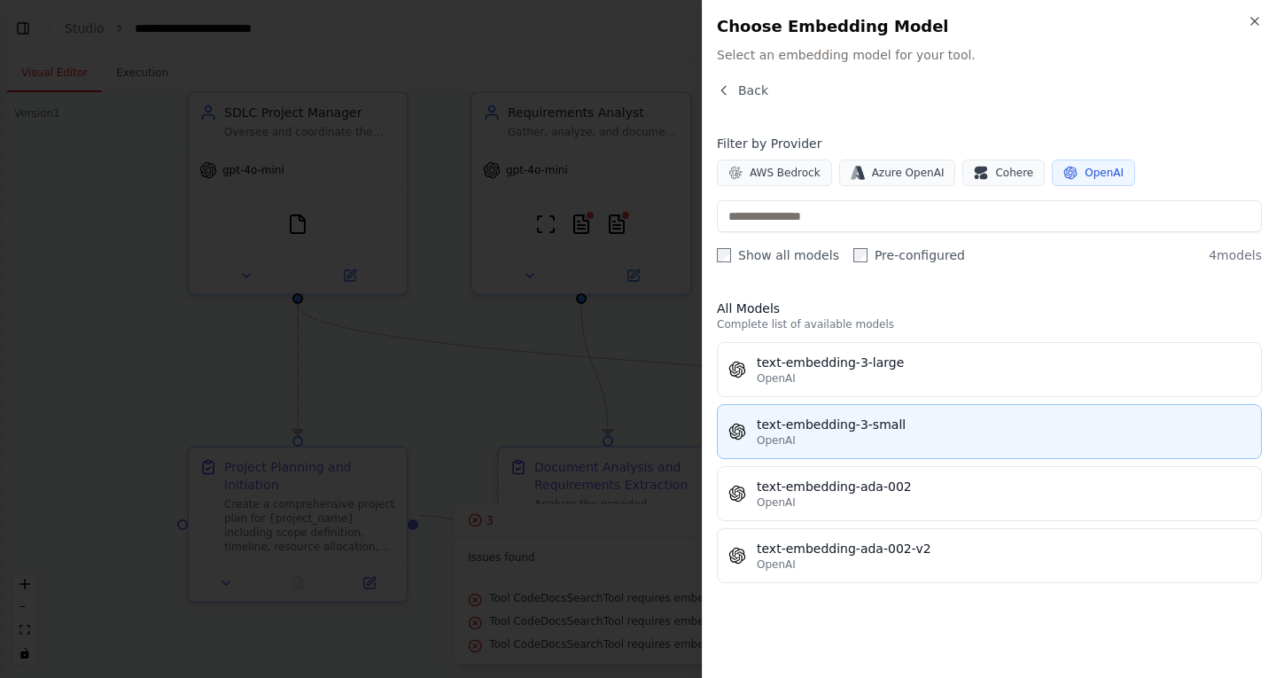
click at [875, 434] on div "OpenAI" at bounding box center [1004, 440] width 494 height 14
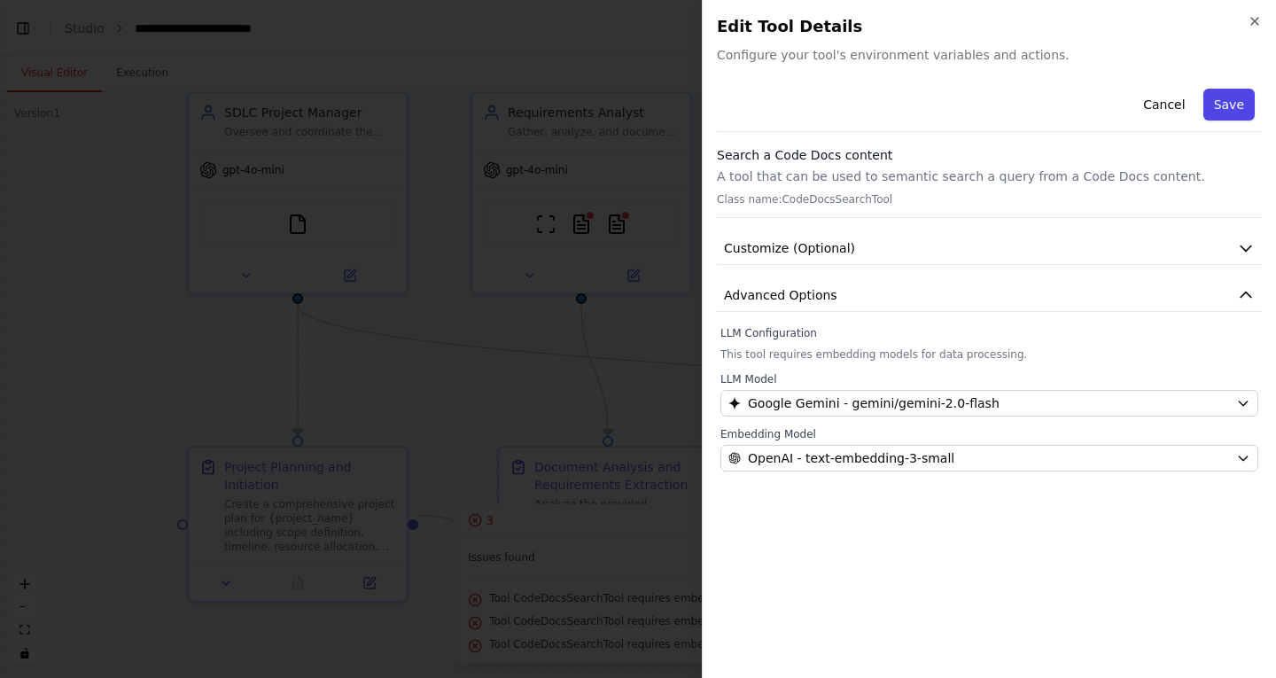
click at [1224, 104] on button "Save" at bounding box center [1228, 105] width 51 height 32
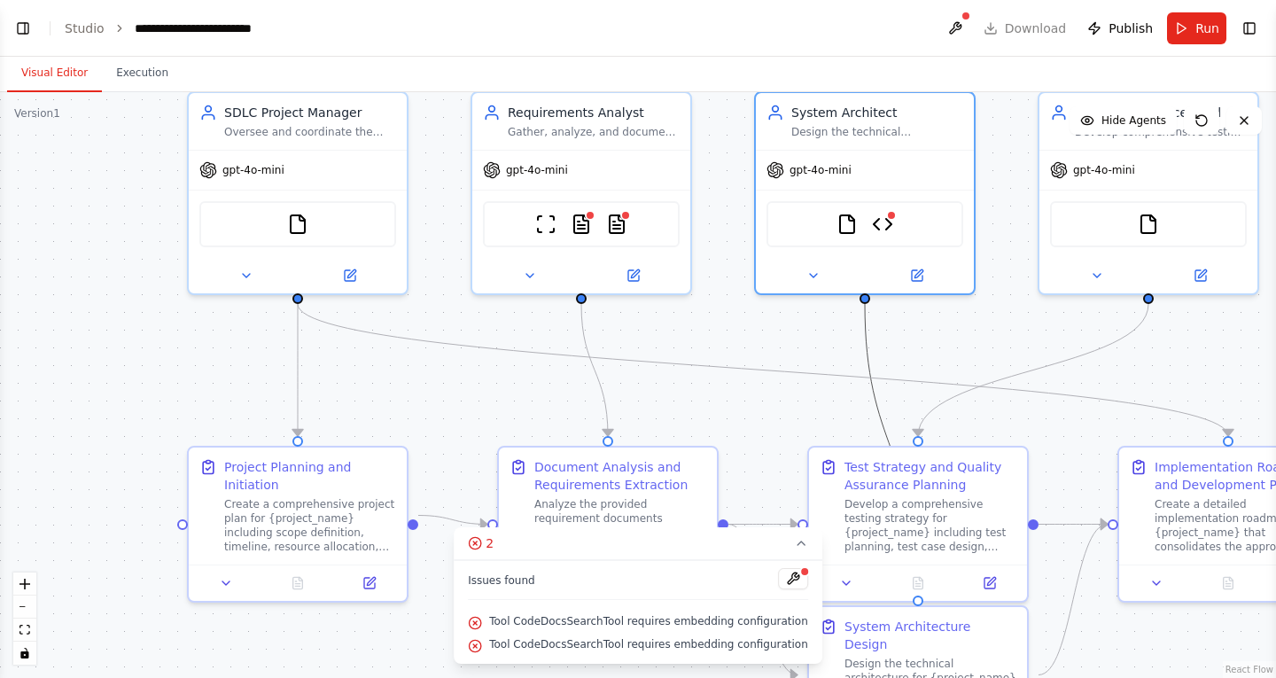
drag, startPoint x: 856, startPoint y: 393, endPoint x: 576, endPoint y: 386, distance: 280.1
click at [578, 386] on div ".deletable-edge-delete-btn { width: 20px; height: 20px; border: 0px solid #ffff…" at bounding box center [638, 385] width 1276 height 586
drag, startPoint x: 915, startPoint y: 377, endPoint x: 662, endPoint y: 357, distance: 254.2
click at [621, 380] on div ".deletable-edge-delete-btn { width: 20px; height: 20px; border: 0px solid #ffff…" at bounding box center [638, 385] width 1276 height 586
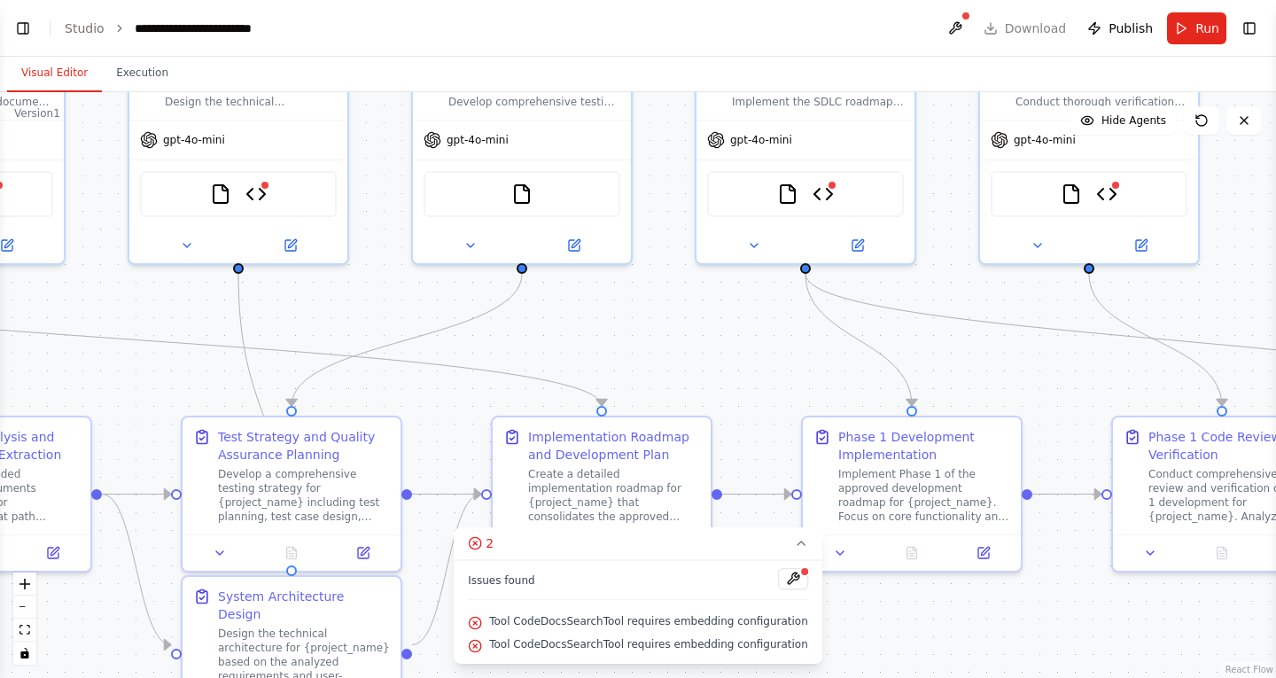
drag, startPoint x: 932, startPoint y: 340, endPoint x: 233, endPoint y: 312, distance: 699.7
click at [238, 310] on div ".deletable-edge-delete-btn { width: 20px; height: 20px; border: 0px solid #ffff…" at bounding box center [638, 385] width 1276 height 586
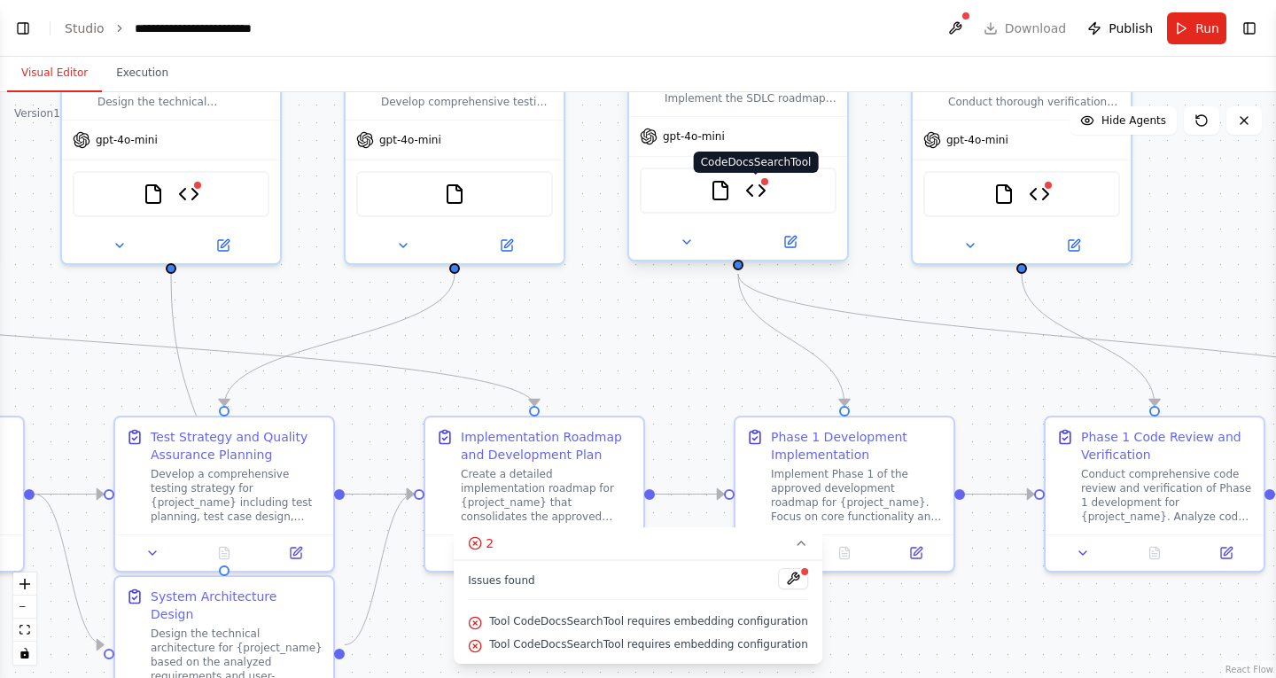
click at [765, 192] on img at bounding box center [755, 190] width 21 height 21
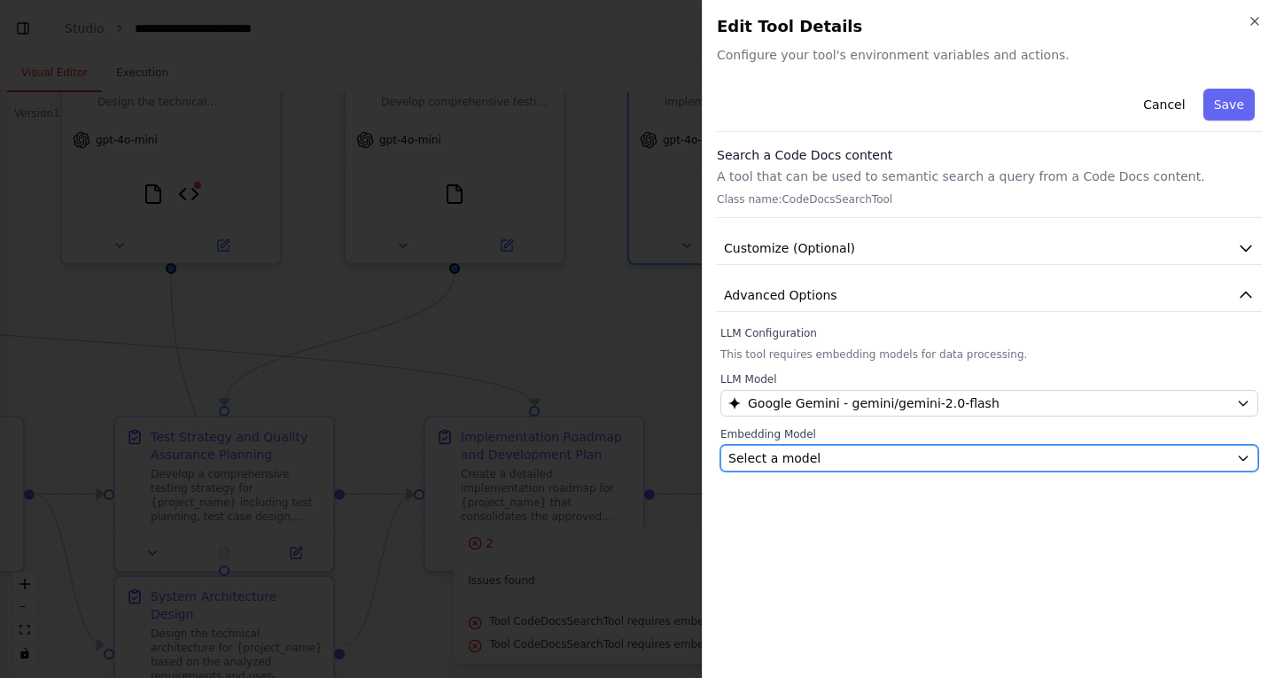
click at [839, 452] on div "Select a model" at bounding box center [978, 458] width 501 height 18
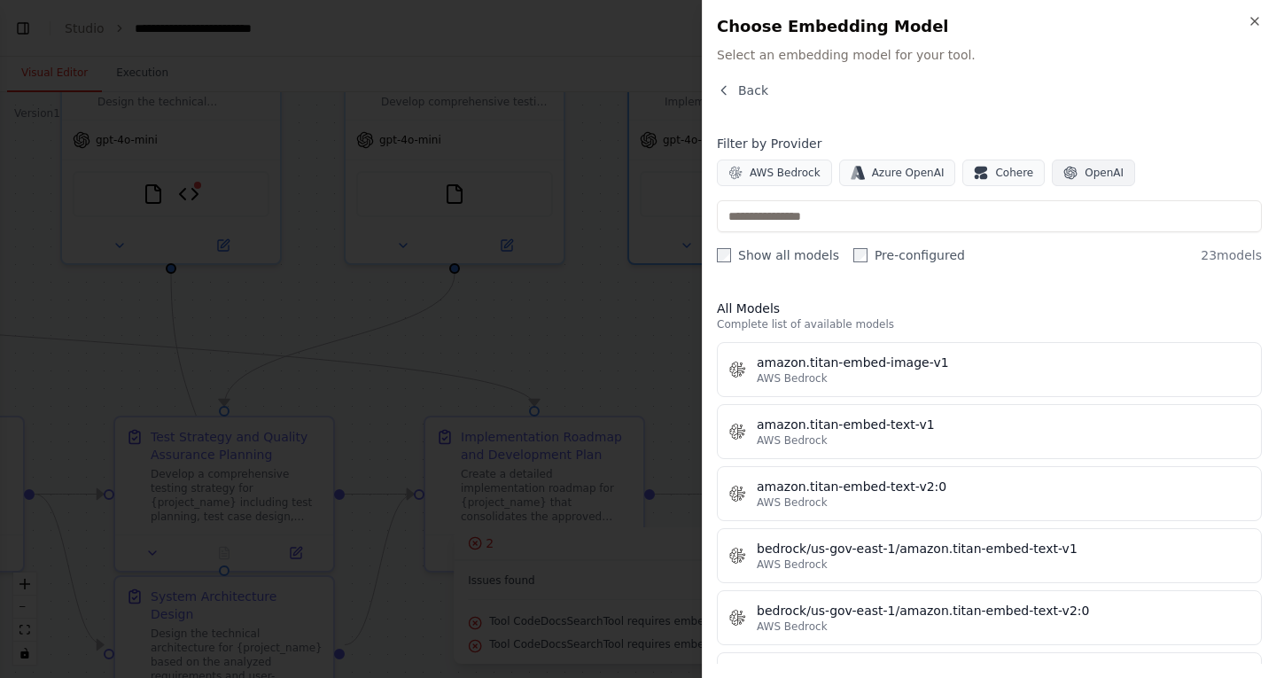
click at [1071, 184] on button "OpenAI" at bounding box center [1093, 173] width 83 height 27
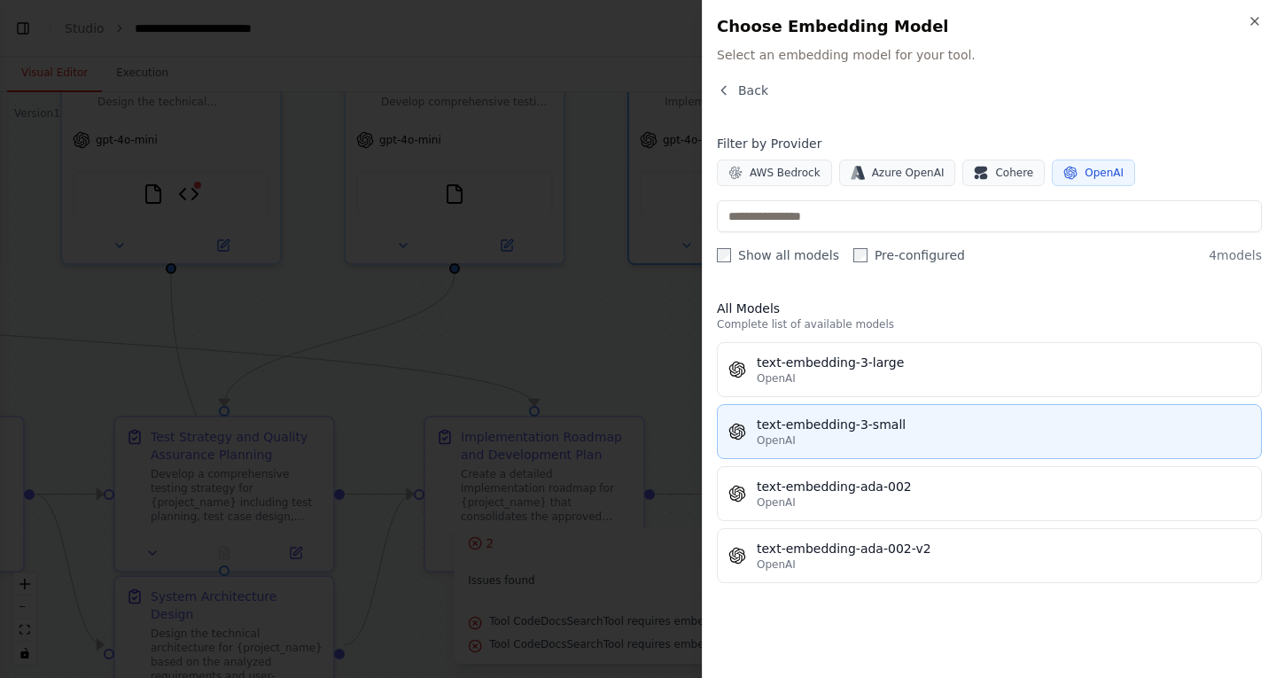
click at [871, 438] on div "OpenAI" at bounding box center [1004, 440] width 494 height 14
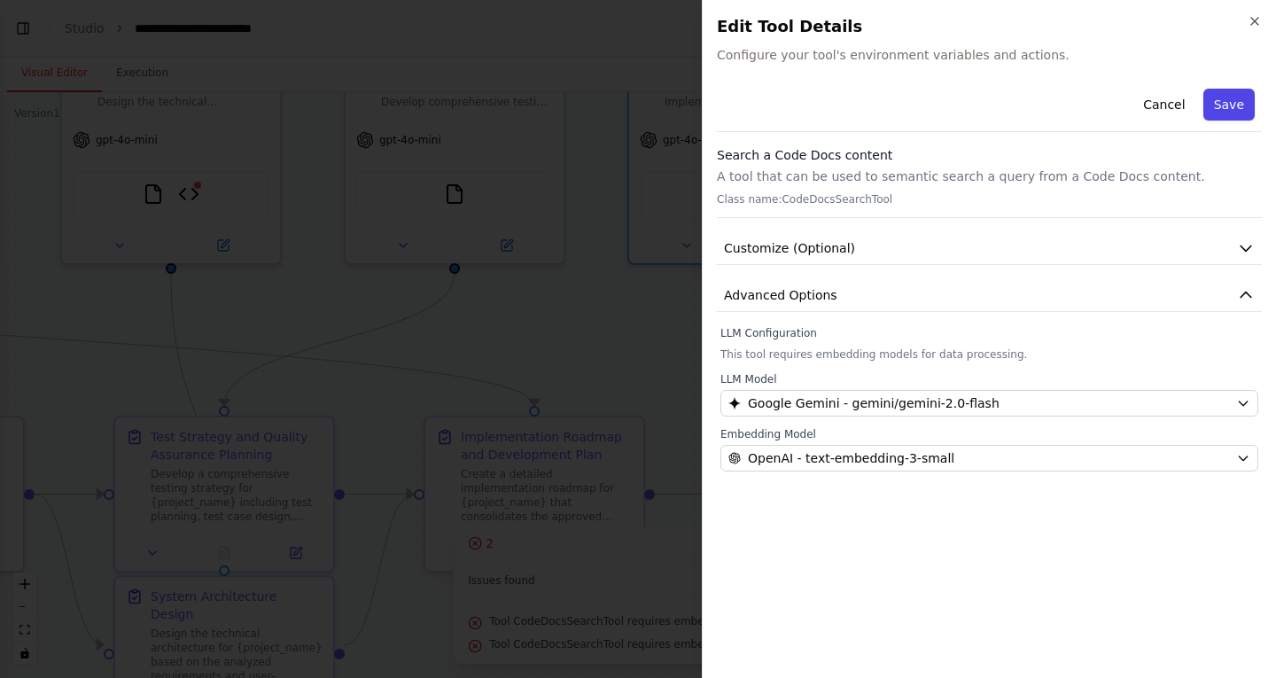
click at [1225, 105] on button "Save" at bounding box center [1228, 105] width 51 height 32
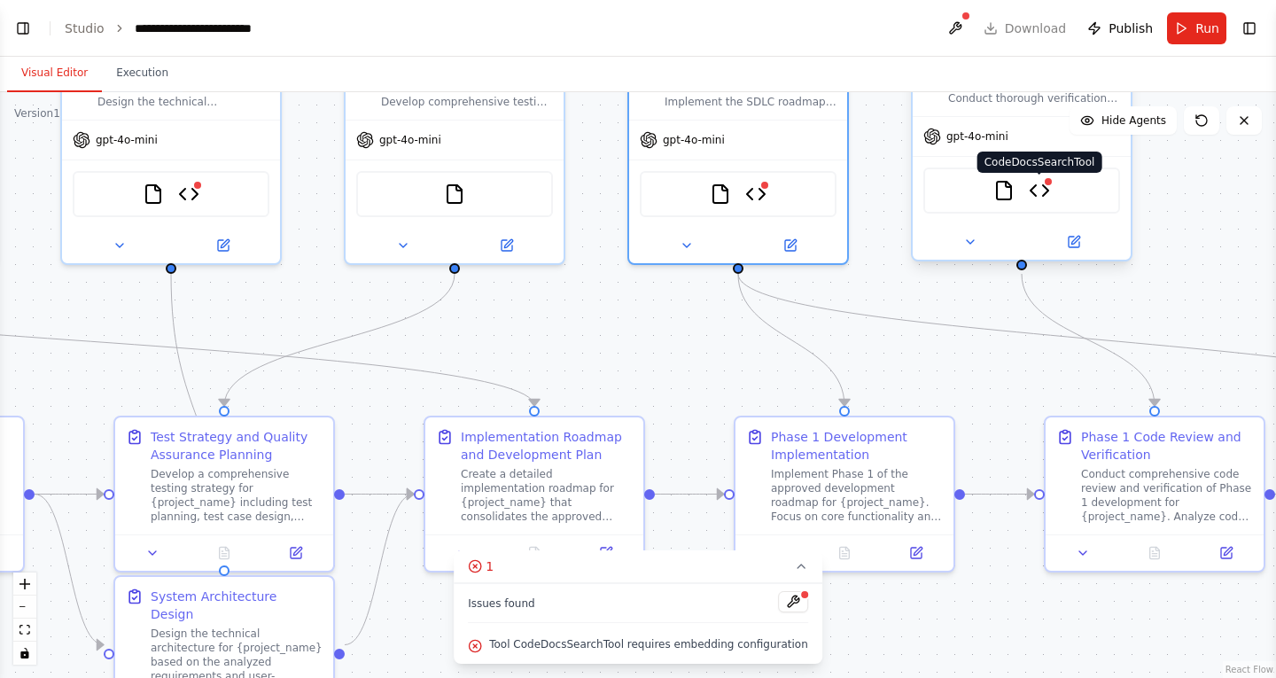
click at [1038, 200] on img at bounding box center [1039, 190] width 21 height 21
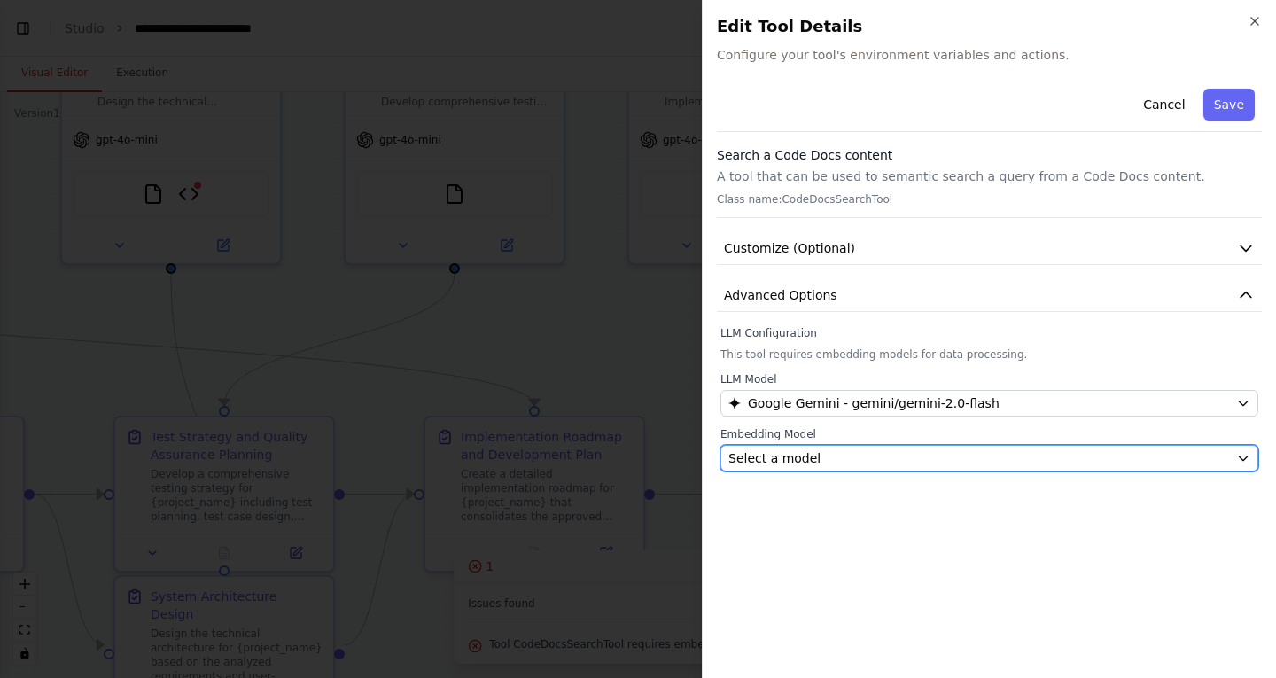
click at [748, 459] on span "Select a model" at bounding box center [774, 458] width 92 height 18
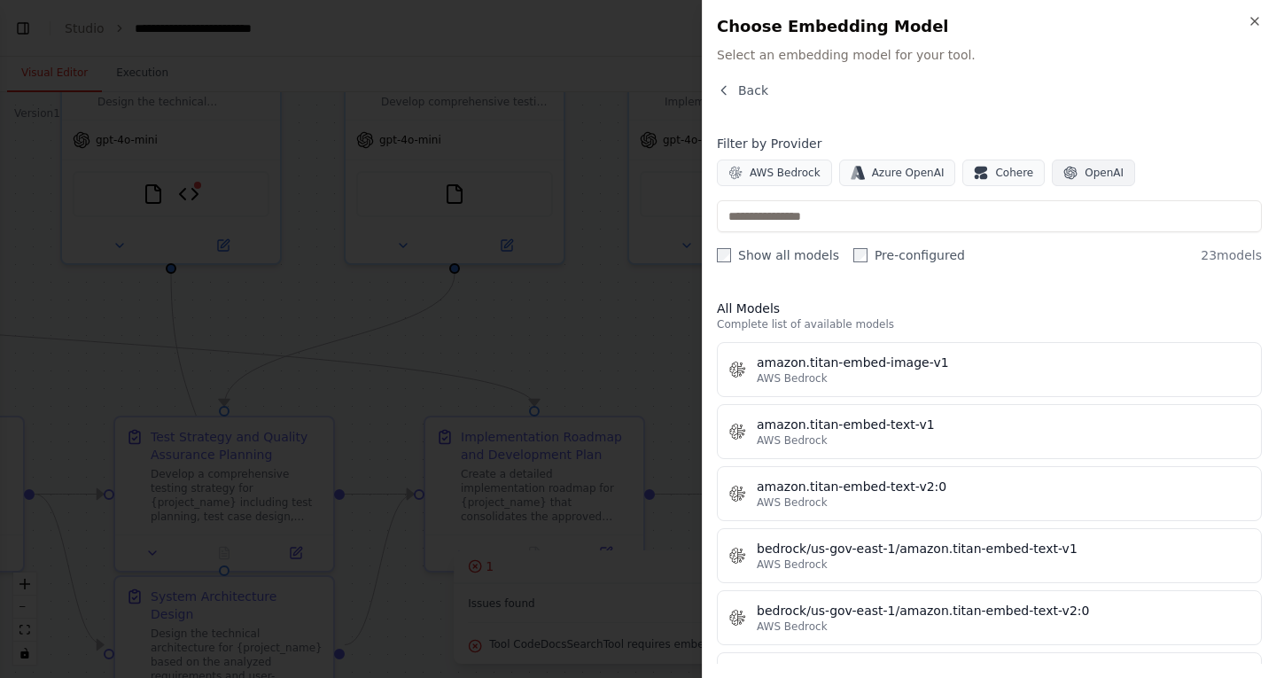
click at [1064, 175] on icon "button" at bounding box center [1070, 173] width 13 height 13
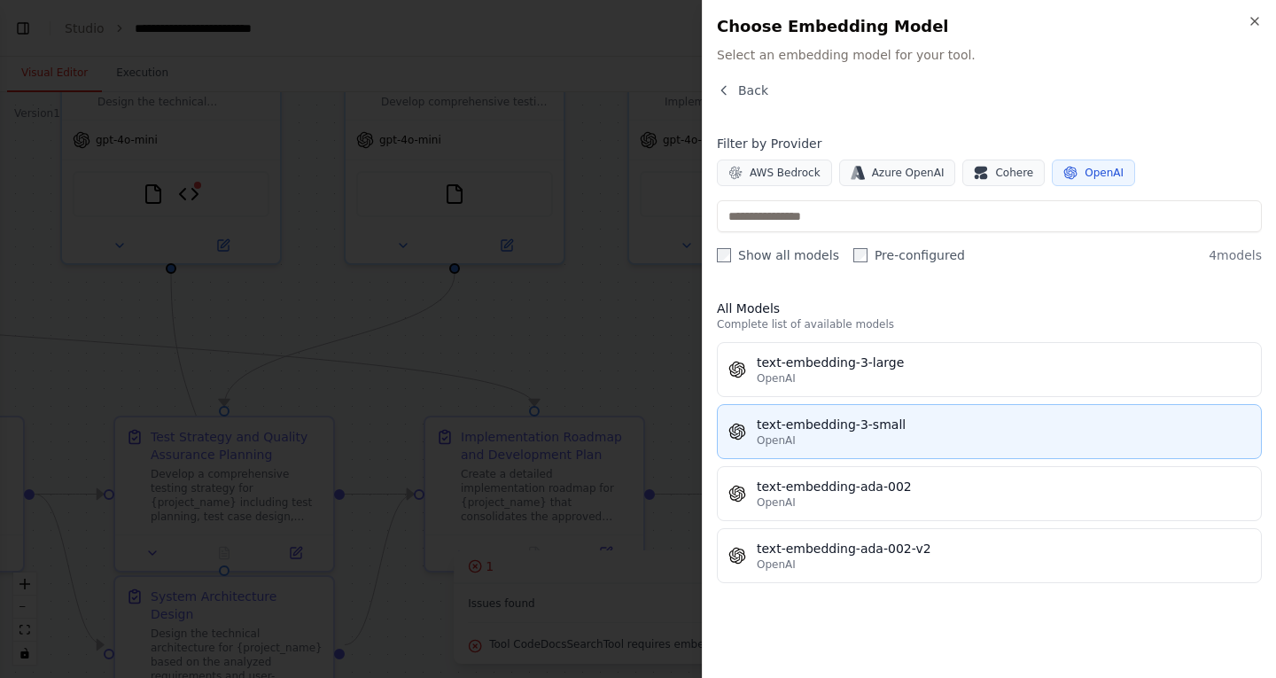
click at [831, 426] on div "text-embedding-3-small" at bounding box center [1004, 425] width 494 height 18
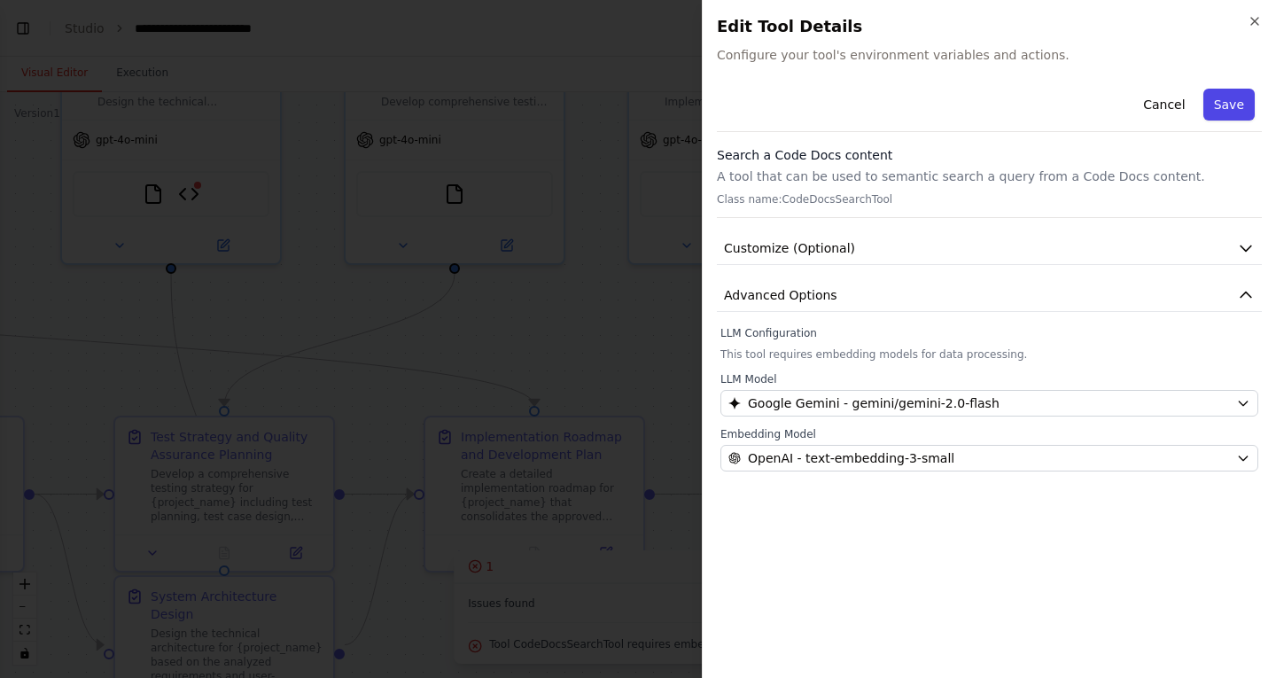
click at [1240, 89] on button "Save" at bounding box center [1228, 105] width 51 height 32
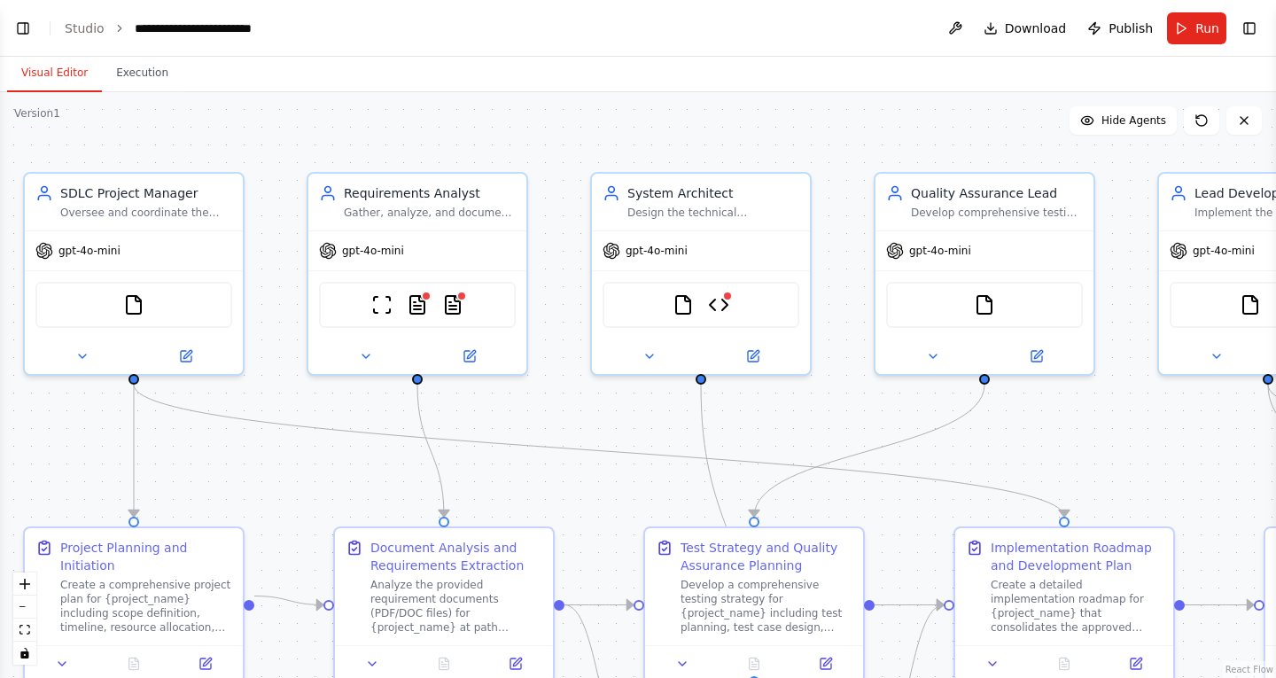
drag, startPoint x: 641, startPoint y: 343, endPoint x: 1151, endPoint y: 343, distance: 510.4
click at [1171, 455] on div ".deletable-edge-delete-btn { width: 20px; height: 20px; border: 0px solid #ffff…" at bounding box center [638, 385] width 1276 height 586
click at [1036, 25] on span "Download" at bounding box center [1036, 28] width 62 height 18
click at [1189, 27] on button "Run" at bounding box center [1196, 28] width 59 height 32
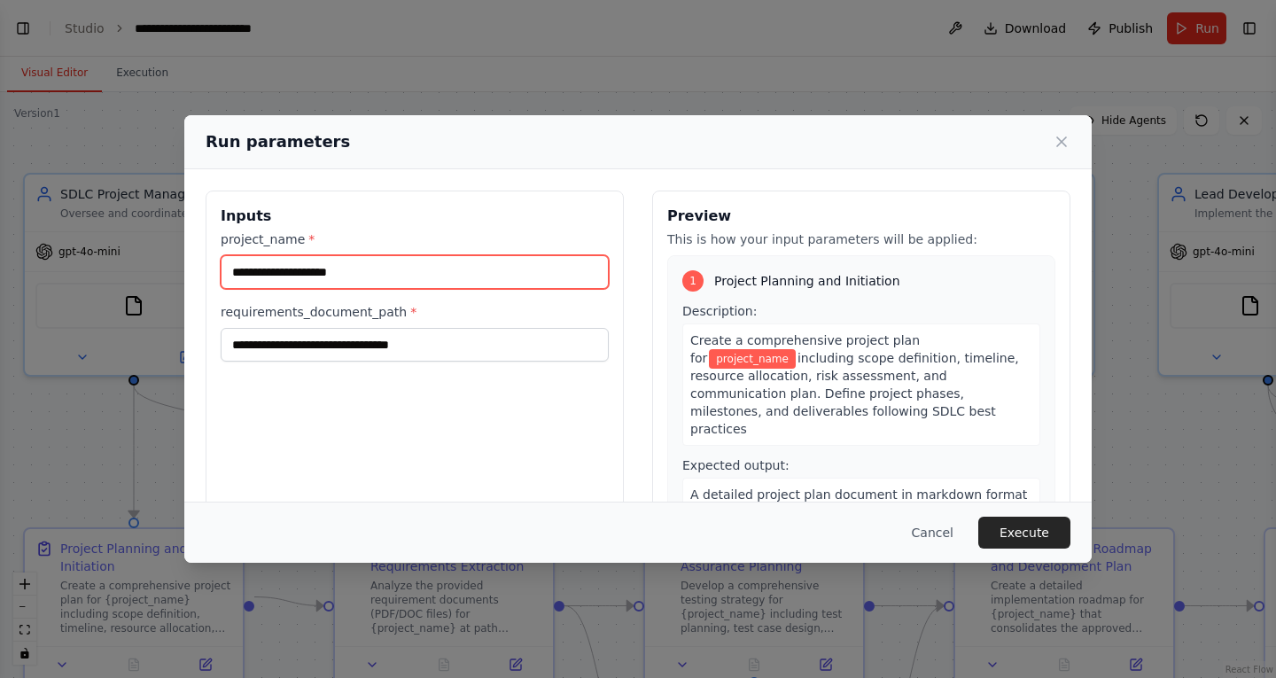
click at [356, 275] on input "project_name *" at bounding box center [415, 272] width 388 height 34
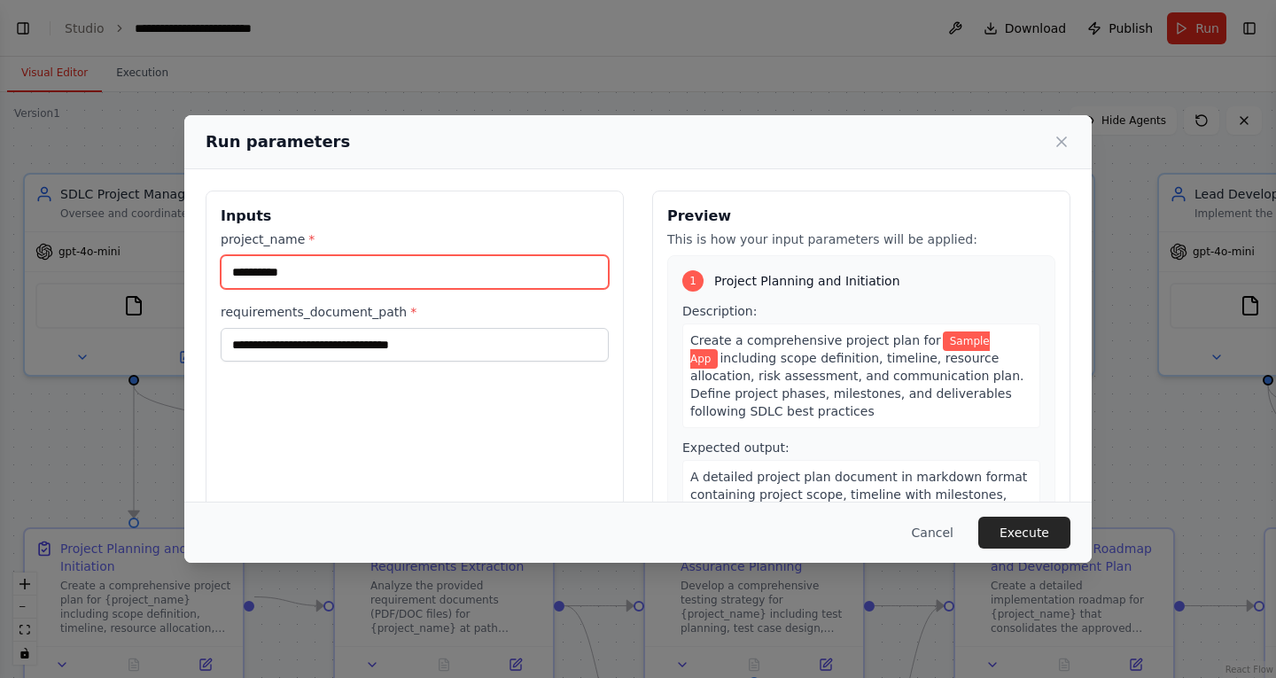
type input "**********"
click at [349, 362] on div "**********" at bounding box center [415, 401] width 418 height 420
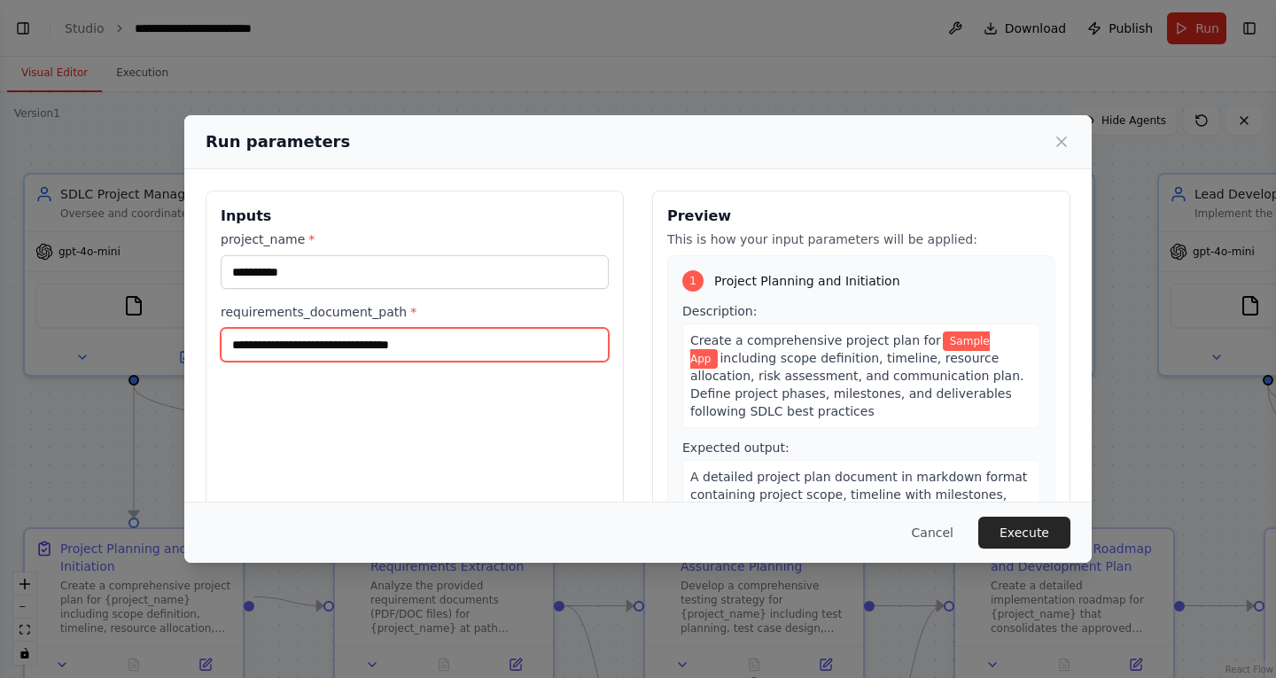
click at [353, 356] on input "requirements_document_path *" at bounding box center [415, 345] width 388 height 34
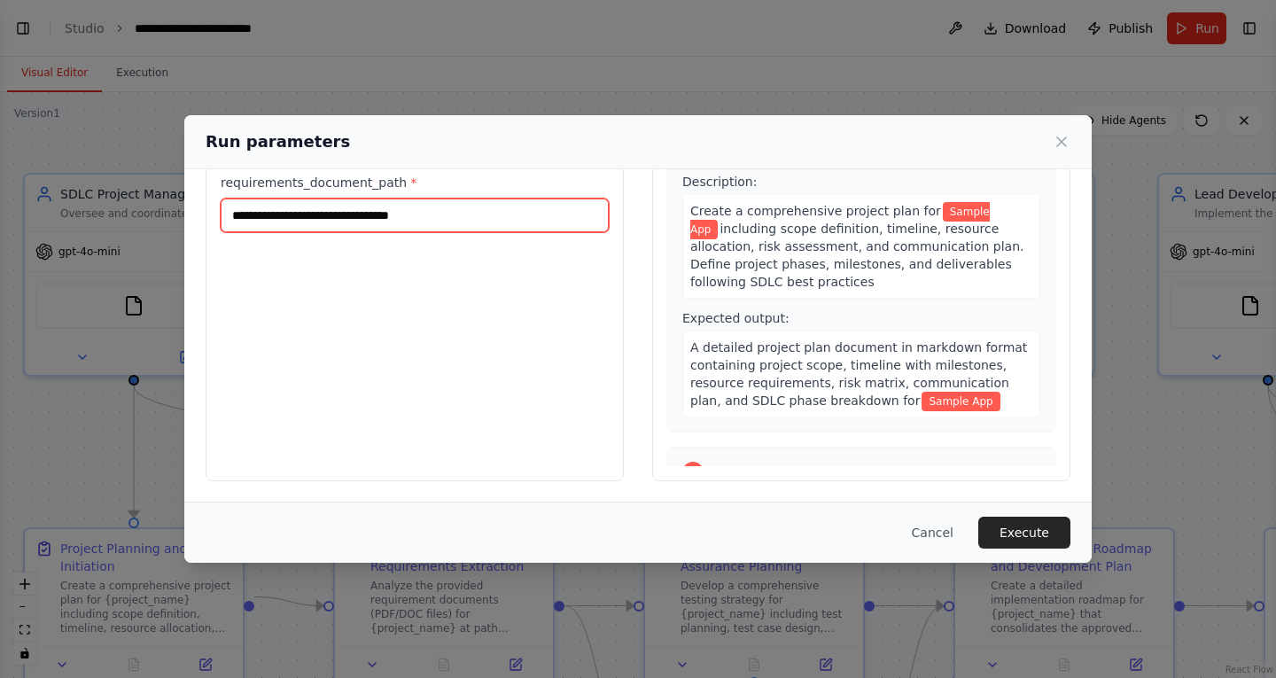
scroll to position [130, 0]
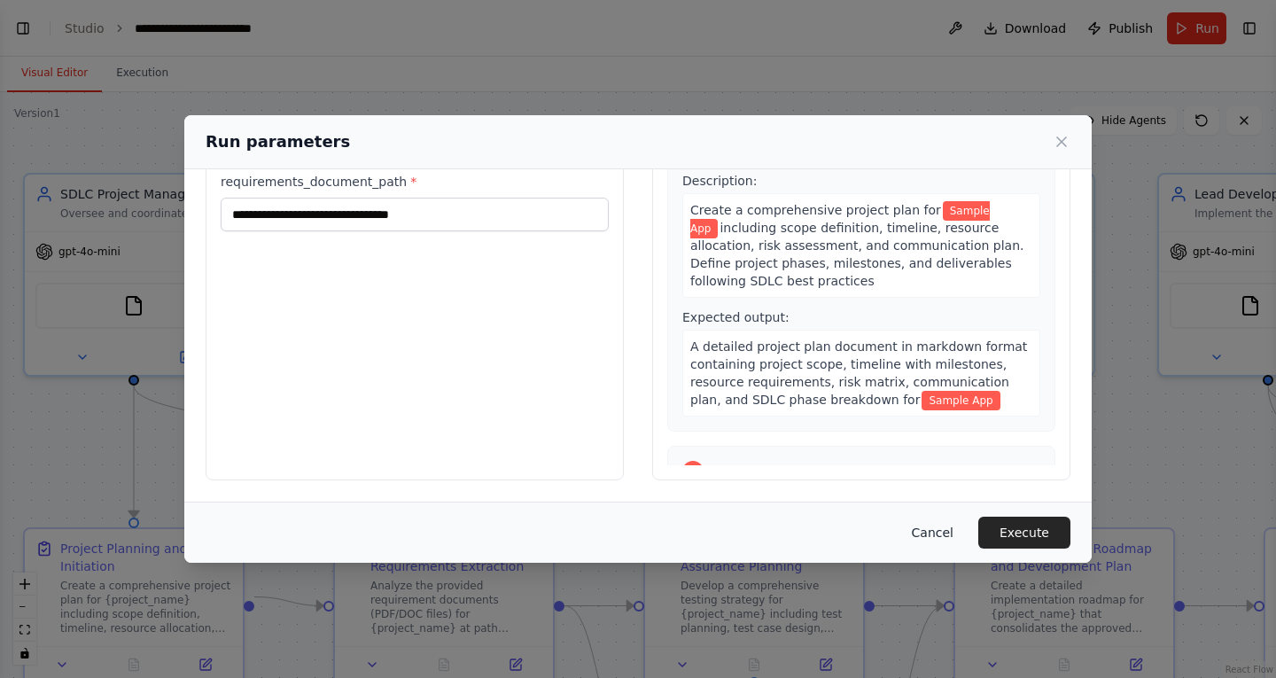
click at [932, 529] on button "Cancel" at bounding box center [933, 533] width 70 height 32
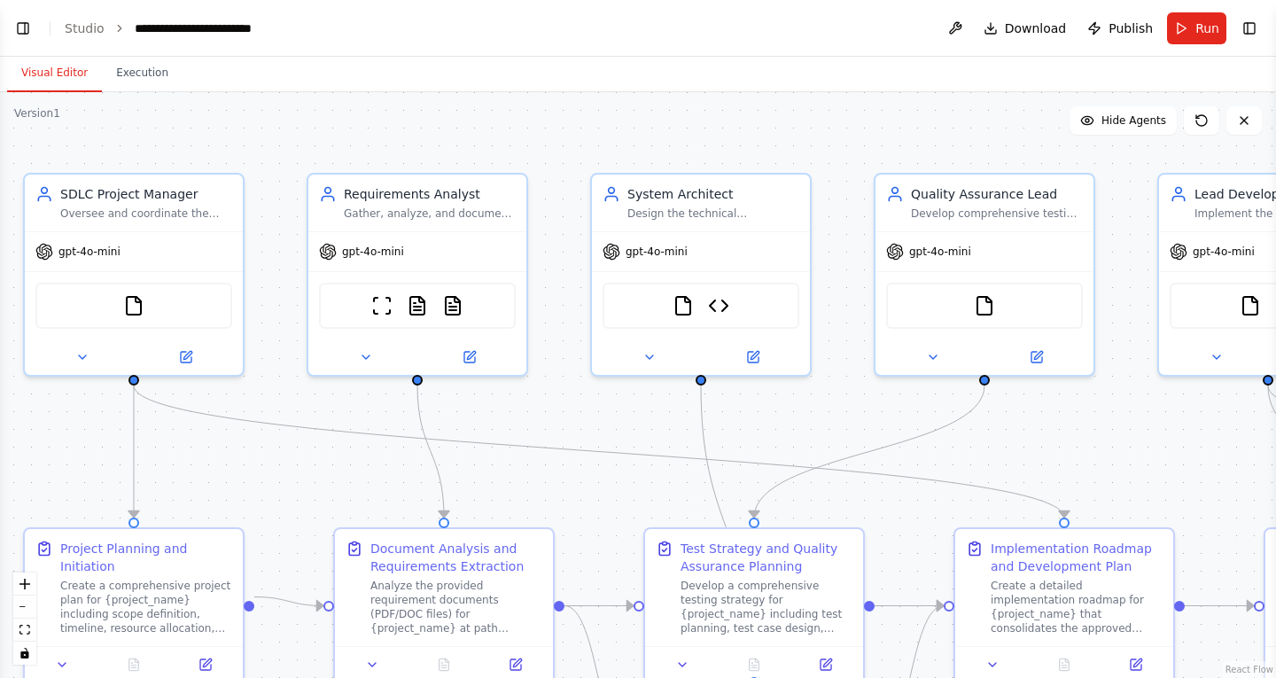
click at [812, 136] on div ".deletable-edge-delete-btn { width: 20px; height: 20px; border: 0px solid #ffff…" at bounding box center [638, 385] width 1276 height 586
click at [16, 26] on button "Toggle Left Sidebar" at bounding box center [23, 28] width 25 height 25
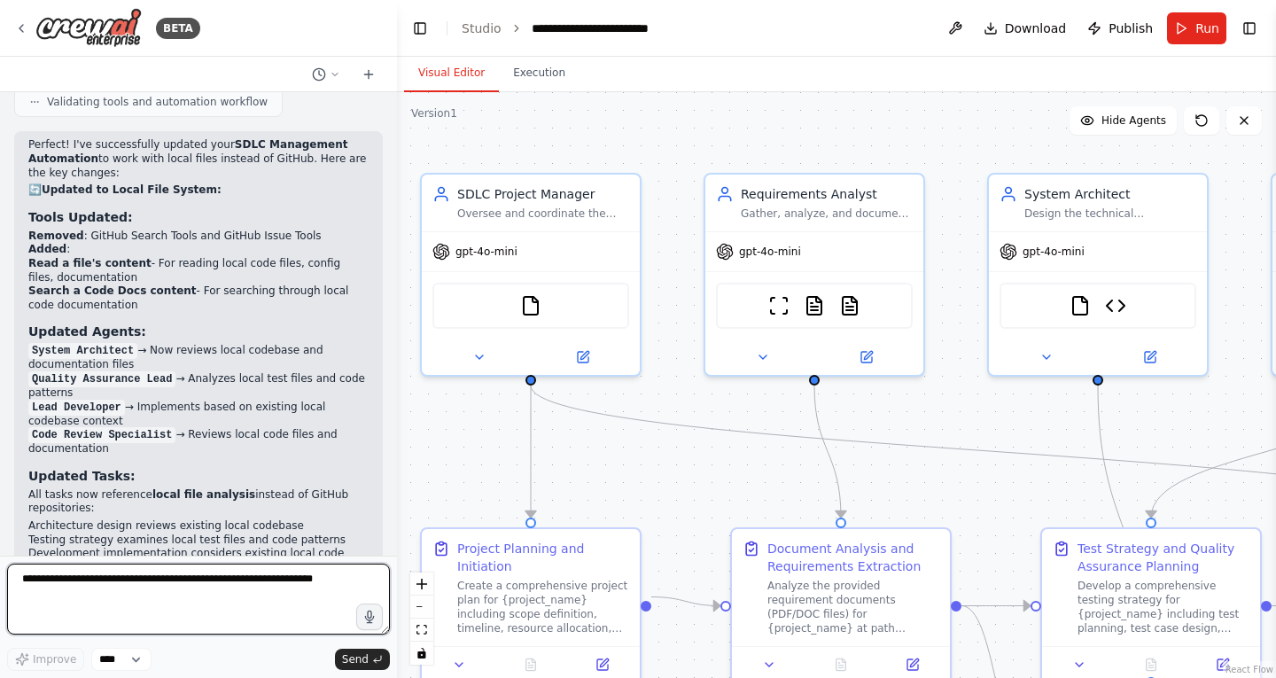
click at [159, 570] on textarea at bounding box center [198, 599] width 383 height 71
type textarea "**********"
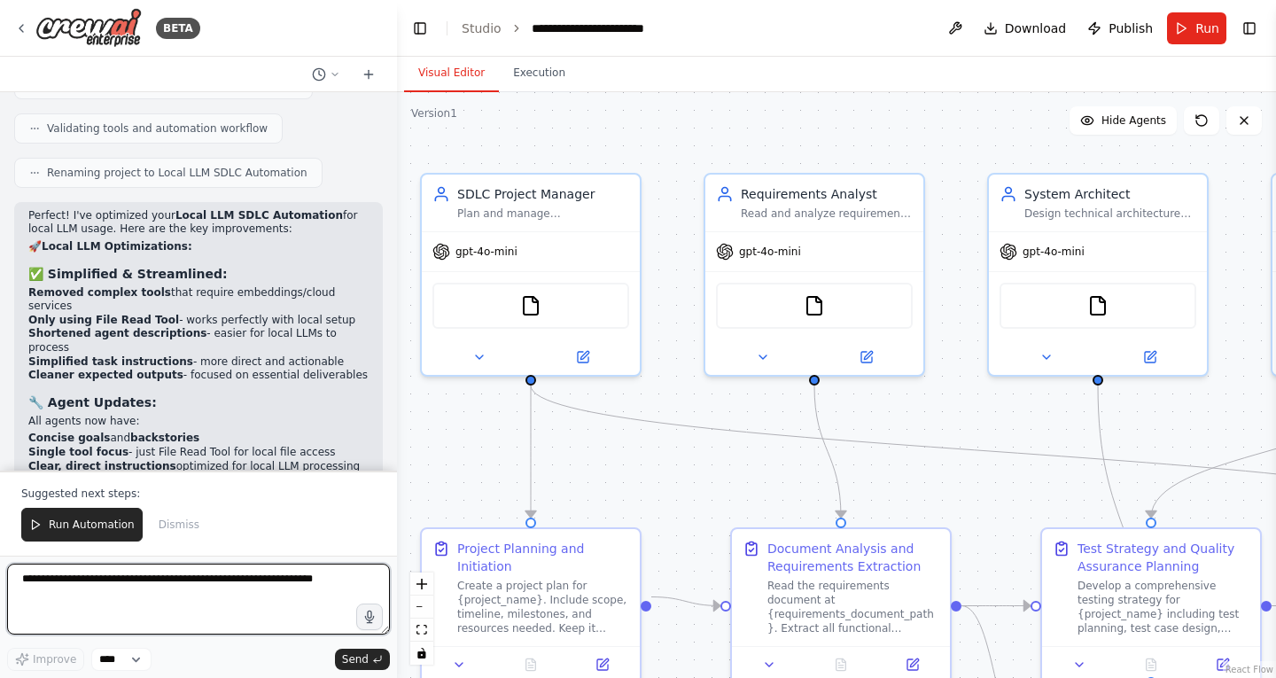
scroll to position [9672, 0]
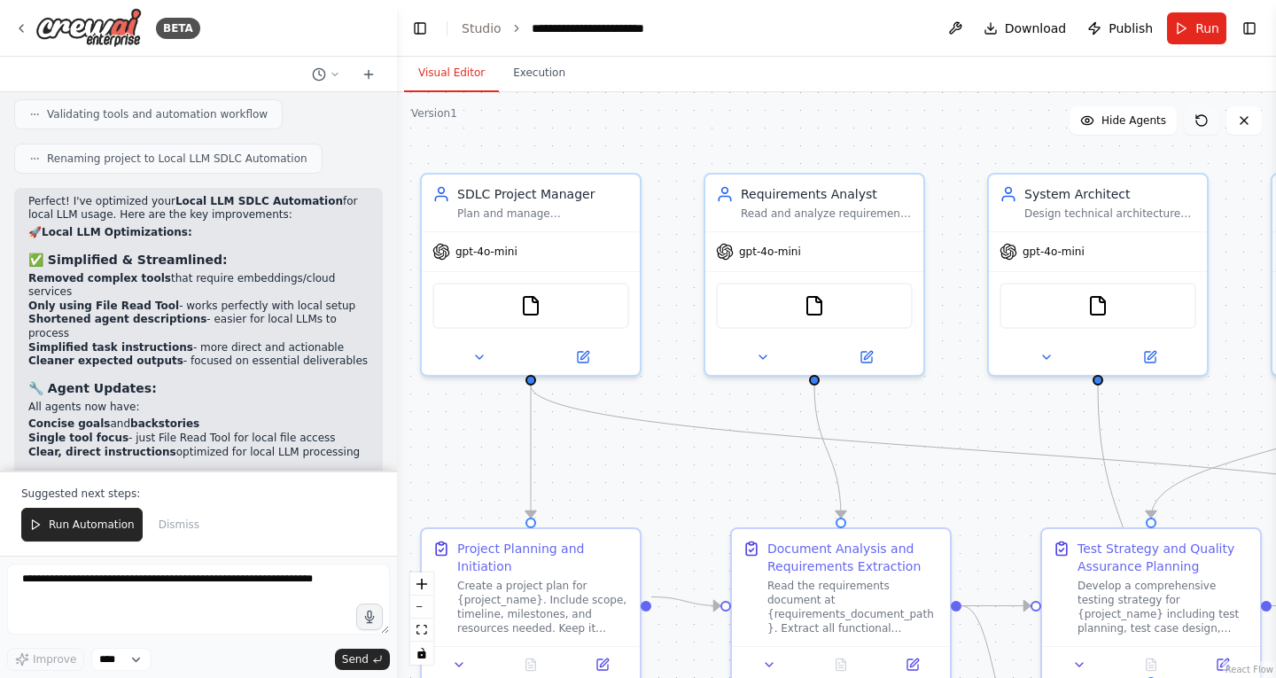
click at [1202, 128] on button at bounding box center [1201, 120] width 35 height 28
click at [1042, 22] on span "Download" at bounding box center [1036, 28] width 62 height 18
click at [1043, 21] on span "Download" at bounding box center [1036, 28] width 62 height 18
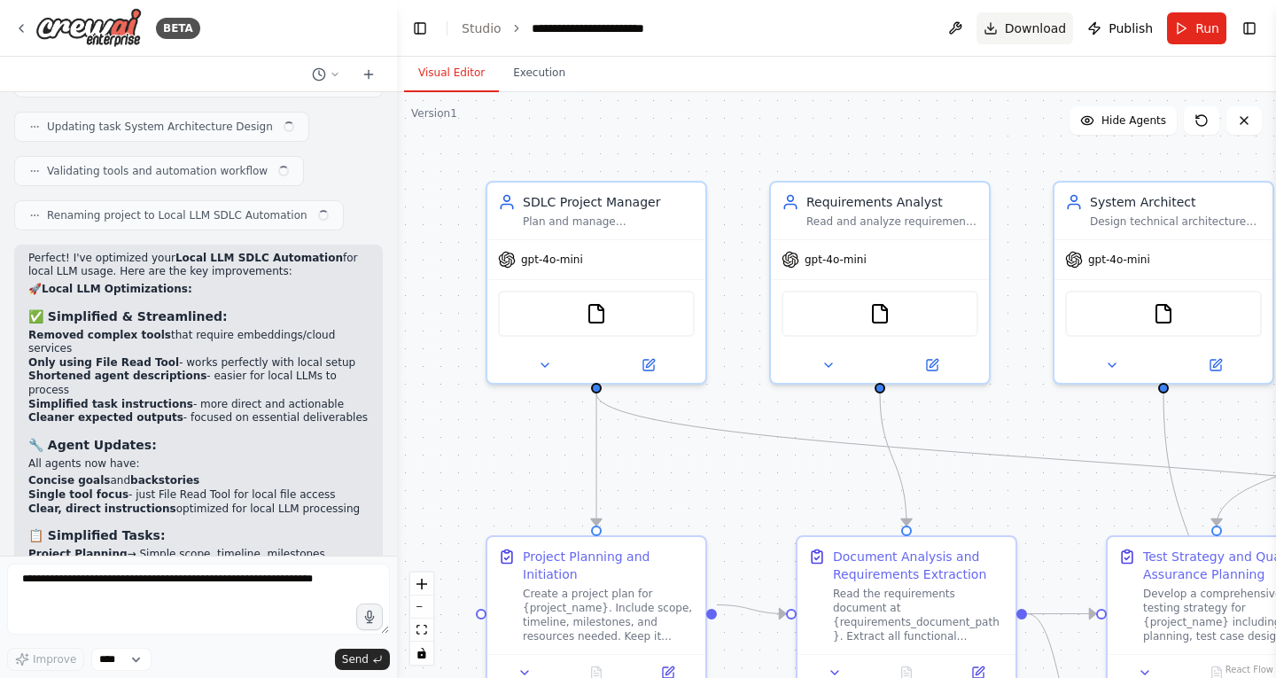
scroll to position [9587, 0]
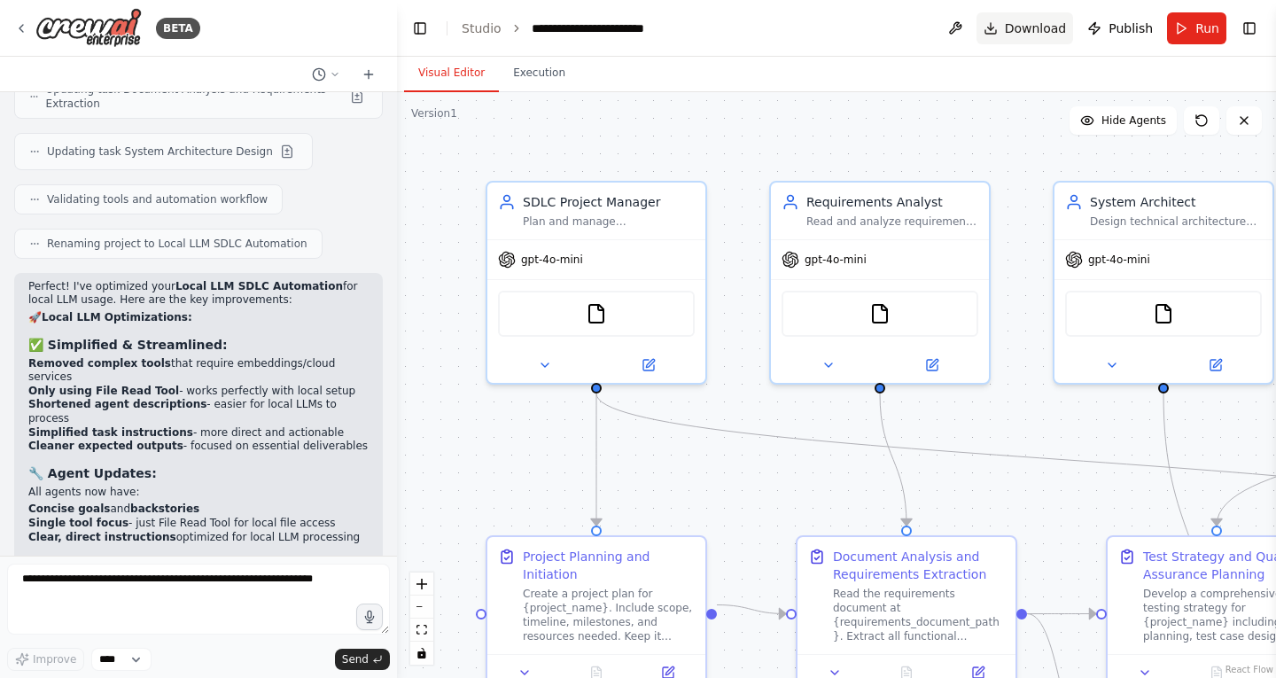
click at [1040, 27] on span "Download" at bounding box center [1036, 28] width 62 height 18
